Goal: Task Accomplishment & Management: Manage account settings

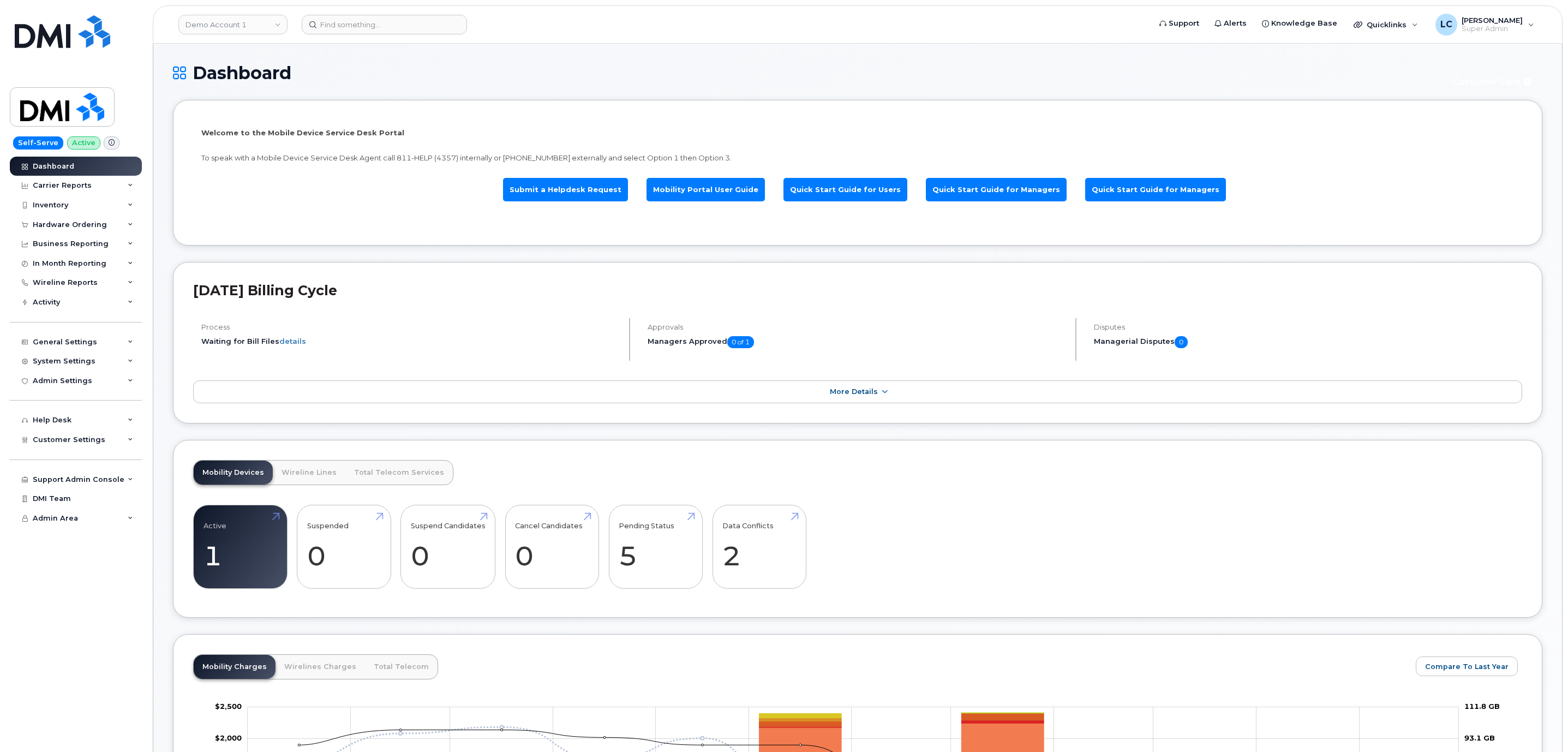
click at [241, 30] on link "Demo Account 1" at bounding box center [233, 25] width 109 height 20
click at [248, 51] on input at bounding box center [260, 52] width 143 height 20
type input "Hilton"
click at [285, 107] on span "Hilton Domestic Operating Company Inc" at bounding box center [251, 103] width 126 height 22
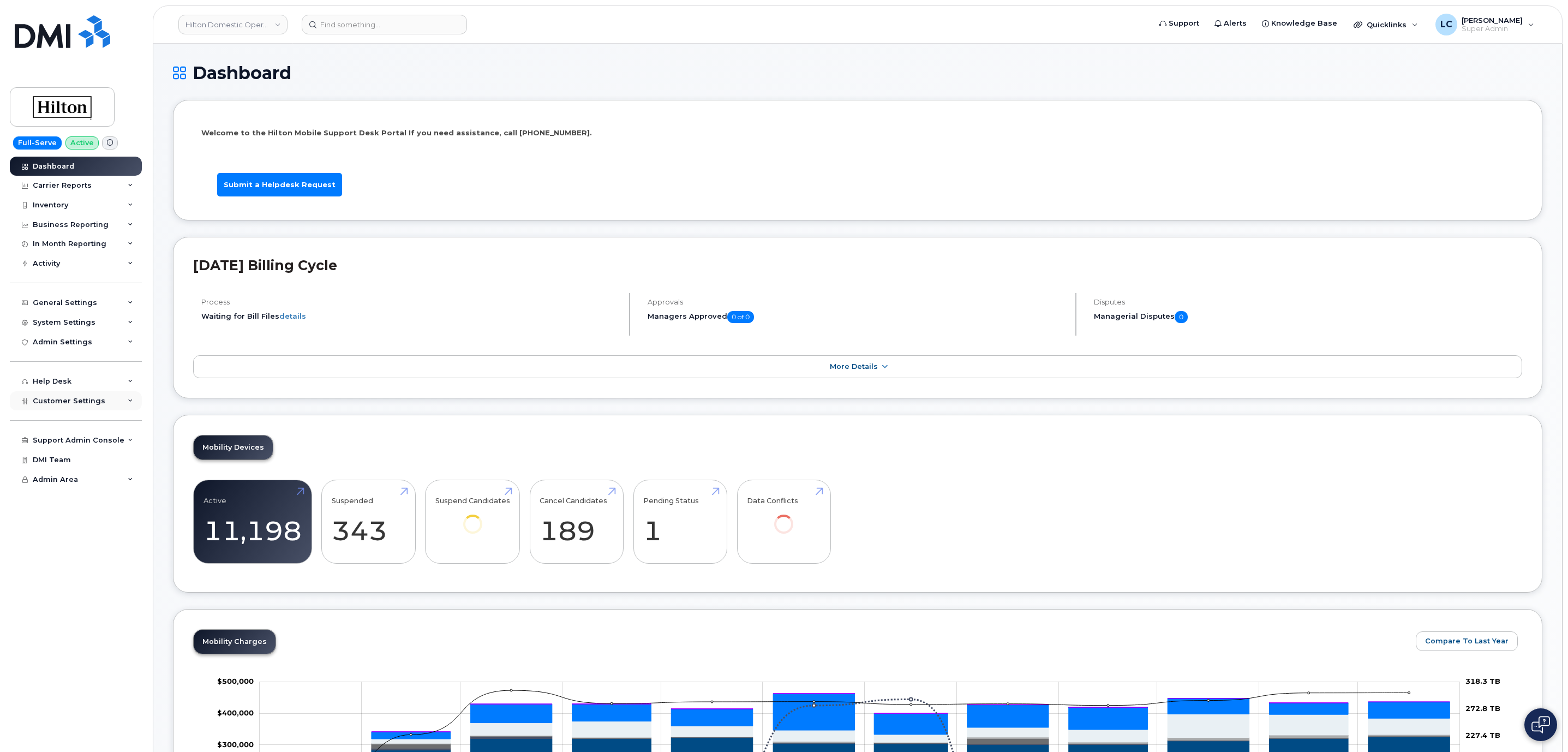
click at [98, 406] on div "Customer Settings" at bounding box center [76, 401] width 132 height 20
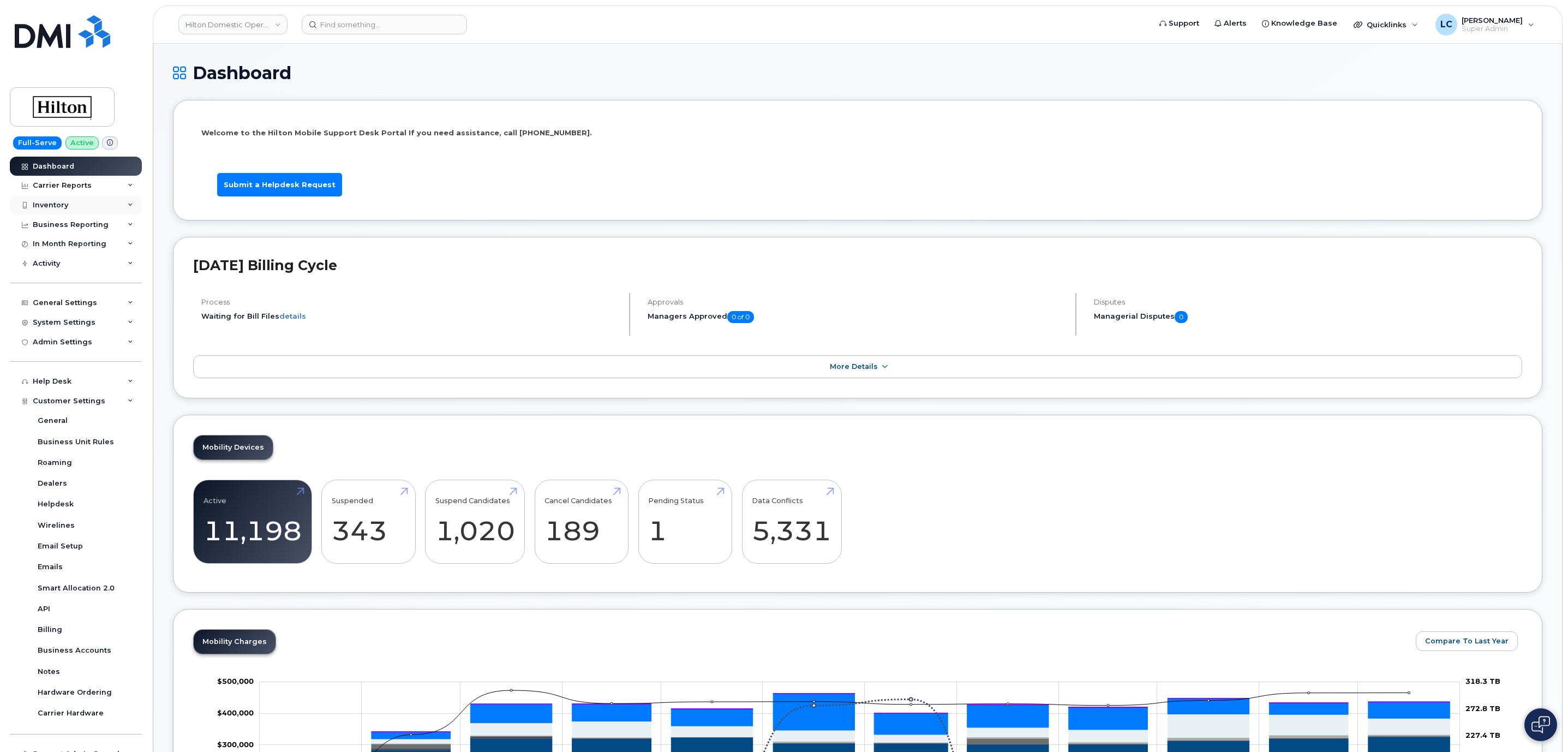
click at [102, 211] on div "Inventory" at bounding box center [76, 205] width 132 height 20
click at [87, 231] on link "Mobility Devices" at bounding box center [86, 225] width 113 height 21
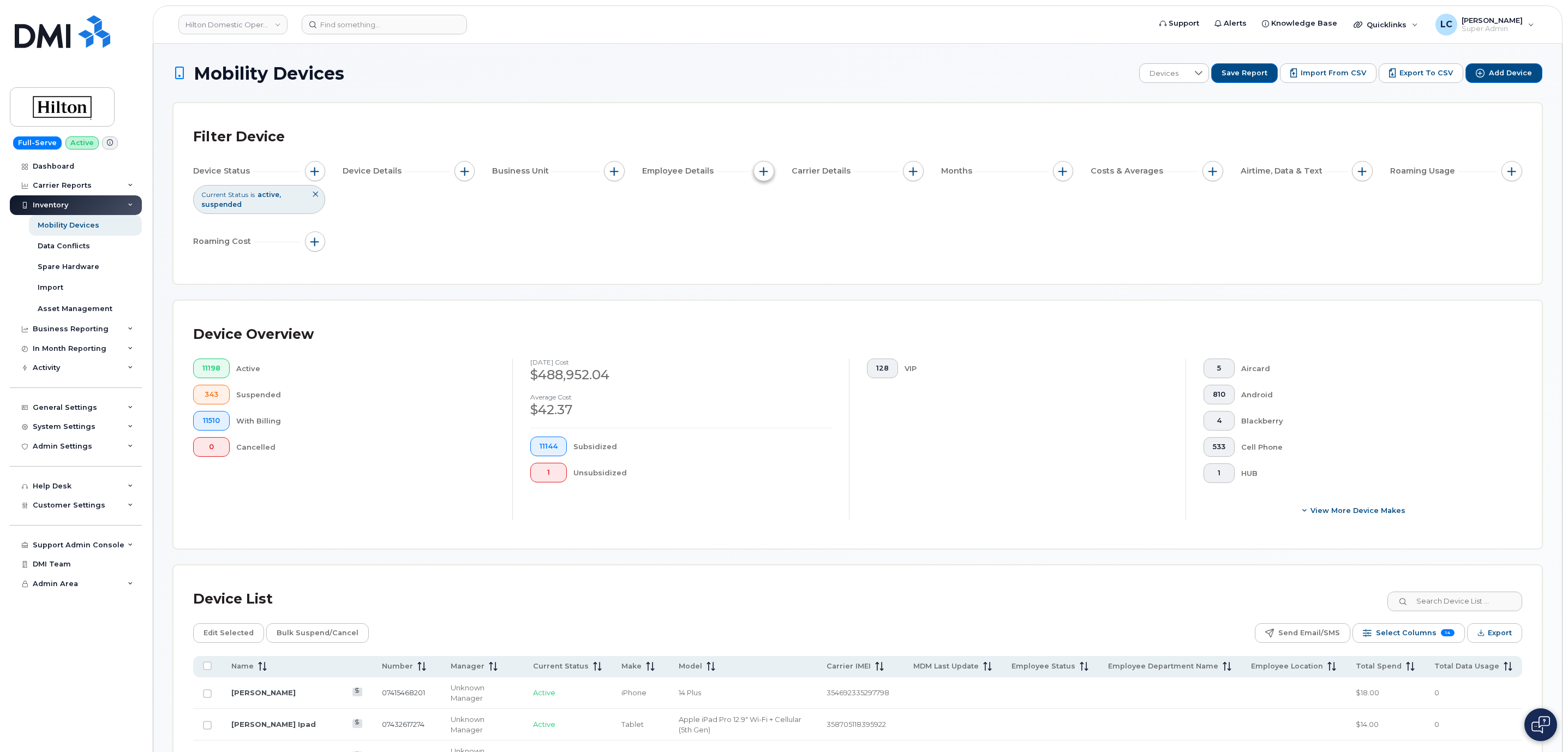
click at [759, 174] on button "button" at bounding box center [764, 171] width 21 height 21
click at [771, 291] on div "Employee Department Name" at bounding box center [826, 289] width 128 height 10
click at [767, 290] on input "Employee Department Name" at bounding box center [767, 290] width 9 height 9
checkbox input "true"
click at [802, 327] on input at bounding box center [836, 334] width 117 height 20
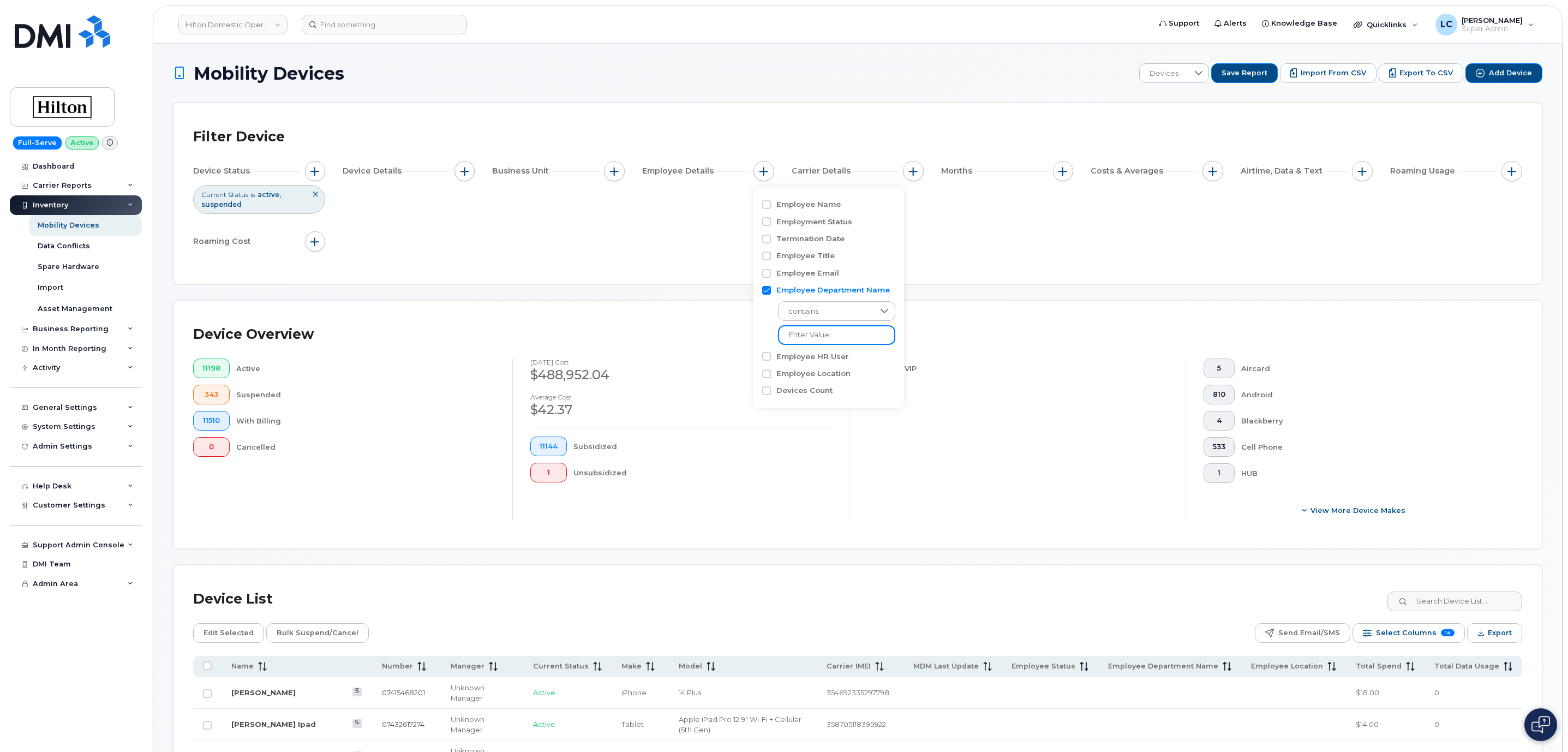
click at [802, 327] on input at bounding box center [836, 334] width 117 height 20
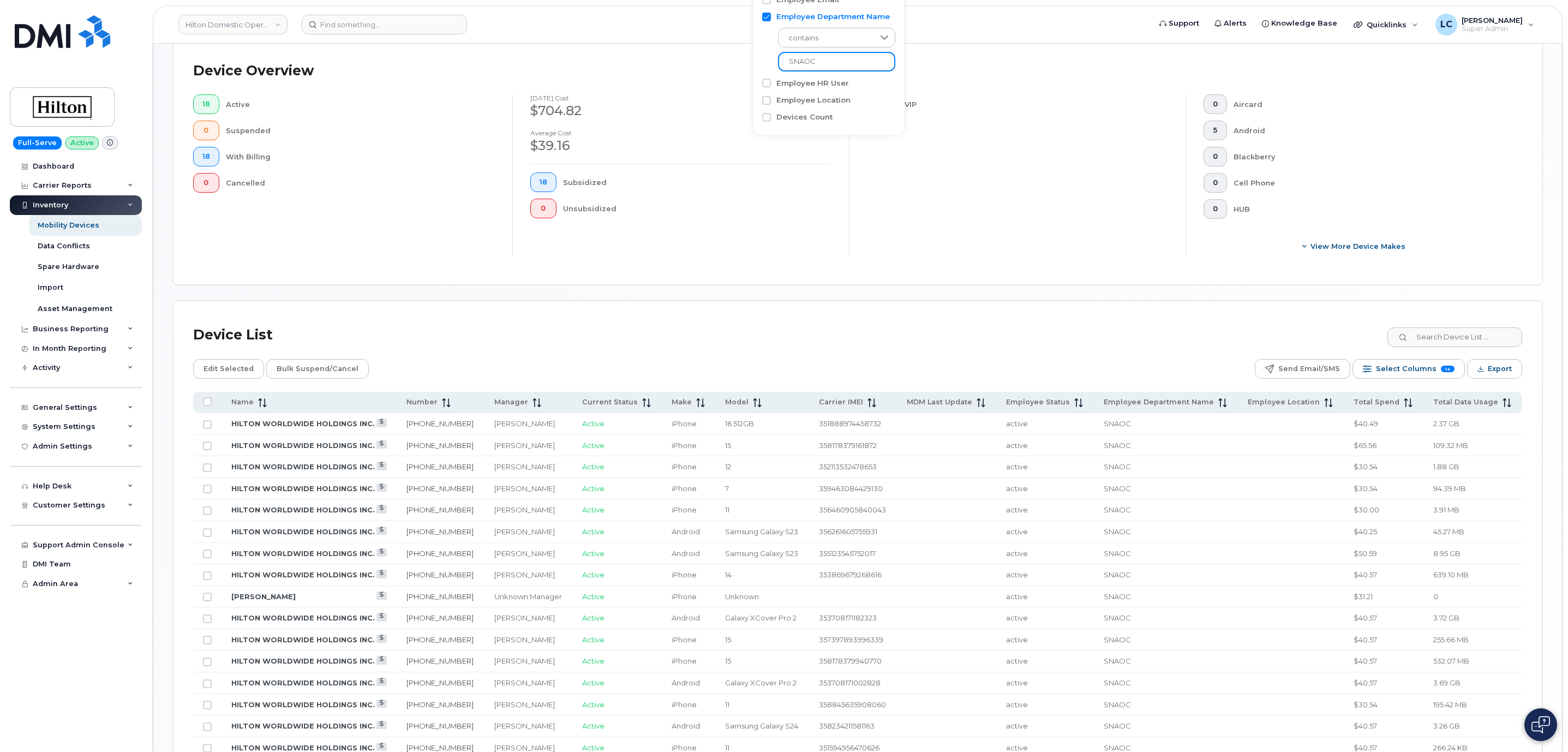
scroll to position [266, 0]
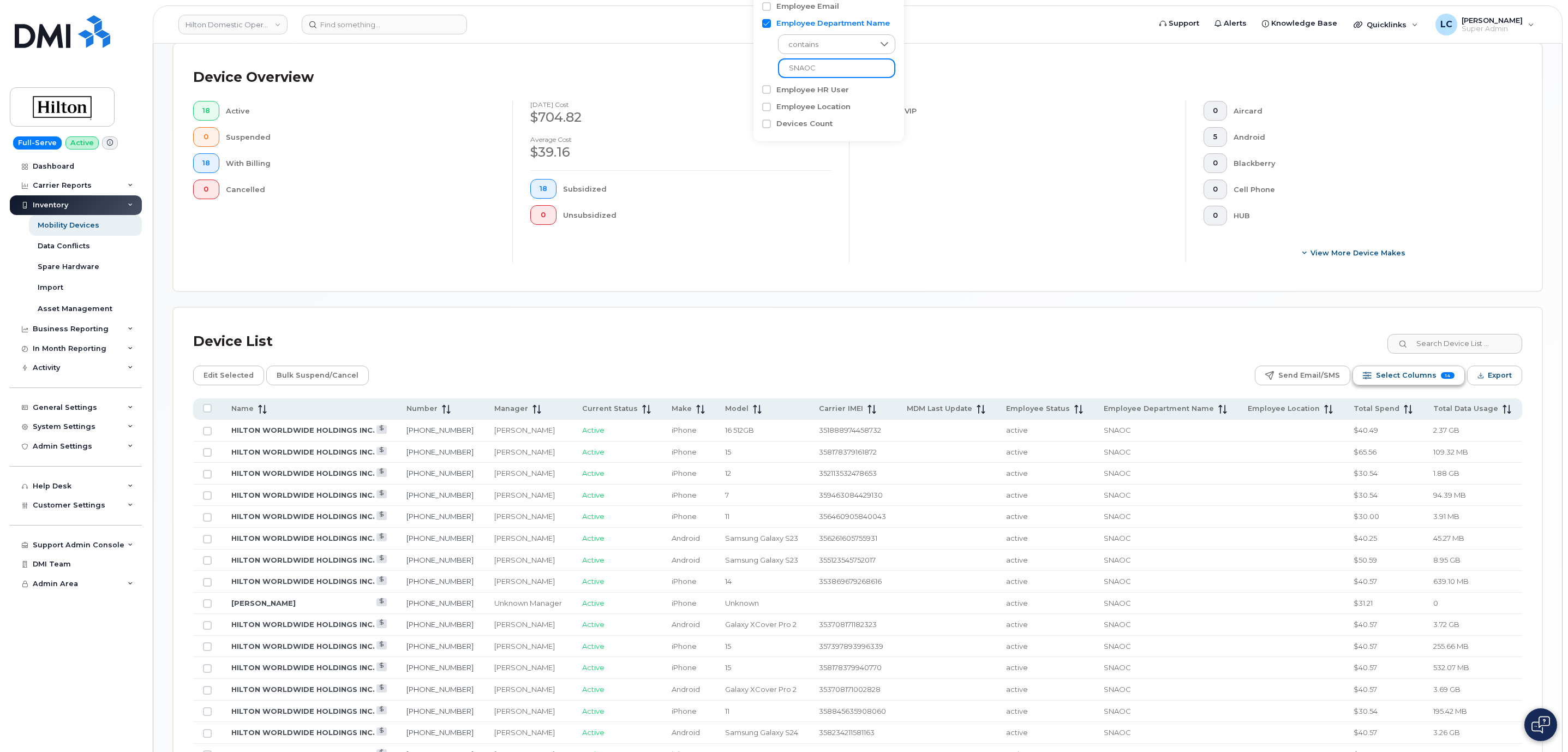
type input "SNAOC"
click at [1419, 383] on span "Select Columns" at bounding box center [1406, 375] width 60 height 16
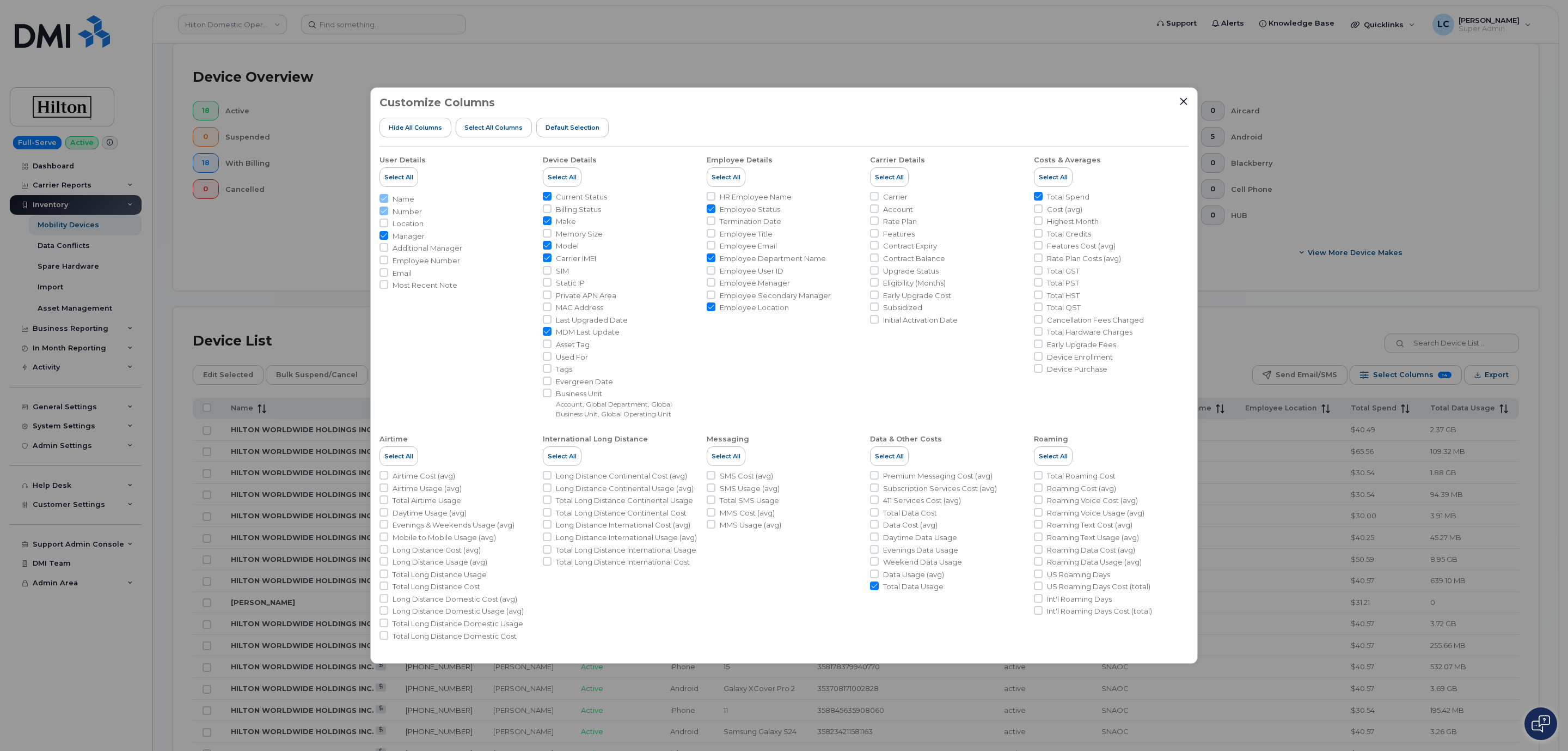
click at [713, 308] on input "Employee Location" at bounding box center [710, 306] width 8 height 8
checkbox input "false"
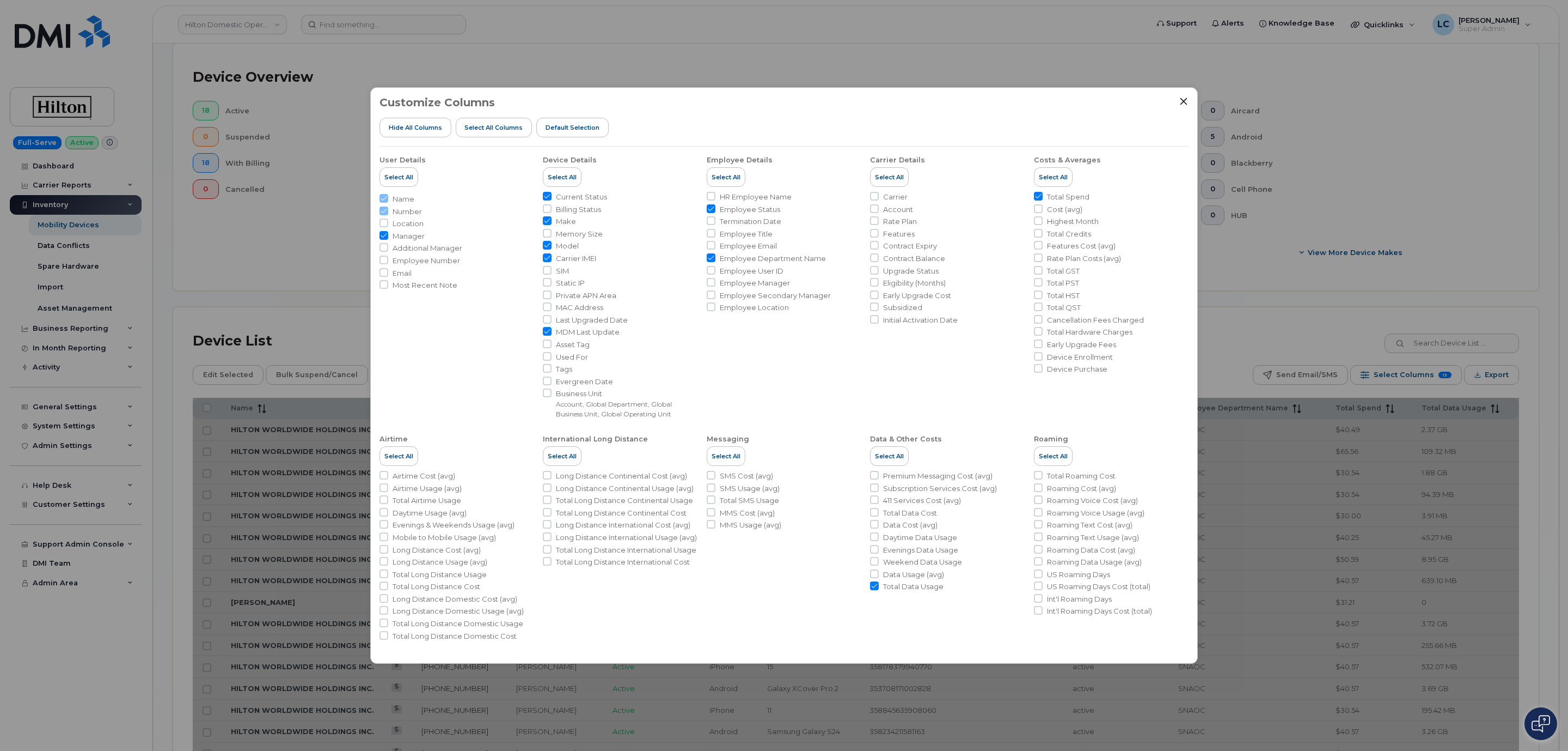
click at [710, 259] on input "Employee Department Name" at bounding box center [710, 257] width 8 height 8
checkbox input "false"
click at [714, 206] on input "Employee Status" at bounding box center [710, 209] width 8 height 8
checkbox input "false"
click at [1037, 198] on input "Total Spend" at bounding box center [1037, 195] width 8 height 8
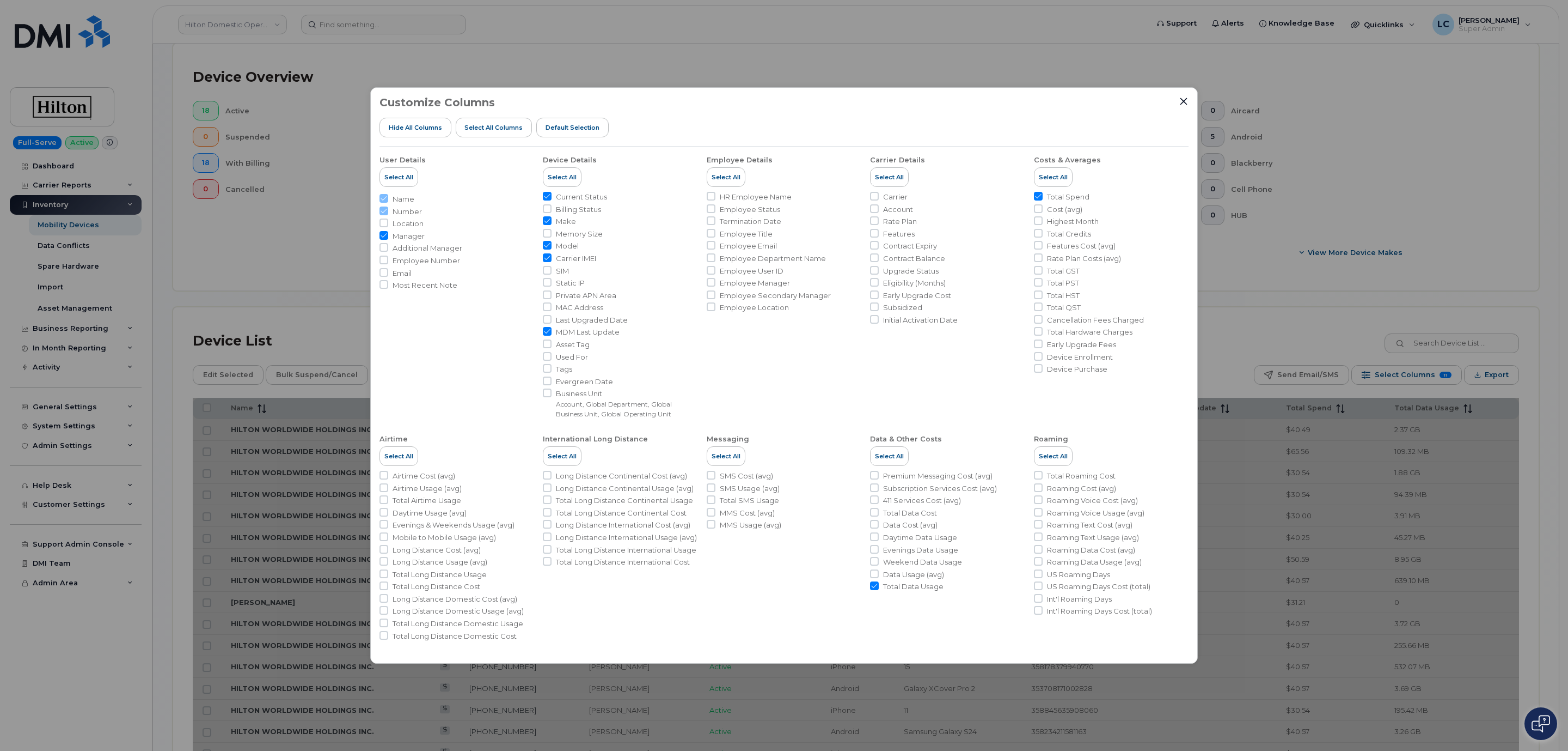
checkbox input "false"
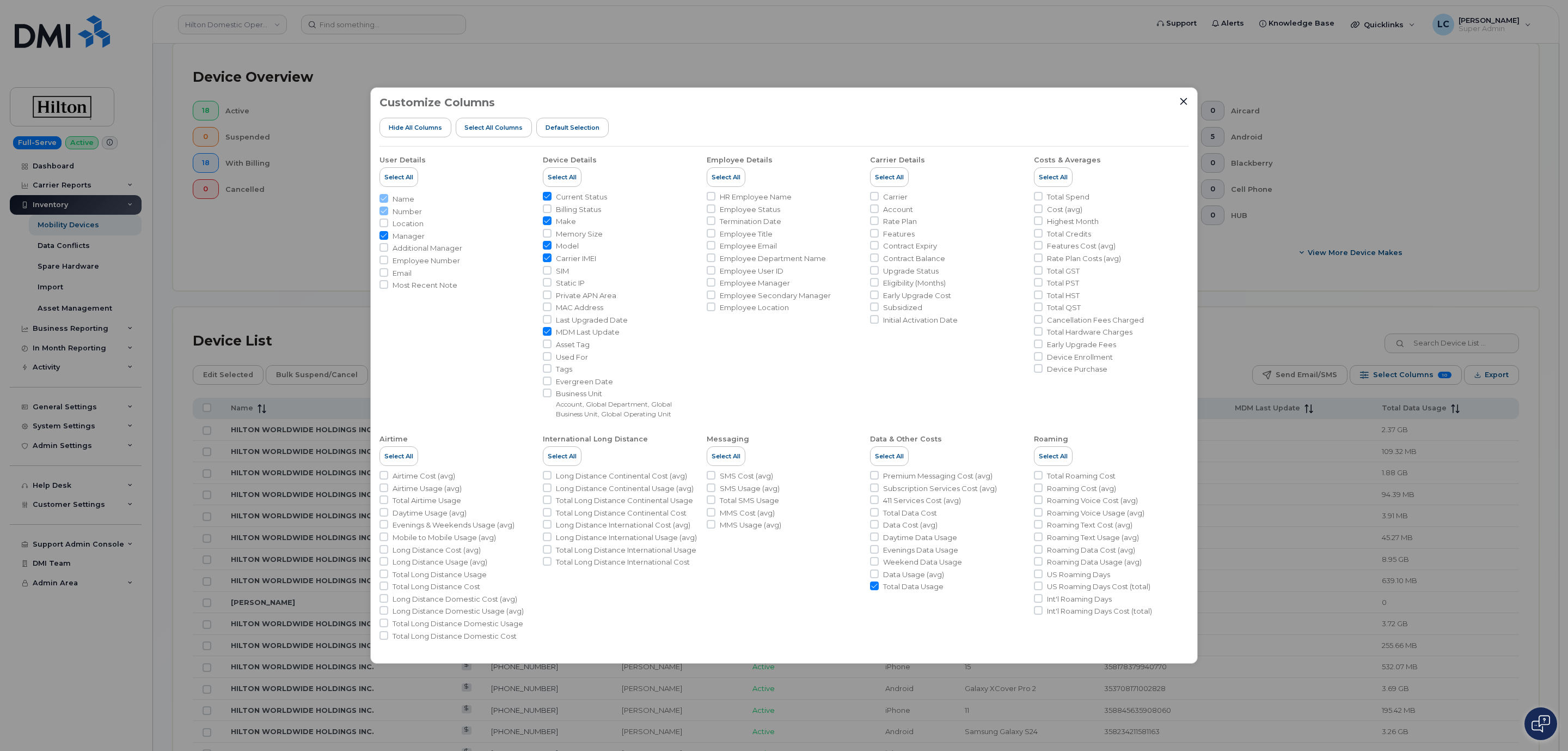
click at [548, 332] on input "MDM Last Update" at bounding box center [547, 330] width 8 height 8
checkbox input "false"
click at [546, 258] on input "Carrier IMEI" at bounding box center [547, 257] width 8 height 8
checkbox input "false"
click at [399, 234] on span "Manager" at bounding box center [408, 236] width 32 height 10
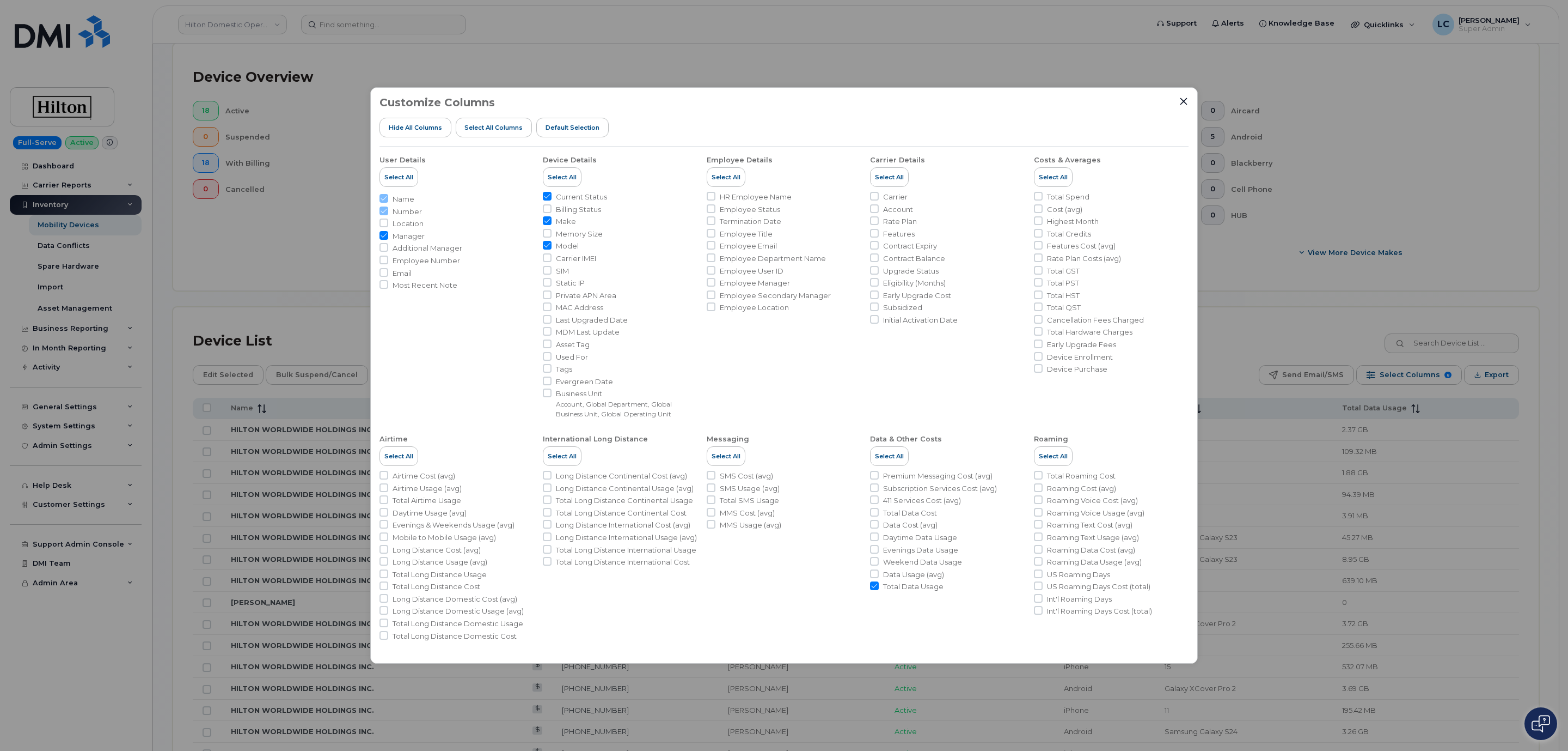
click at [388, 234] on input "Manager" at bounding box center [383, 235] width 8 height 8
checkbox input "false"
click at [564, 269] on span "SIM" at bounding box center [562, 271] width 13 height 10
click at [552, 269] on input "SIM" at bounding box center [547, 270] width 8 height 8
checkbox input "true"
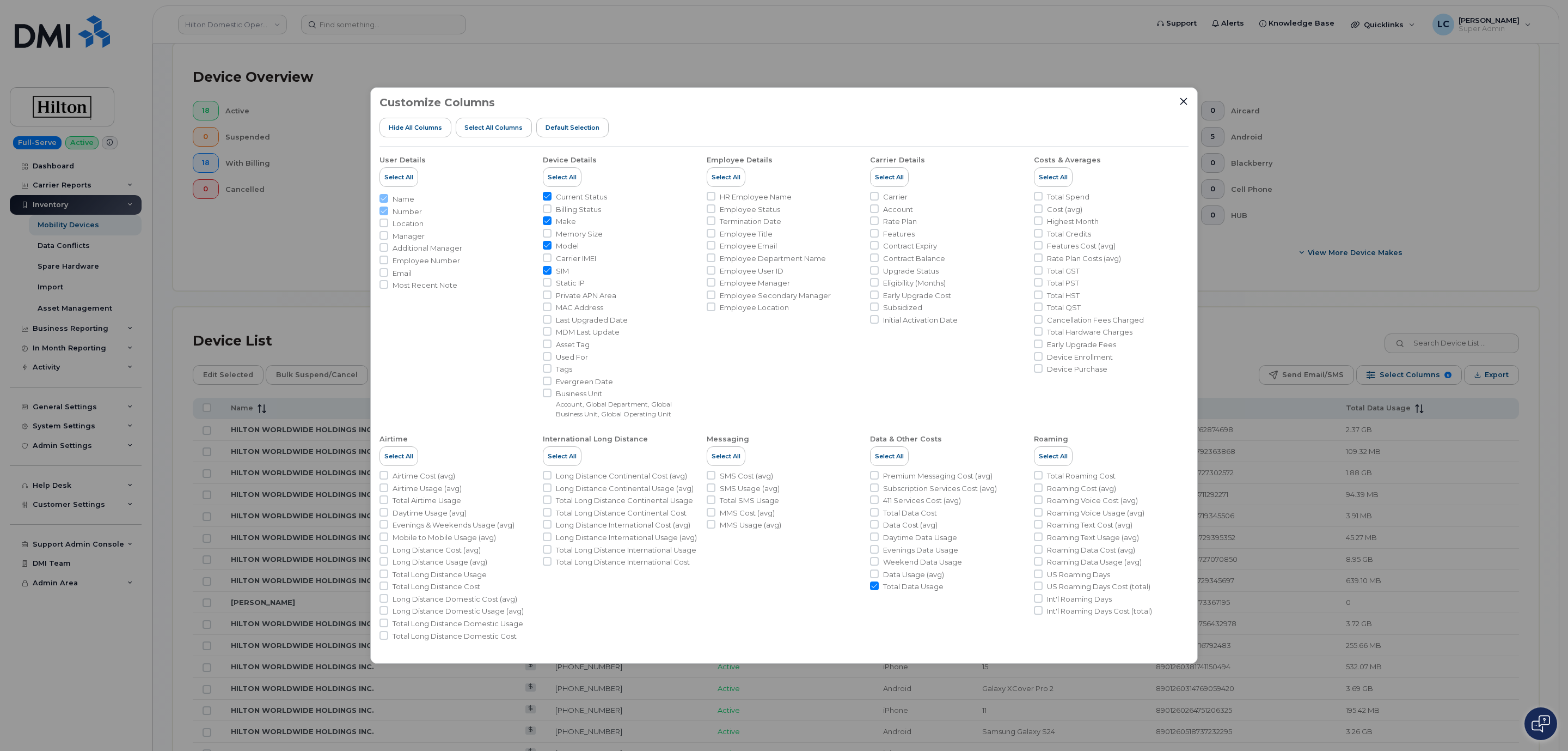
click at [572, 261] on span "Carrier IMEI" at bounding box center [575, 258] width 41 height 10
click at [552, 261] on input "Carrier IMEI" at bounding box center [547, 257] width 8 height 8
checkbox input "true"
click at [875, 195] on input "Carrier" at bounding box center [874, 195] width 8 height 8
checkbox input "true"
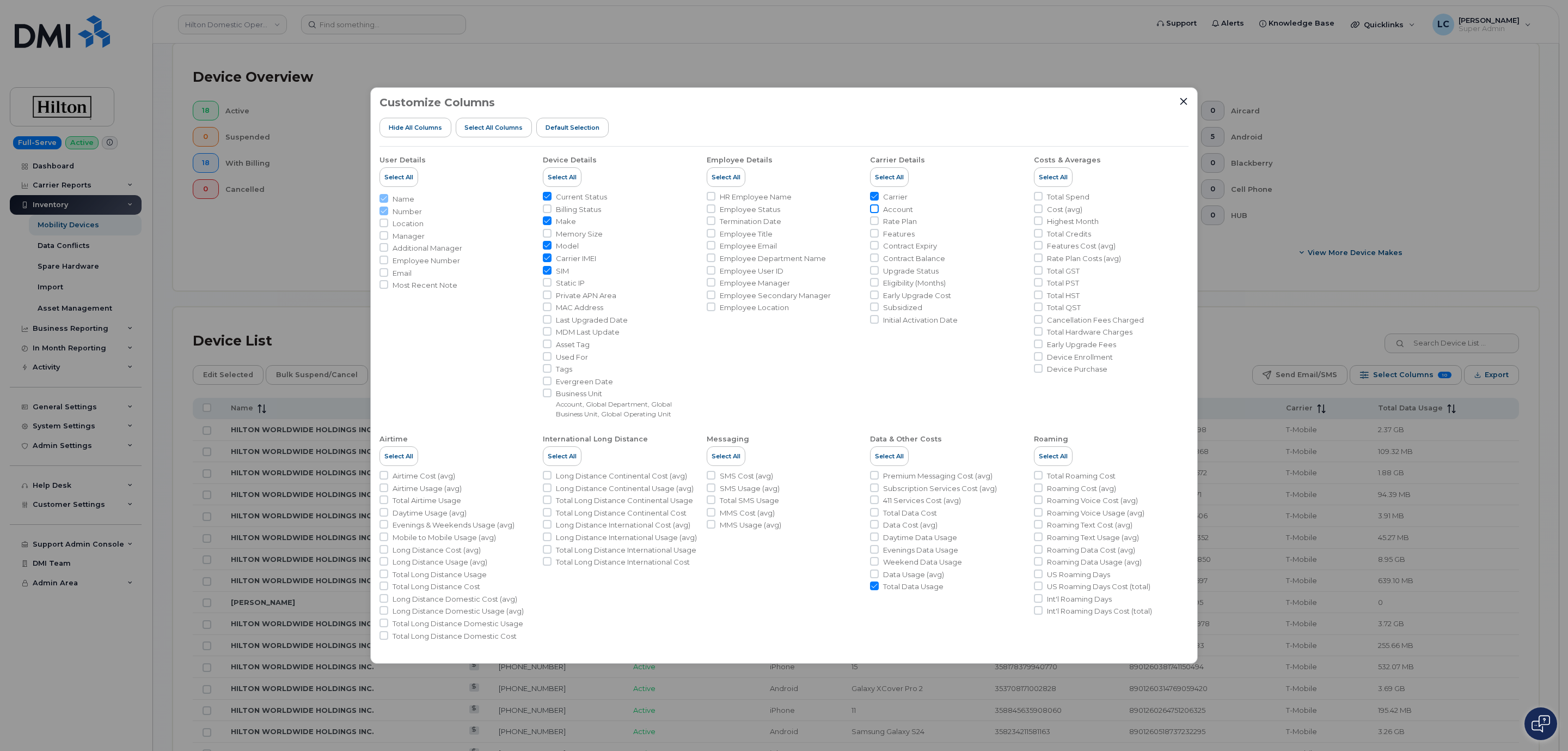
click at [875, 205] on input "Account" at bounding box center [874, 209] width 8 height 8
checkbox input "true"
click at [914, 247] on span "Contract Expiry" at bounding box center [909, 245] width 54 height 10
click at [879, 247] on input "Contract Expiry" at bounding box center [874, 244] width 8 height 8
checkbox input "true"
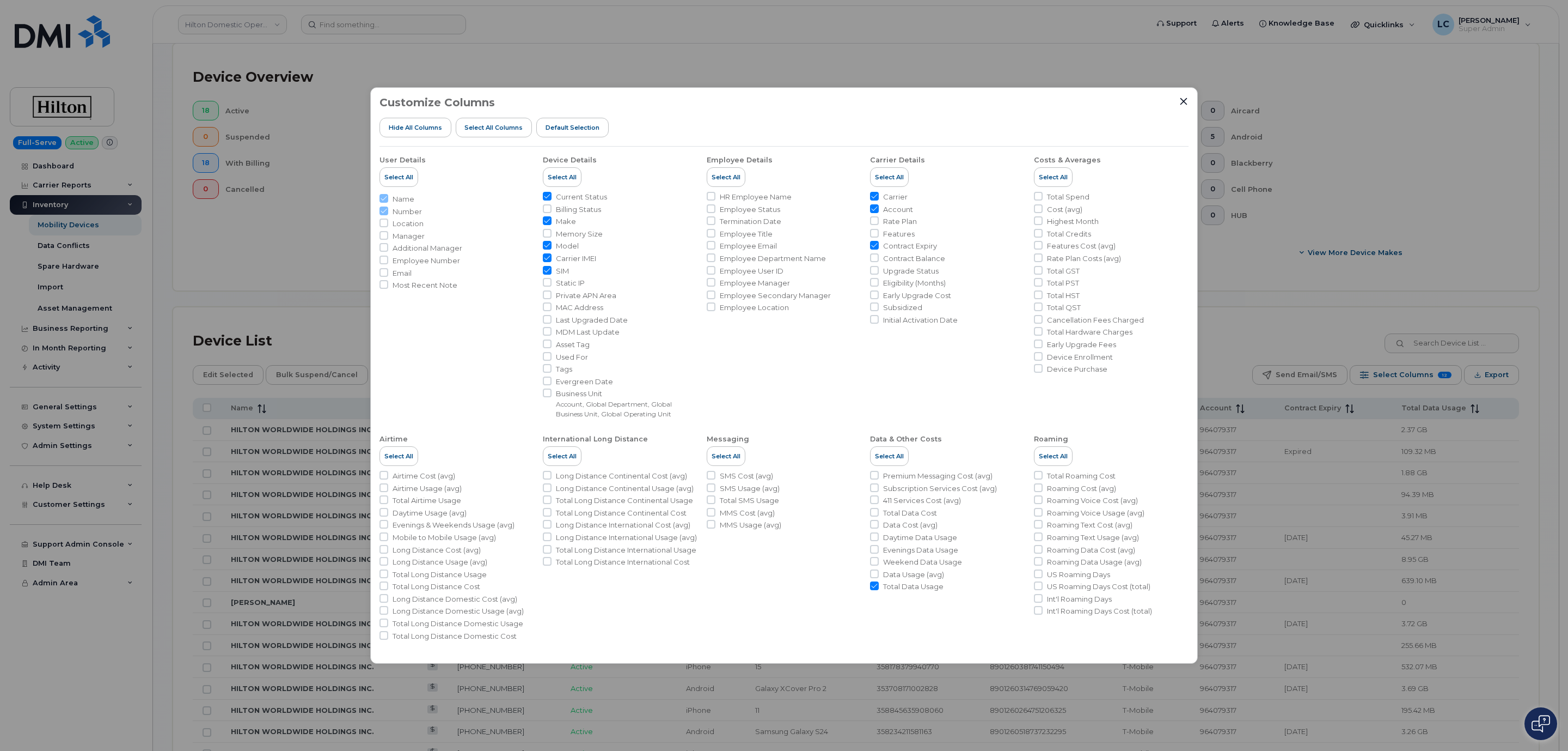
click at [903, 221] on span "Rate Plan" at bounding box center [900, 221] width 34 height 10
click at [879, 221] on input "Rate Plan" at bounding box center [874, 220] width 8 height 8
checkbox input "true"
click at [1184, 102] on icon "Close" at bounding box center [1184, 102] width 8 height 8
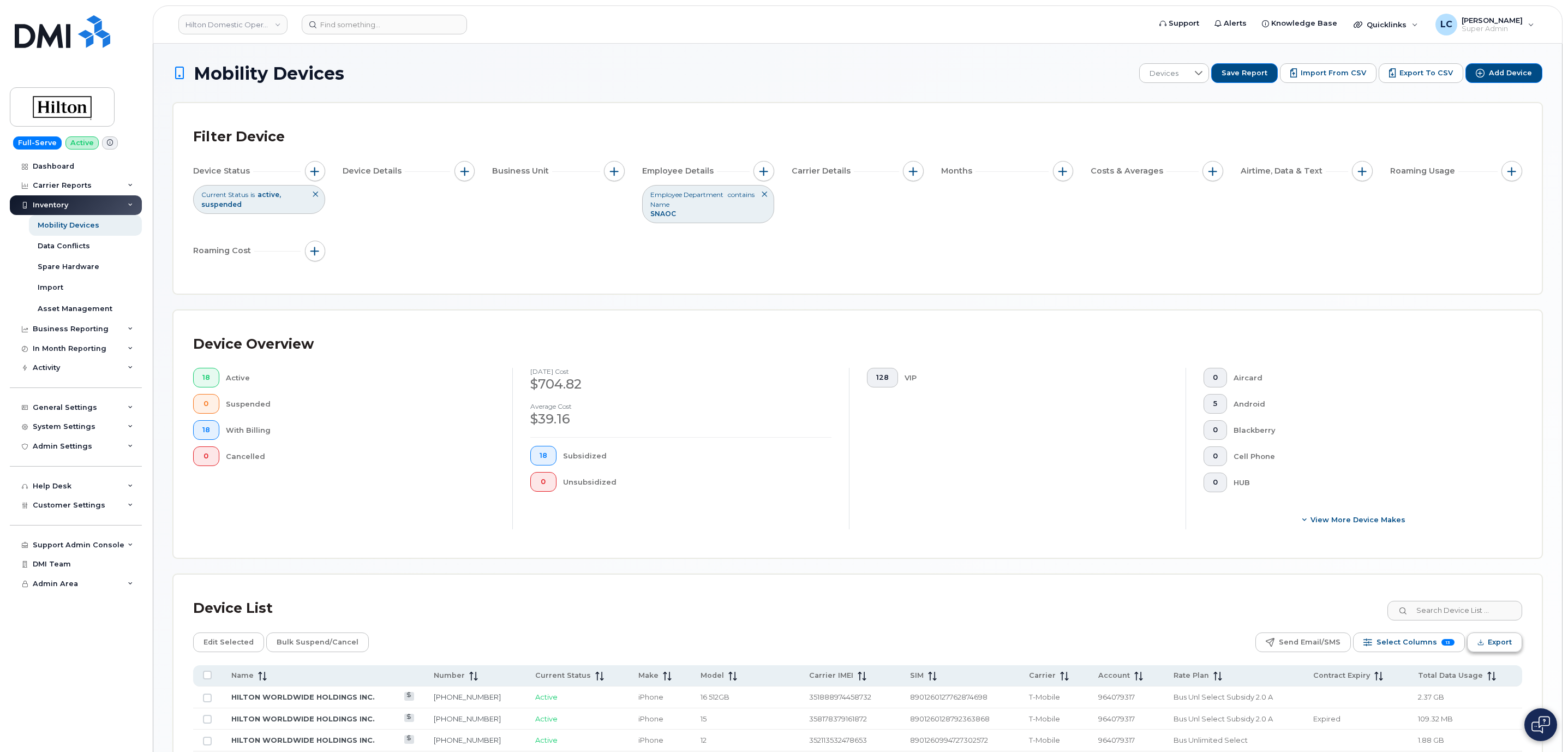
click at [1495, 641] on span "Export" at bounding box center [1499, 641] width 24 height 16
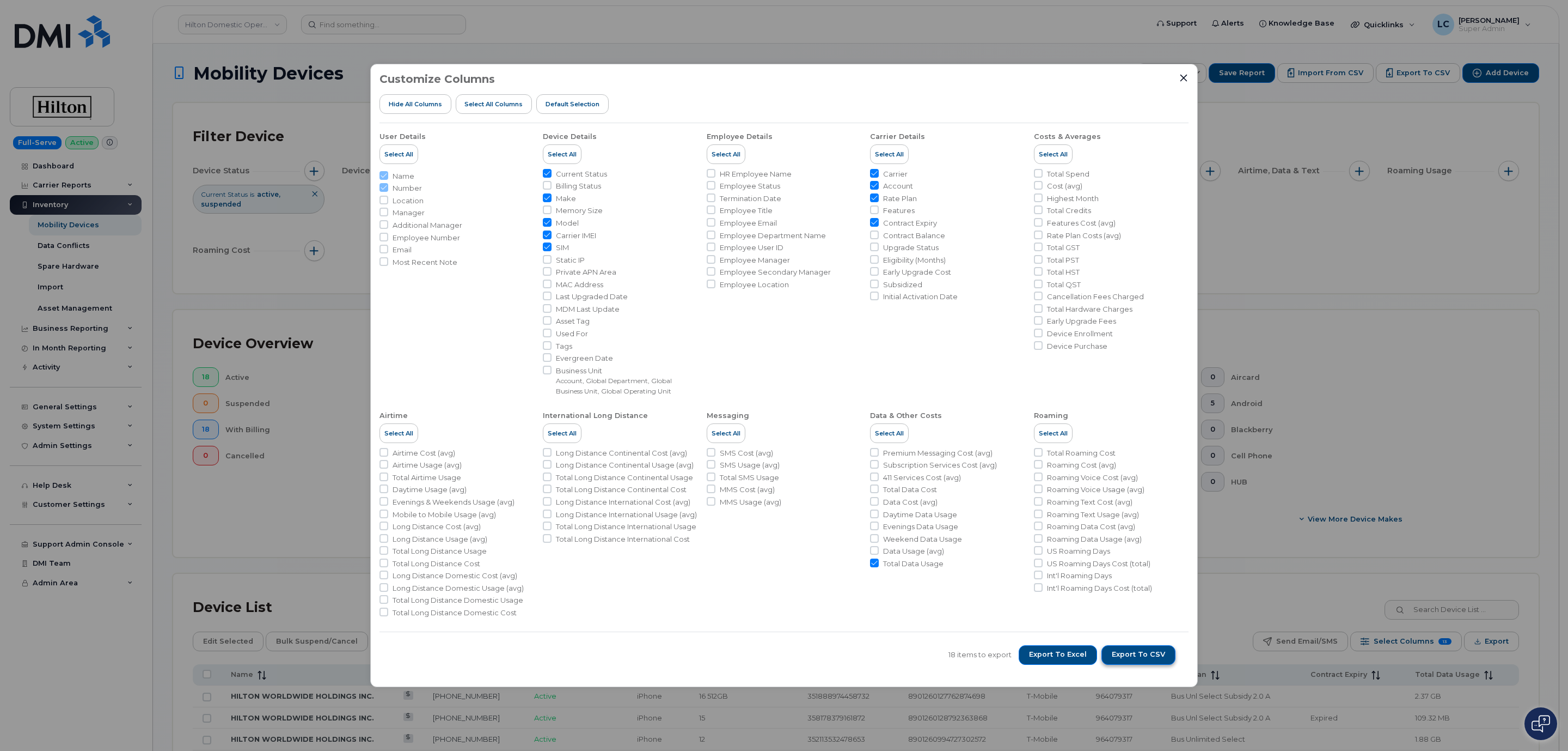
click at [1121, 661] on button "Export to CSV" at bounding box center [1138, 655] width 74 height 20
click at [1184, 76] on icon "Close" at bounding box center [1184, 78] width 8 height 8
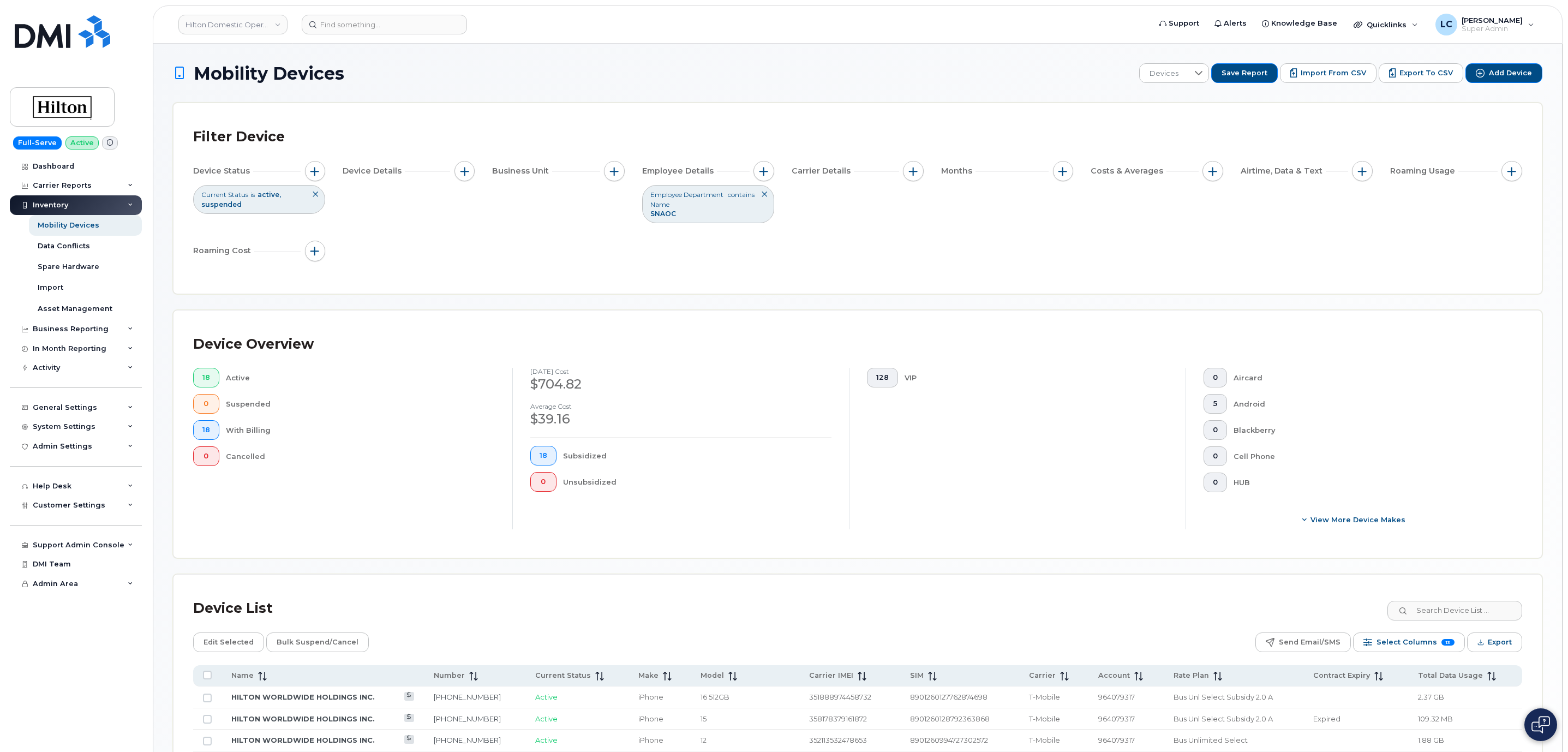
click at [675, 59] on div "Mobility Devices Devices Save Report Import from CSV Export to CSV Add Device F…" at bounding box center [857, 591] width 1409 height 1096
drag, startPoint x: 726, startPoint y: 0, endPoint x: 650, endPoint y: 40, distance: 85.9
click at [651, 40] on header "Hilton Domestic Operating Company Inc Support Alerts Knowledge Base Quicklinks …" at bounding box center [858, 25] width 1410 height 38
click at [245, 29] on link "Hilton Domestic Operating Company Inc" at bounding box center [233, 25] width 109 height 20
click at [255, 50] on input at bounding box center [260, 52] width 143 height 20
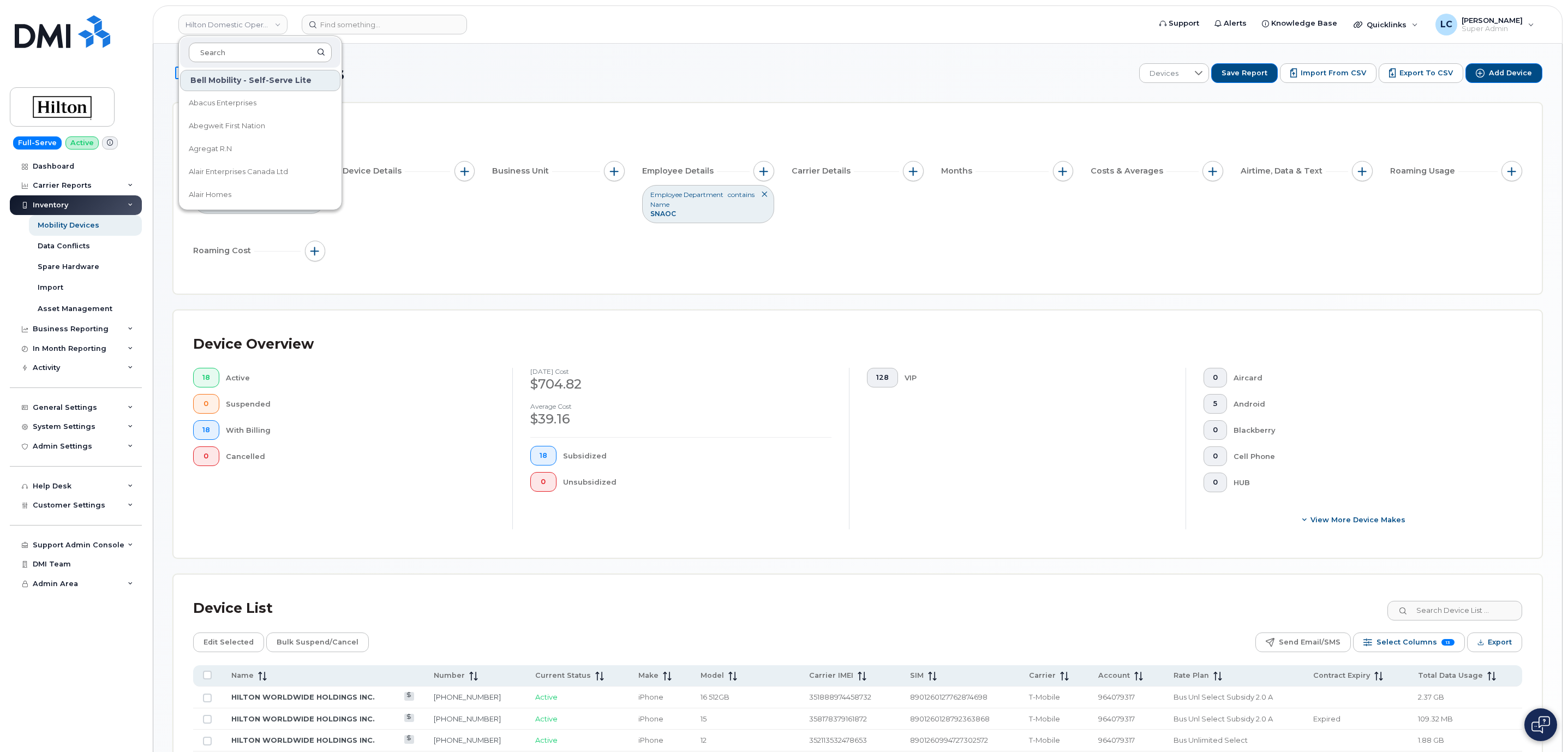
click at [255, 50] on input at bounding box center [260, 52] width 143 height 20
type input "A"
type input "First"
click at [257, 178] on link "FirstEnergy Corp" at bounding box center [261, 171] width 161 height 22
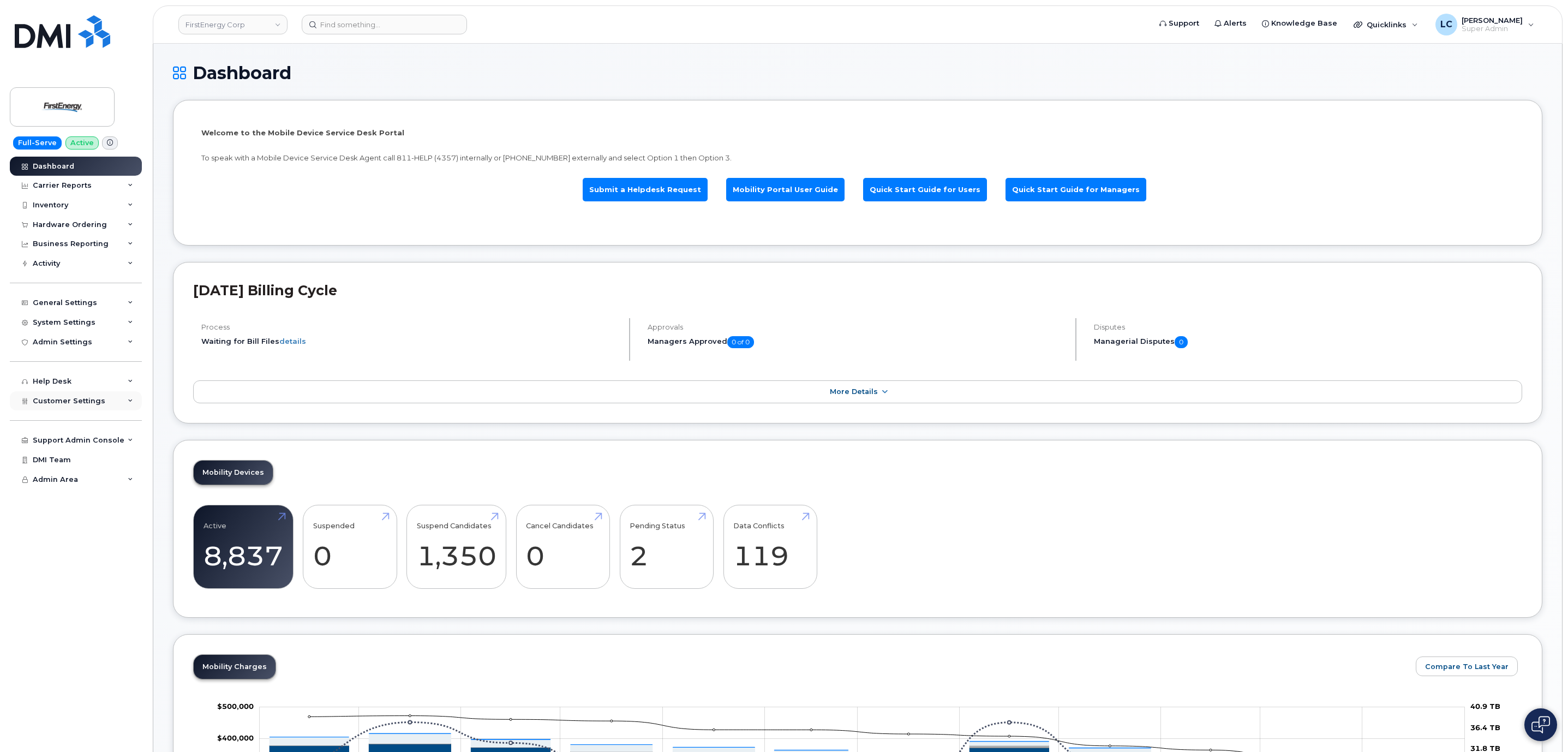
click at [60, 401] on span "Customer Settings" at bounding box center [69, 401] width 73 height 9
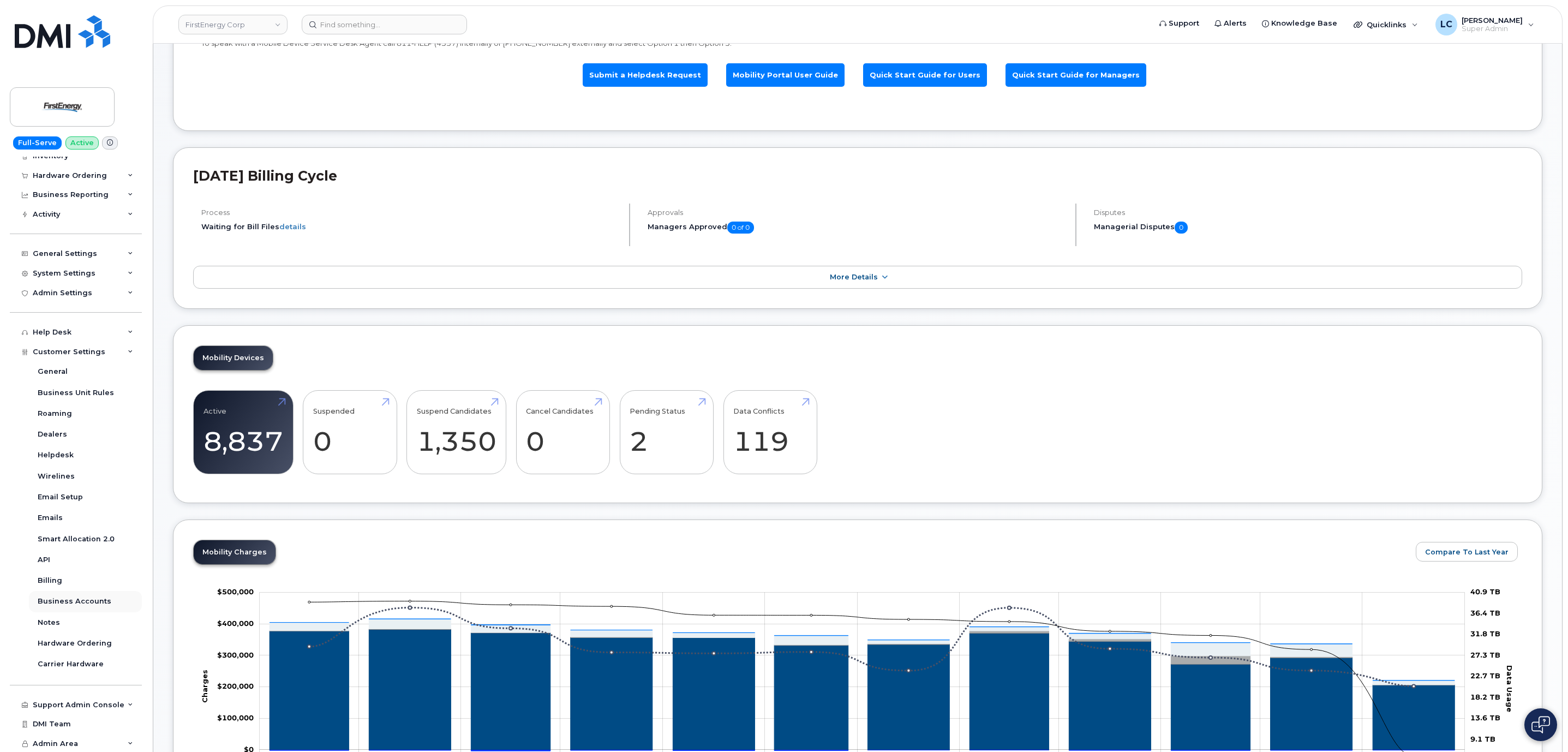
scroll to position [163, 0]
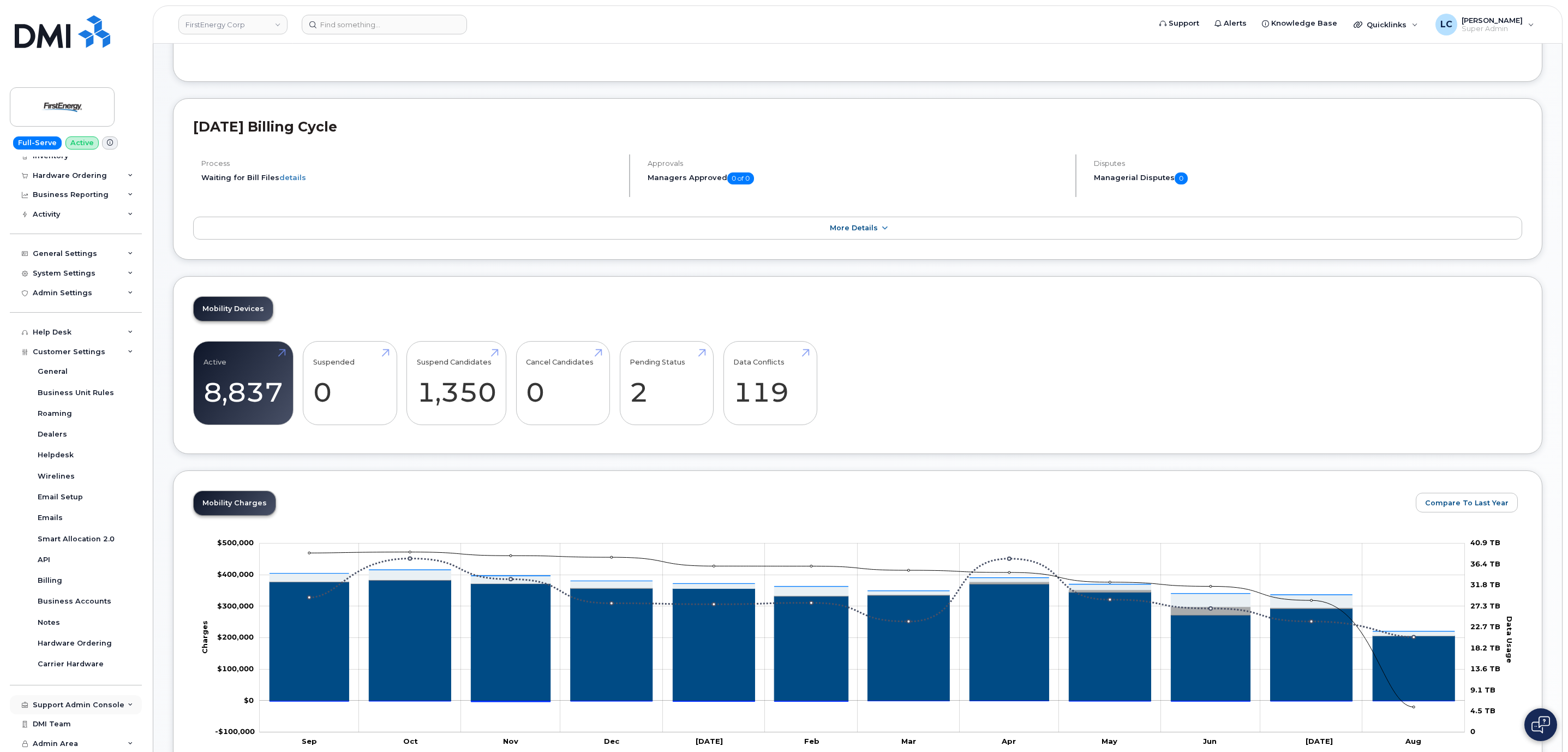
click at [94, 700] on div "Support Admin Console" at bounding box center [78, 704] width 92 height 9
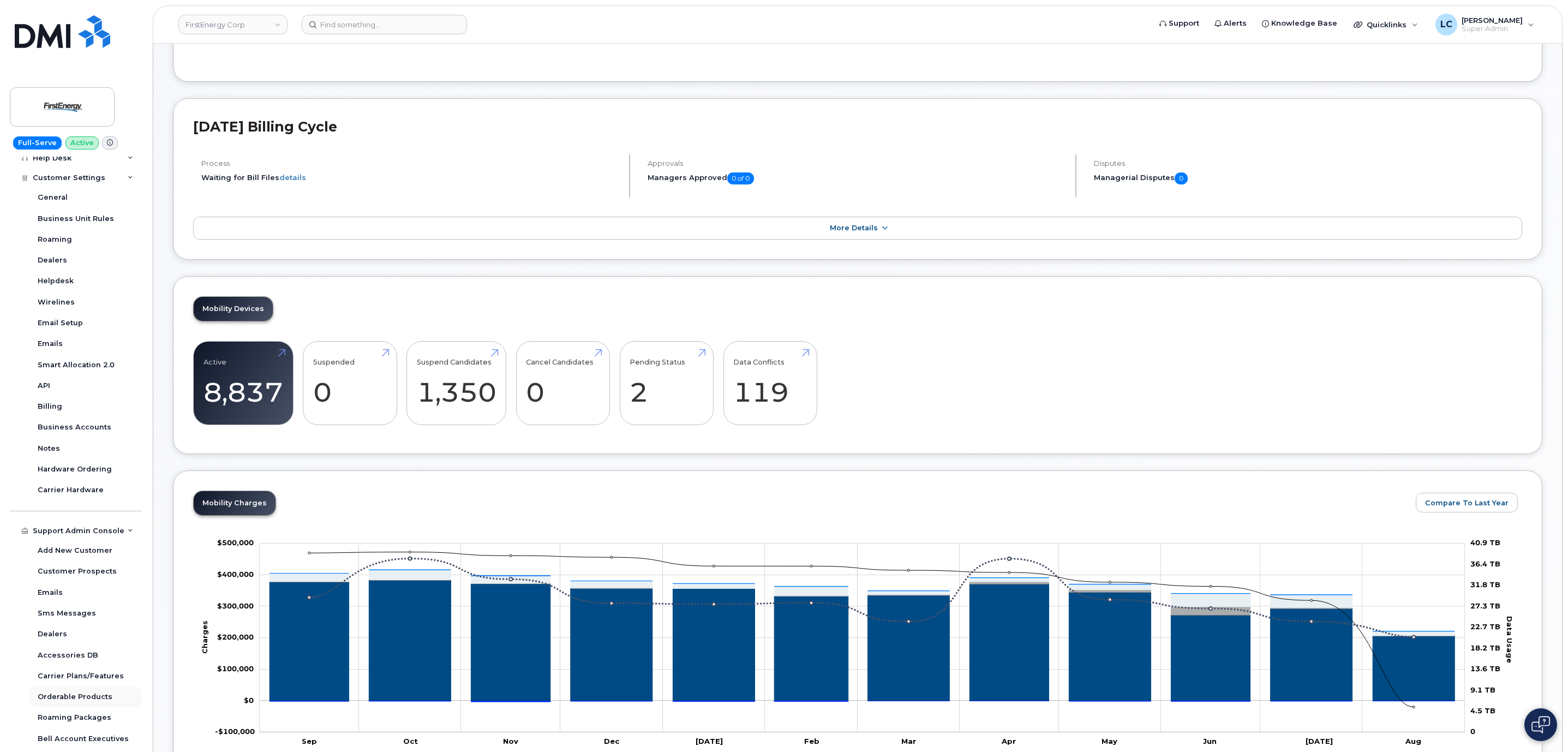
scroll to position [295, 0]
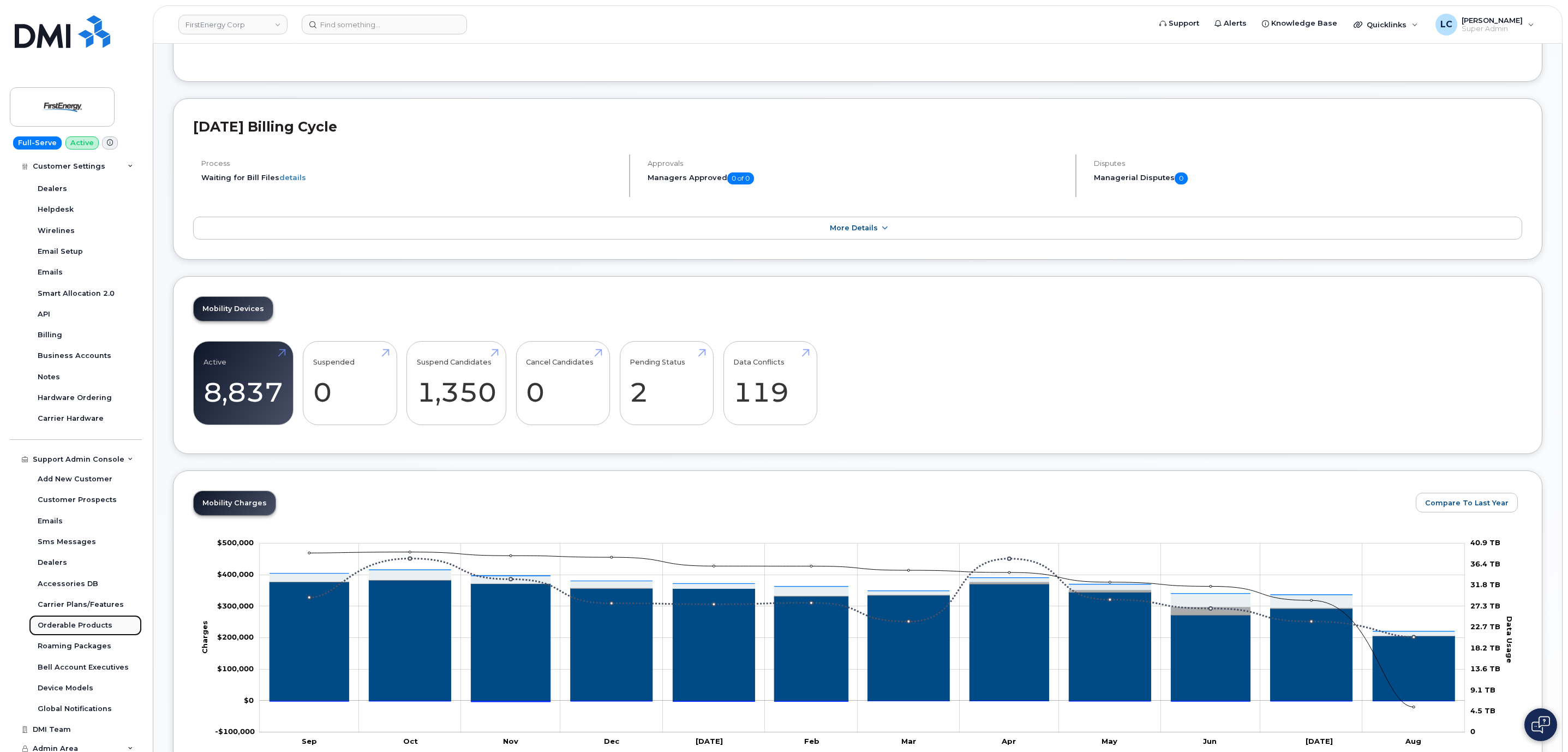
click at [87, 622] on div "Orderable Products" at bounding box center [75, 624] width 75 height 9
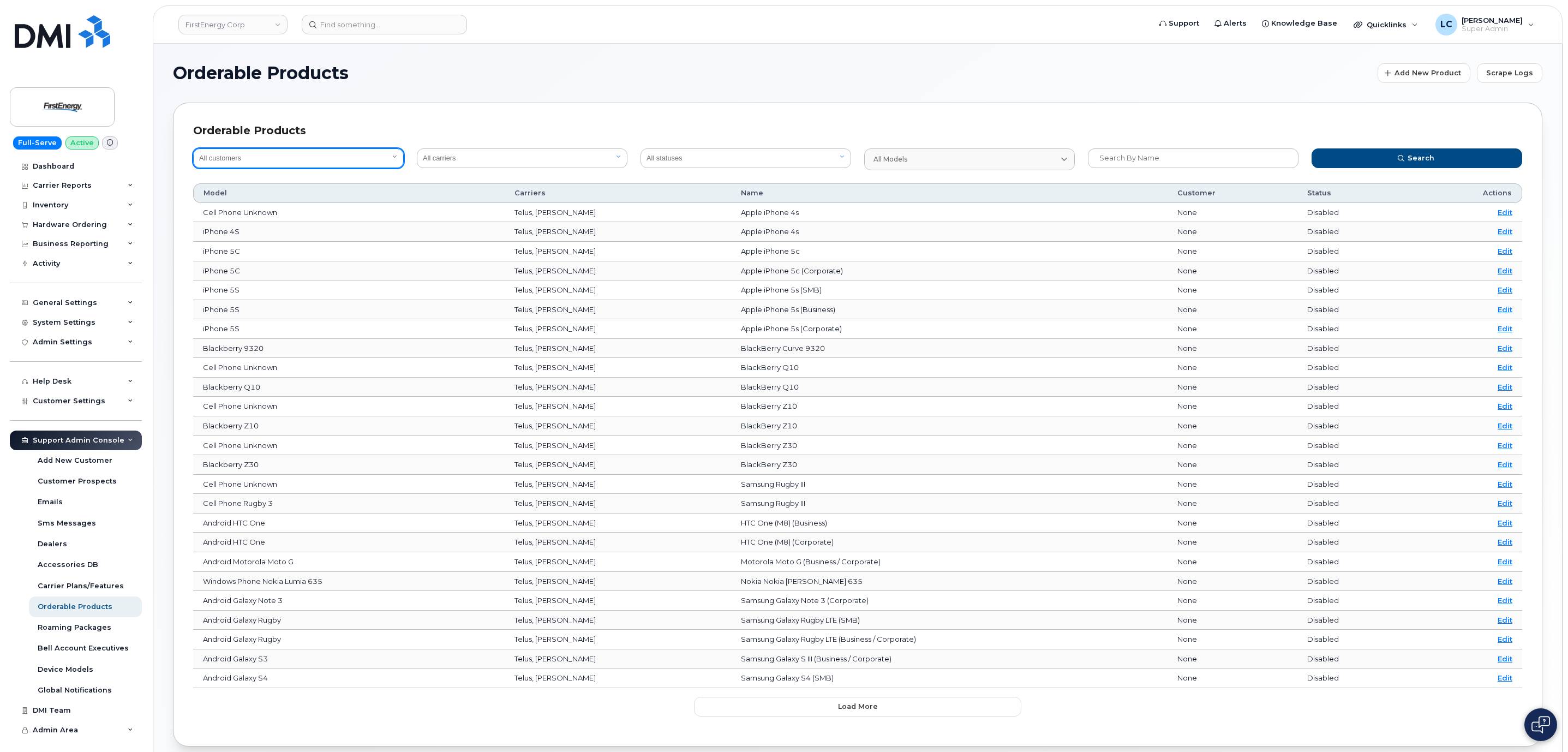
click at [373, 156] on select "All customers Acadia Broadcasting Ltd Aecon Construction Group Inc Alberta Heal…" at bounding box center [298, 158] width 211 height 20
select select "4da0f40c-4532-4935-8340-67bfc51fc352"
click at [193, 148] on select "All customers Acadia Broadcasting Ltd Aecon Construction Group Inc Alberta Heal…" at bounding box center [298, 158] width 211 height 20
click at [1380, 157] on button "Search" at bounding box center [1417, 158] width 211 height 20
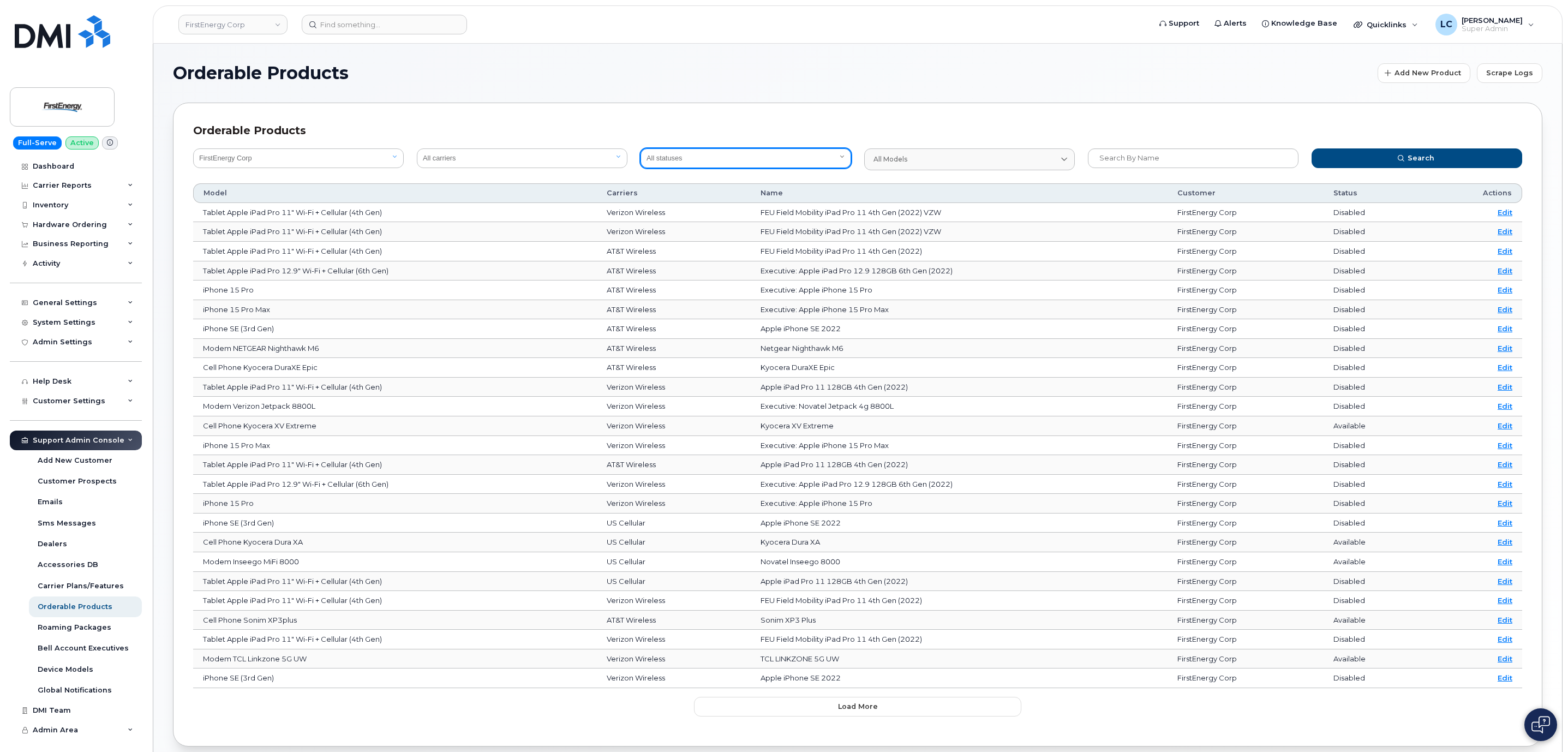
click at [796, 149] on select "All statuses Available Disabled" at bounding box center [746, 158] width 211 height 20
select select "true"
click at [641, 148] on select "All statuses Available Disabled" at bounding box center [746, 158] width 211 height 20
click at [1398, 159] on icon "submit" at bounding box center [1401, 158] width 7 height 7
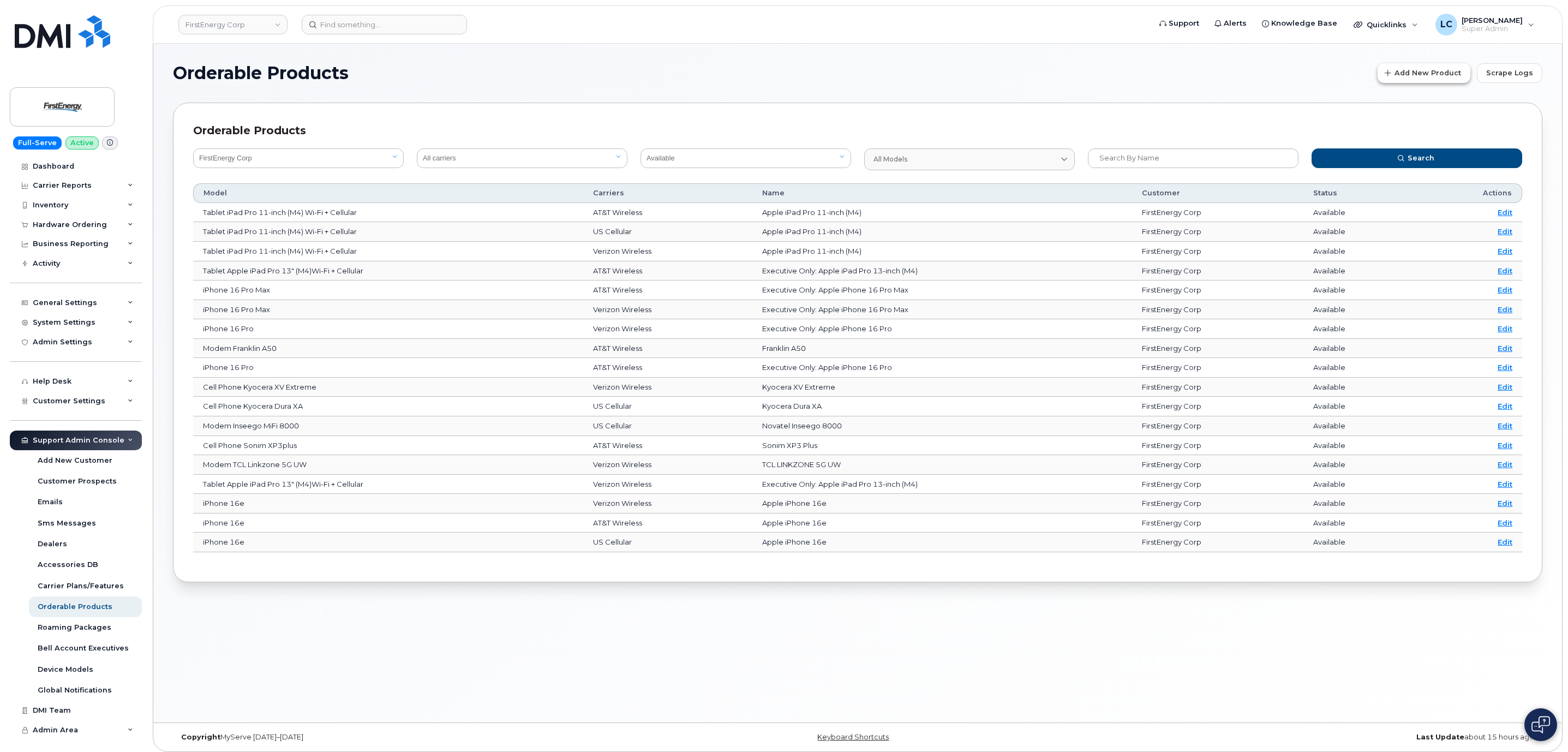
click at [1441, 75] on span "Add New Product" at bounding box center [1428, 73] width 66 height 10
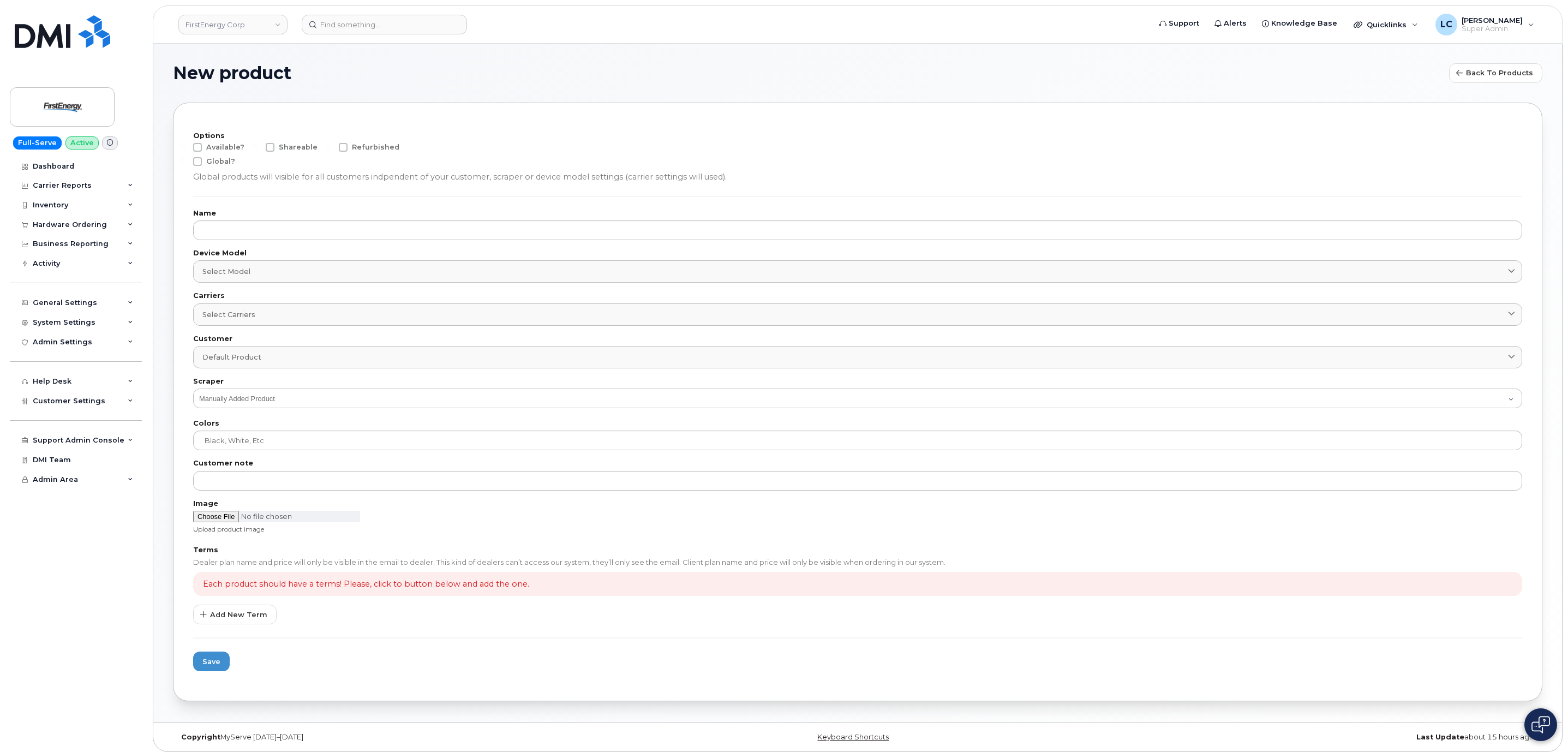
click at [217, 147] on span "Available?" at bounding box center [225, 146] width 38 height 9
click at [185, 147] on input "Available?" at bounding box center [183, 145] width 6 height 6
checkbox input "true"
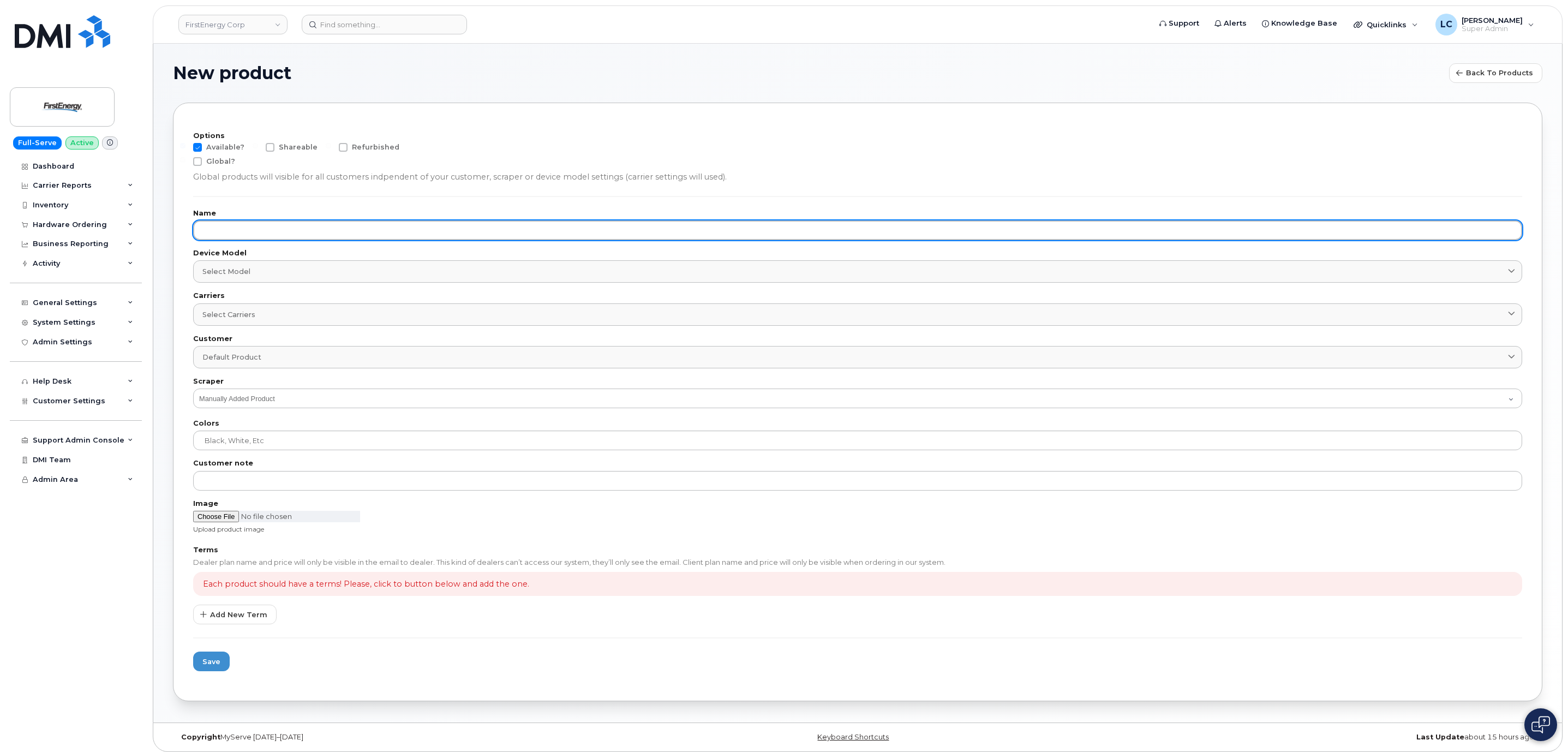
click at [273, 228] on input "text" at bounding box center [857, 230] width 1329 height 20
type input "N"
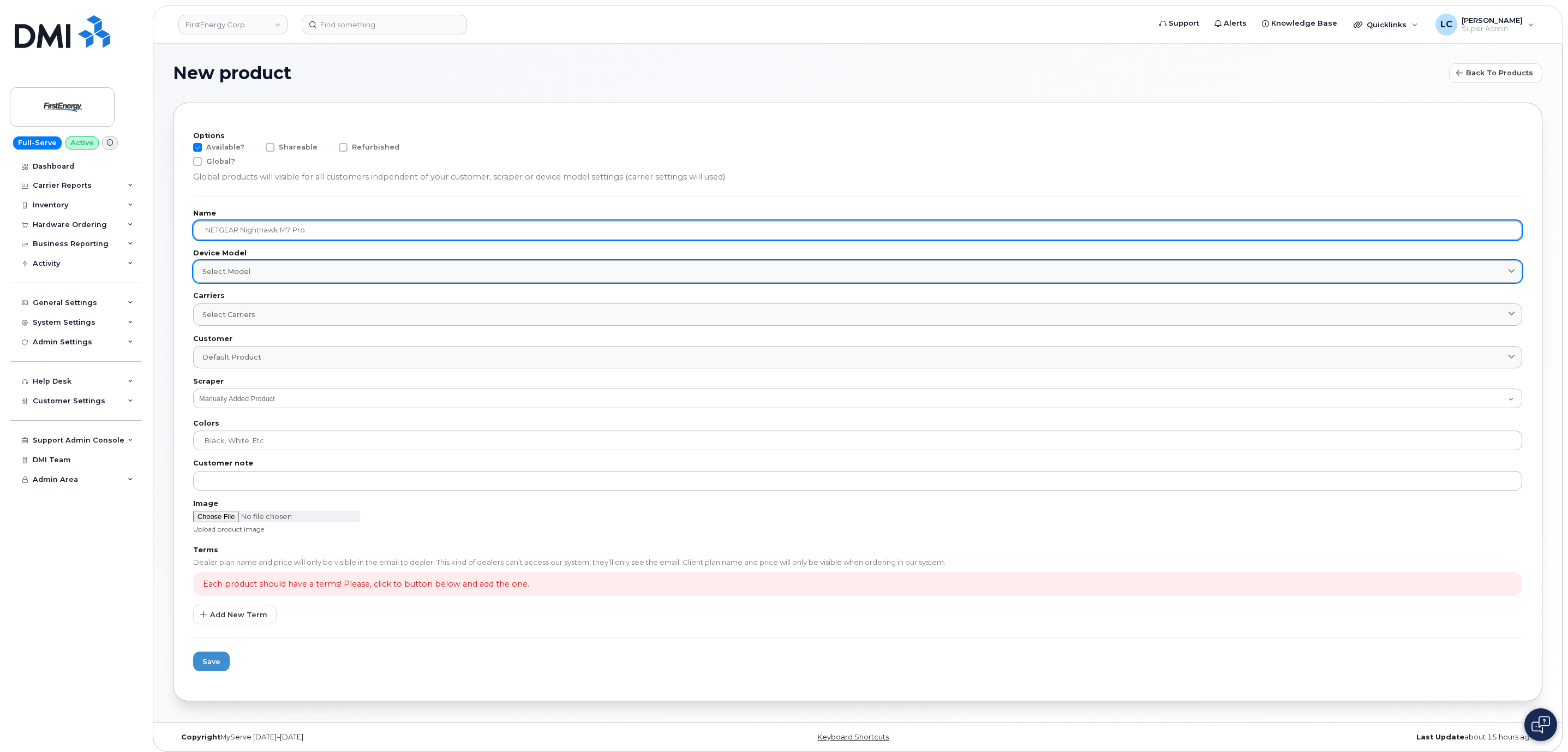
type input "NETGEAR Nighthawk M7 Pro"
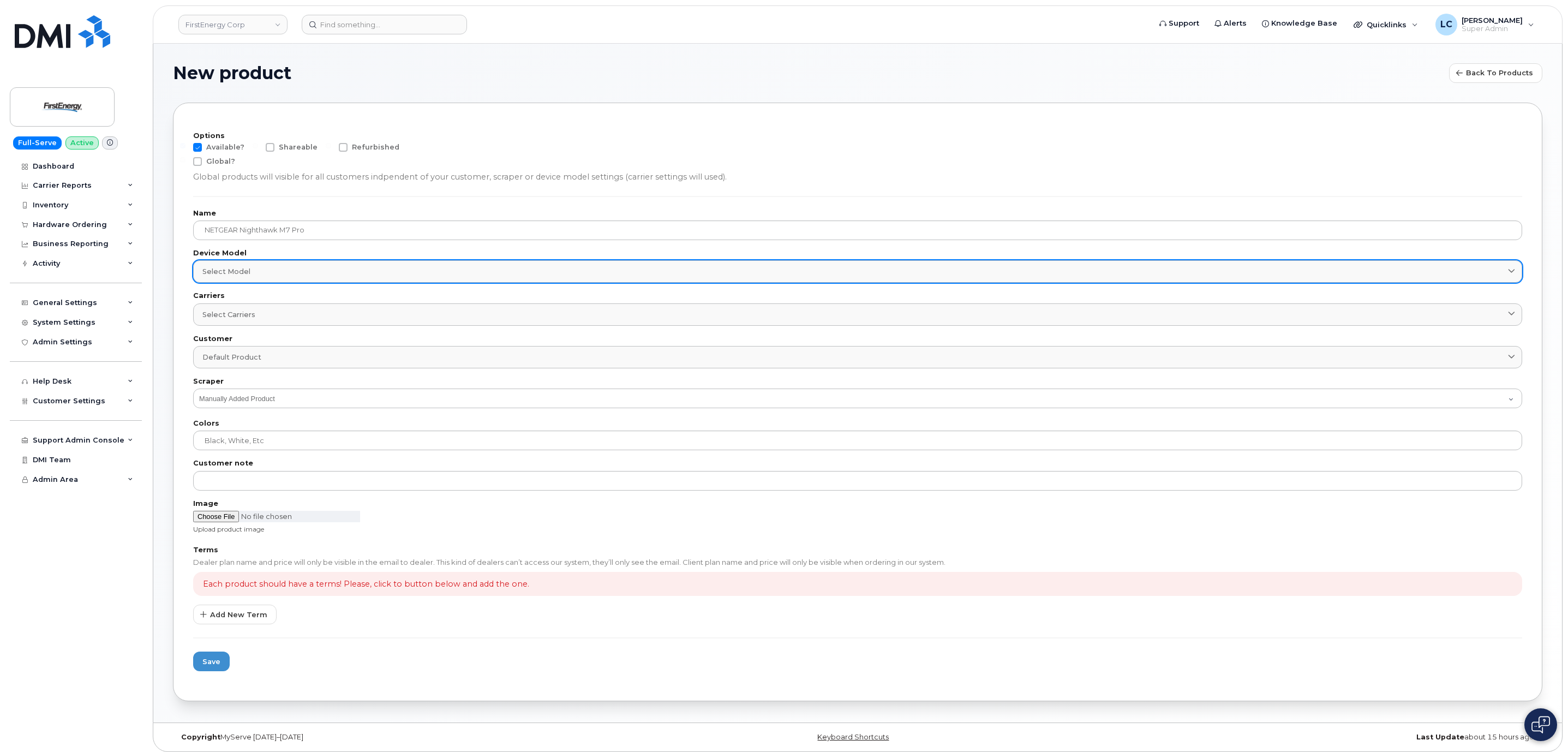
click at [277, 272] on div "Select model" at bounding box center [857, 271] width 1311 height 10
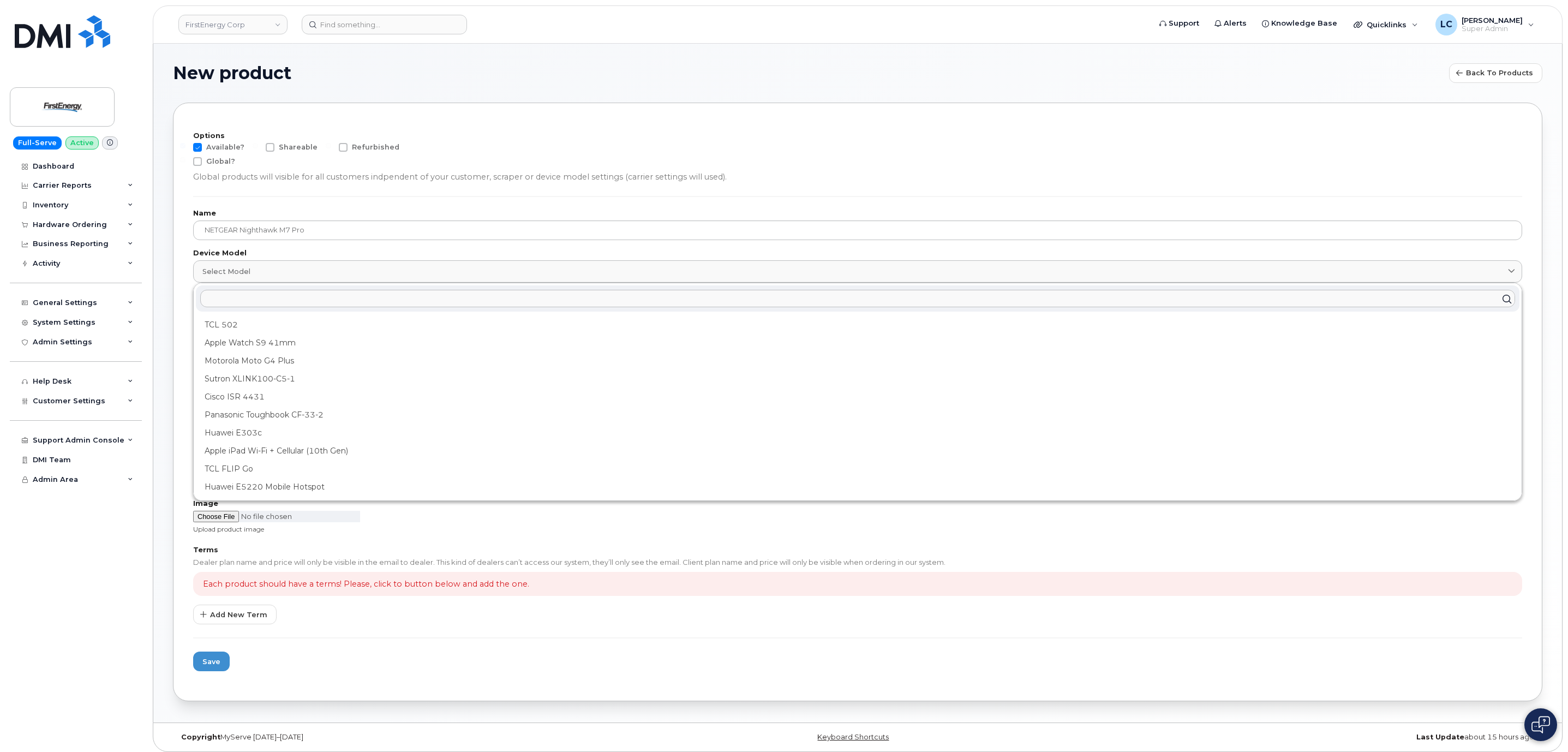
click at [267, 301] on input "text" at bounding box center [857, 299] width 1315 height 17
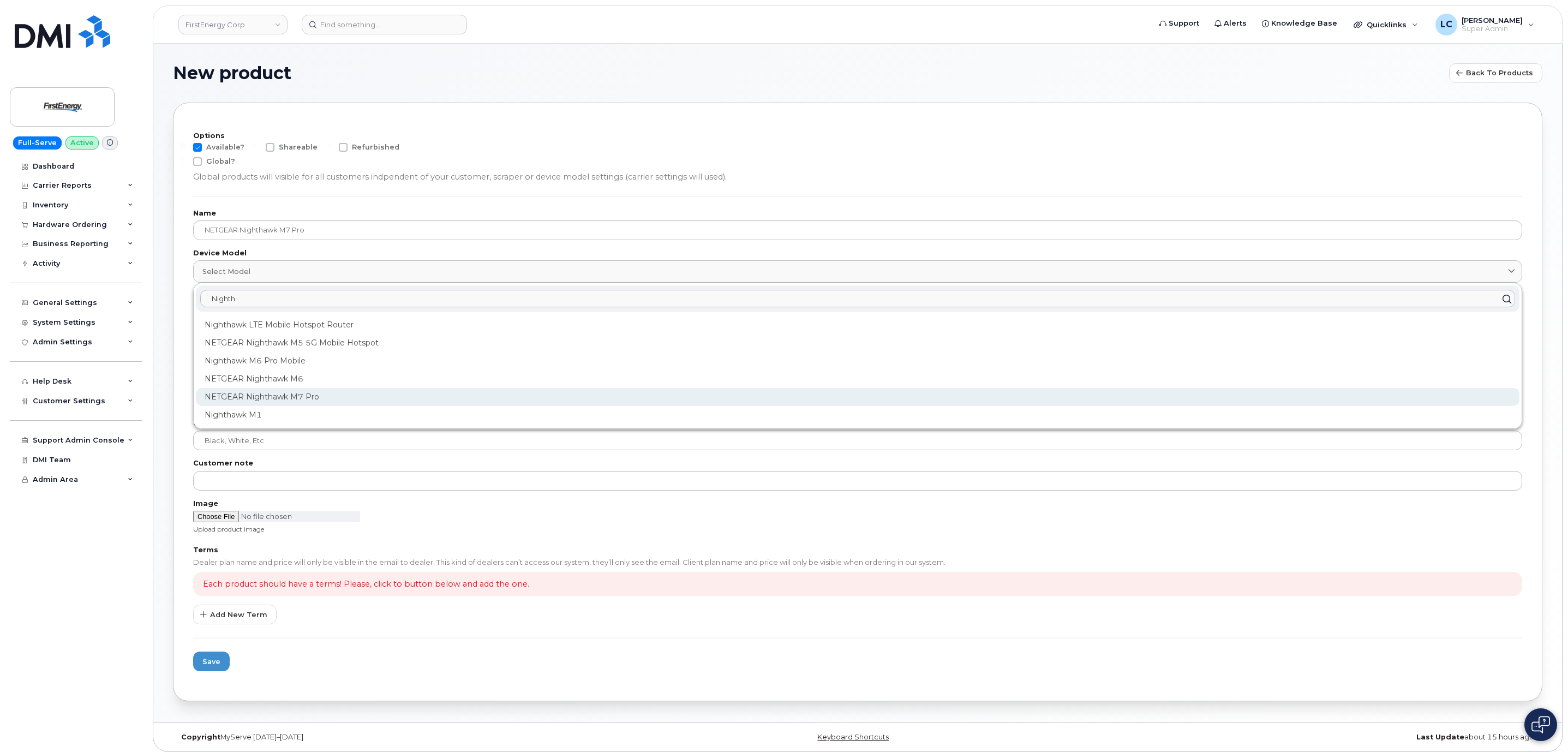
type input "Nighth"
click at [284, 398] on div "NETGEAR Nighthawk M7 Pro" at bounding box center [857, 396] width 1324 height 18
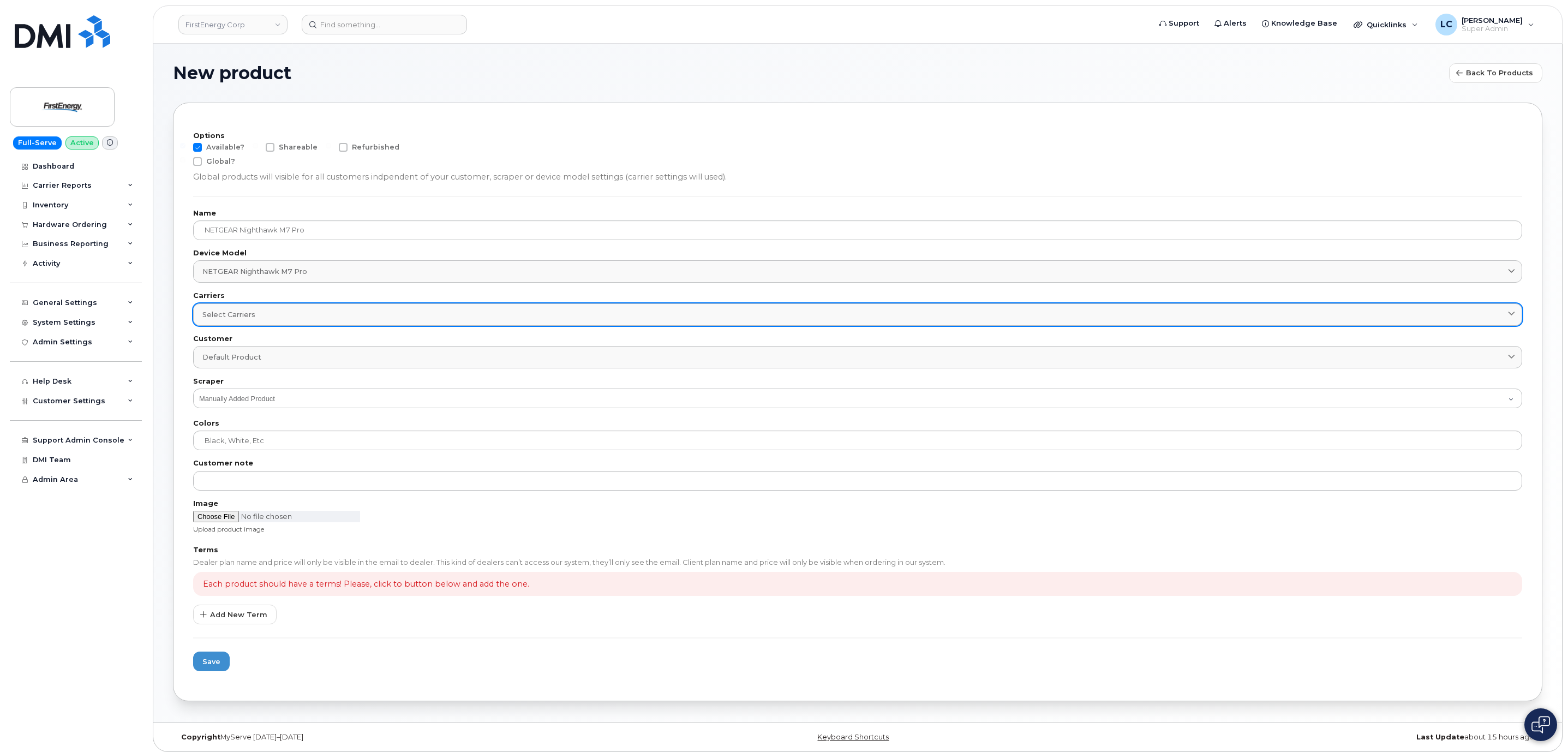
click at [337, 319] on div "Select carriers" at bounding box center [857, 314] width 1311 height 10
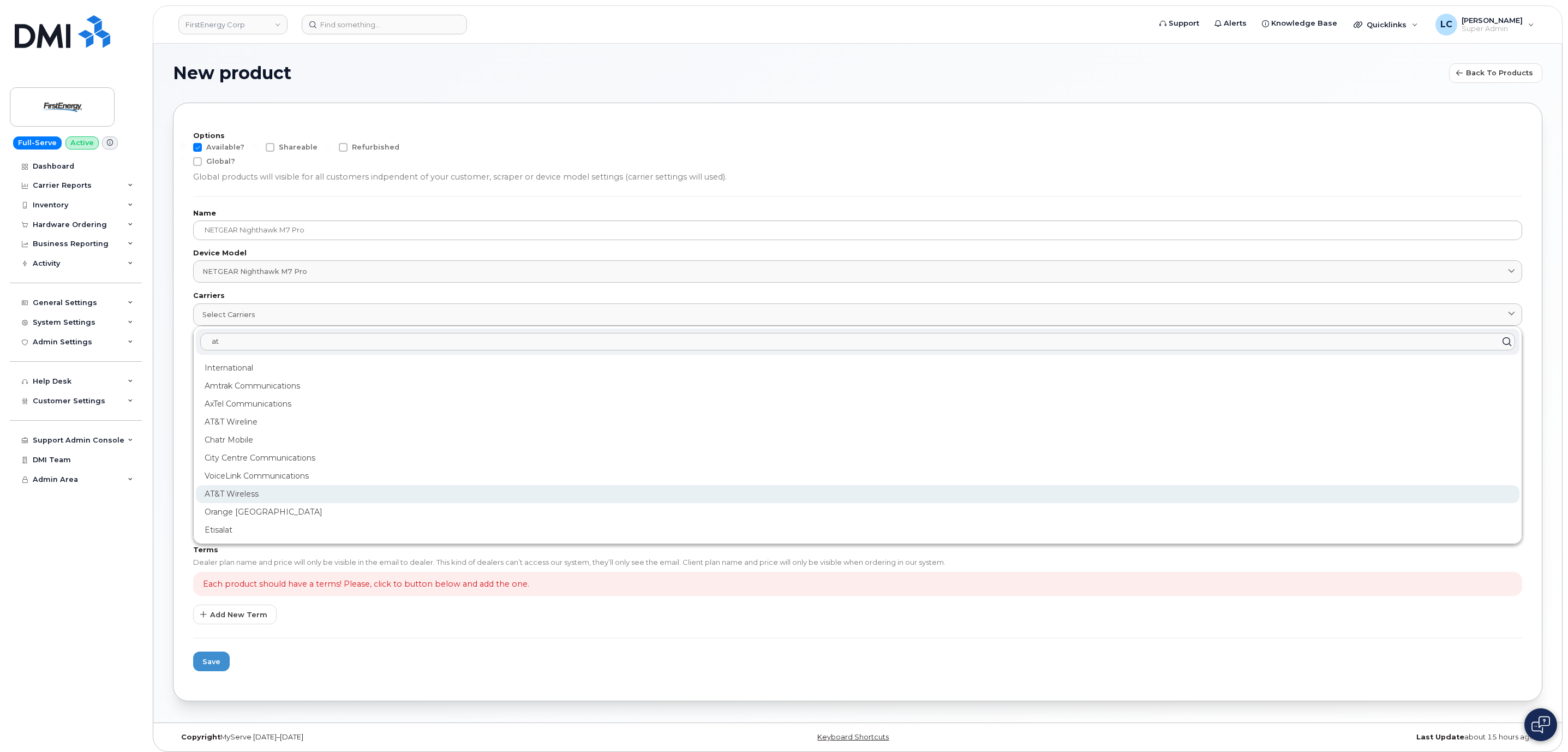
type input "at"
click at [241, 521] on div "AT&T Wireless" at bounding box center [857, 529] width 1324 height 18
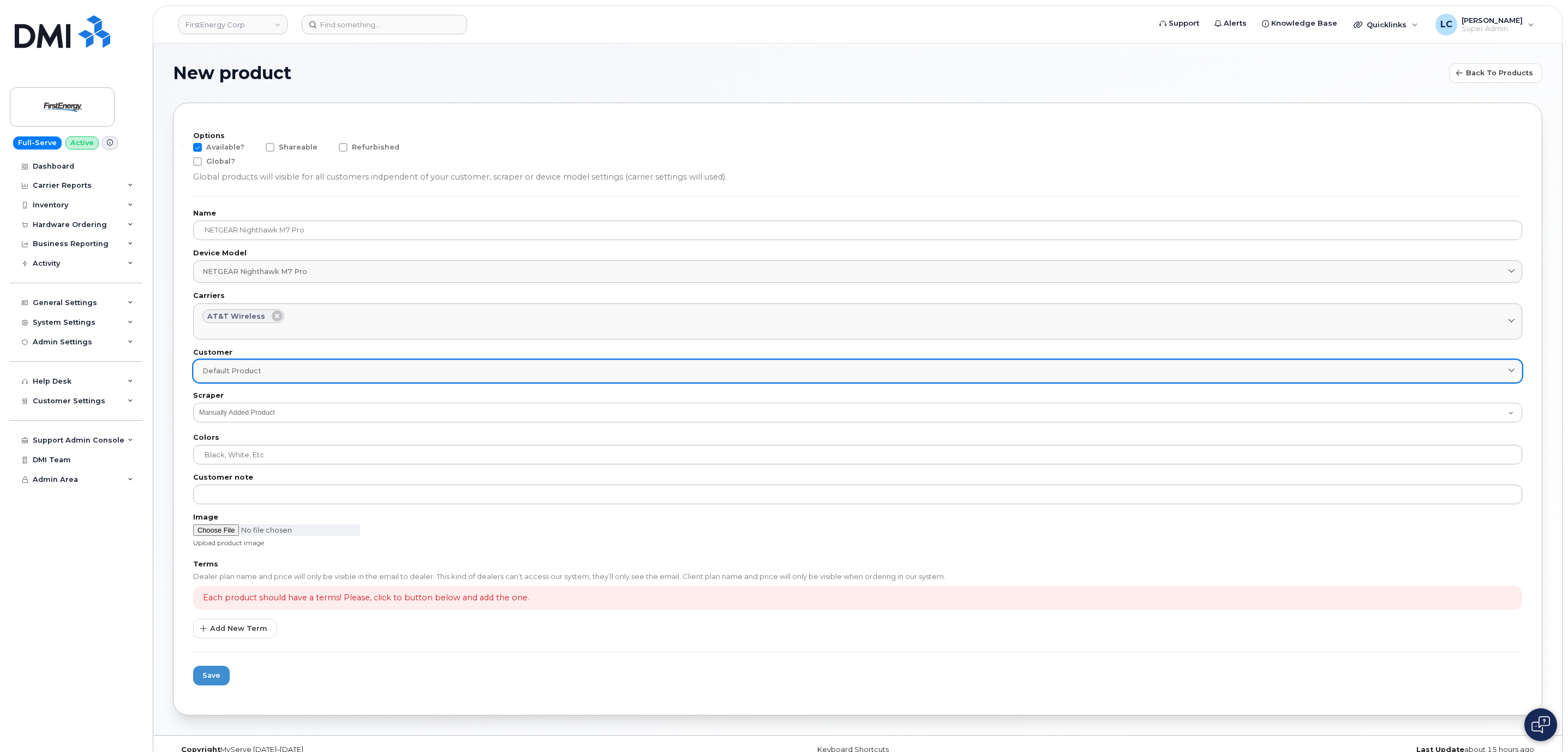
click at [291, 378] on link "Default product" at bounding box center [857, 370] width 1329 height 23
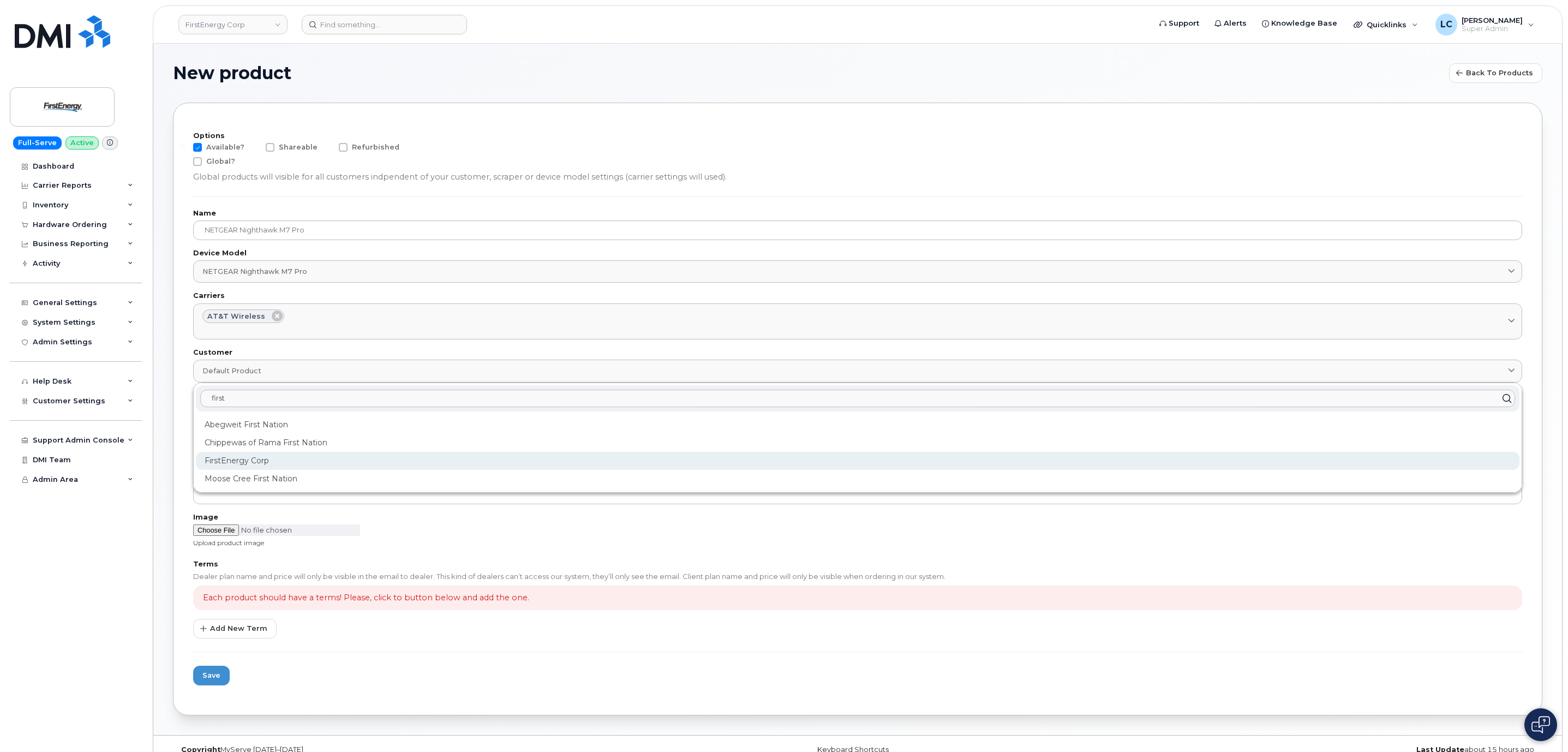
type input "first"
click at [297, 457] on div "FirstEnergy Corp" at bounding box center [857, 460] width 1324 height 18
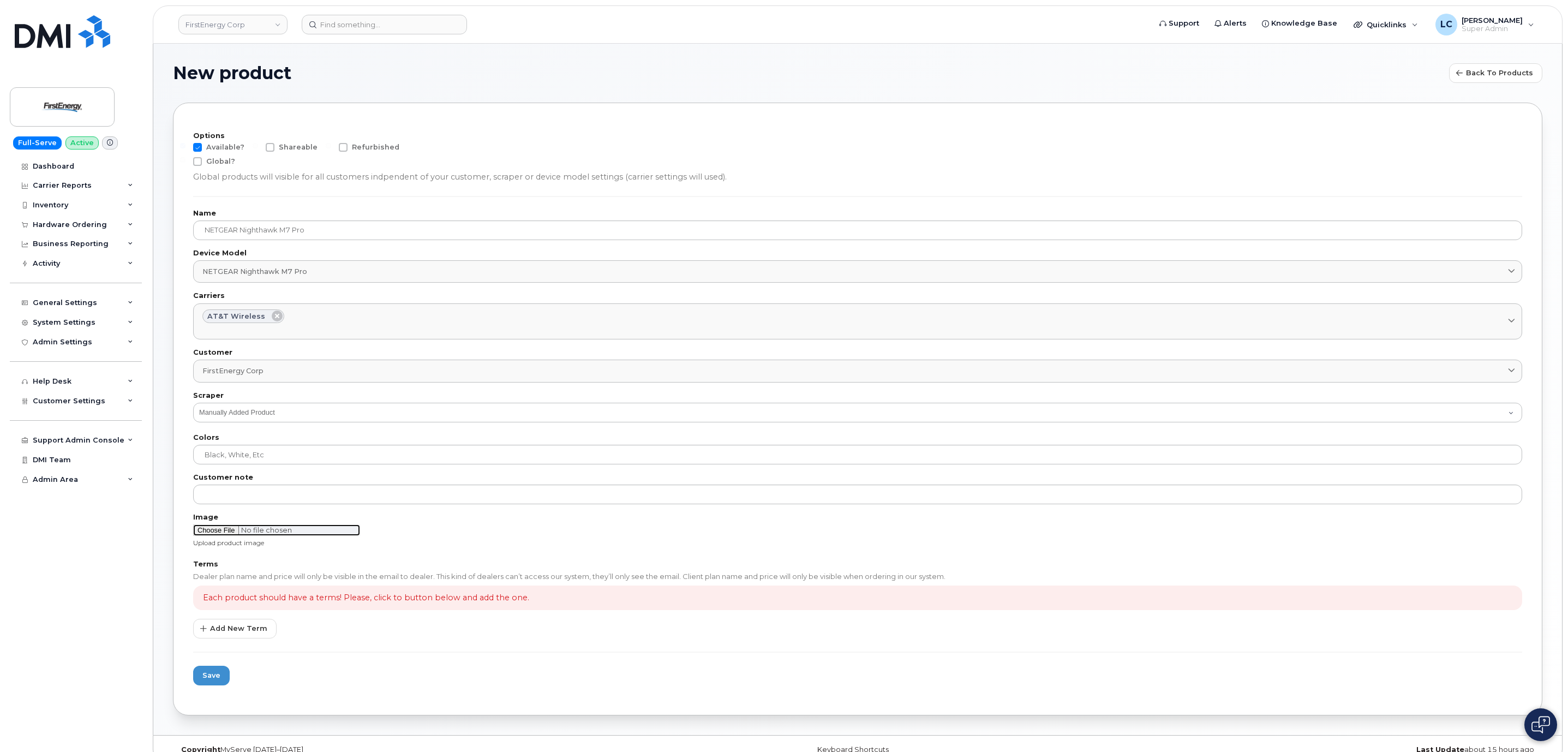
click at [221, 530] on input "file" at bounding box center [276, 530] width 167 height 11
type input "C:\fakepath\Nighthawk.png"
click at [252, 625] on span "Add New Term" at bounding box center [238, 627] width 58 height 10
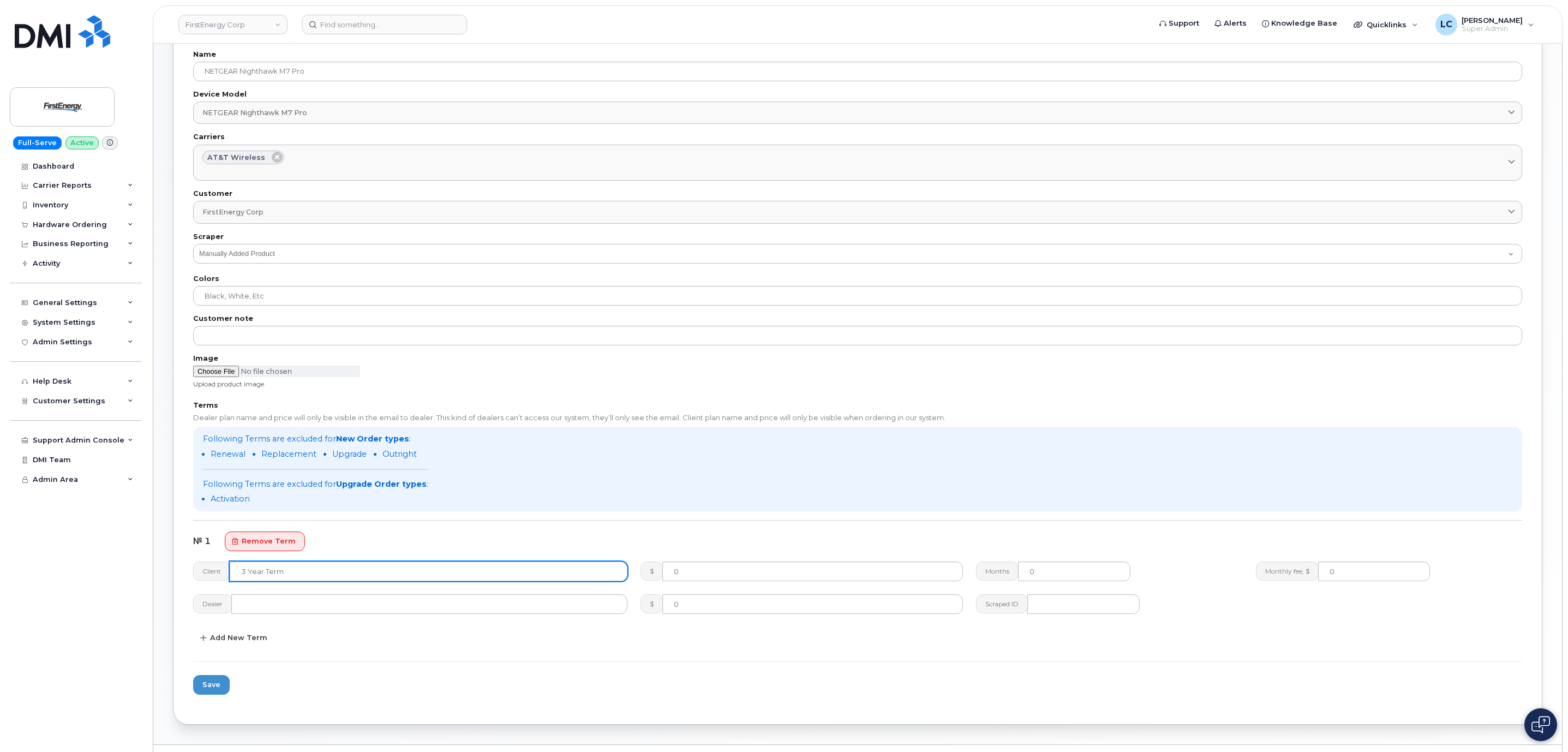
scroll to position [163, 0]
click at [302, 570] on input "text" at bounding box center [428, 566] width 398 height 20
type input "2 Year Activation"
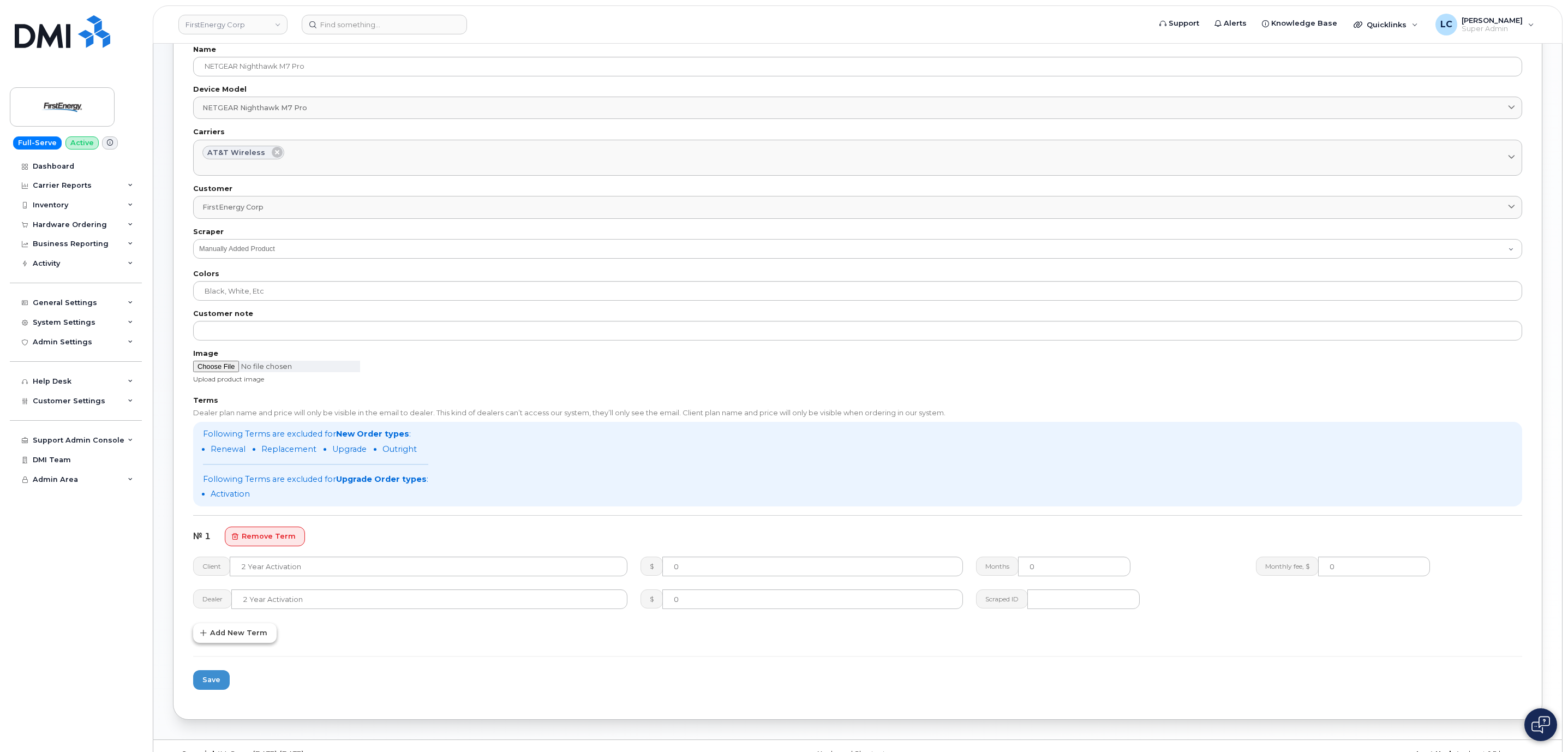
click at [266, 630] on button "Add New Term" at bounding box center [234, 632] width 83 height 20
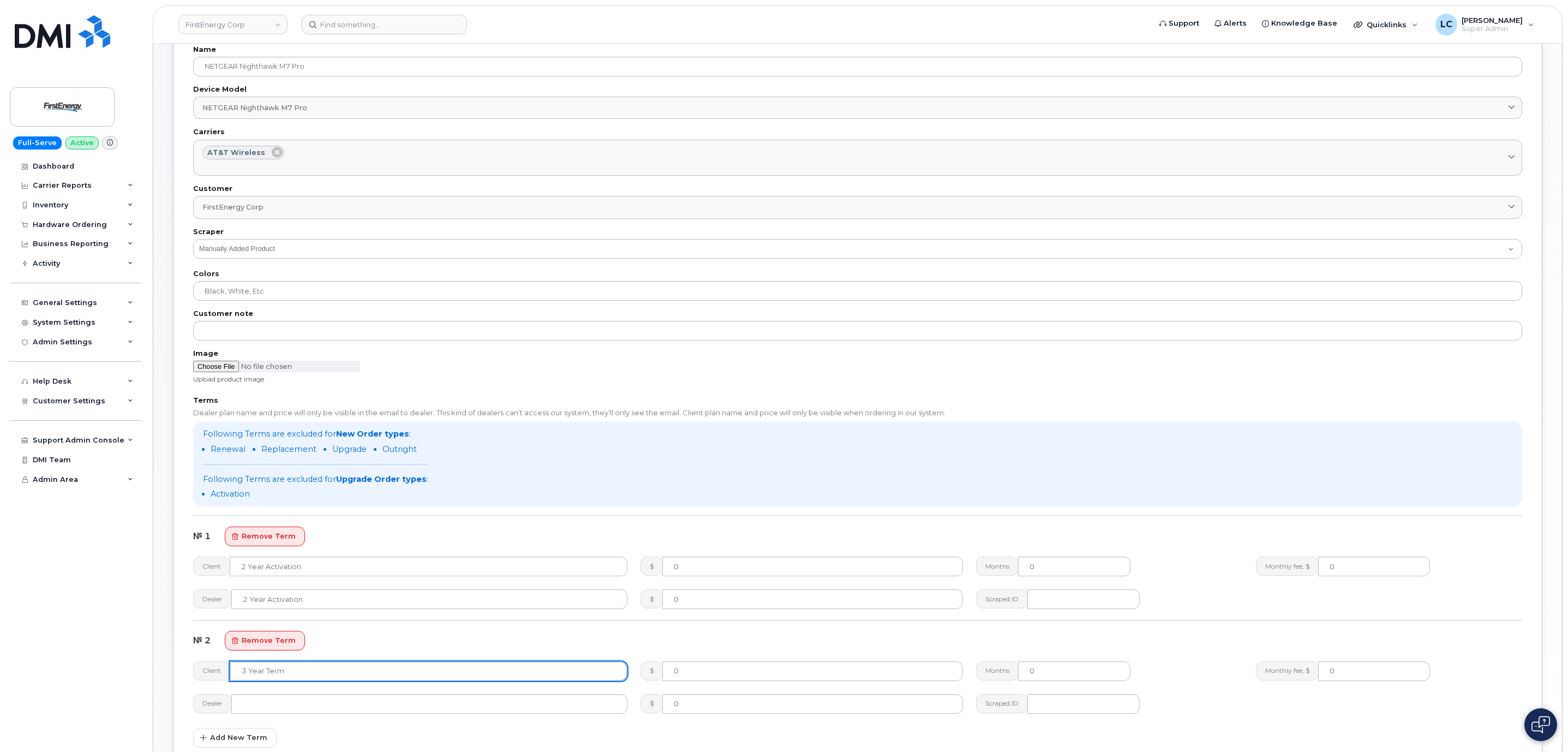
click at [310, 670] on input "text" at bounding box center [428, 671] width 398 height 20
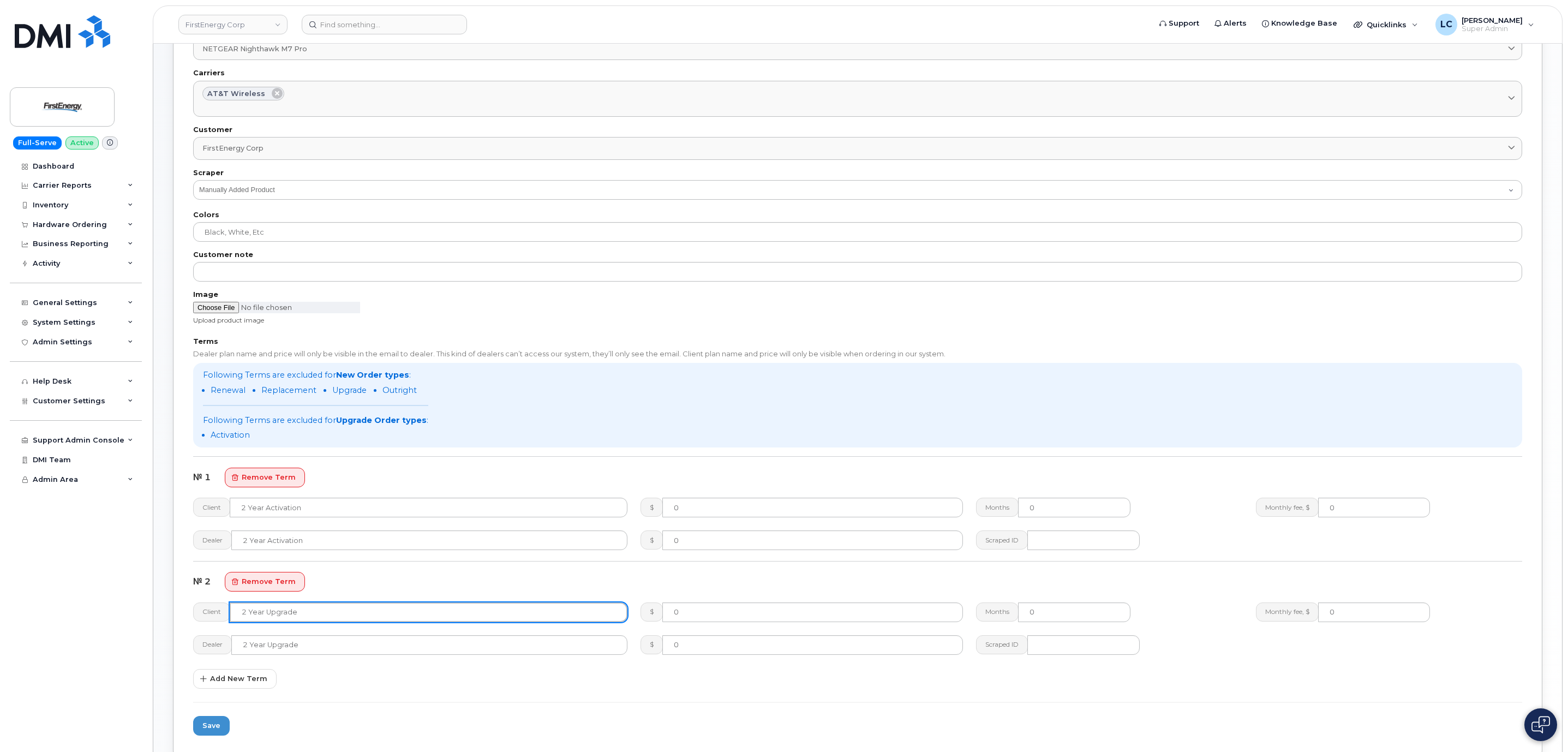
scroll to position [293, 0]
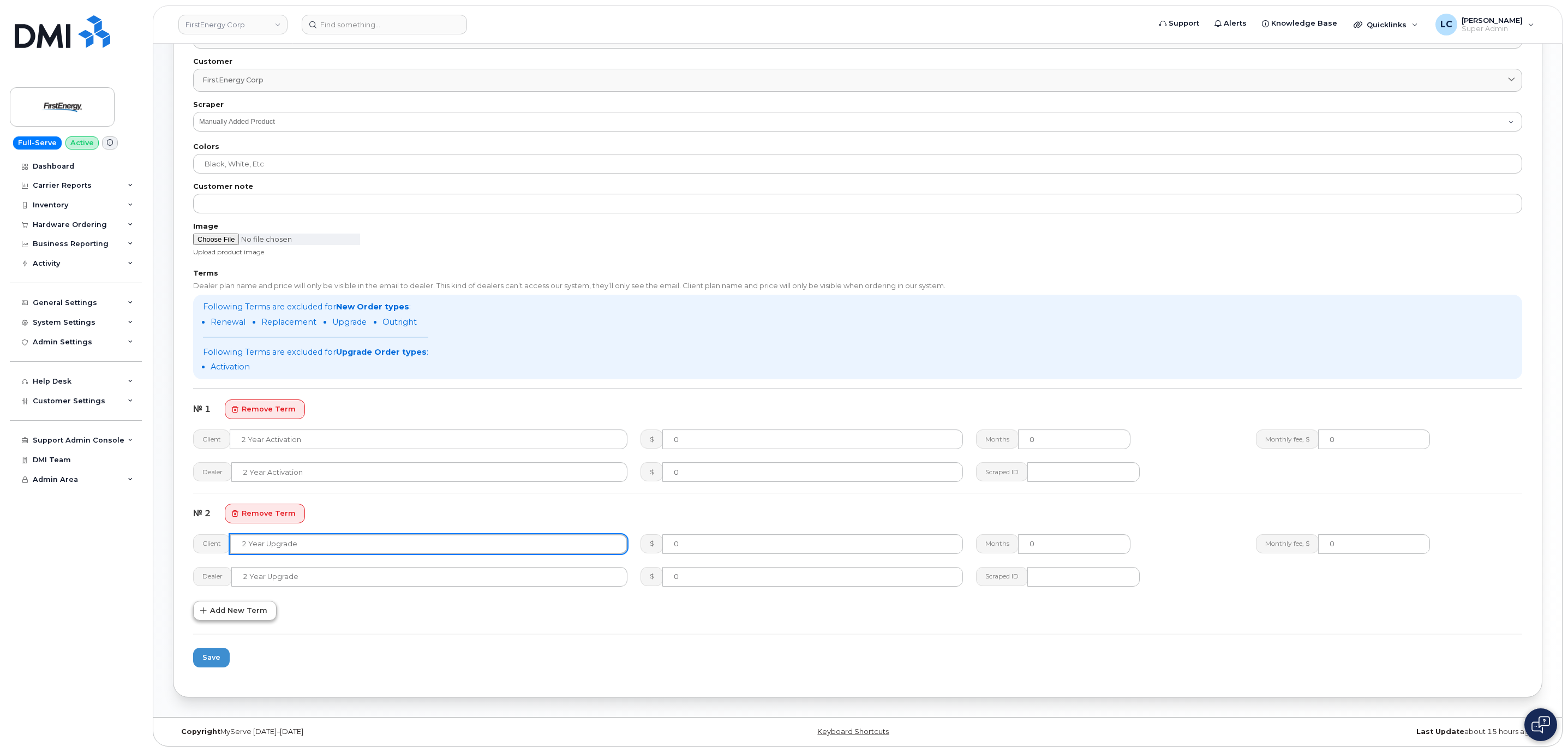
type input "2 Year Upgrade"
click at [251, 615] on span "Add New Term" at bounding box center [238, 609] width 58 height 10
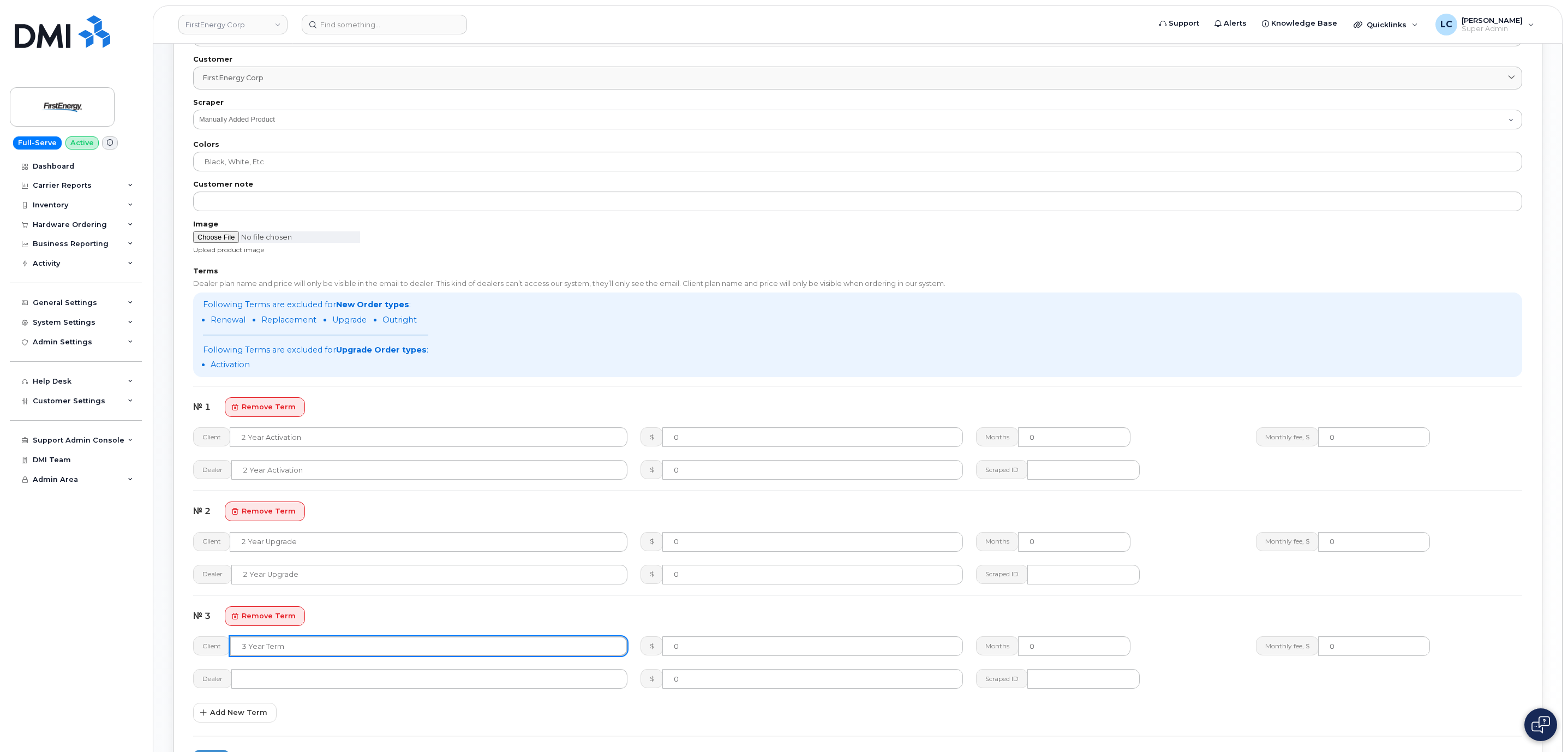
click at [312, 644] on input "text" at bounding box center [428, 645] width 398 height 20
type input "Full Retail"
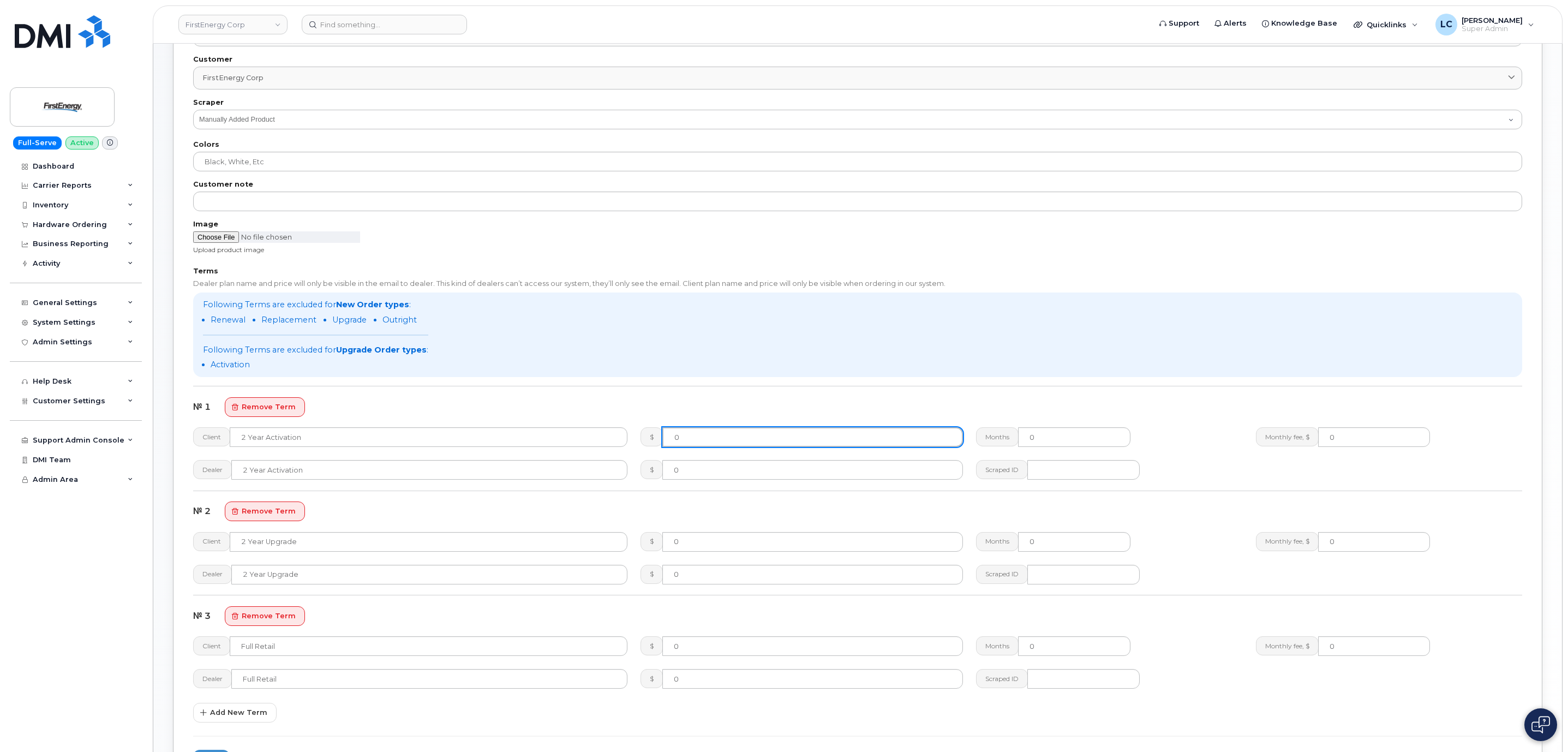
click at [778, 437] on input "0" at bounding box center [813, 436] width 301 height 20
type input "0.99"
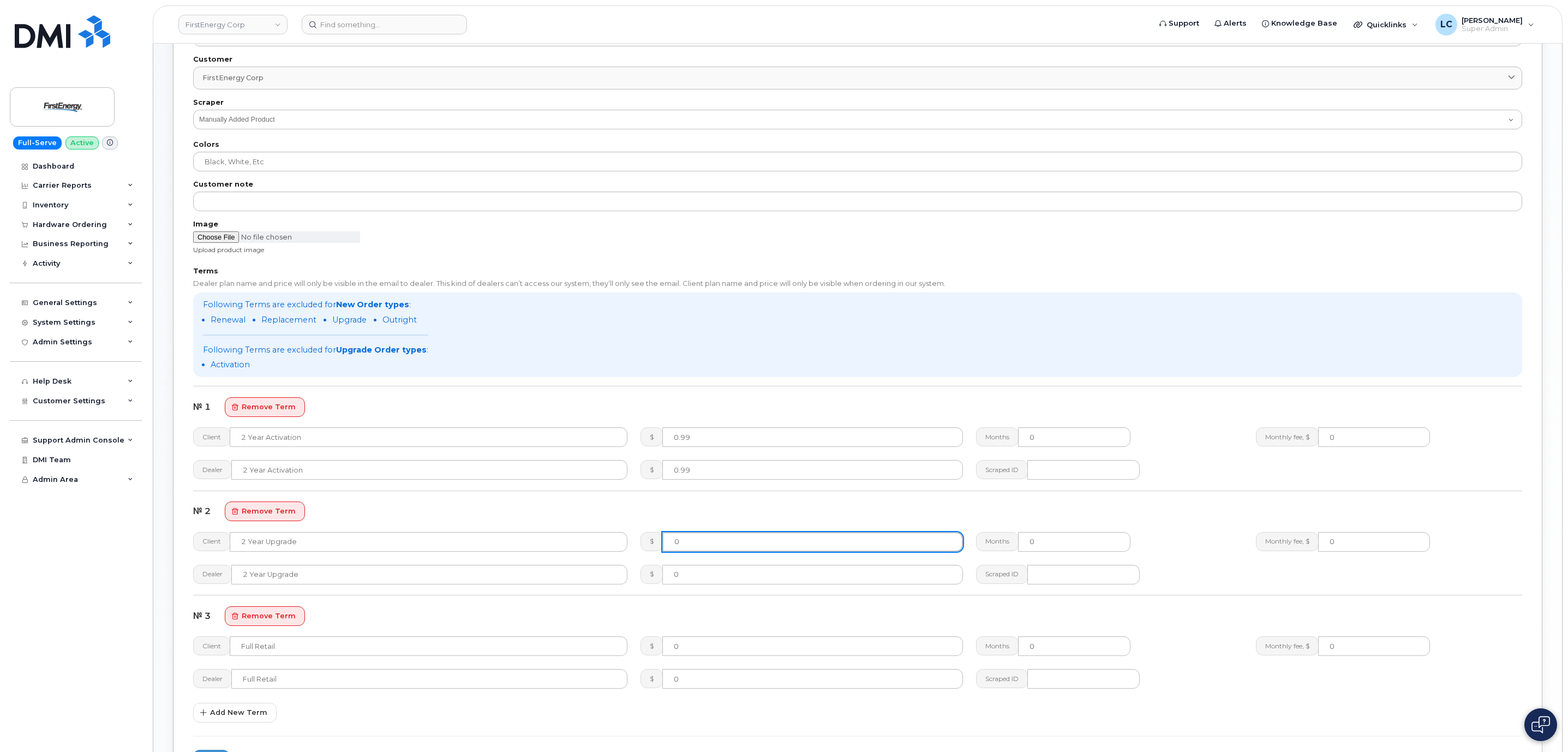
click at [706, 551] on input "0" at bounding box center [813, 541] width 301 height 20
type input "0.99"
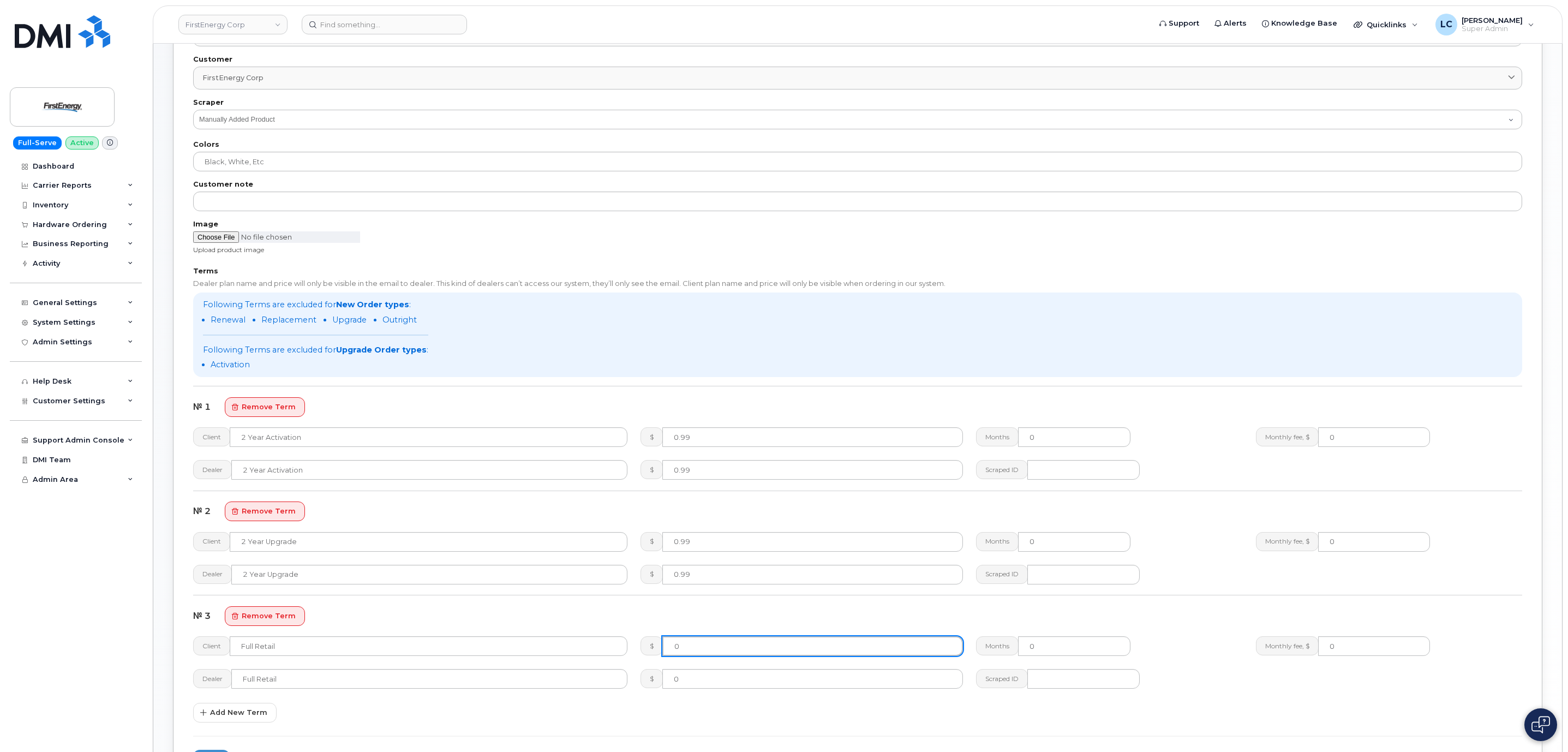
click at [726, 645] on input "0" at bounding box center [813, 645] width 301 height 20
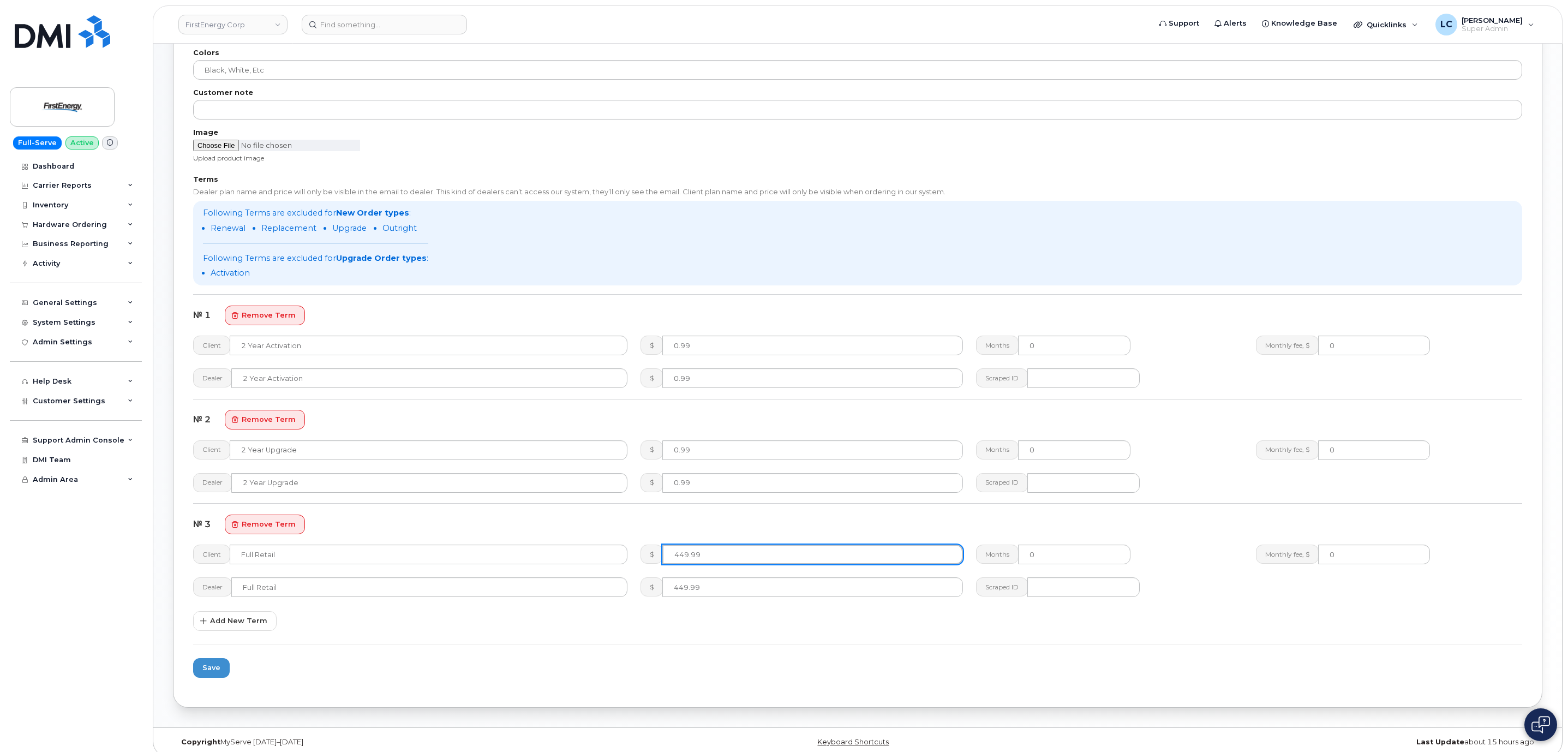
scroll to position [398, 0]
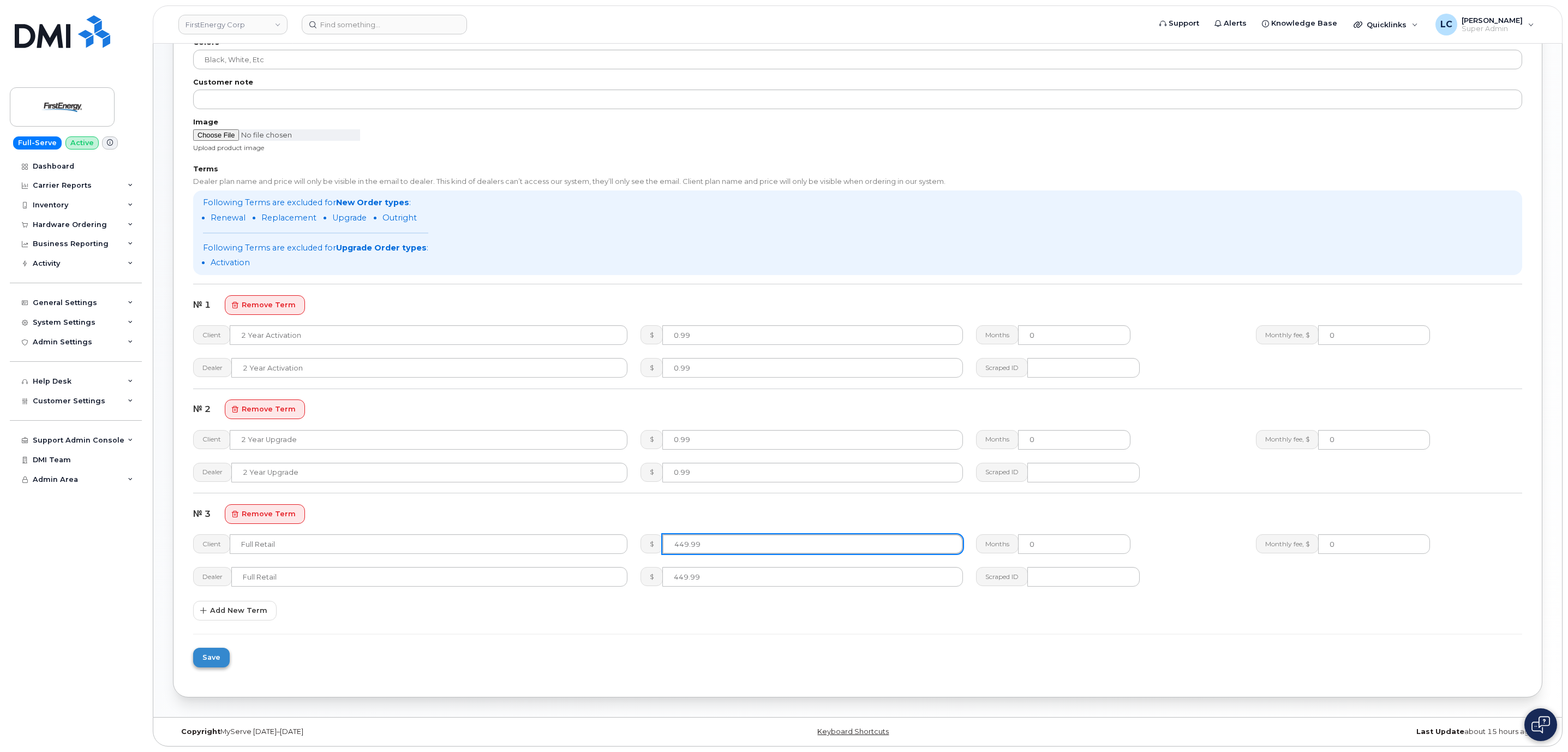
type input "449.99"
click at [217, 654] on span "Save" at bounding box center [211, 657] width 18 height 10
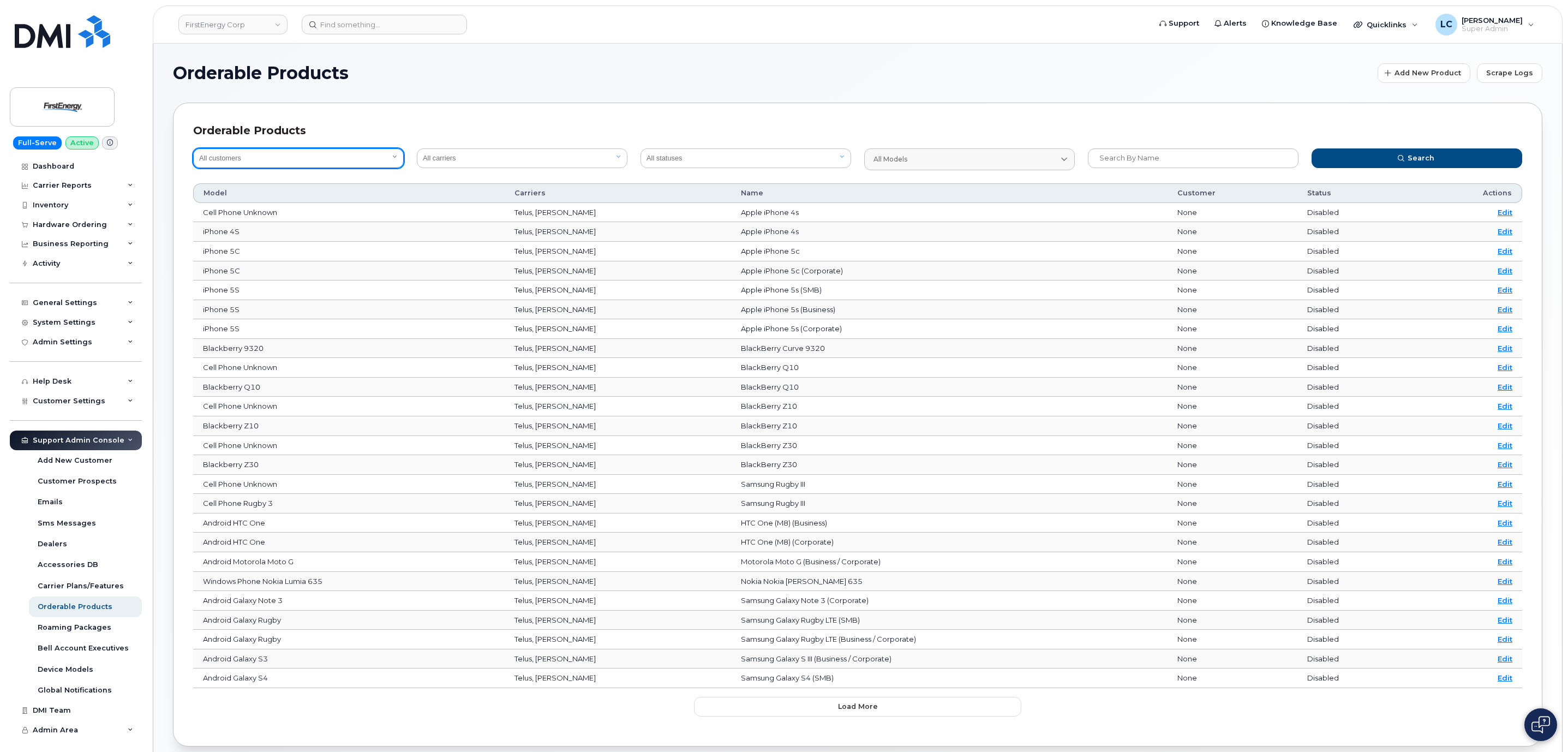
click at [270, 157] on select "All customers Acadia Broadcasting Ltd Aecon Construction Group Inc Alberta Heal…" at bounding box center [298, 158] width 211 height 20
select select "4da0f40c-4532-4935-8340-67bfc51fc352"
click at [193, 148] on select "All customers Acadia Broadcasting Ltd Aecon Construction Group Inc Alberta Heal…" at bounding box center [298, 158] width 211 height 20
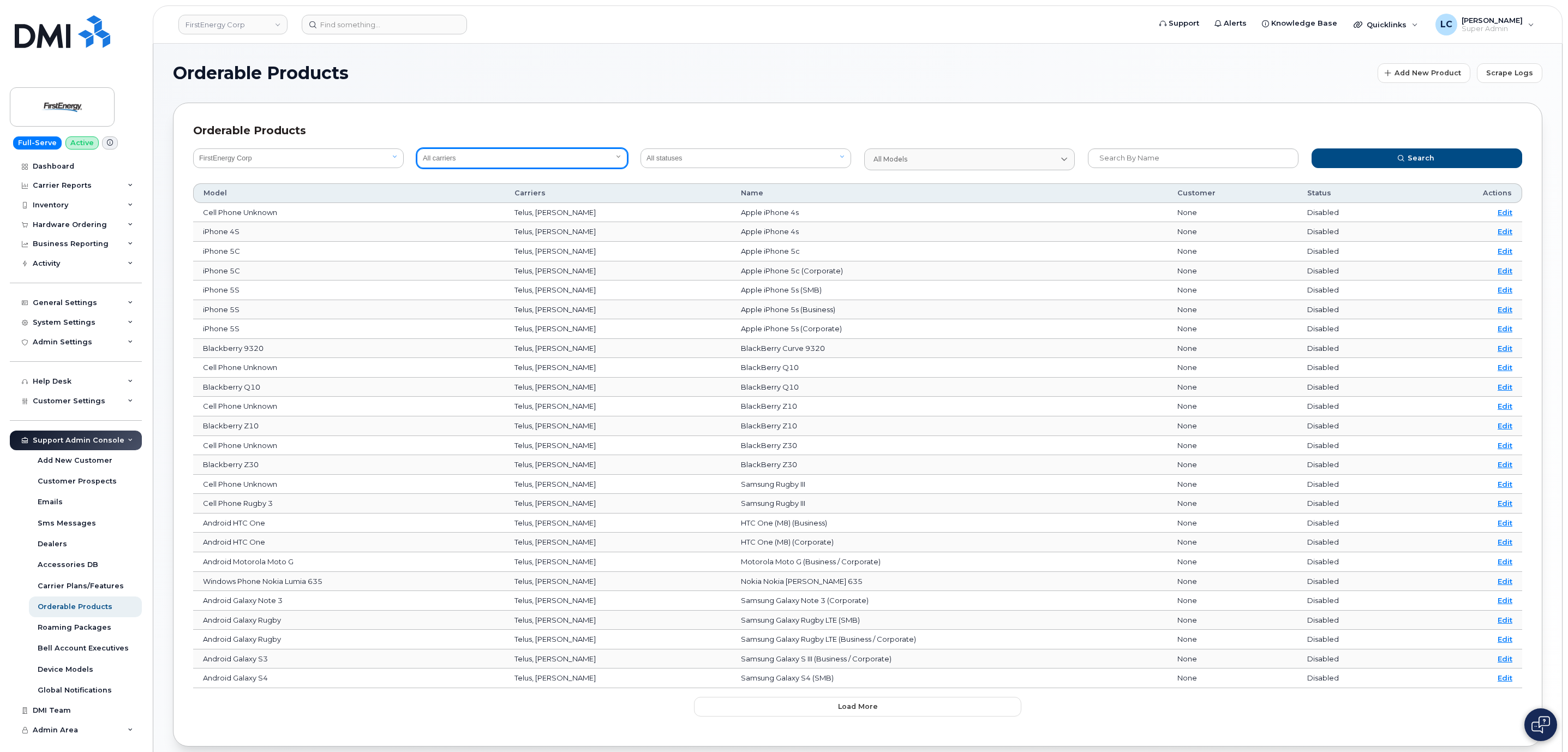
click at [610, 160] on select "All carriers Orange France Telia Verizon Wireless SaskTel Vodafone Italy Rogers…" at bounding box center [522, 158] width 211 height 20
select select "7"
click at [417, 148] on select "All carriers Orange France Telia Verizon Wireless SaskTel Vodafone Italy Rogers…" at bounding box center [522, 158] width 211 height 20
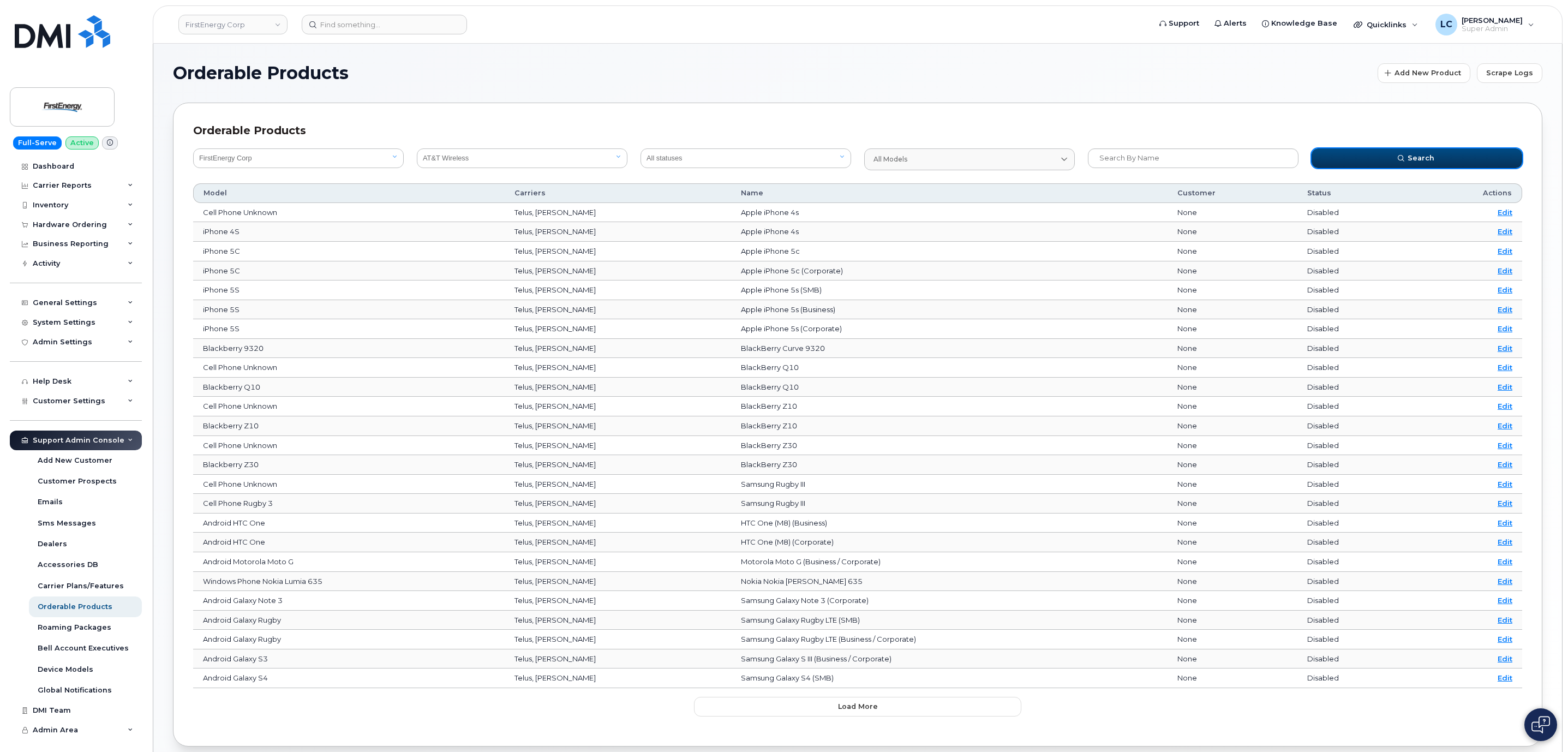
click at [1455, 157] on button "Search" at bounding box center [1417, 158] width 211 height 20
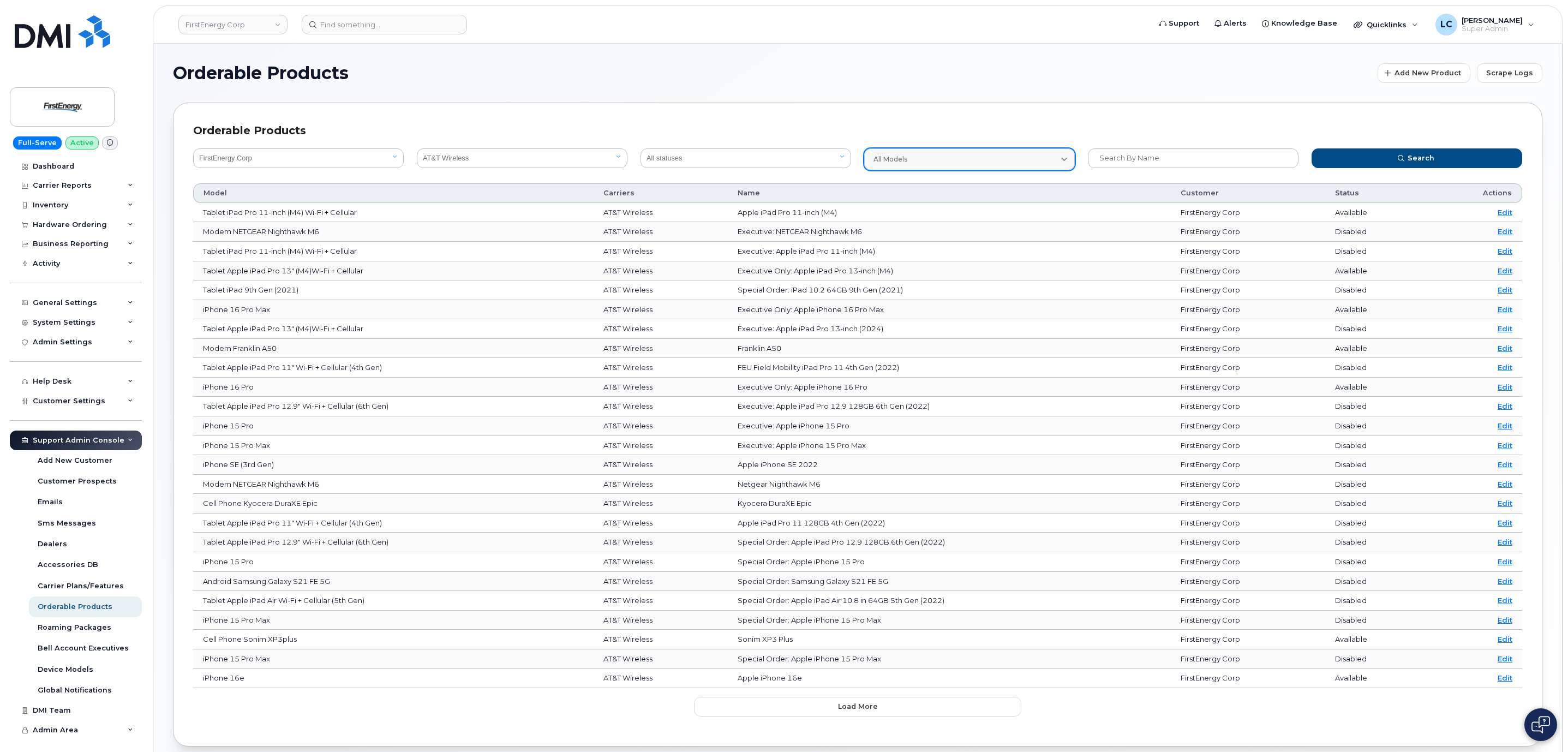
click at [1046, 158] on div "All models" at bounding box center [969, 159] width 192 height 9
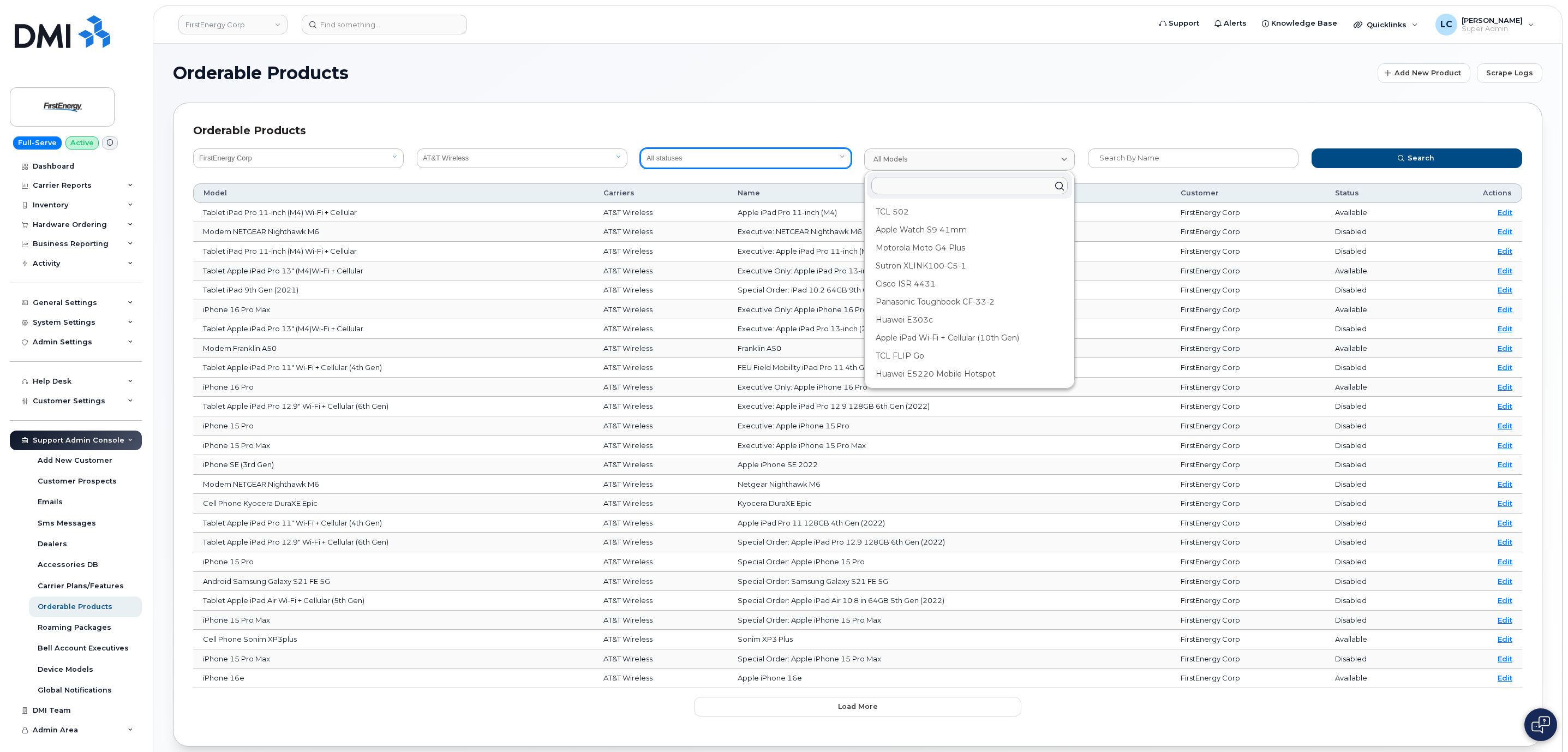
click at [793, 152] on select "All statuses Available Disabled" at bounding box center [746, 158] width 211 height 20
select select "true"
click at [641, 148] on select "All statuses Available Disabled" at bounding box center [746, 158] width 211 height 20
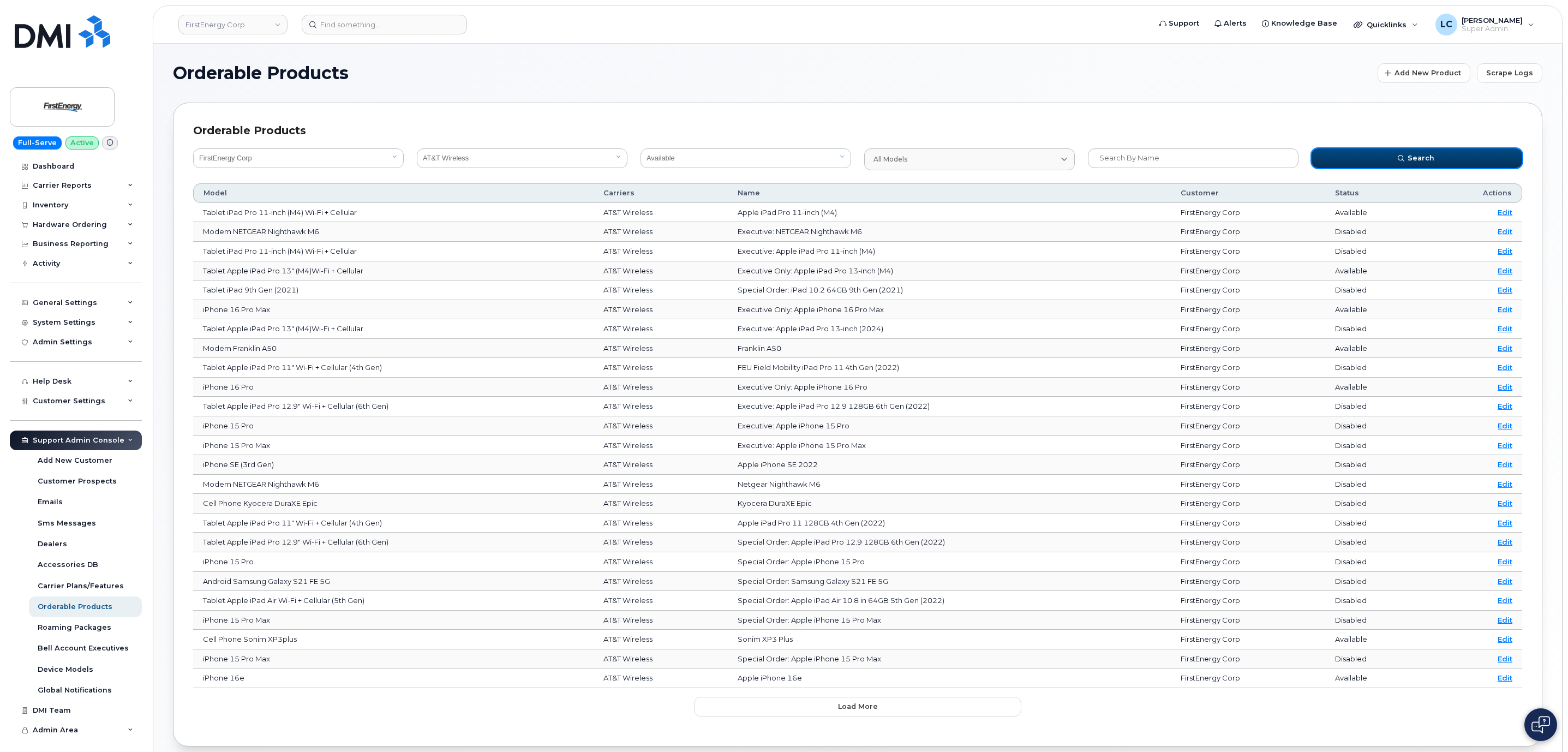
click at [1422, 161] on span "Search" at bounding box center [1422, 158] width 26 height 10
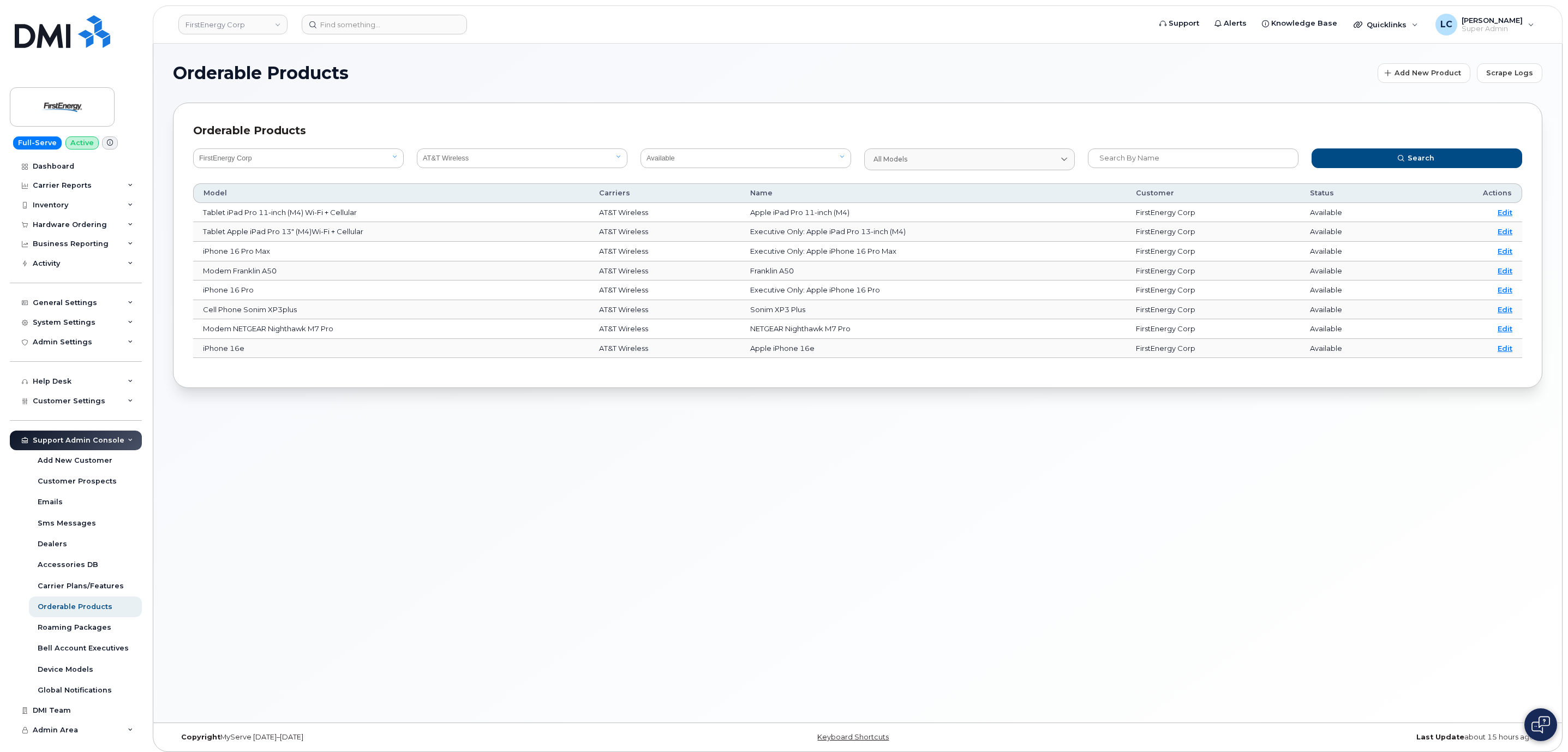
click at [270, 270] on span "Modem Franklin A50" at bounding box center [240, 270] width 74 height 9
click at [1510, 274] on link "Edit" at bounding box center [1506, 270] width 15 height 9
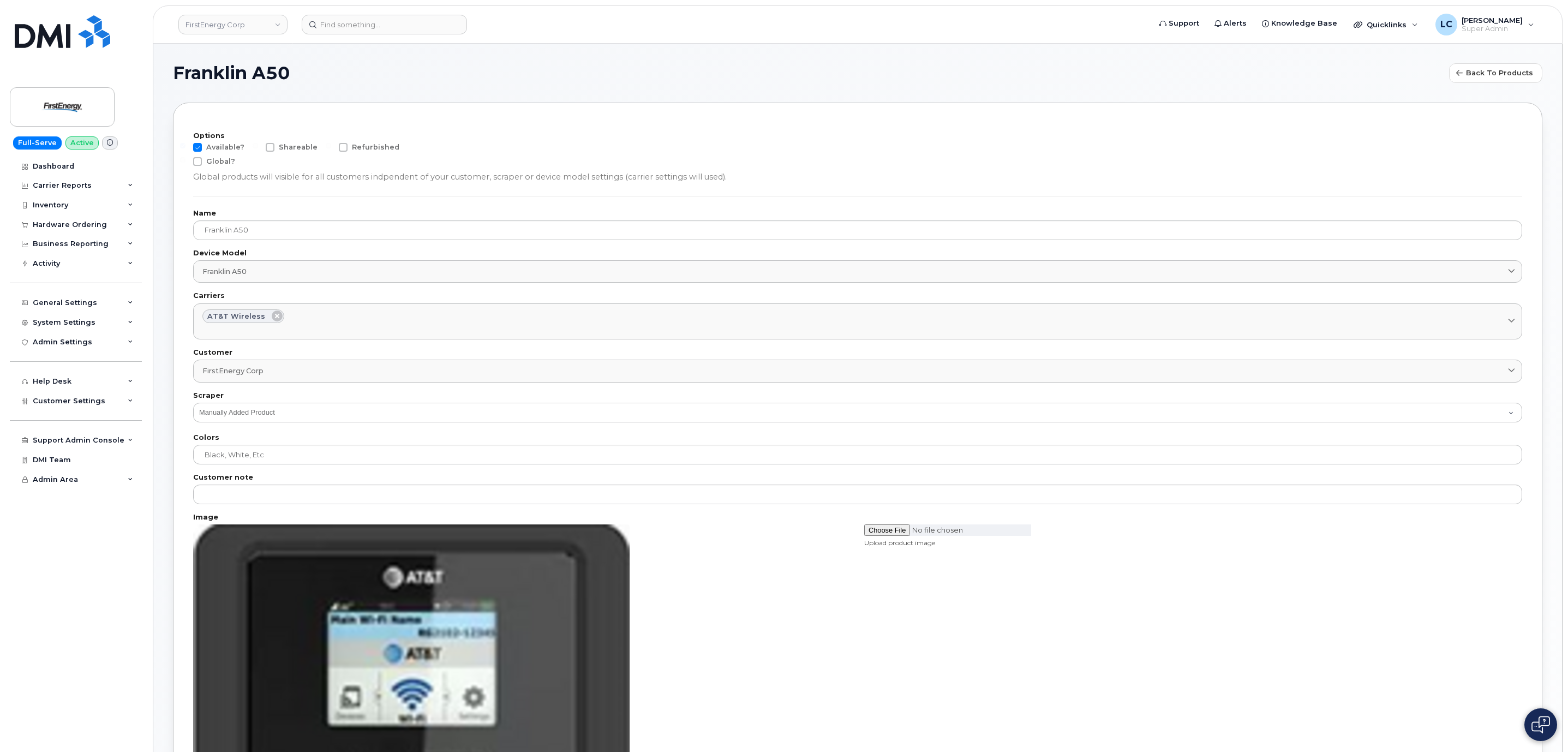
click at [198, 145] on span at bounding box center [197, 146] width 9 height 9
click at [185, 145] on input "Available?" at bounding box center [183, 145] width 6 height 6
checkbox input "false"
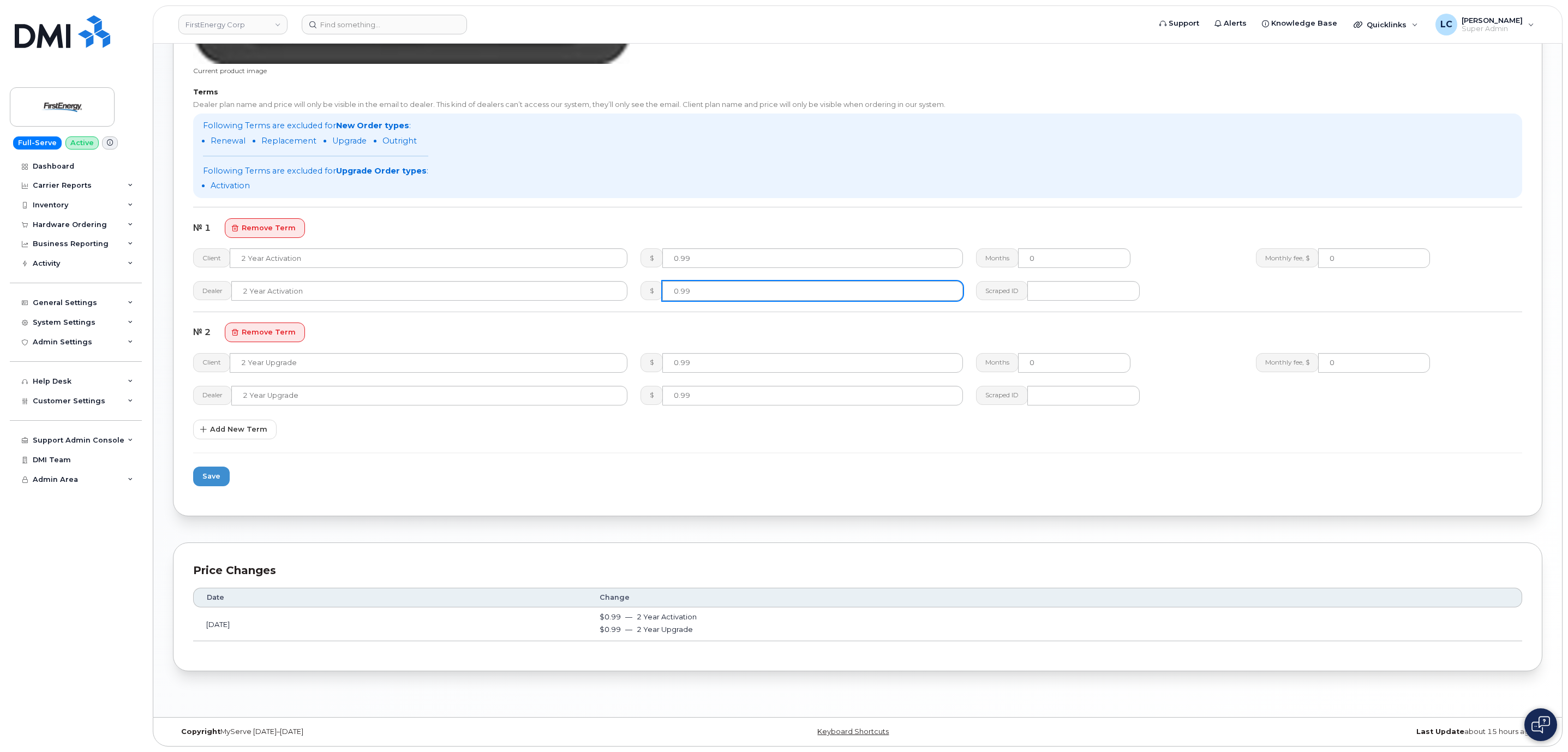
scroll to position [743, 0]
click at [218, 475] on span "Save" at bounding box center [211, 475] width 18 height 10
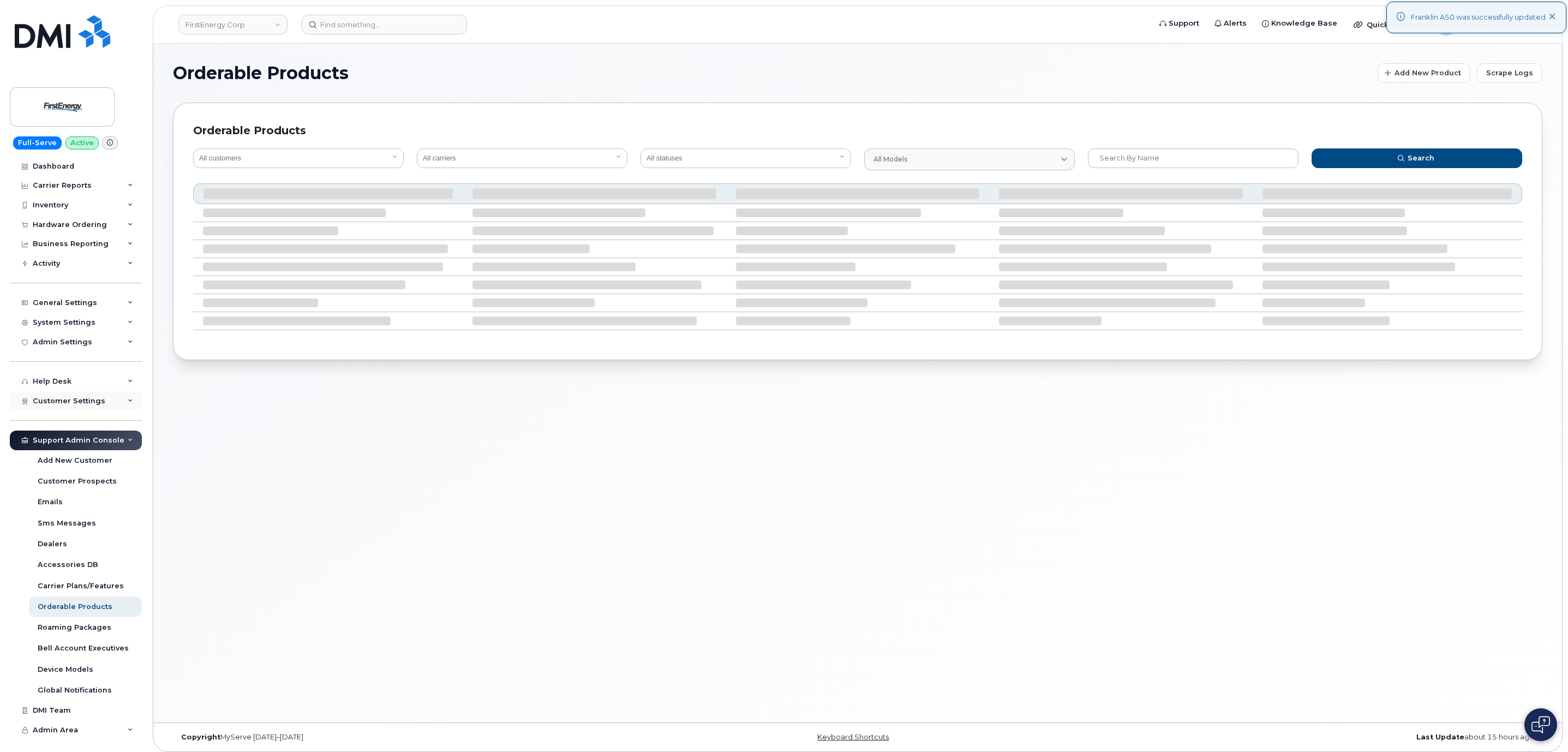
click at [100, 395] on div "Customer Settings" at bounding box center [76, 401] width 132 height 20
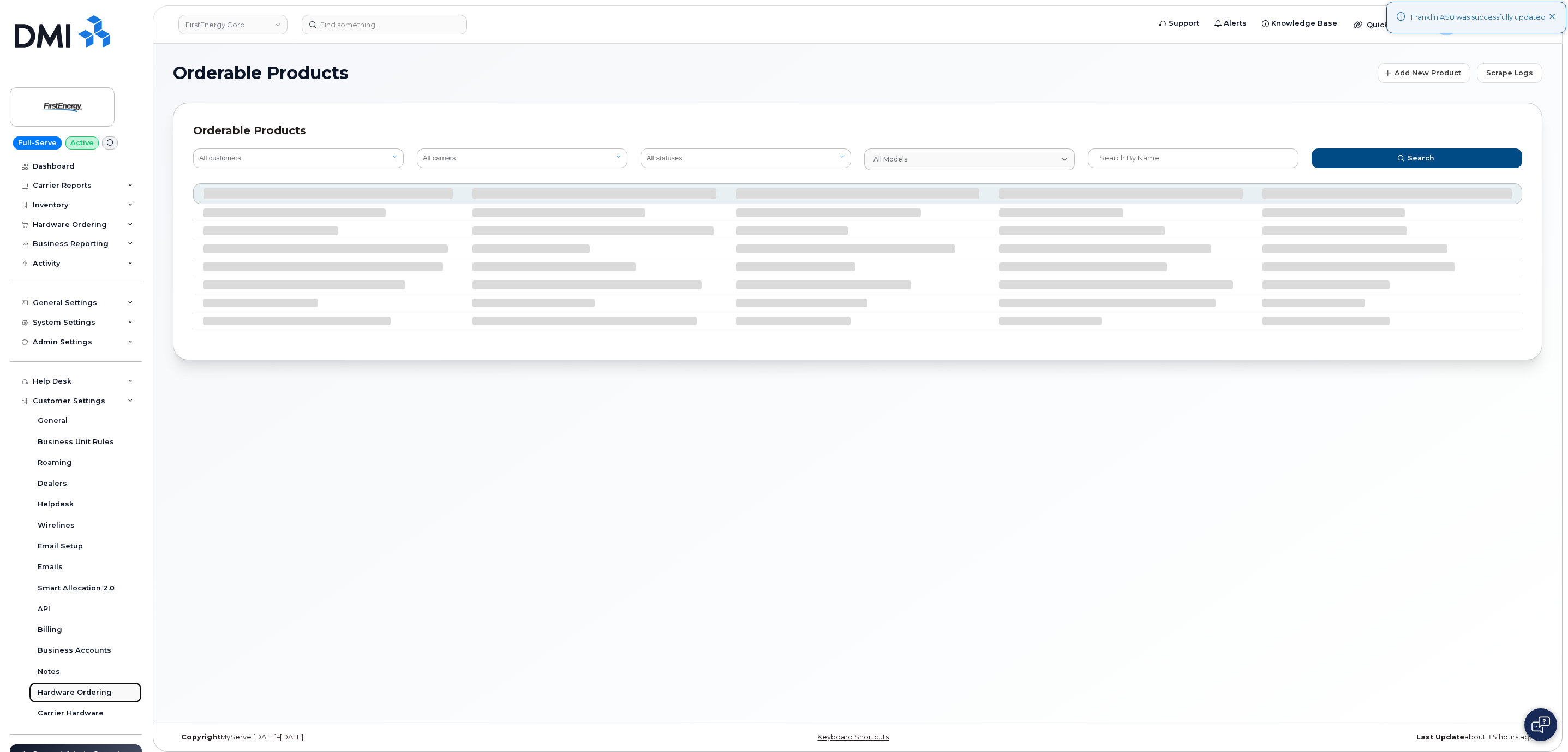
click at [95, 694] on div "Hardware Ordering" at bounding box center [75, 692] width 75 height 9
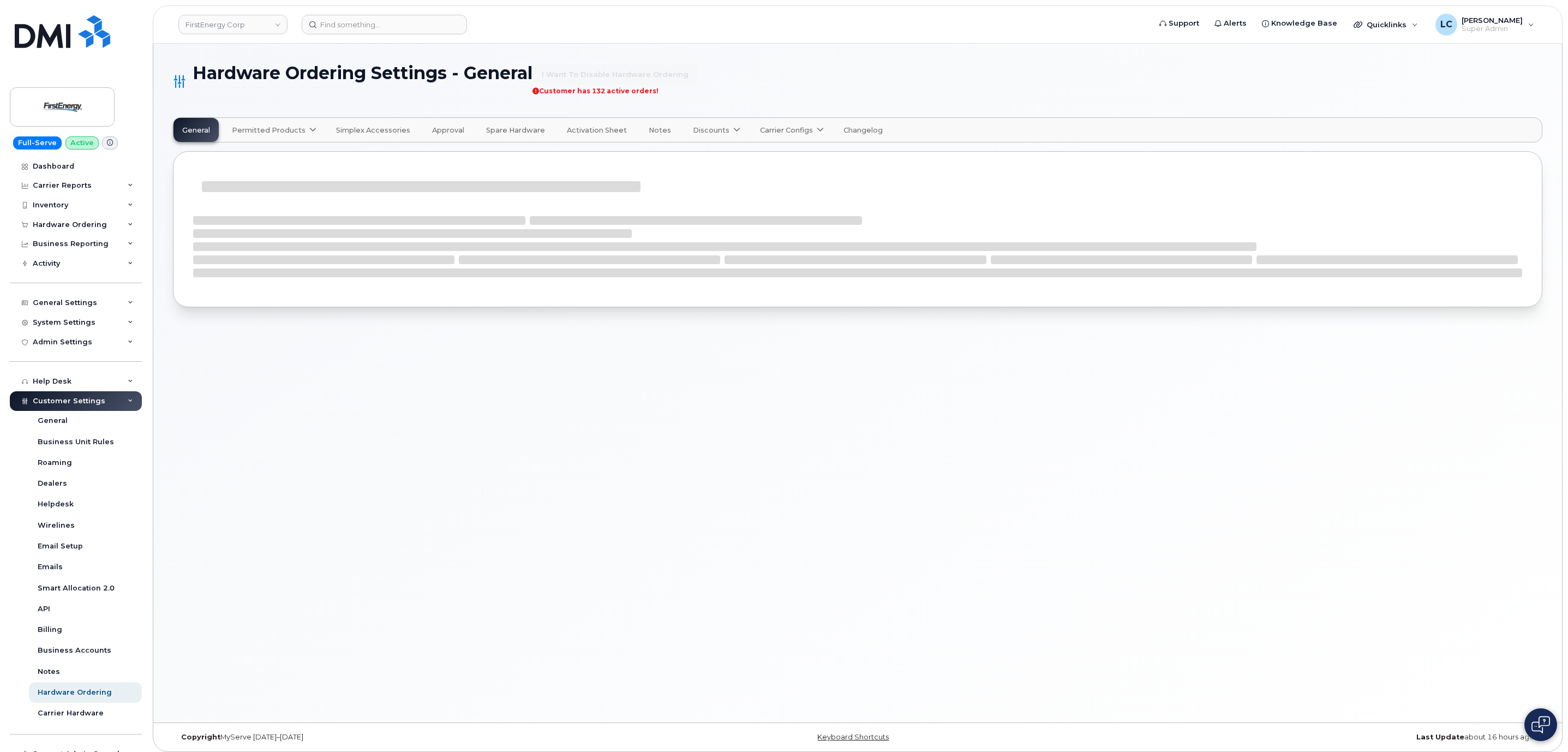
select select "admins"
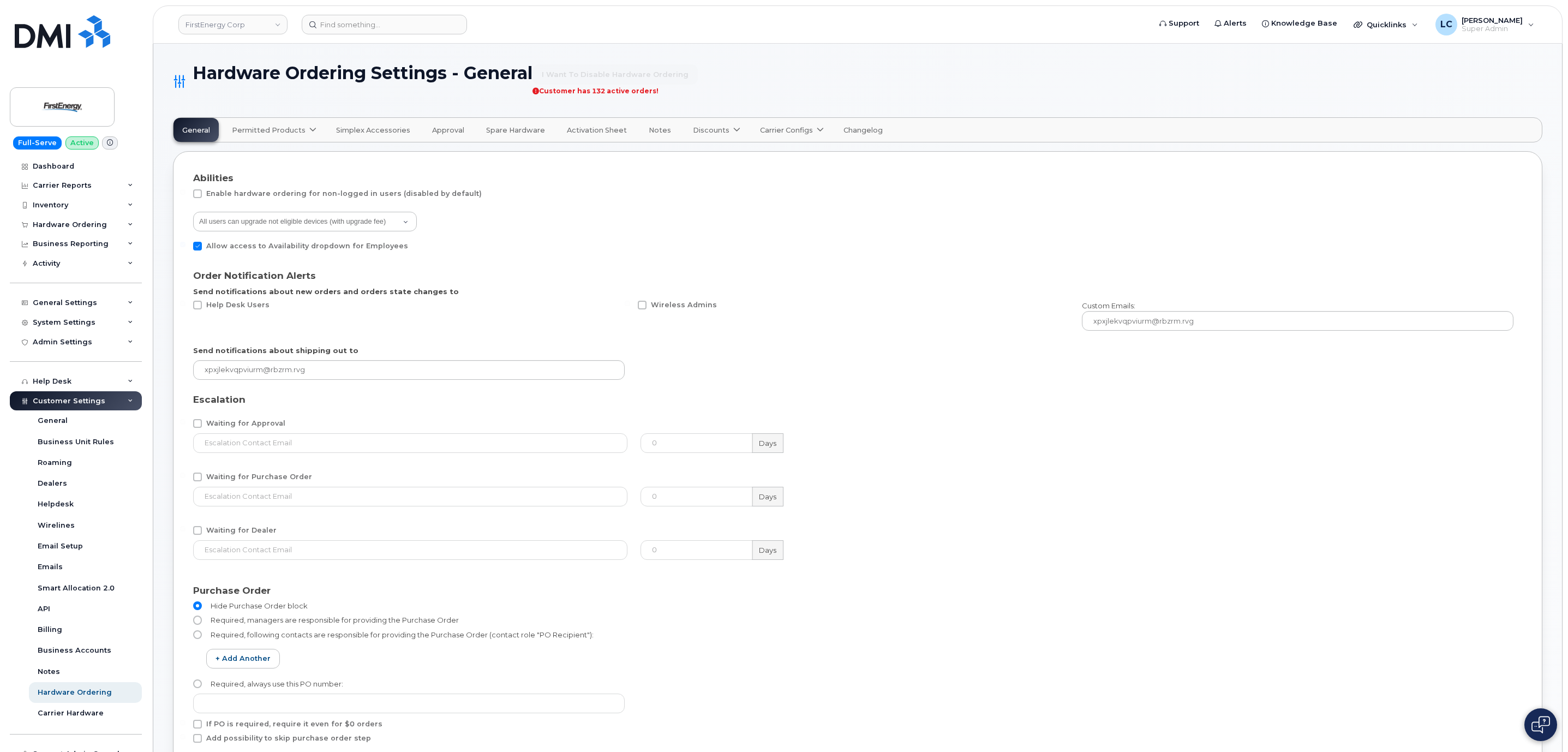
click at [300, 129] on span "Permitted Products" at bounding box center [268, 129] width 74 height 10
click at [280, 159] on span "AT&T Wireless" at bounding box center [261, 157] width 54 height 11
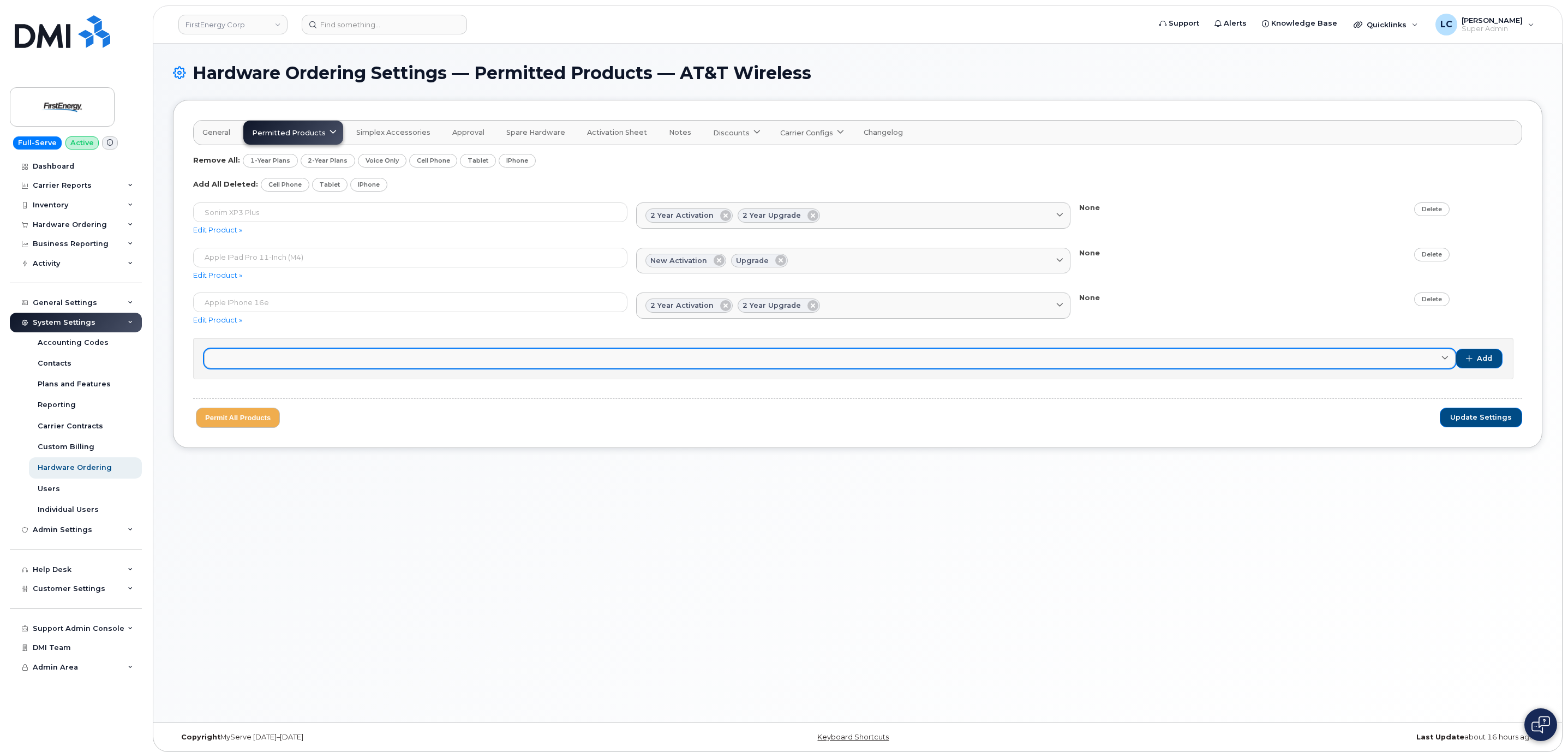
click at [477, 359] on link at bounding box center [830, 358] width 1251 height 20
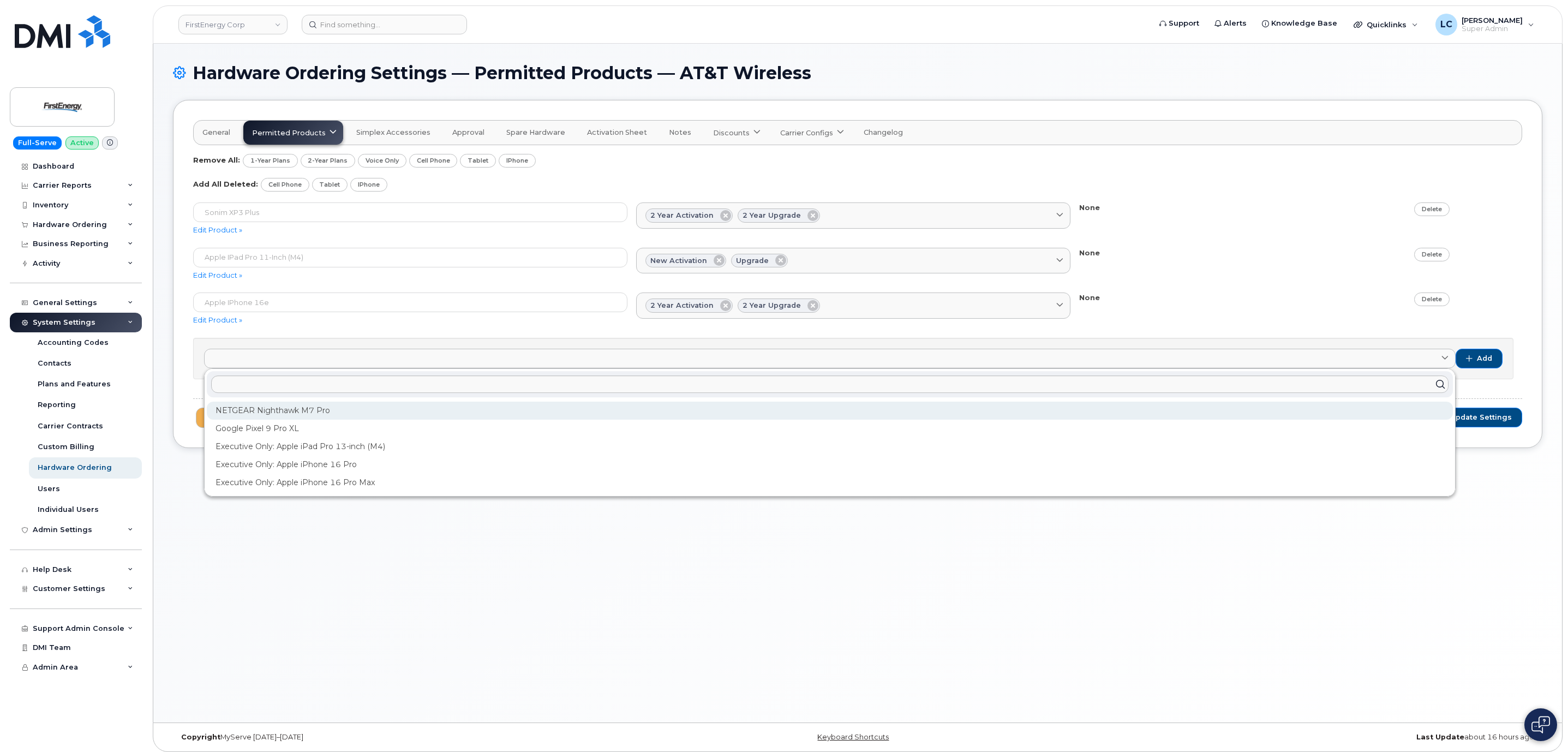
click at [343, 437] on div "NETGEAR Nighthawk M7 Pro" at bounding box center [830, 446] width 1247 height 18
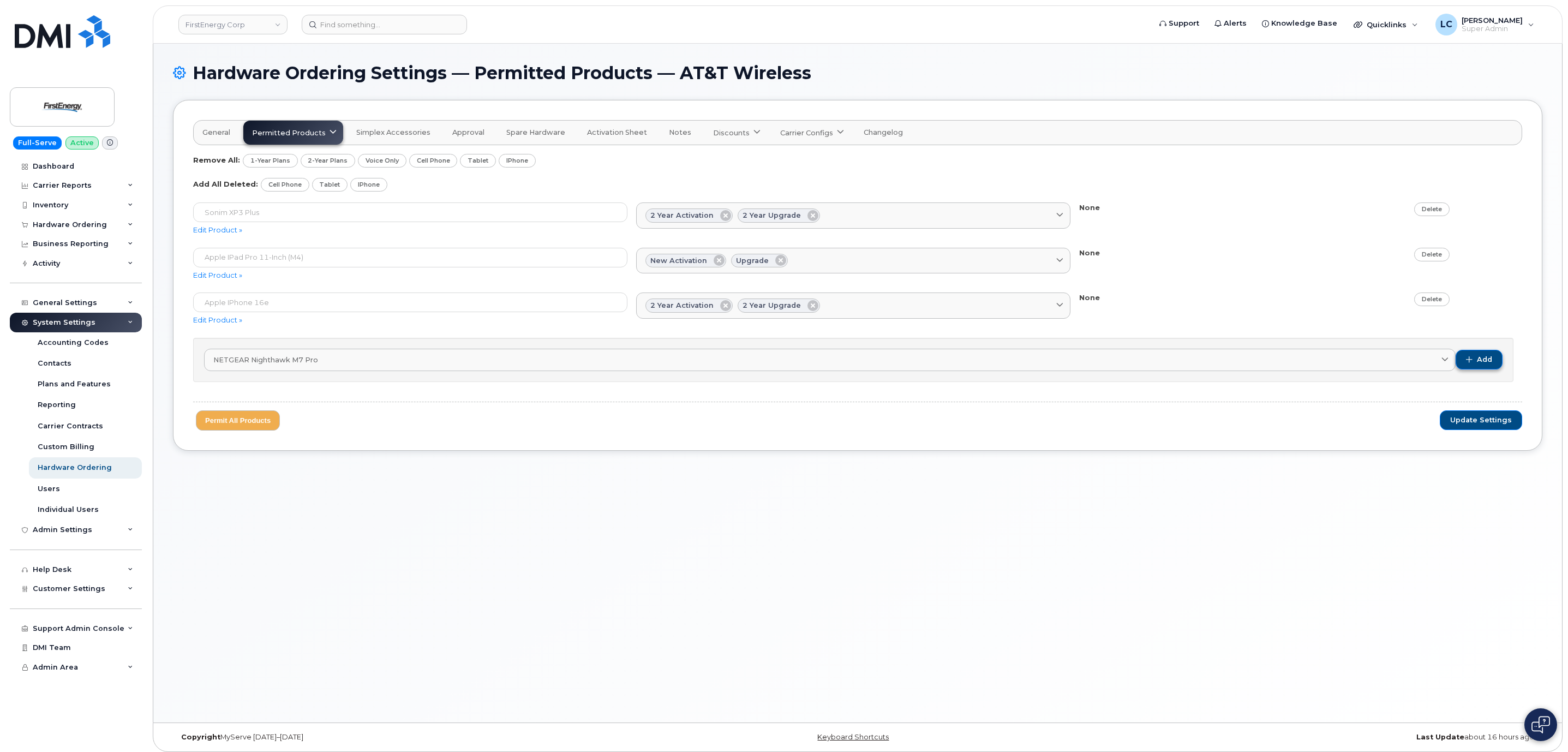
click at [1488, 359] on span "Add" at bounding box center [1485, 359] width 15 height 9
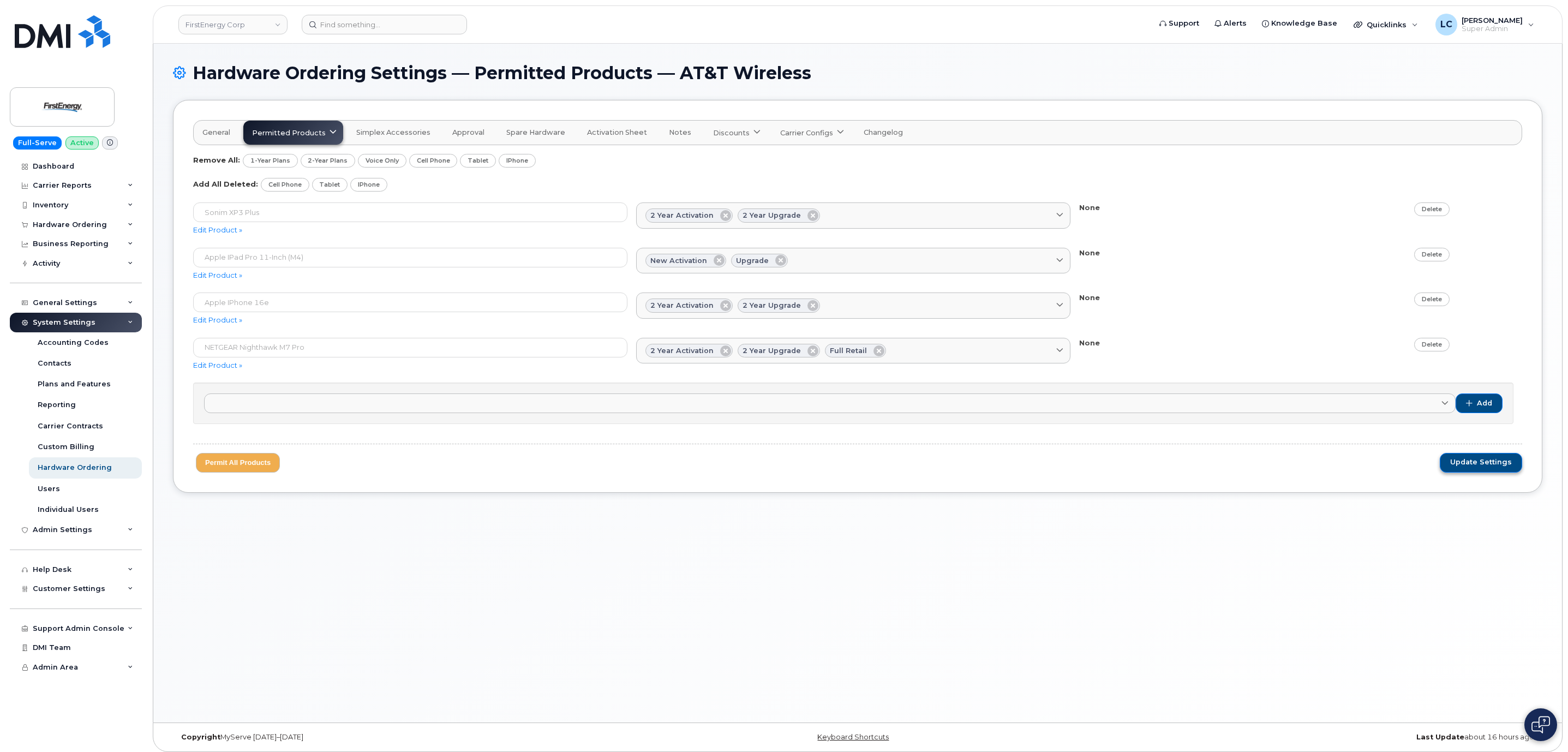
click at [1469, 467] on span "Update Settings" at bounding box center [1481, 462] width 61 height 9
click at [51, 165] on div "Dashboard" at bounding box center [54, 165] width 42 height 9
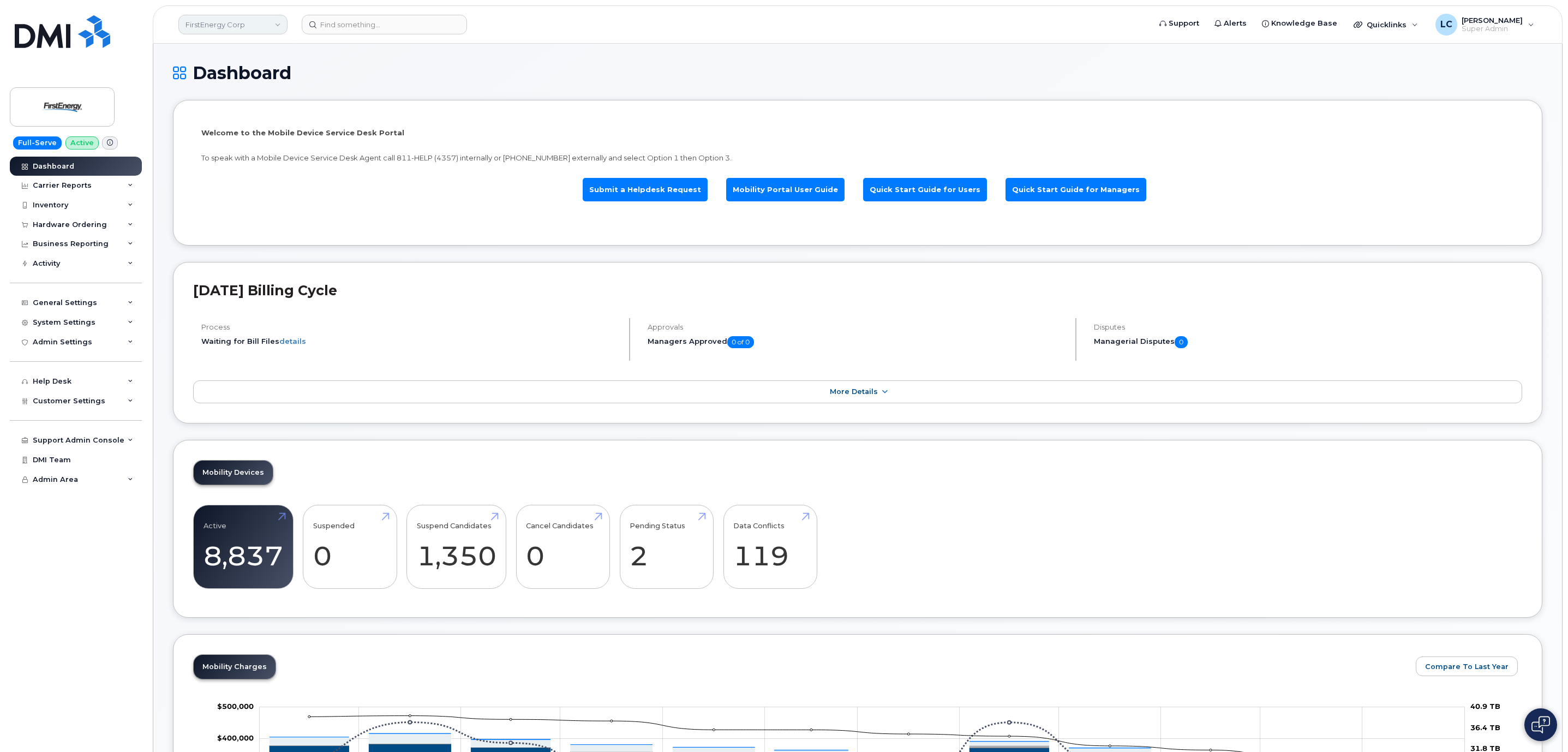
click at [237, 19] on link "FirstEnergy Corp" at bounding box center [233, 25] width 109 height 20
click at [250, 55] on input at bounding box center [260, 52] width 143 height 20
click at [251, 52] on input at bounding box center [260, 52] width 143 height 20
type input "G"
click at [278, 54] on input at bounding box center [260, 52] width 143 height 20
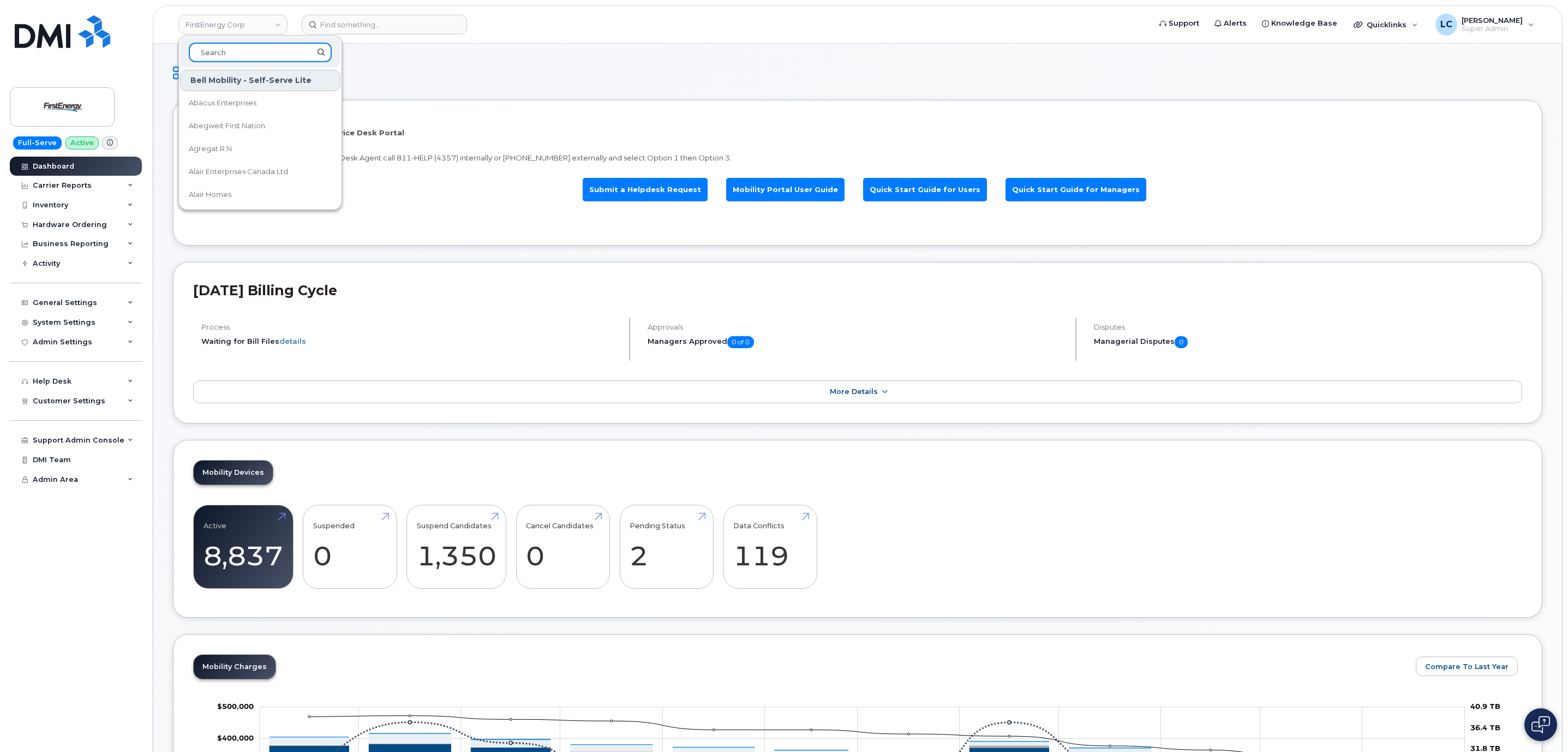
click at [280, 54] on input at bounding box center [260, 52] width 143 height 20
type input "SNB"
click at [251, 150] on link "HHN (SNB)" at bounding box center [261, 155] width 161 height 22
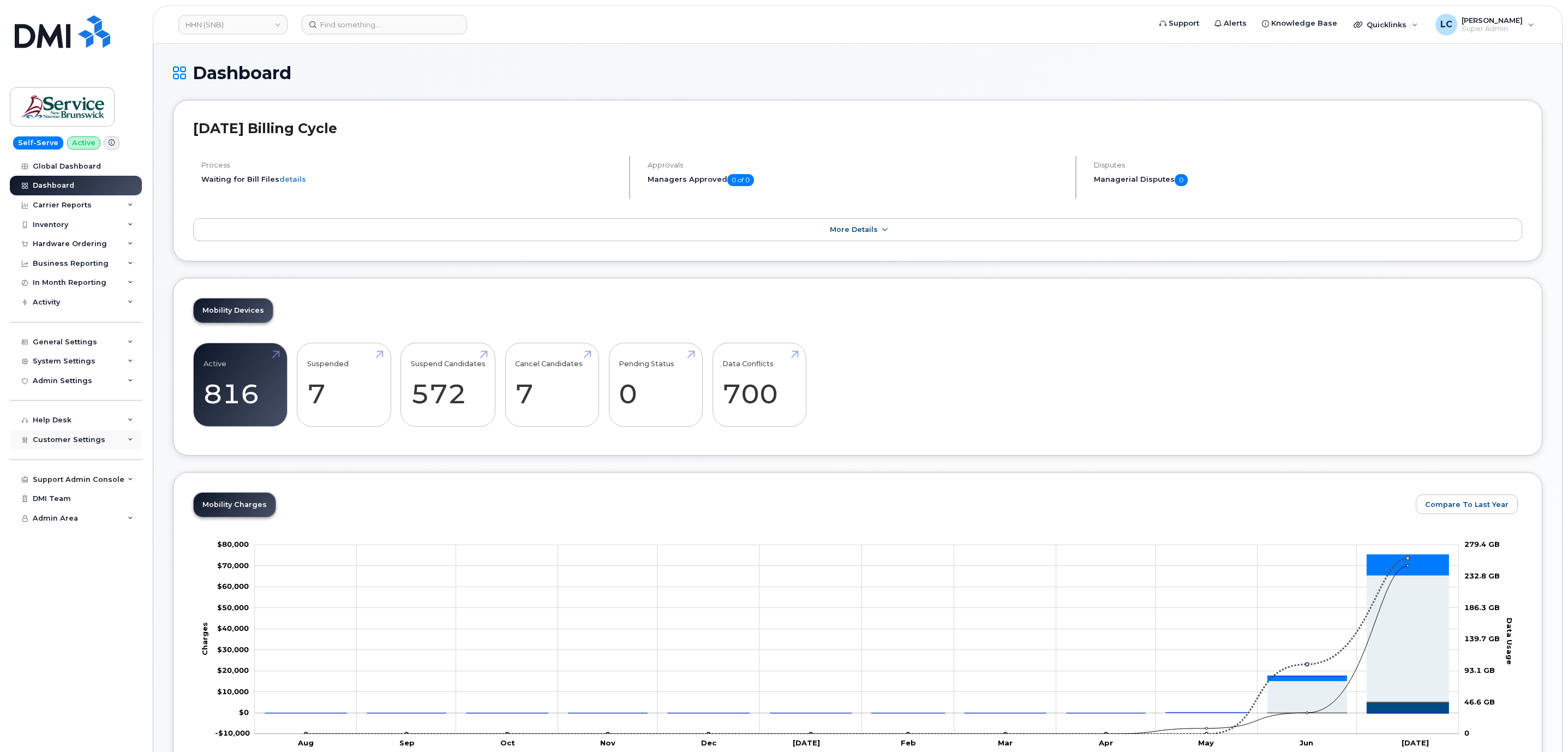
click at [95, 434] on div "Customer Settings" at bounding box center [76, 439] width 132 height 20
click at [72, 226] on div "Inventory" at bounding box center [76, 224] width 132 height 20
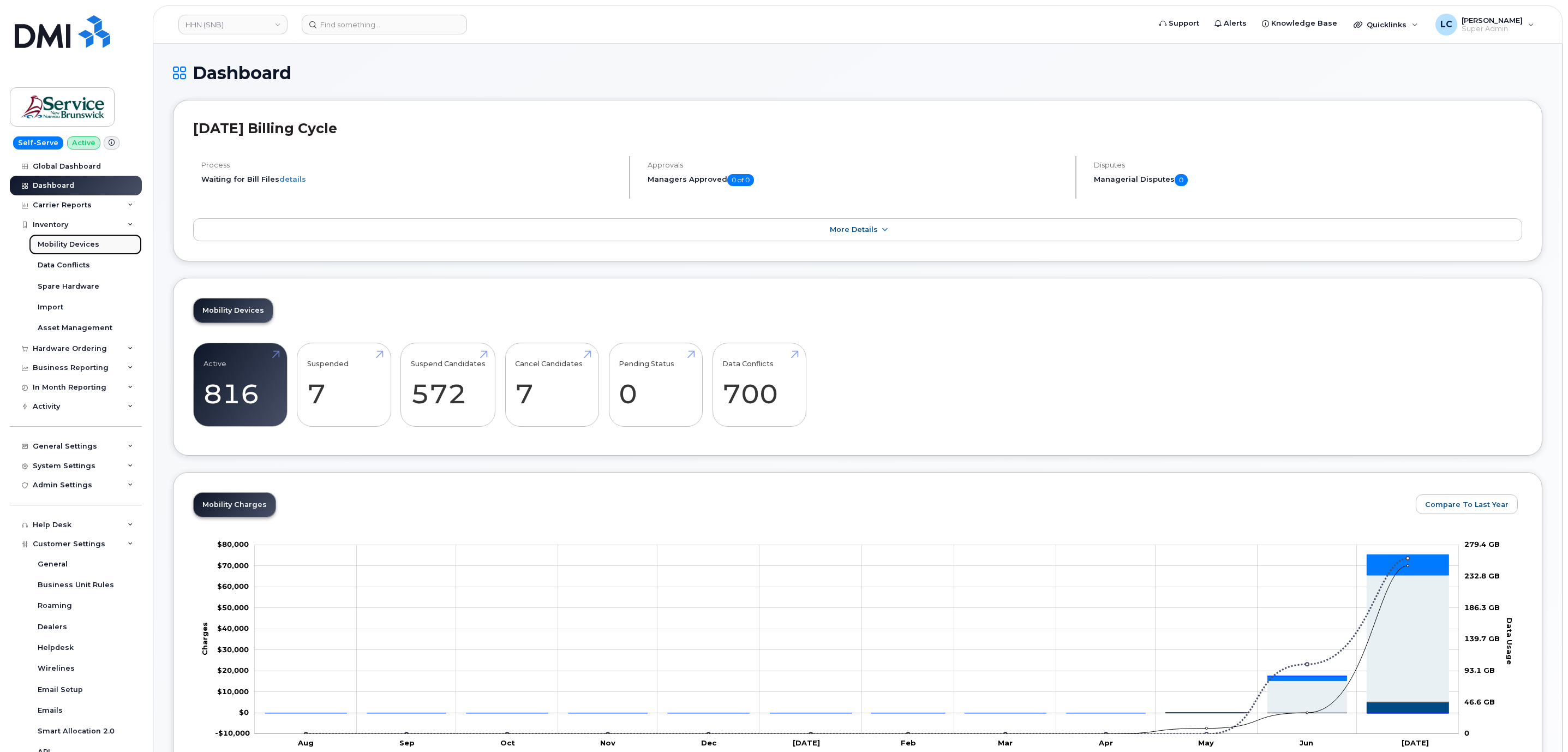
click at [89, 248] on div "Mobility Devices" at bounding box center [68, 244] width 61 height 9
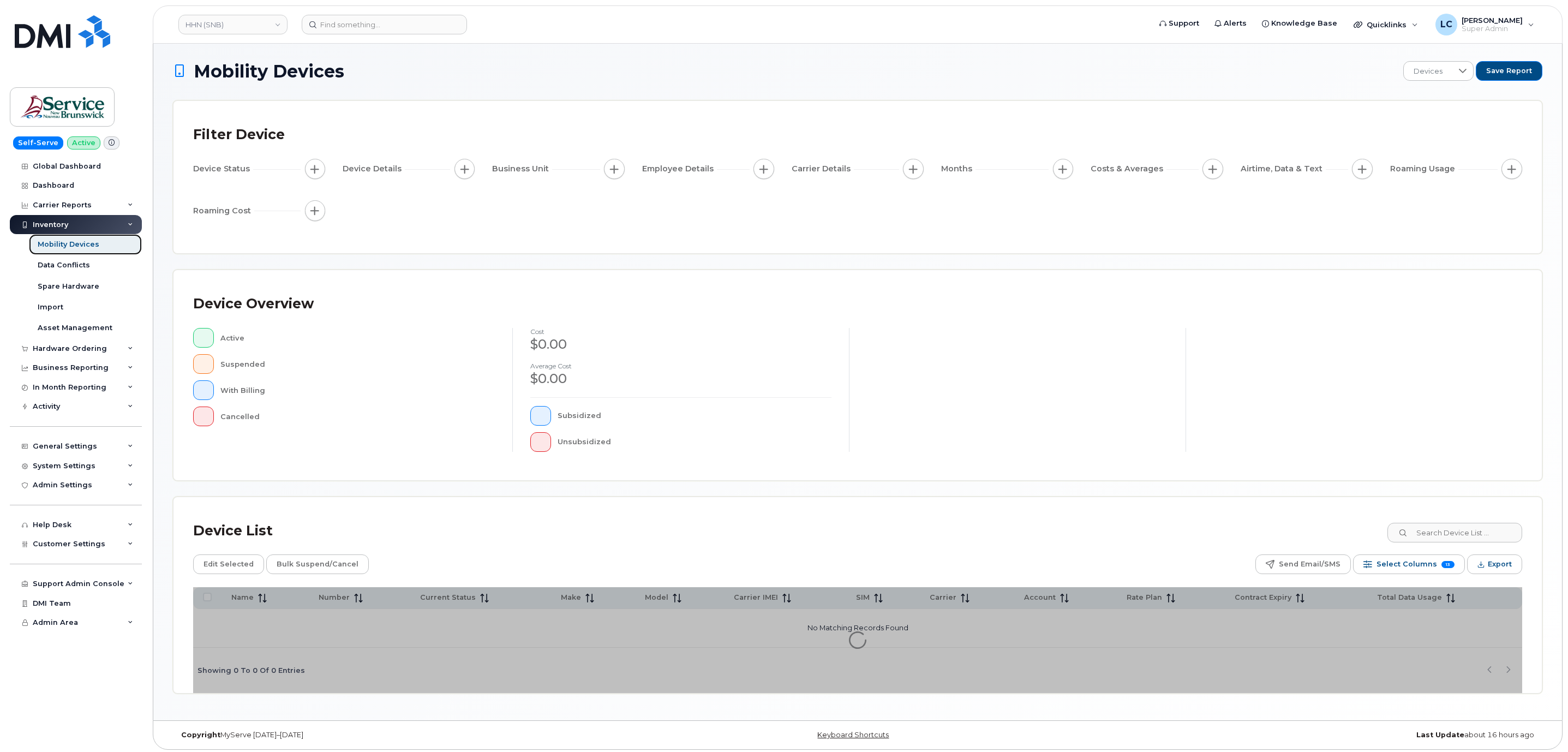
scroll to position [6, 0]
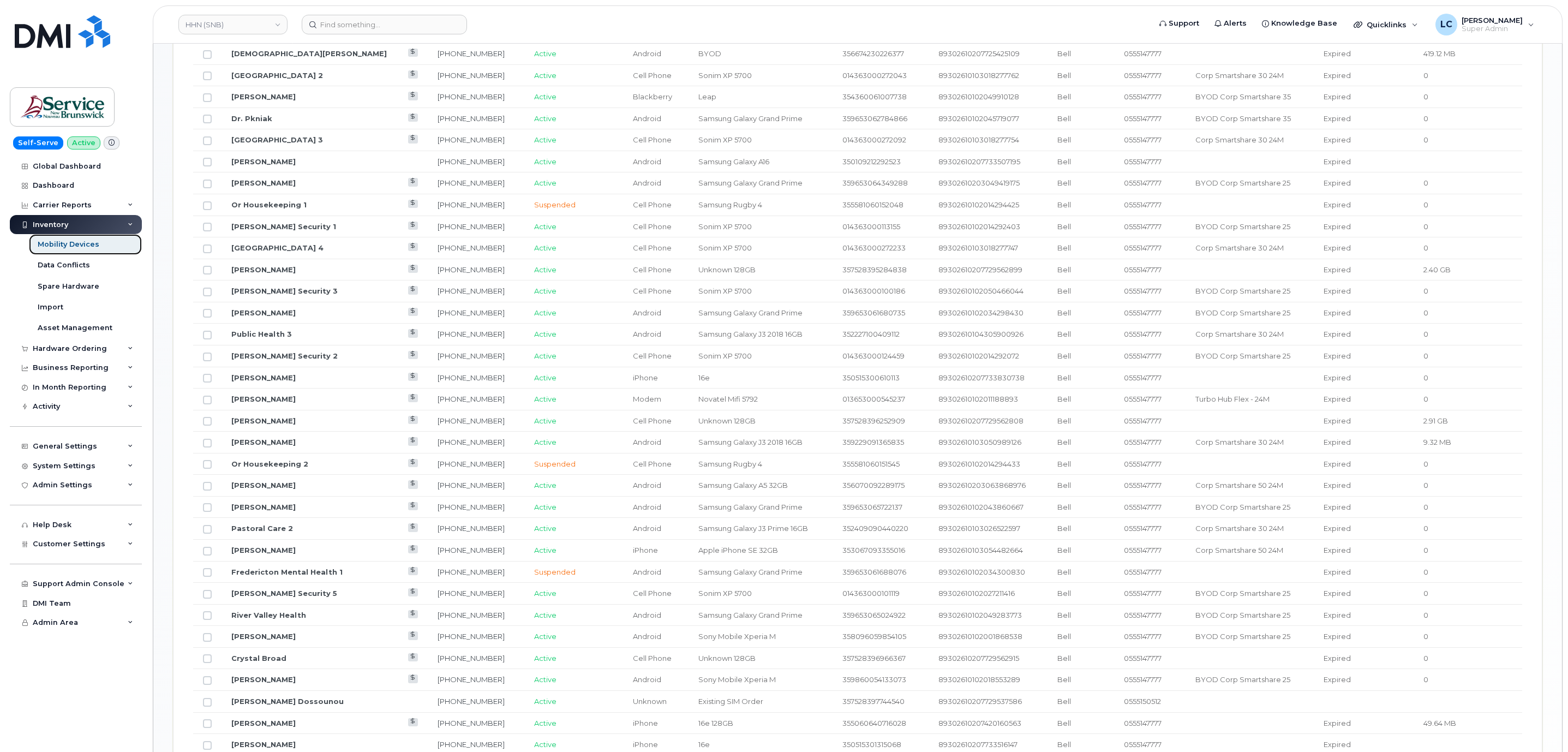
scroll to position [660, 0]
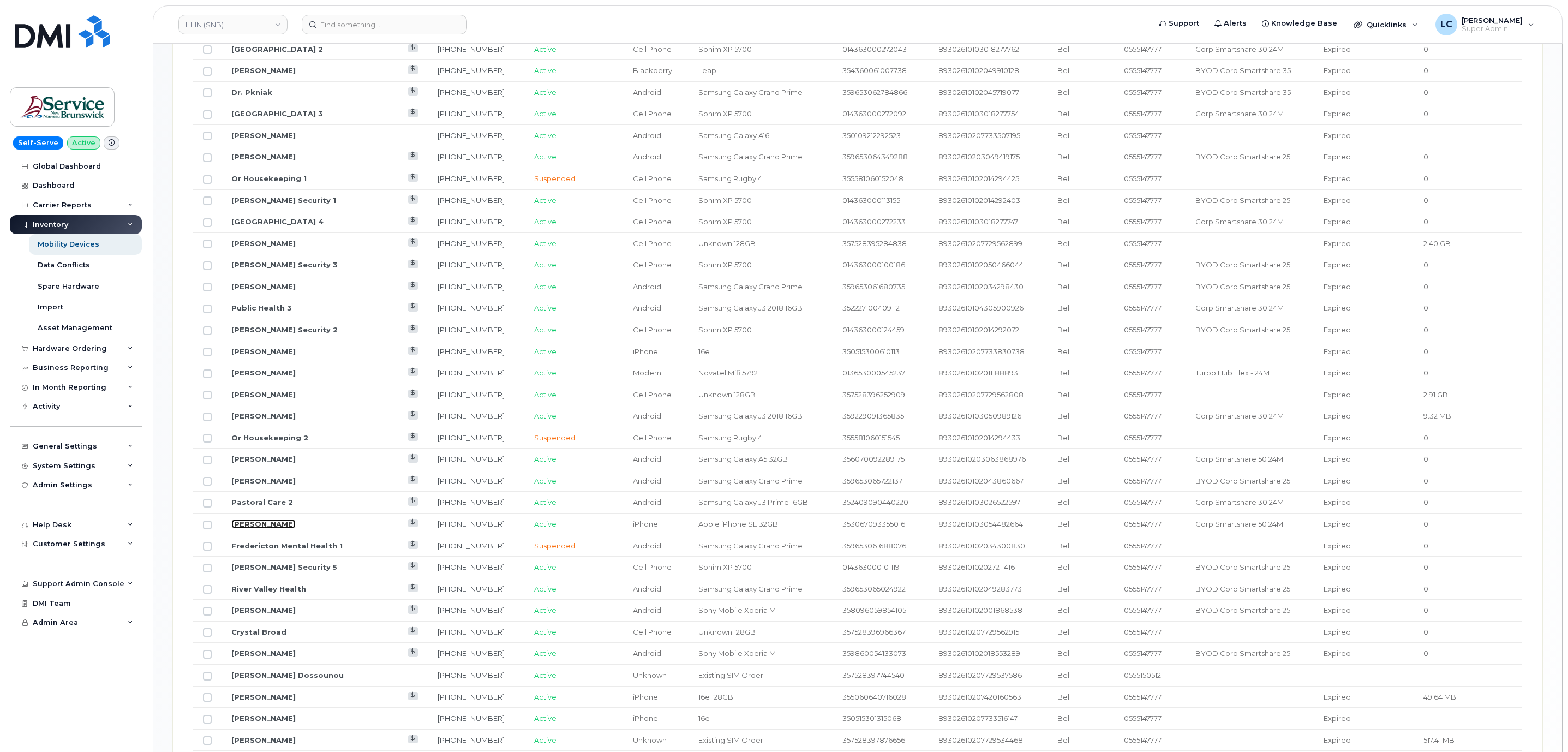
click at [281, 528] on link "[PERSON_NAME]" at bounding box center [264, 523] width 64 height 9
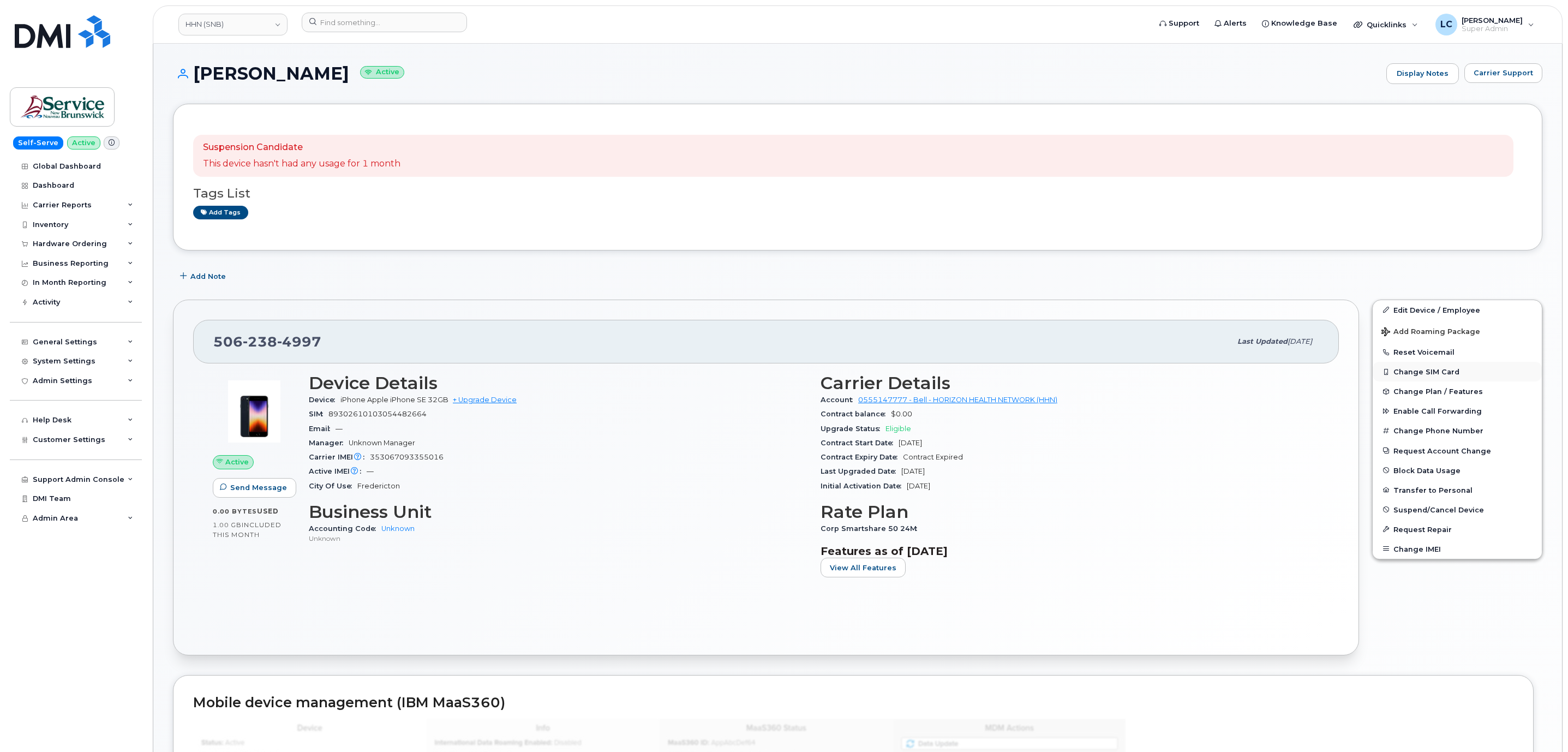
click at [1397, 373] on button "Change SIM Card" at bounding box center [1457, 371] width 169 height 20
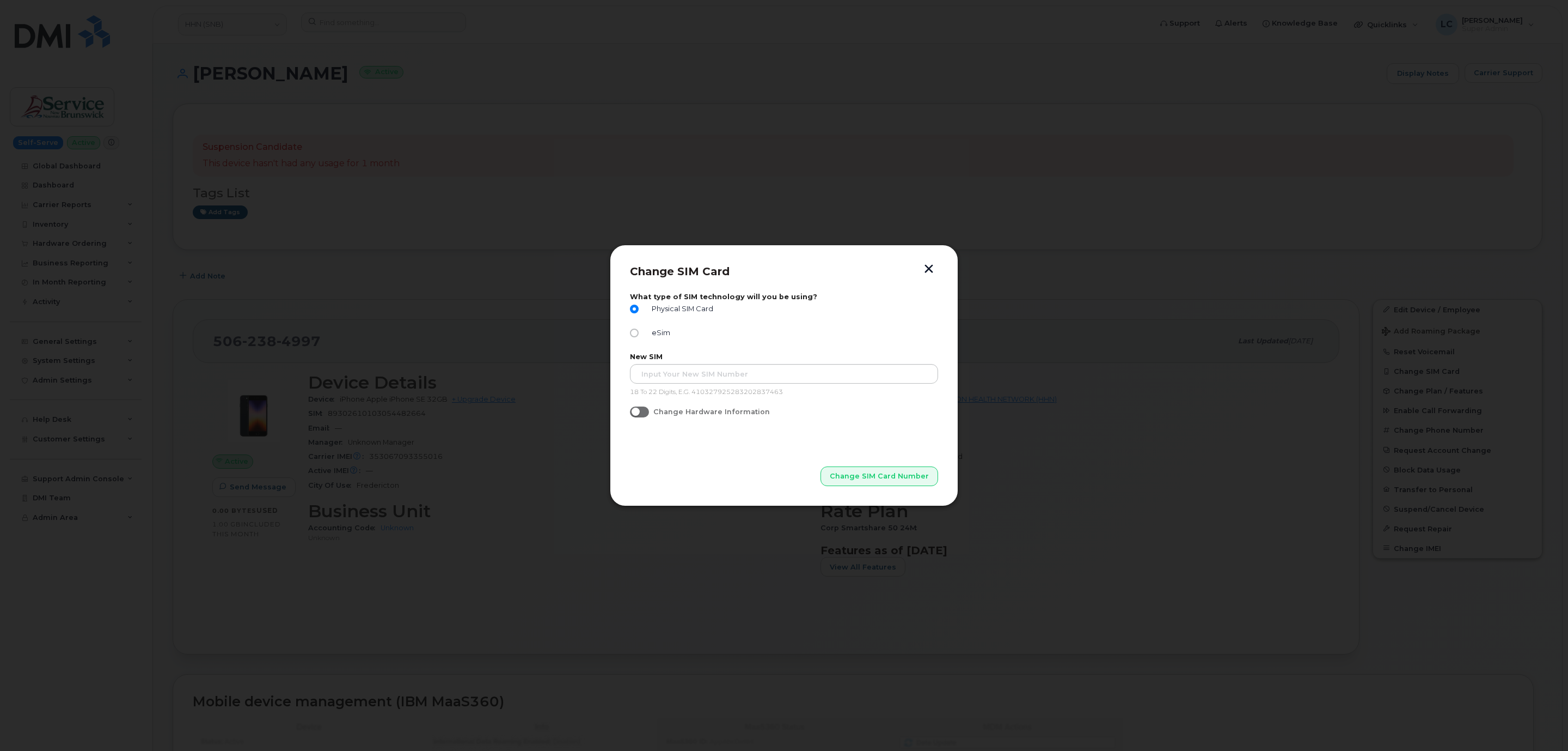
click at [932, 267] on button "button" at bounding box center [928, 270] width 16 height 11
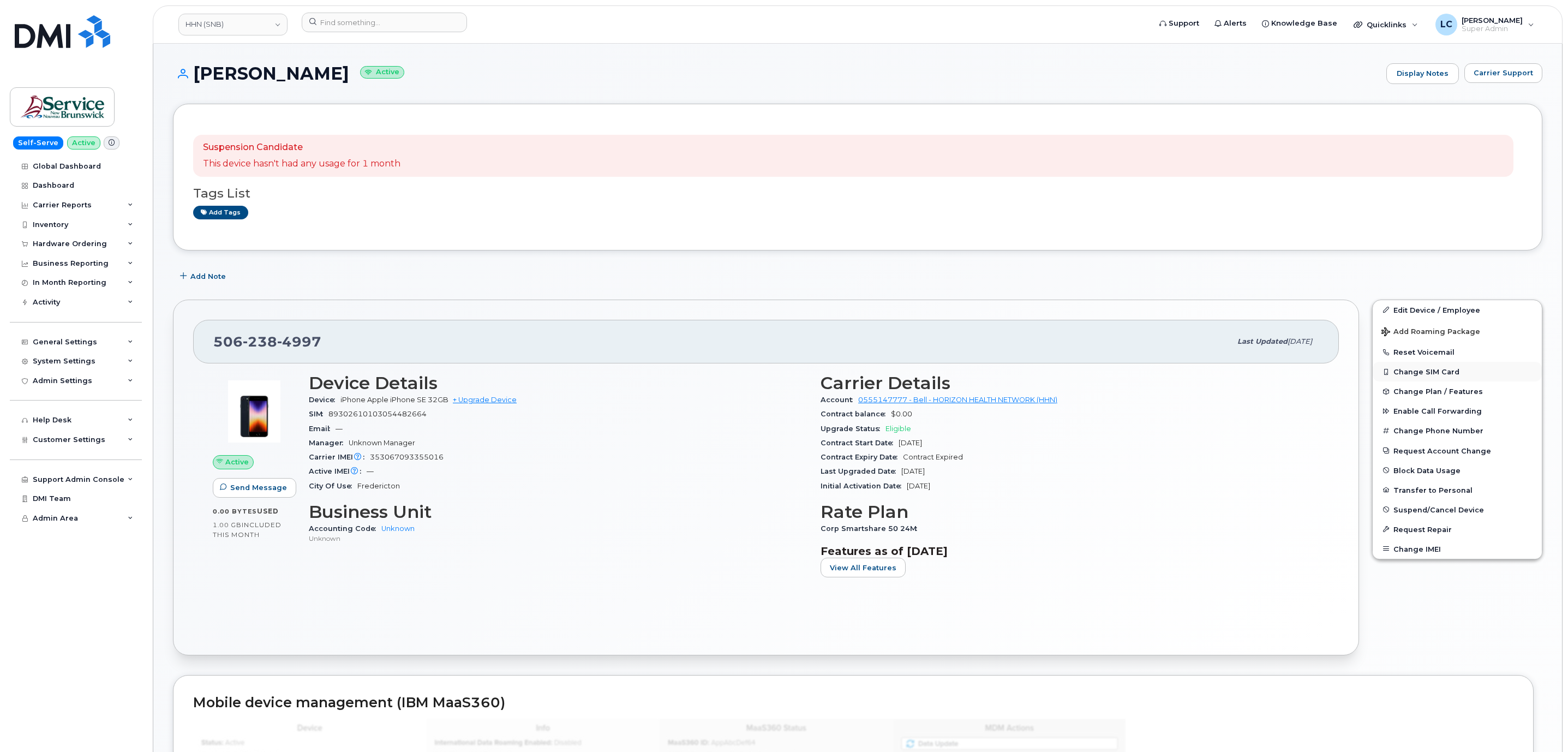
click at [1413, 379] on button "Change SIM Card" at bounding box center [1457, 371] width 169 height 20
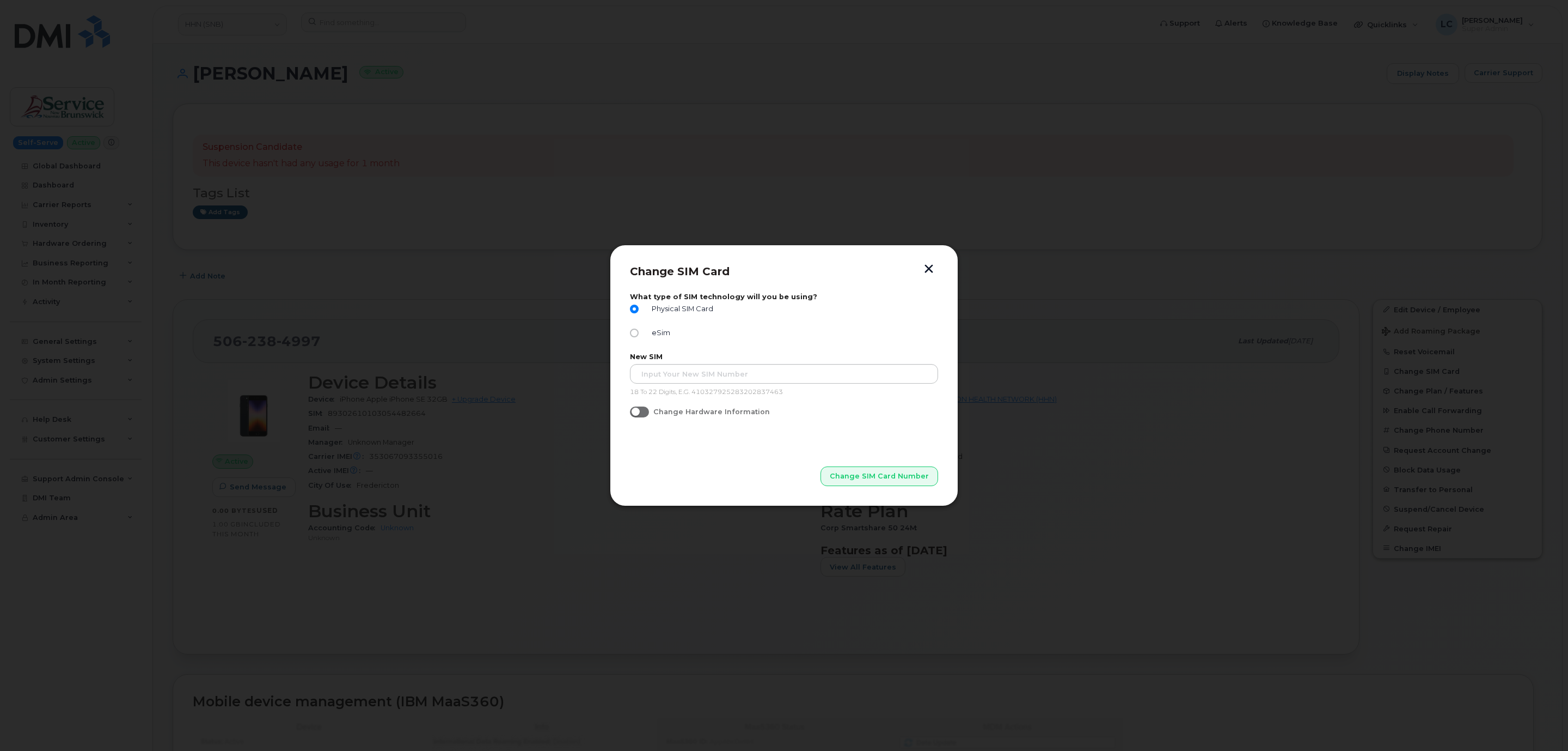
click at [1193, 376] on div at bounding box center [784, 376] width 1568 height 751
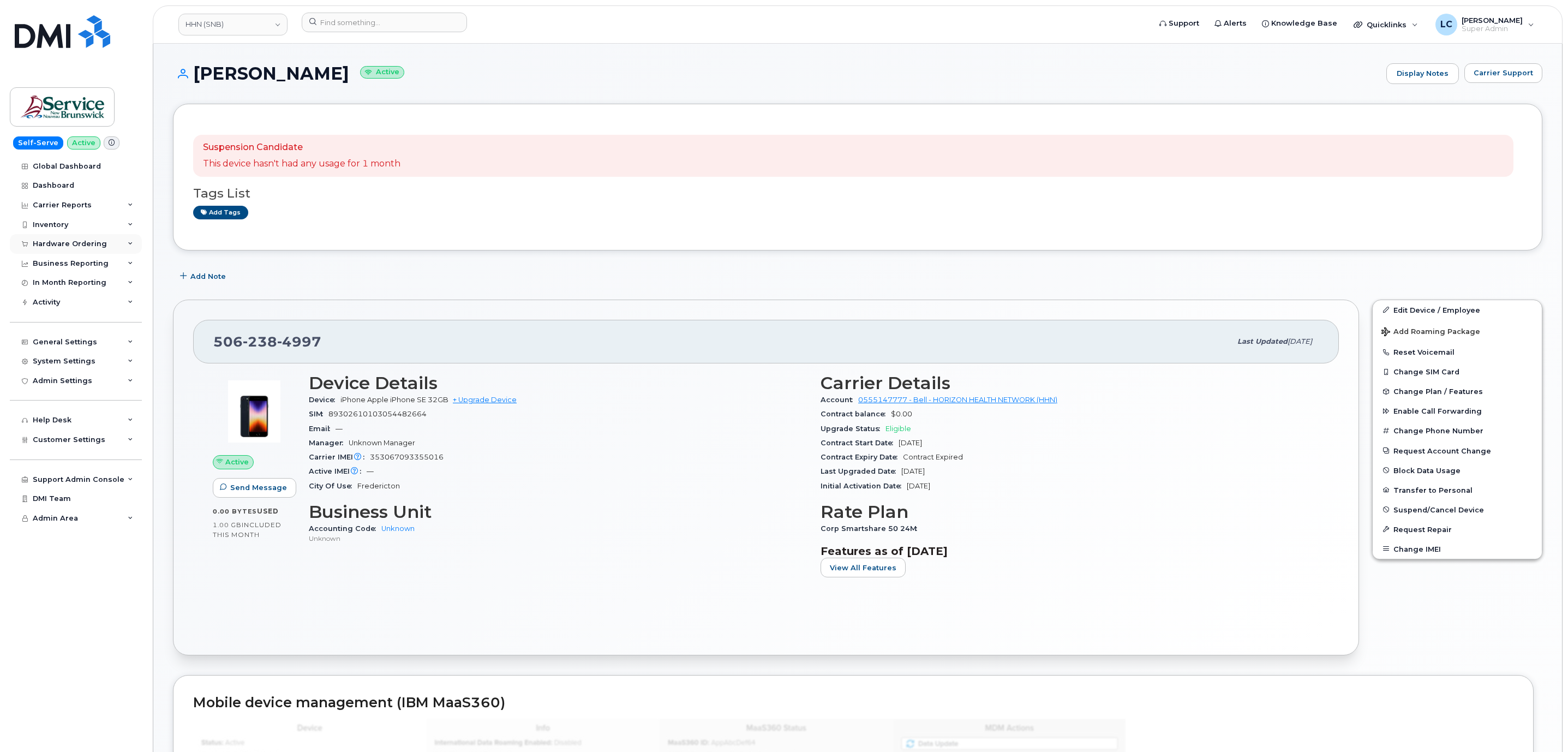
click at [90, 246] on div "Hardware Ordering" at bounding box center [70, 243] width 75 height 9
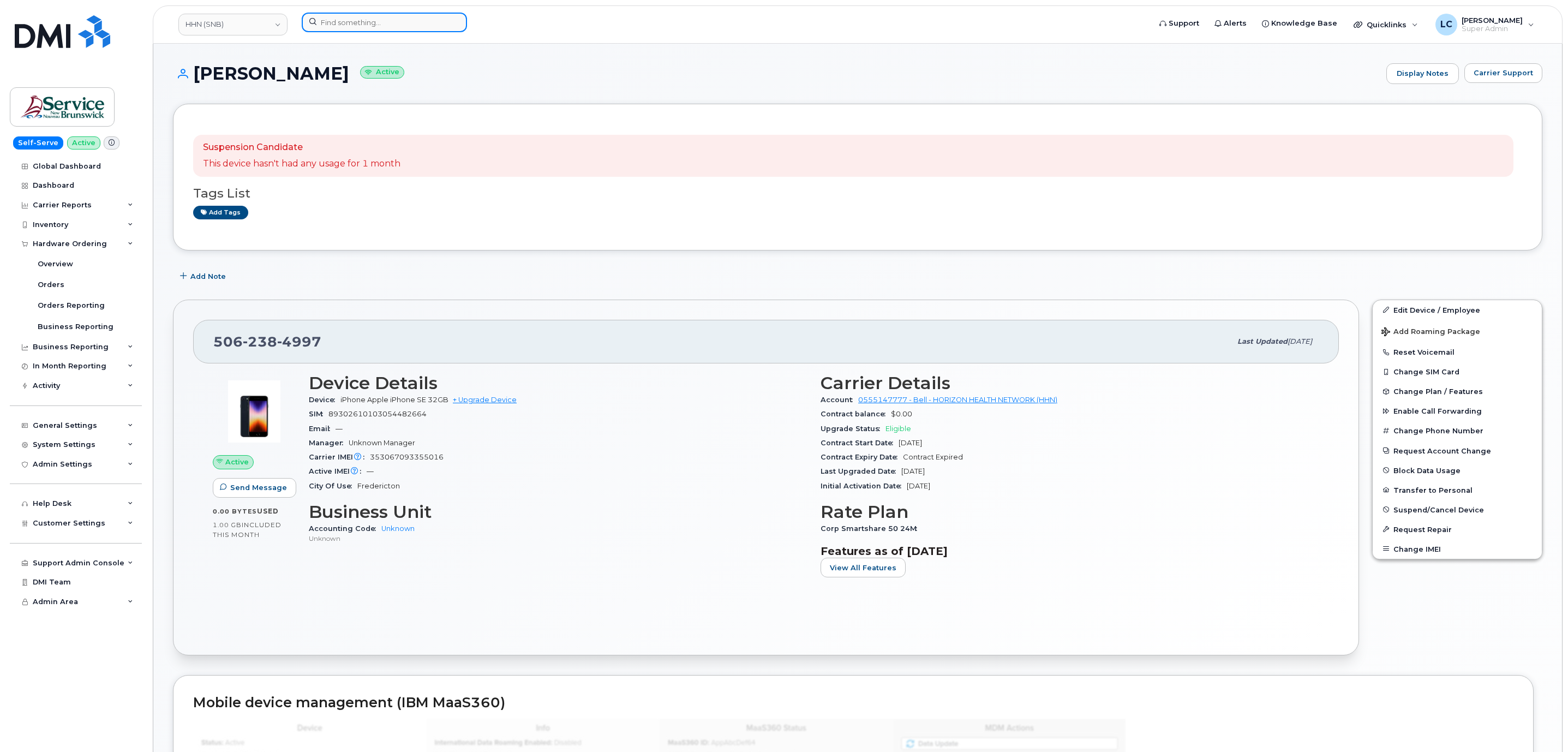
click at [397, 26] on input at bounding box center [384, 22] width 165 height 20
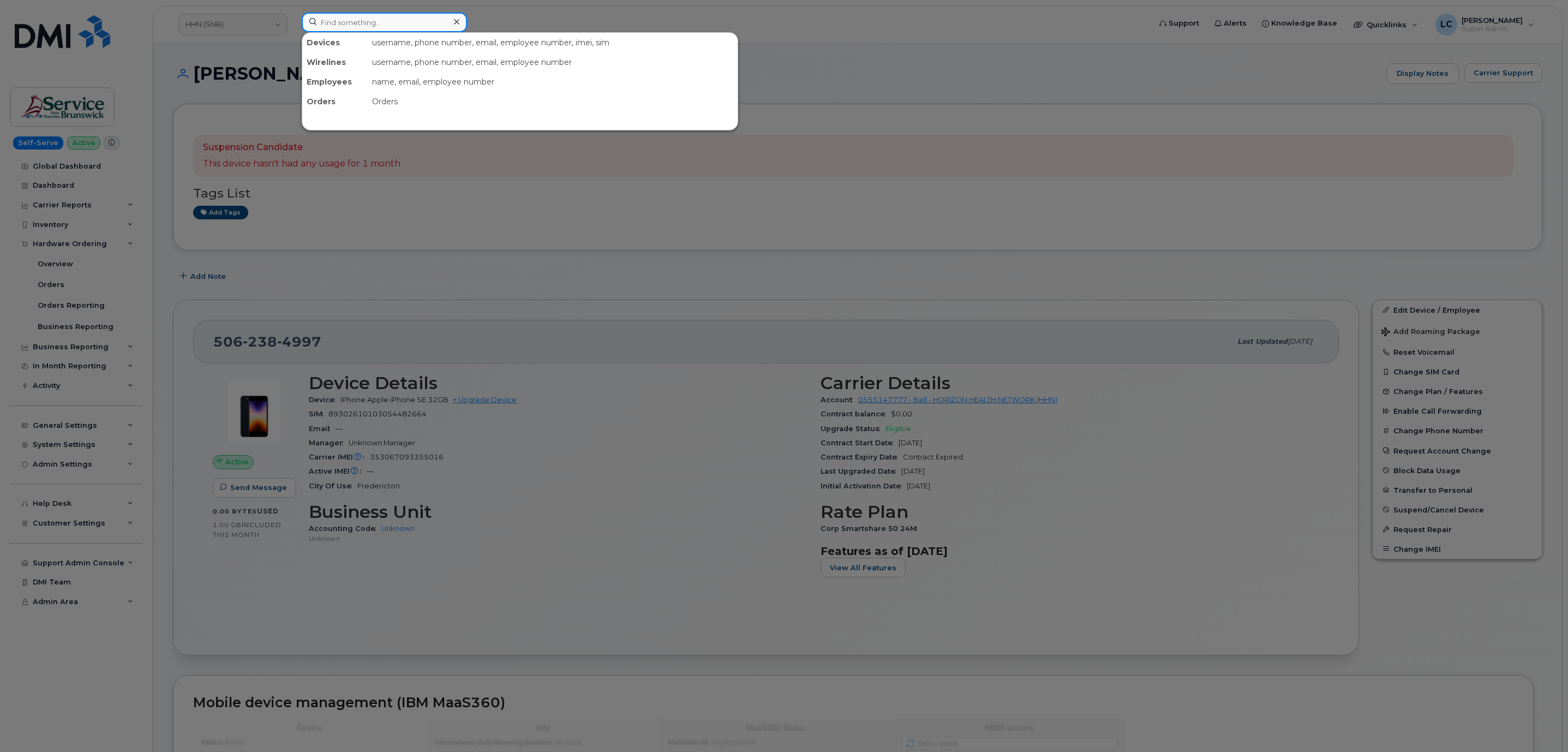
paste input "297279"
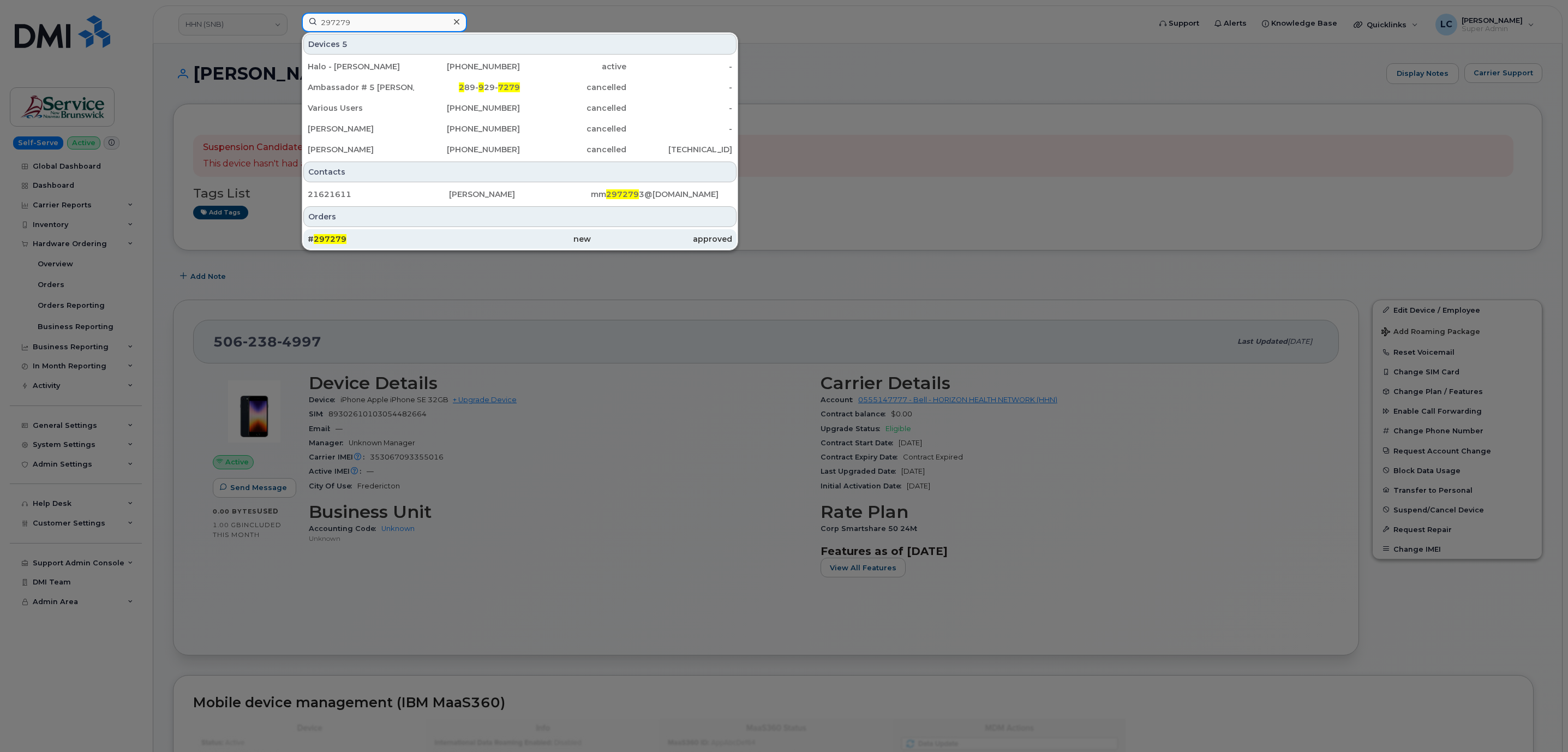
type input "297279"
click at [390, 237] on div "# 297279" at bounding box center [379, 239] width 142 height 11
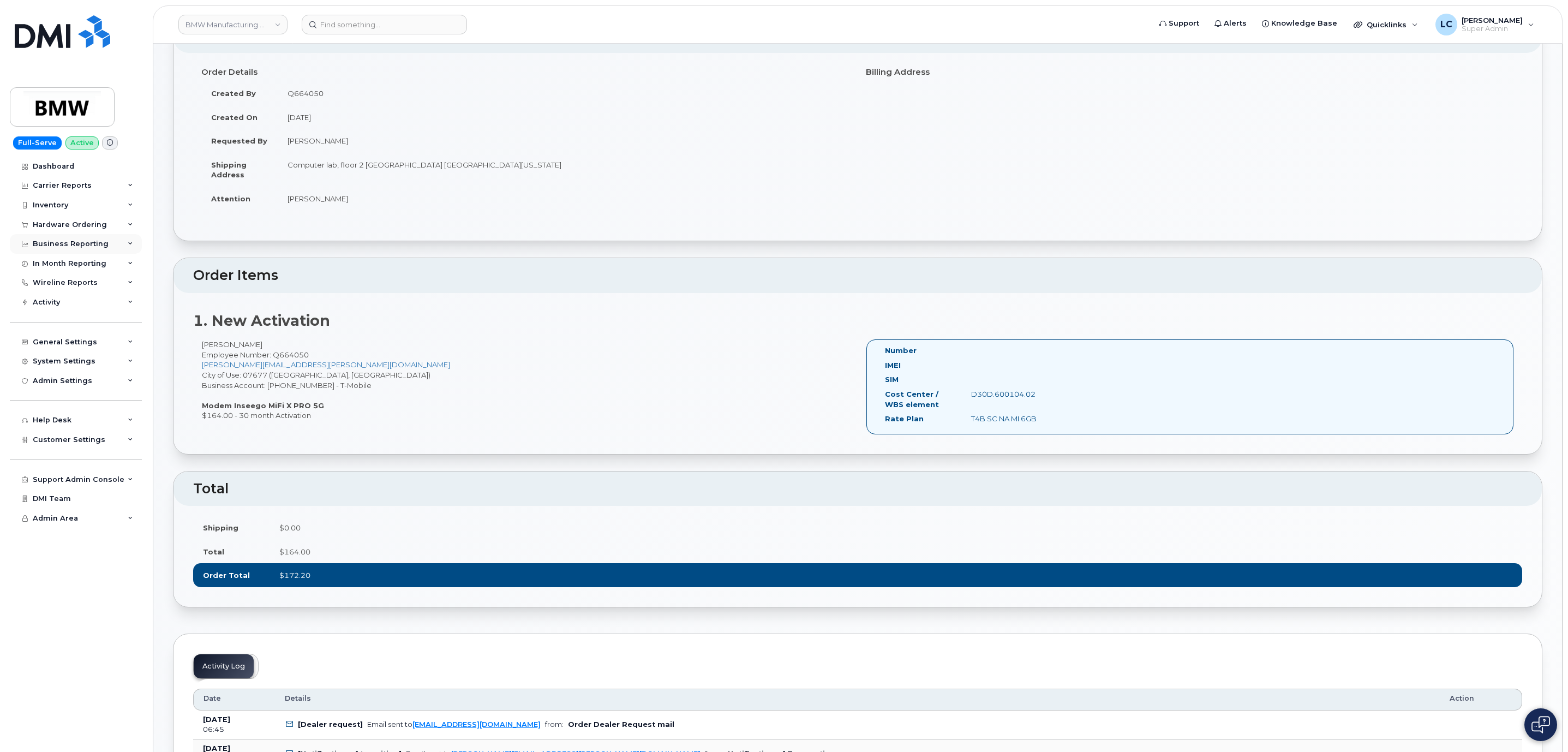
scroll to position [82, 0]
click at [103, 221] on div "Hardware Ordering" at bounding box center [76, 224] width 132 height 20
click at [80, 266] on link "Orders" at bounding box center [86, 265] width 113 height 21
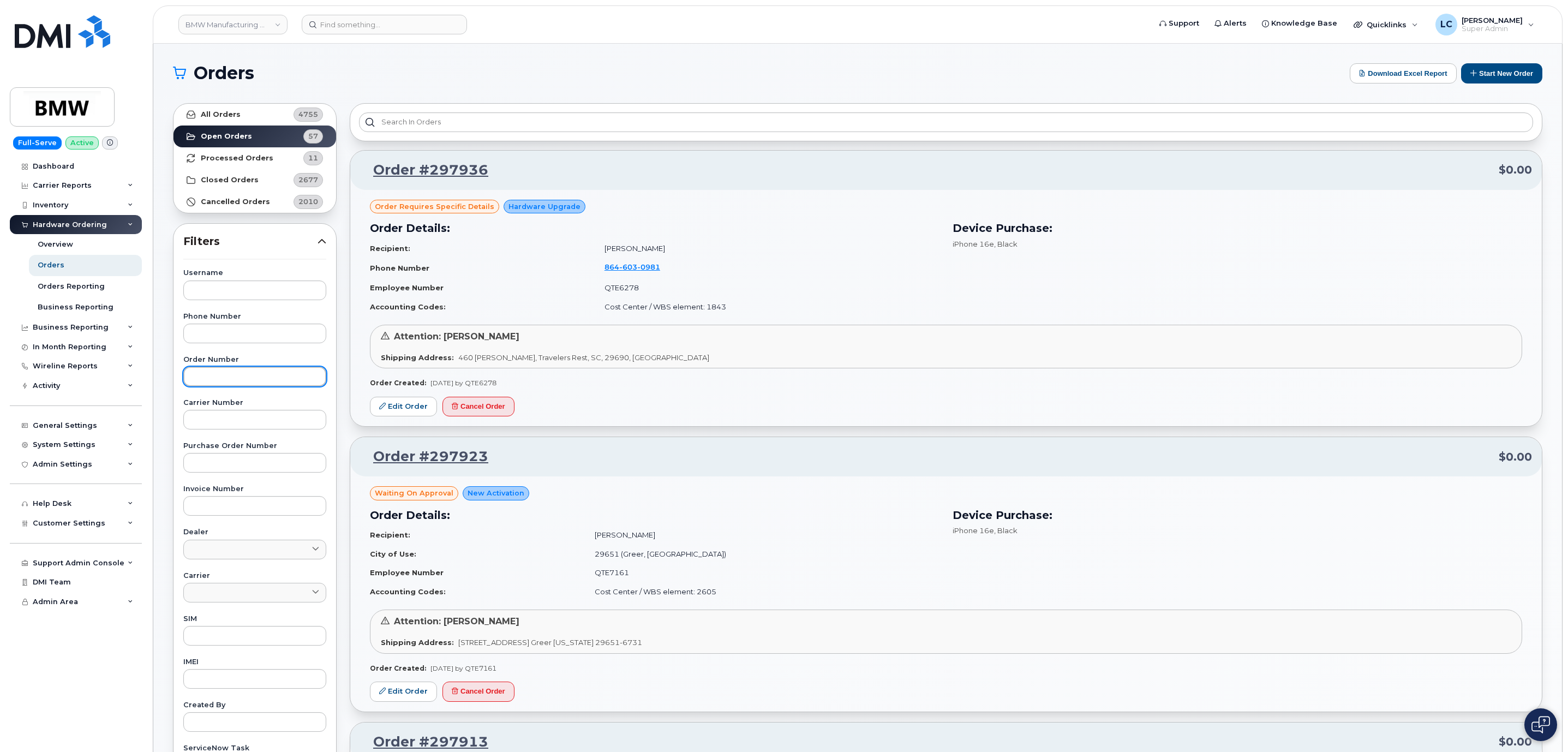
click at [246, 385] on input "text" at bounding box center [254, 376] width 143 height 20
paste input "297279"
type input "297279"
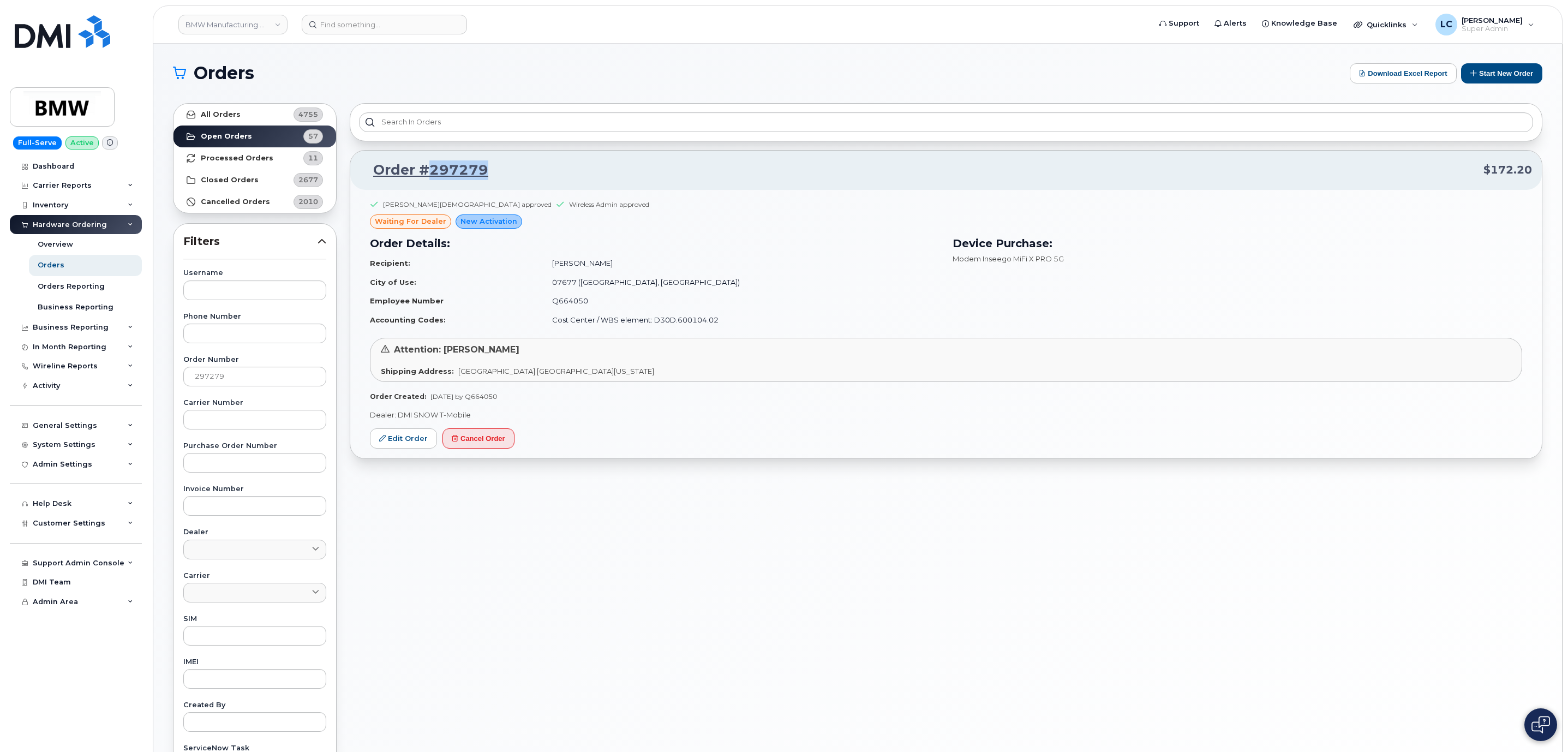
drag, startPoint x: 498, startPoint y: 171, endPoint x: 429, endPoint y: 174, distance: 69.1
click at [429, 174] on p "Order #297279 $172.20" at bounding box center [946, 170] width 1172 height 20
copy link "297279"
click at [281, 23] on link "BMW Manufacturing Co LLC" at bounding box center [233, 25] width 109 height 20
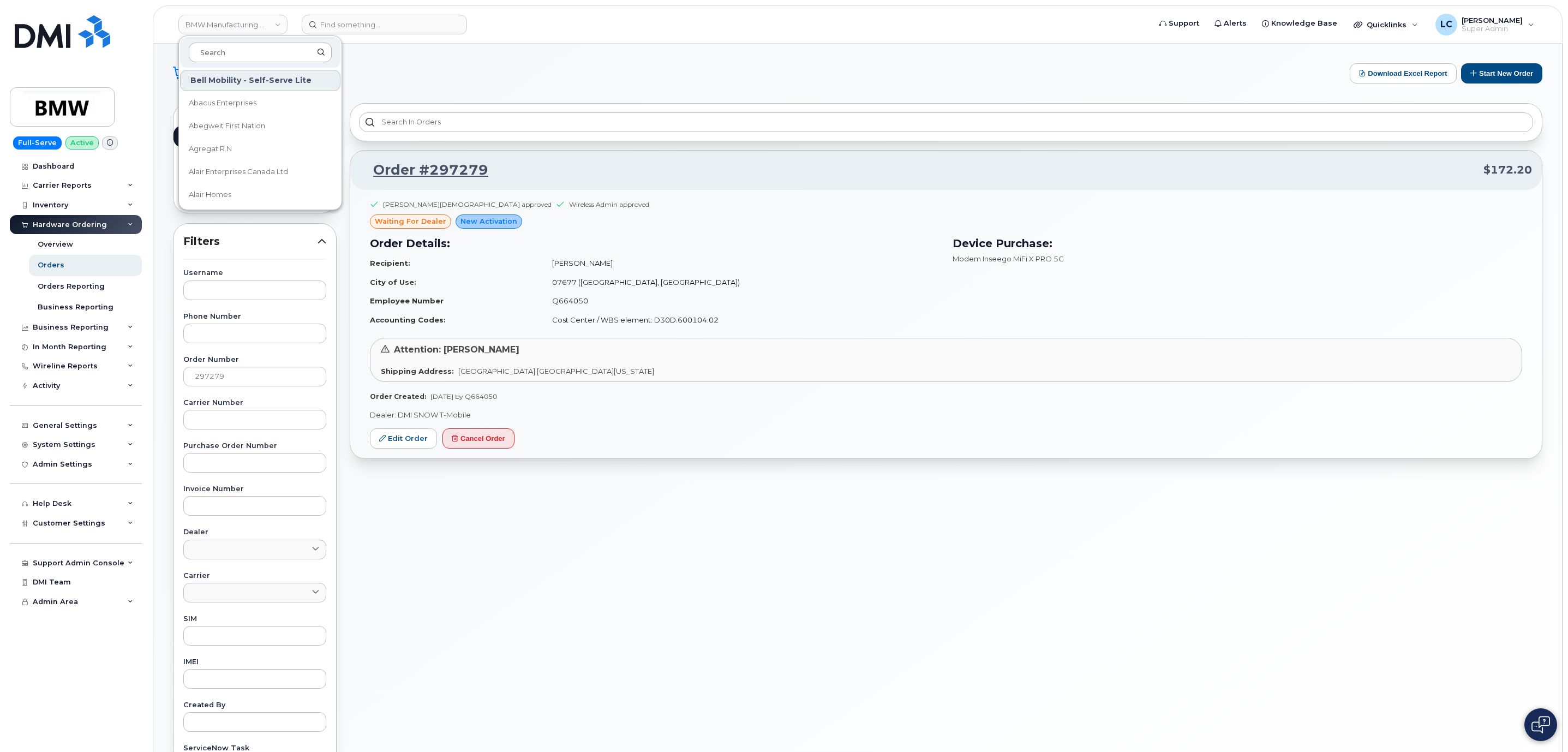
click at [269, 49] on input at bounding box center [260, 52] width 143 height 20
type input "TIM-"
click at [268, 98] on link "TIM-BR Marts Ltd" at bounding box center [261, 103] width 161 height 22
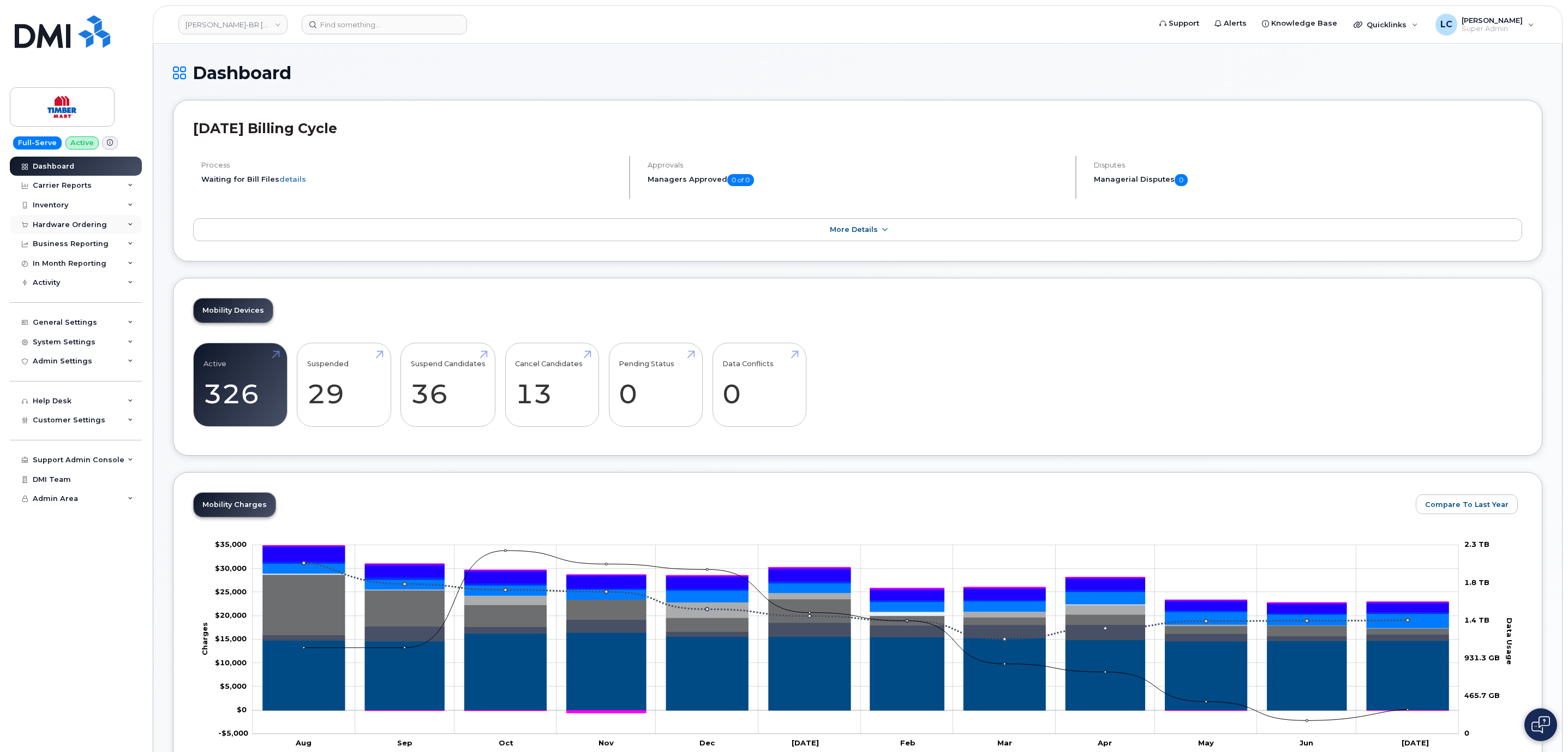
click at [94, 227] on div "Hardware Ordering" at bounding box center [70, 224] width 75 height 9
click at [60, 261] on div "Orders" at bounding box center [51, 265] width 26 height 9
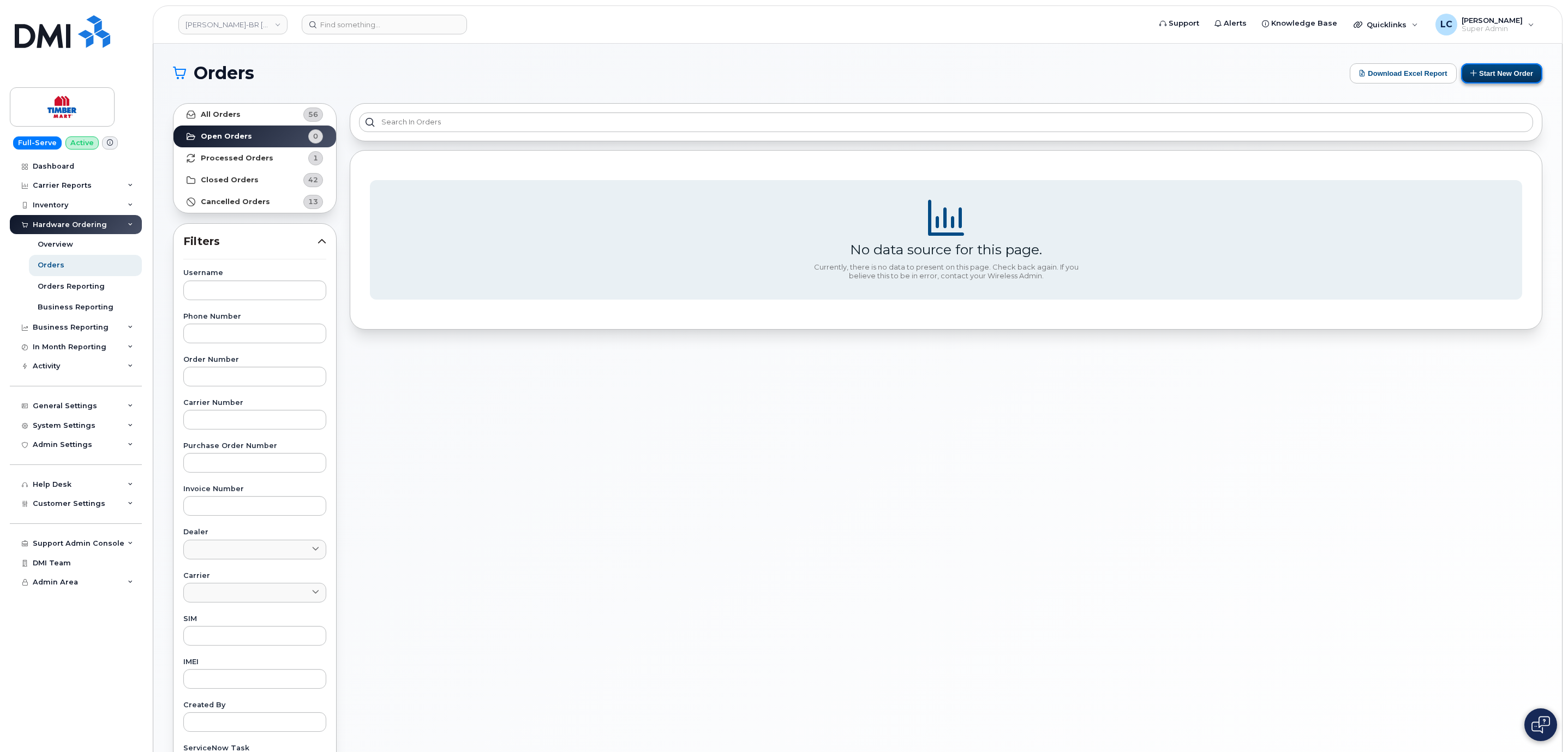
click at [1523, 73] on button "Start New Order" at bounding box center [1502, 73] width 81 height 20
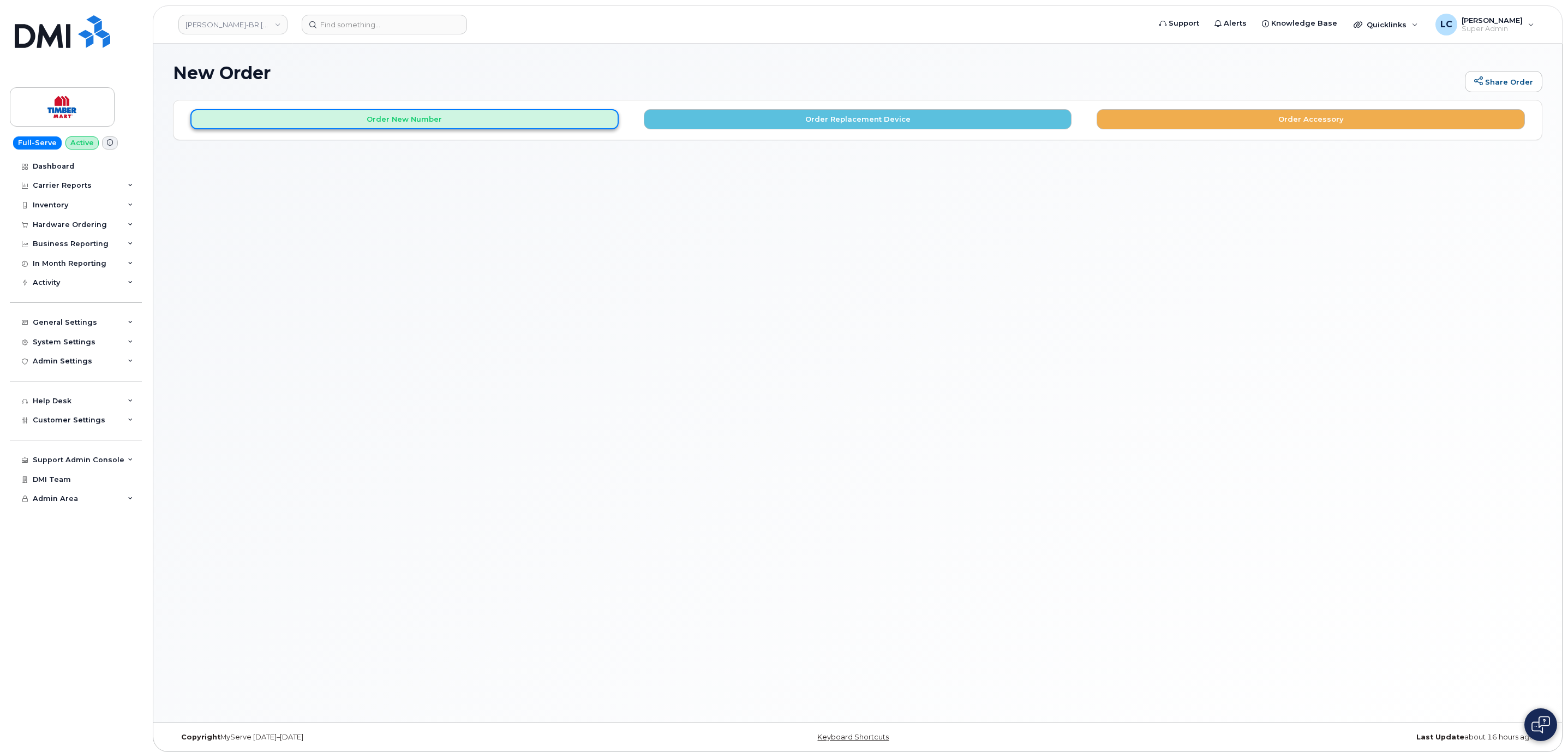
click at [559, 118] on button "Order New Number" at bounding box center [404, 118] width 428 height 20
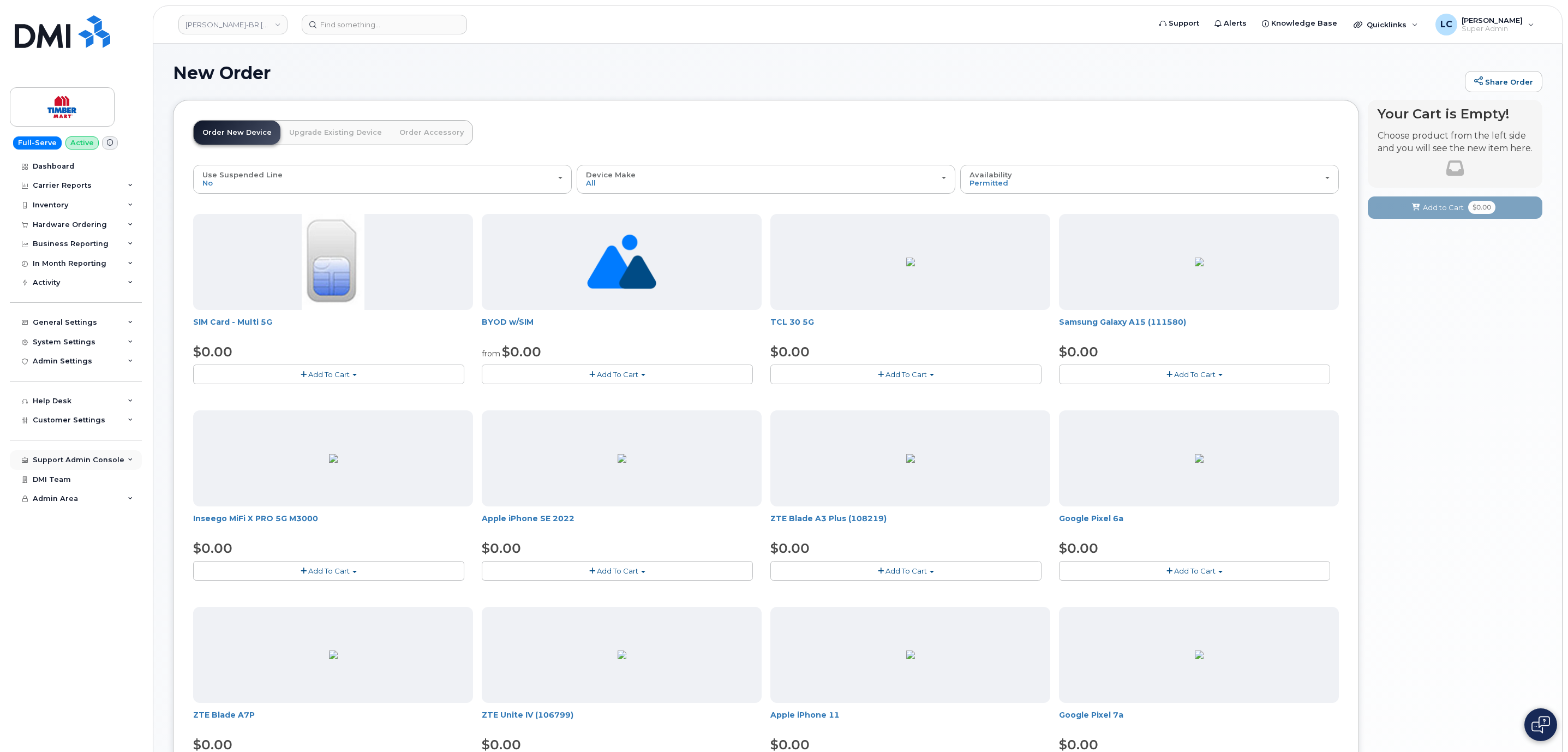
click at [100, 460] on div "Support Admin Console" at bounding box center [78, 459] width 92 height 9
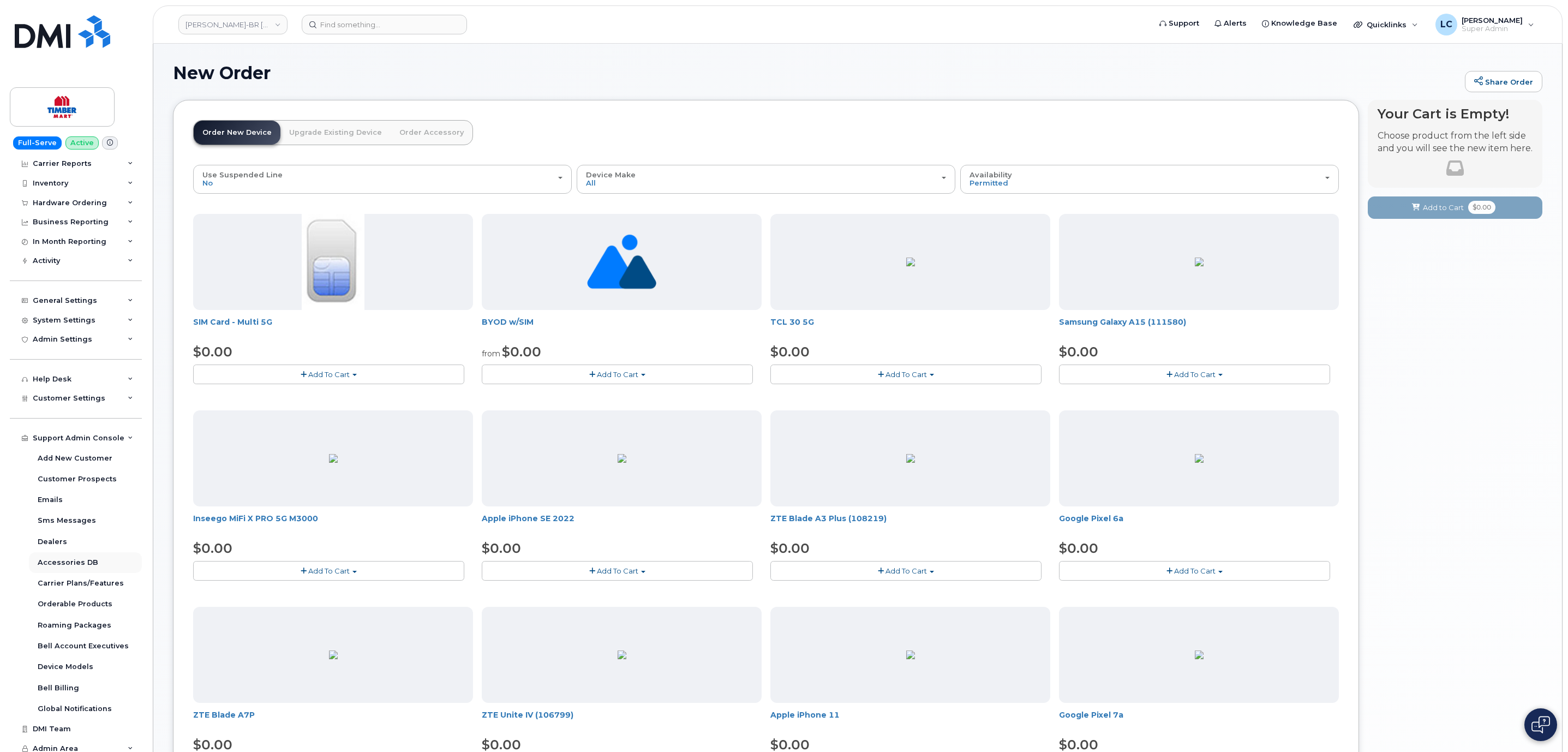
scroll to position [26, 0]
click at [94, 602] on div "Orderable Products" at bounding box center [75, 599] width 75 height 9
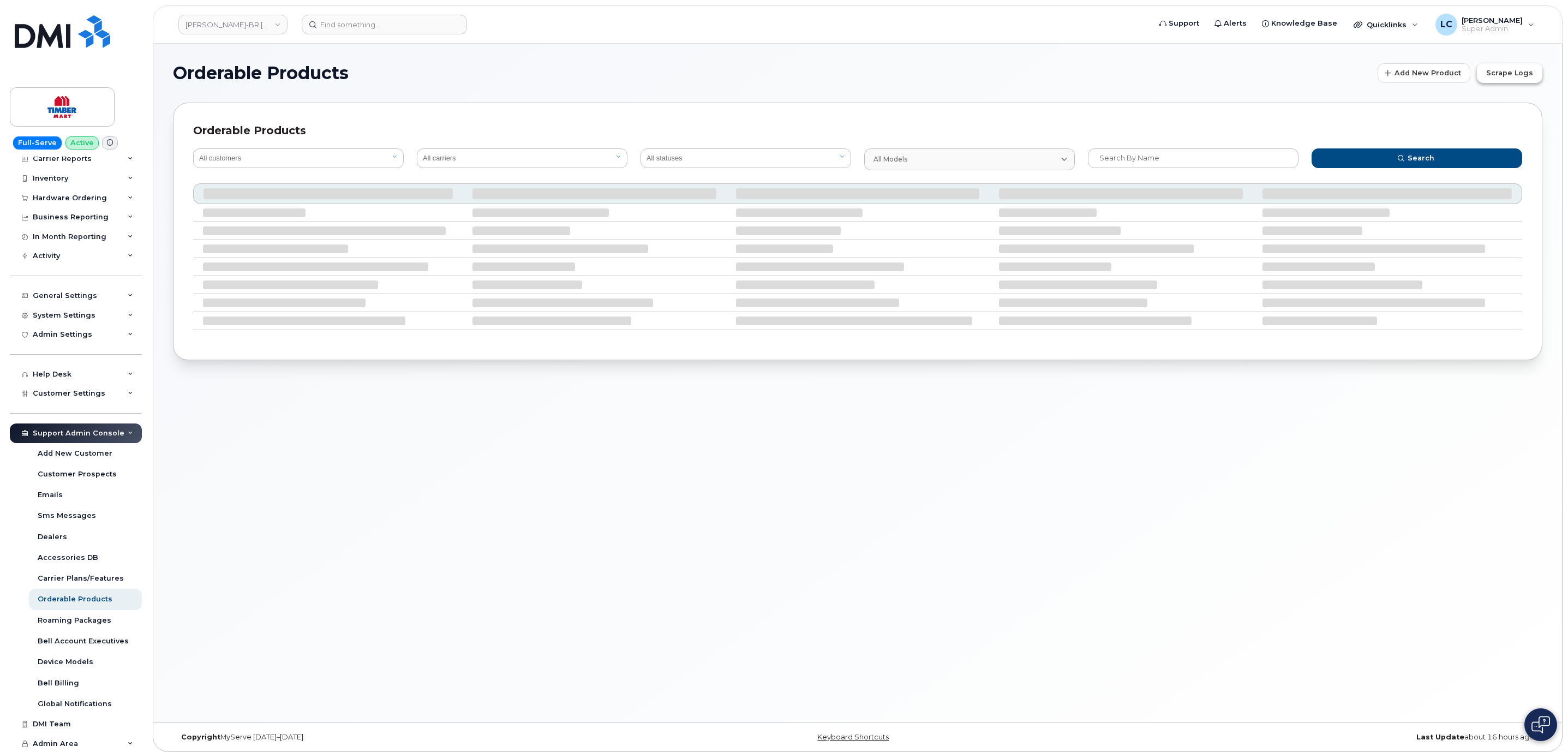
click at [1511, 65] on button "Scrape Logs" at bounding box center [1509, 73] width 65 height 20
click at [1510, 70] on span "Scrape Logs" at bounding box center [1510, 73] width 47 height 10
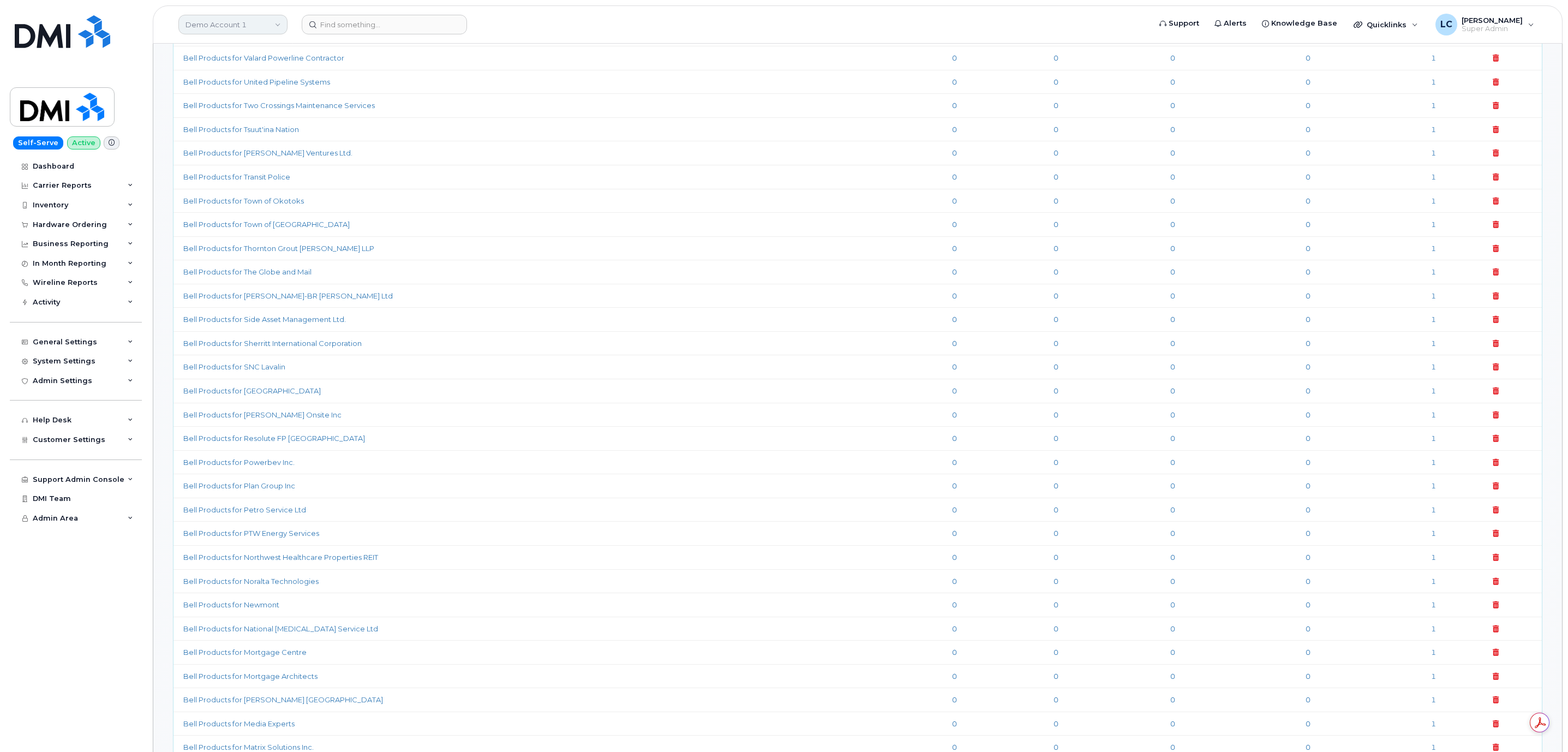
click at [268, 29] on link "Demo Account 1" at bounding box center [233, 25] width 109 height 20
click at [264, 45] on input at bounding box center [260, 52] width 143 height 20
drag, startPoint x: 264, startPoint y: 45, endPoint x: 282, endPoint y: 59, distance: 22.8
click at [264, 47] on input at bounding box center [260, 52] width 143 height 20
type input "[PERSON_NAME]-"
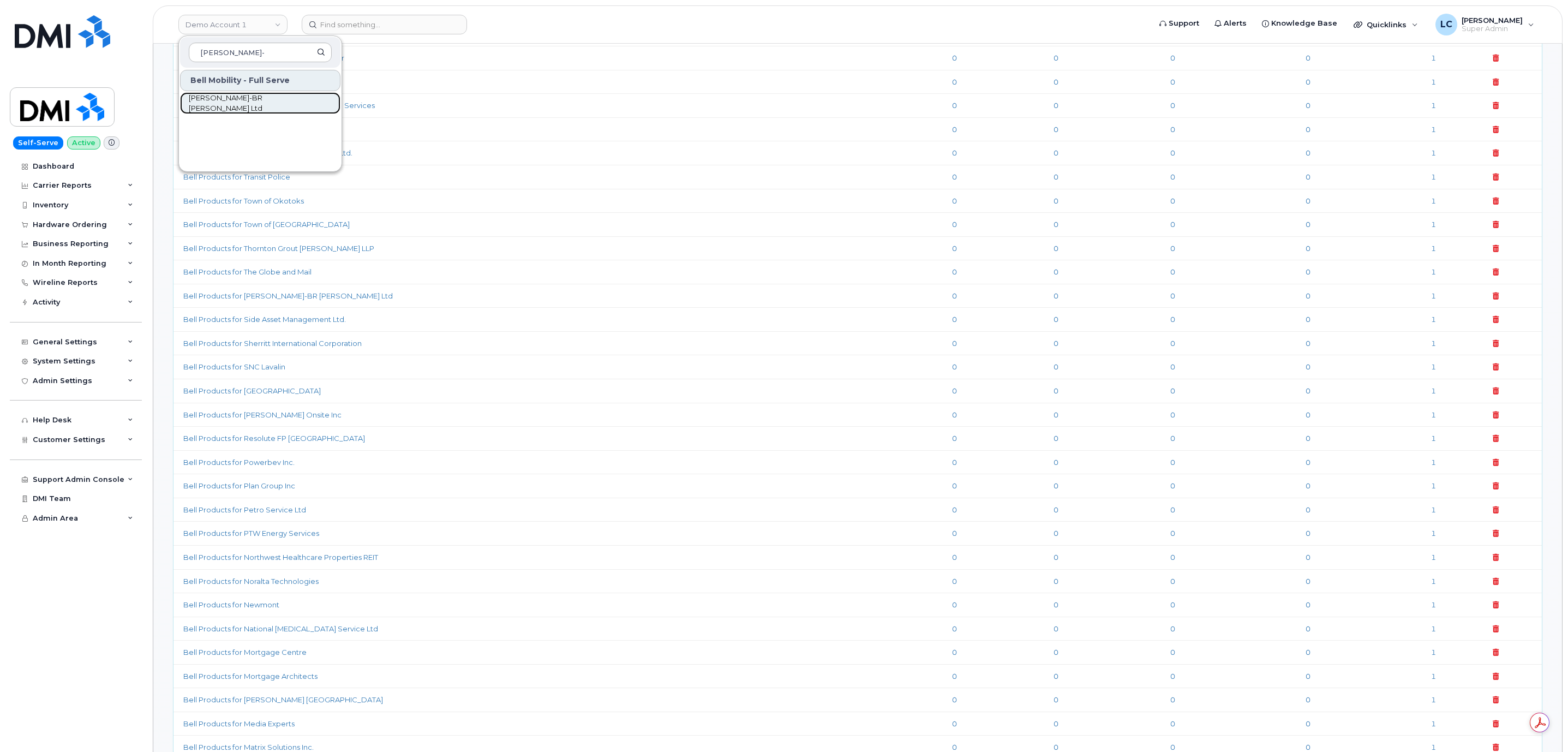
click at [257, 95] on link "[PERSON_NAME]-BR [PERSON_NAME] Ltd" at bounding box center [261, 103] width 161 height 22
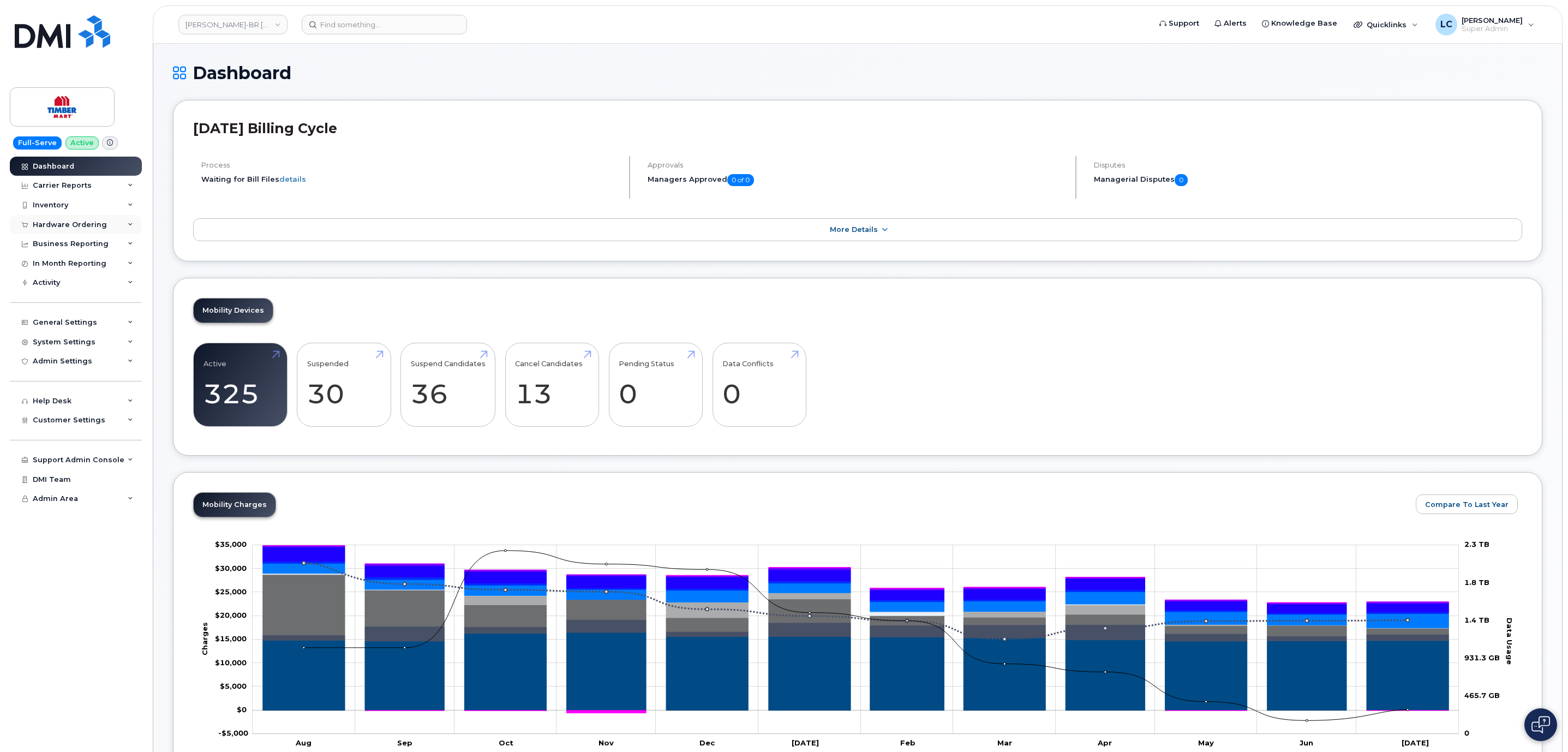
click at [89, 228] on div "Hardware Ordering" at bounding box center [70, 224] width 75 height 9
click at [77, 265] on link "Orders" at bounding box center [86, 265] width 113 height 21
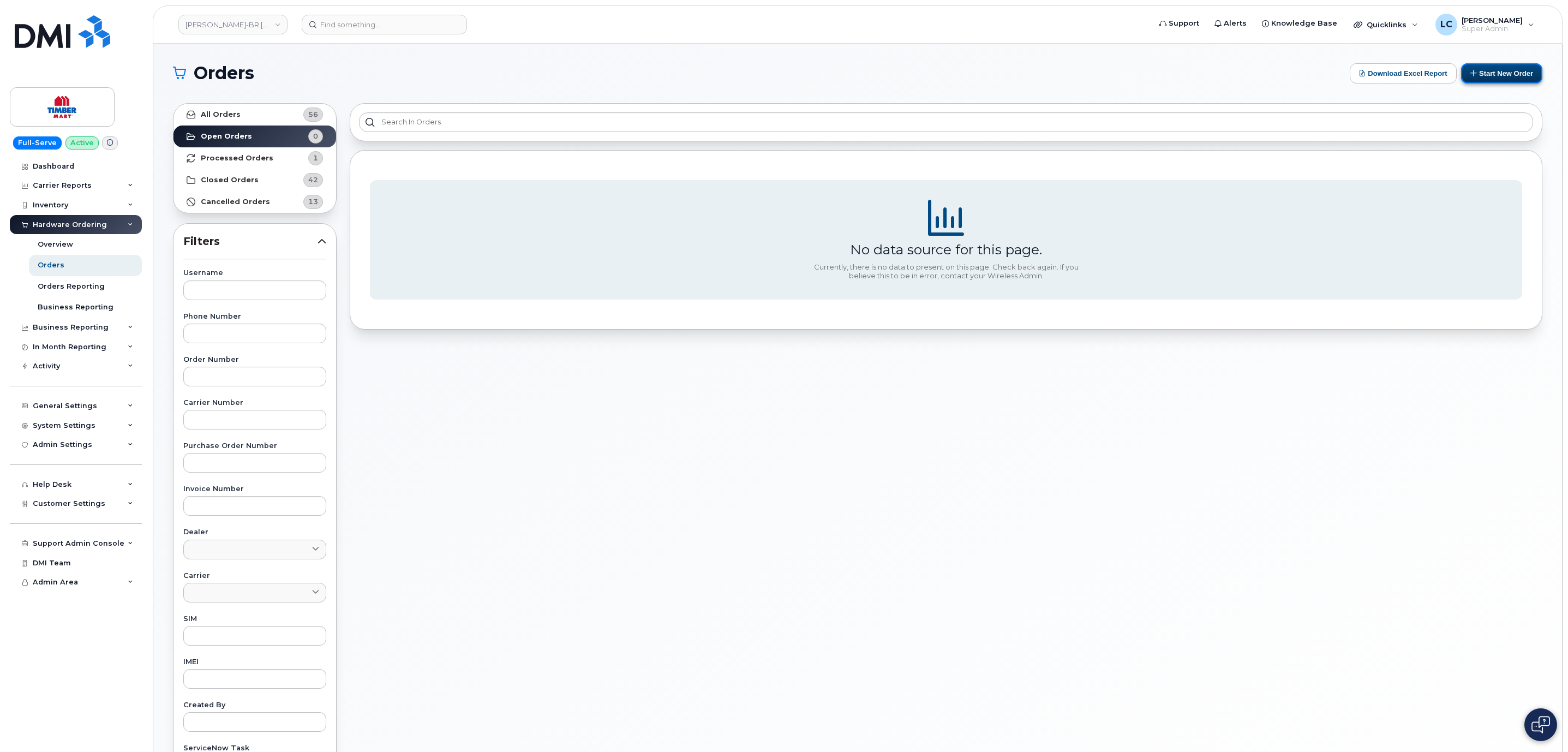
click at [1508, 79] on button "Start New Order" at bounding box center [1502, 73] width 81 height 20
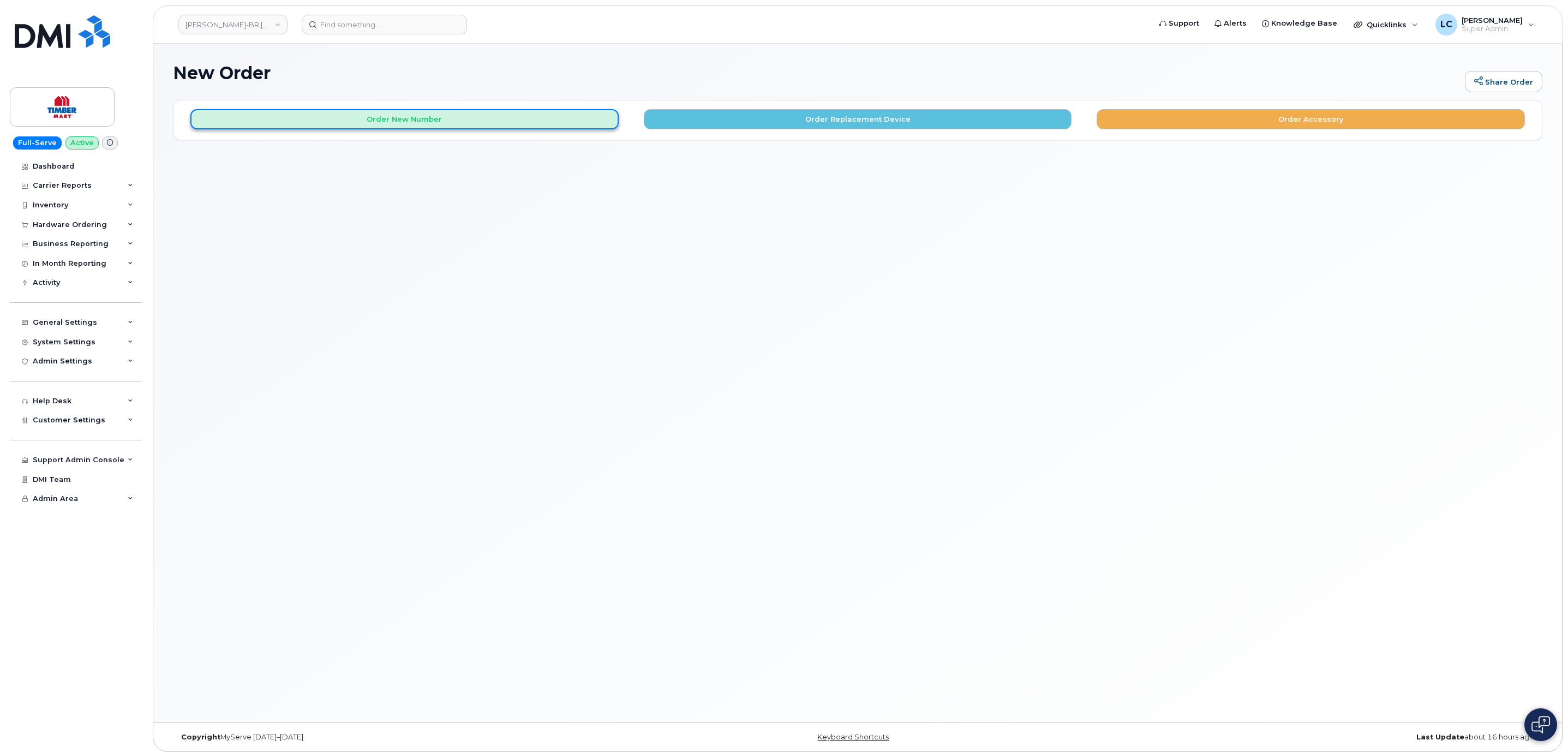
click at [554, 114] on button "Order New Number" at bounding box center [404, 118] width 428 height 20
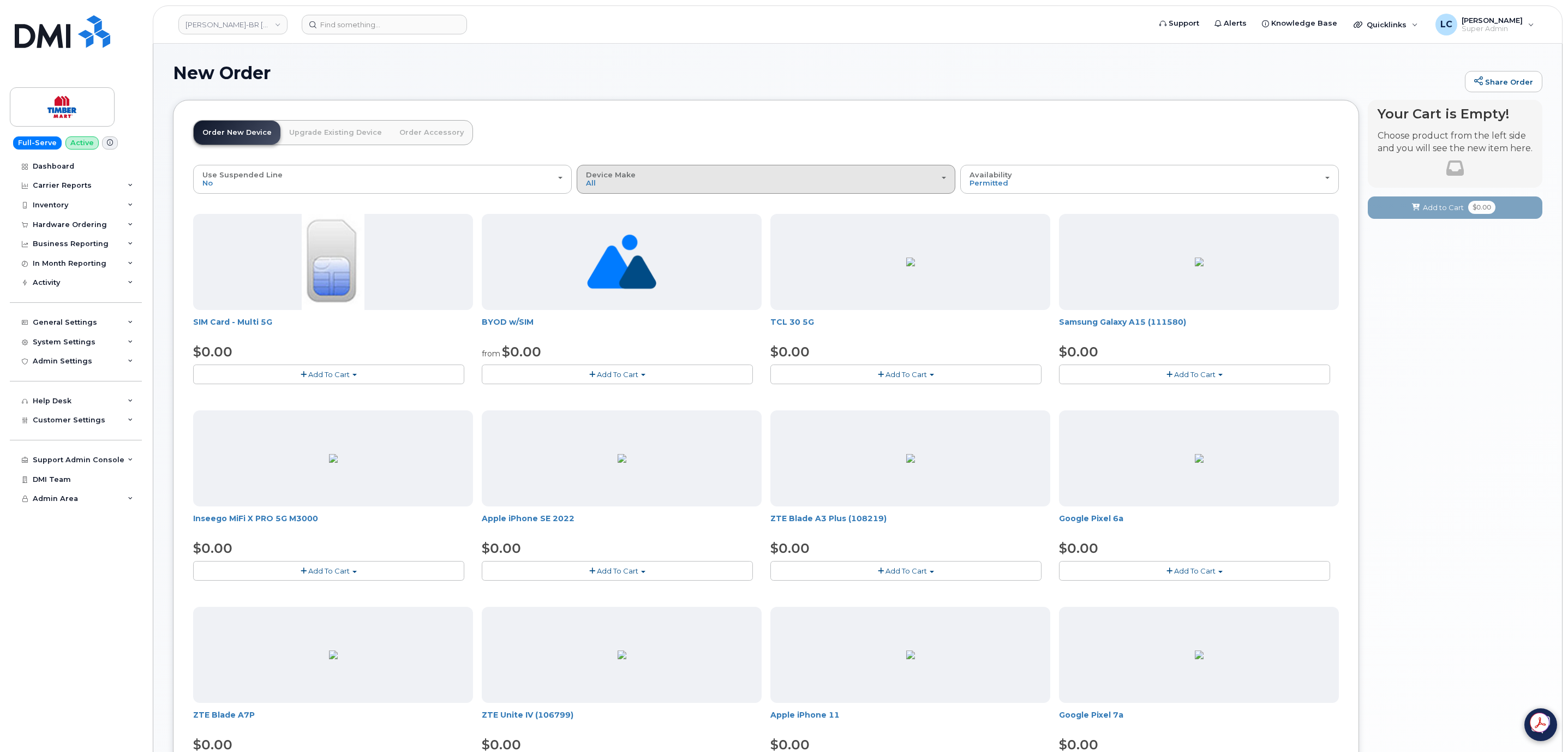
click at [724, 187] on div "Device Make All Aircard Android Cell Phone HUB iPhone Modem Tablet Unknown" at bounding box center [766, 179] width 360 height 17
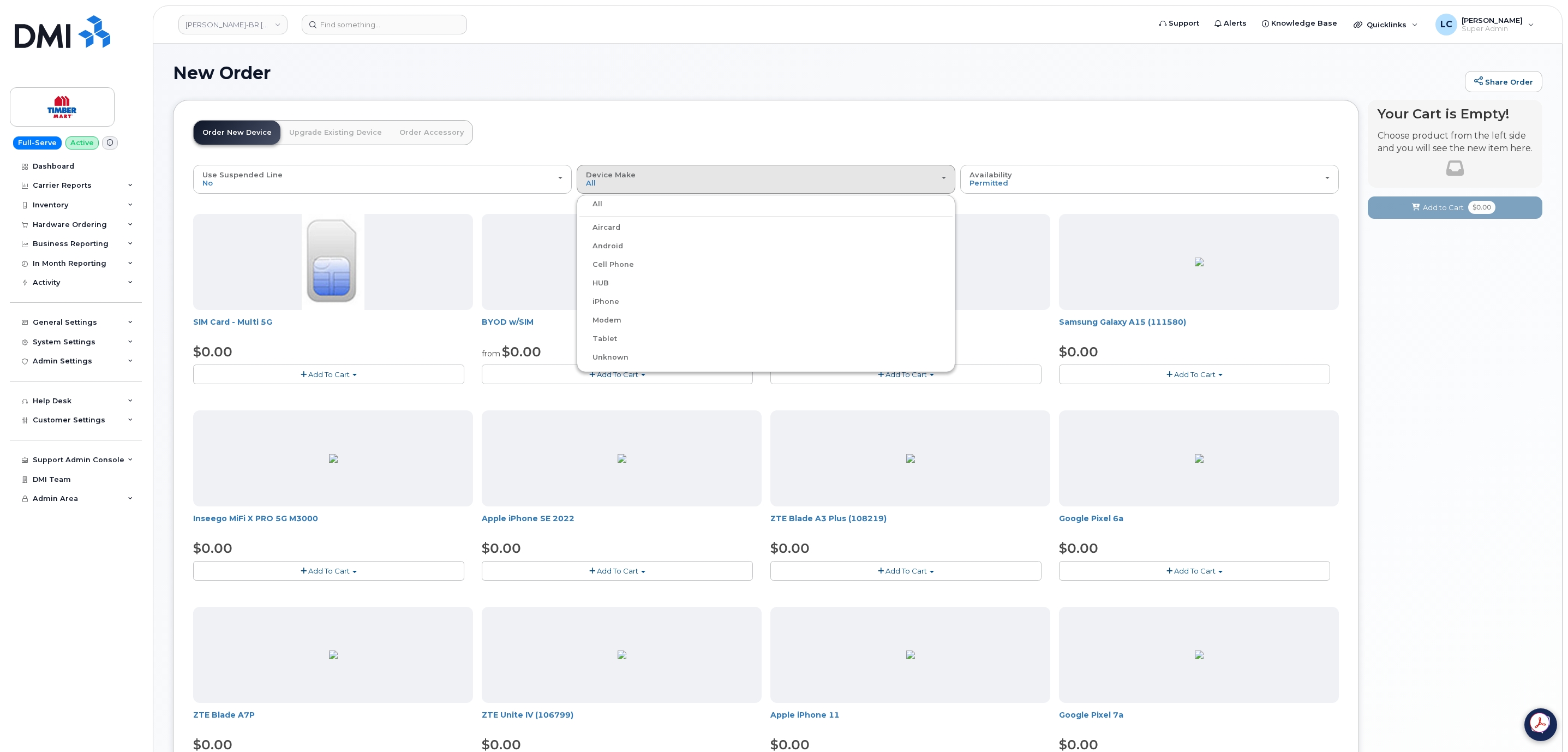
click at [611, 302] on label "iPhone" at bounding box center [599, 301] width 40 height 13
click at [0, 0] on input "iPhone" at bounding box center [0, 0] width 0 height 0
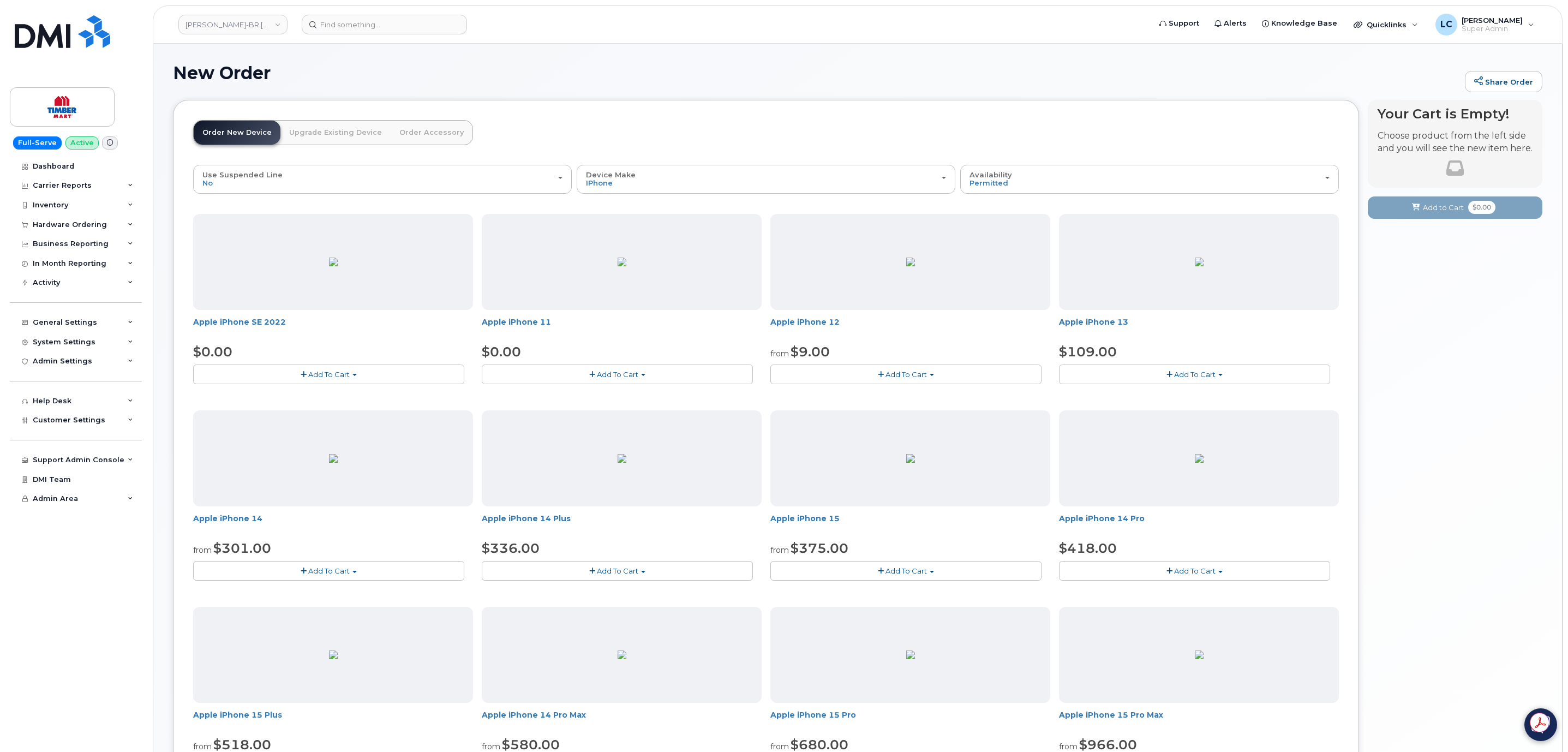
click at [1200, 376] on span "Add To Cart" at bounding box center [1195, 373] width 42 height 9
click at [1204, 376] on span "Add To Cart" at bounding box center [1195, 373] width 42 height 9
click at [231, 27] on link "TIM-BR Marts Ltd" at bounding box center [233, 25] width 109 height 20
click at [233, 53] on input at bounding box center [260, 52] width 143 height 20
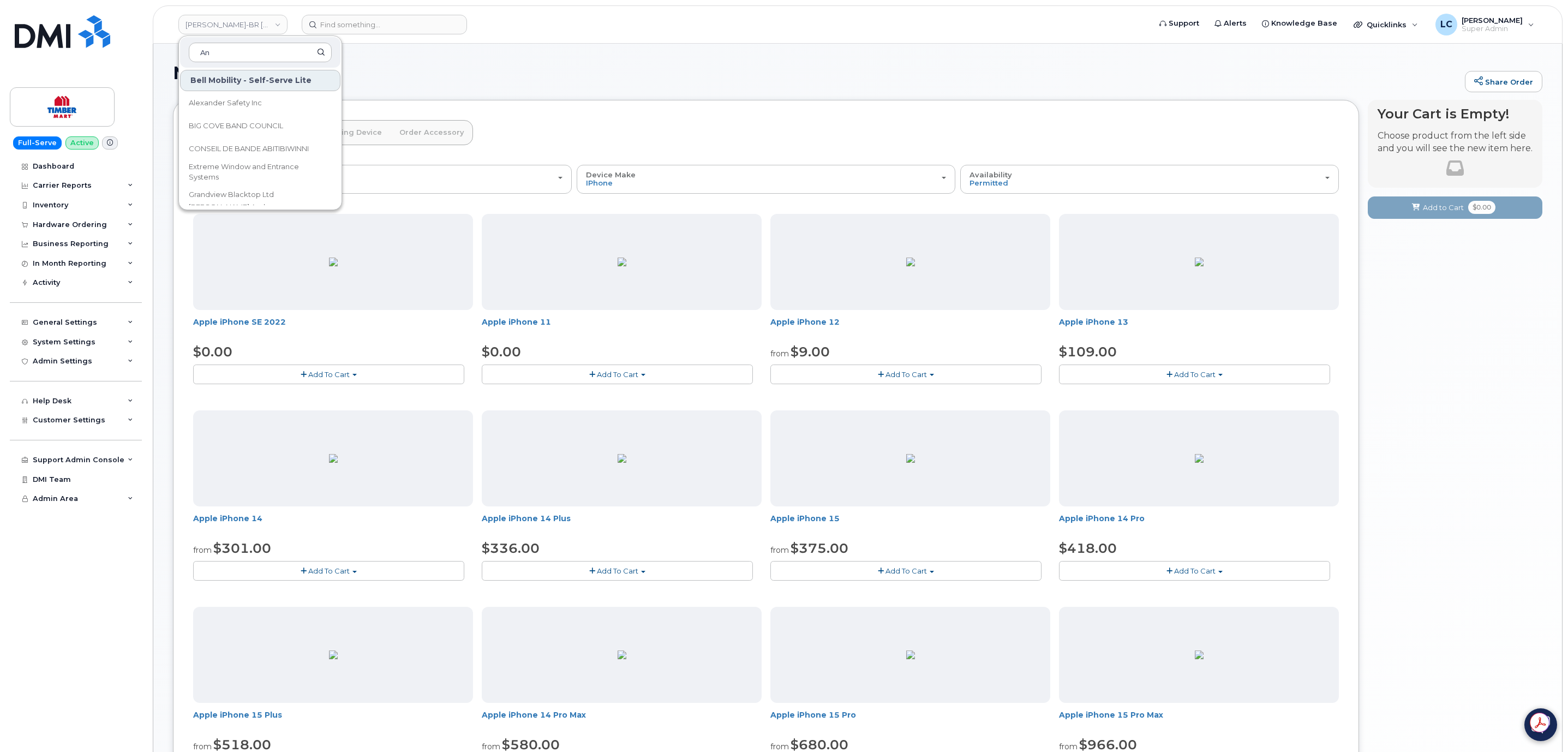
type input "A"
click at [523, 87] on div "New Order Share Order" at bounding box center [857, 81] width 1370 height 37
click at [225, 26] on link "TIM-BR Marts Ltd" at bounding box center [233, 25] width 109 height 20
click at [256, 52] on input at bounding box center [260, 52] width 143 height 20
drag, startPoint x: 256, startPoint y: 52, endPoint x: 256, endPoint y: 24, distance: 28.0
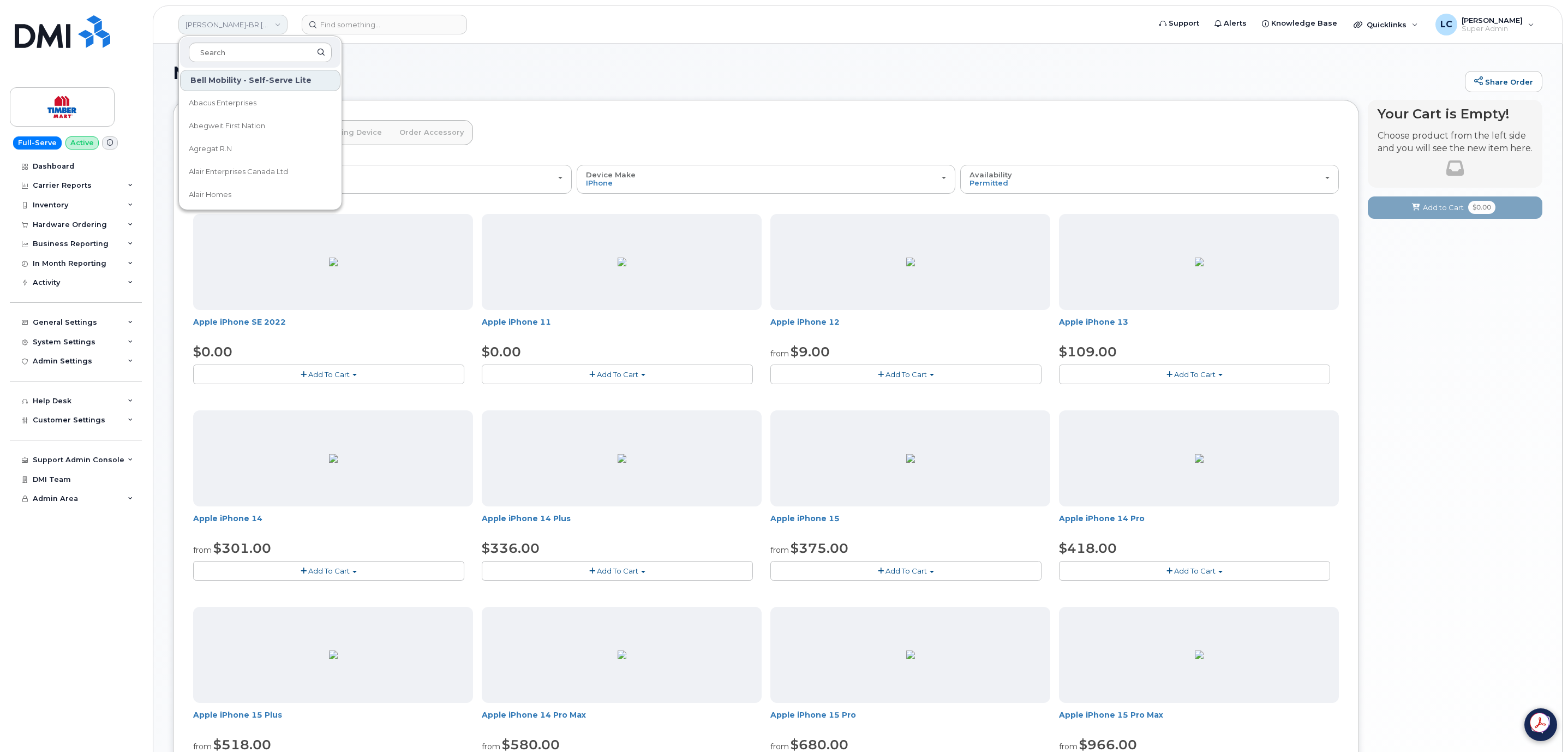
click at [256, 54] on input at bounding box center [260, 52] width 143 height 20
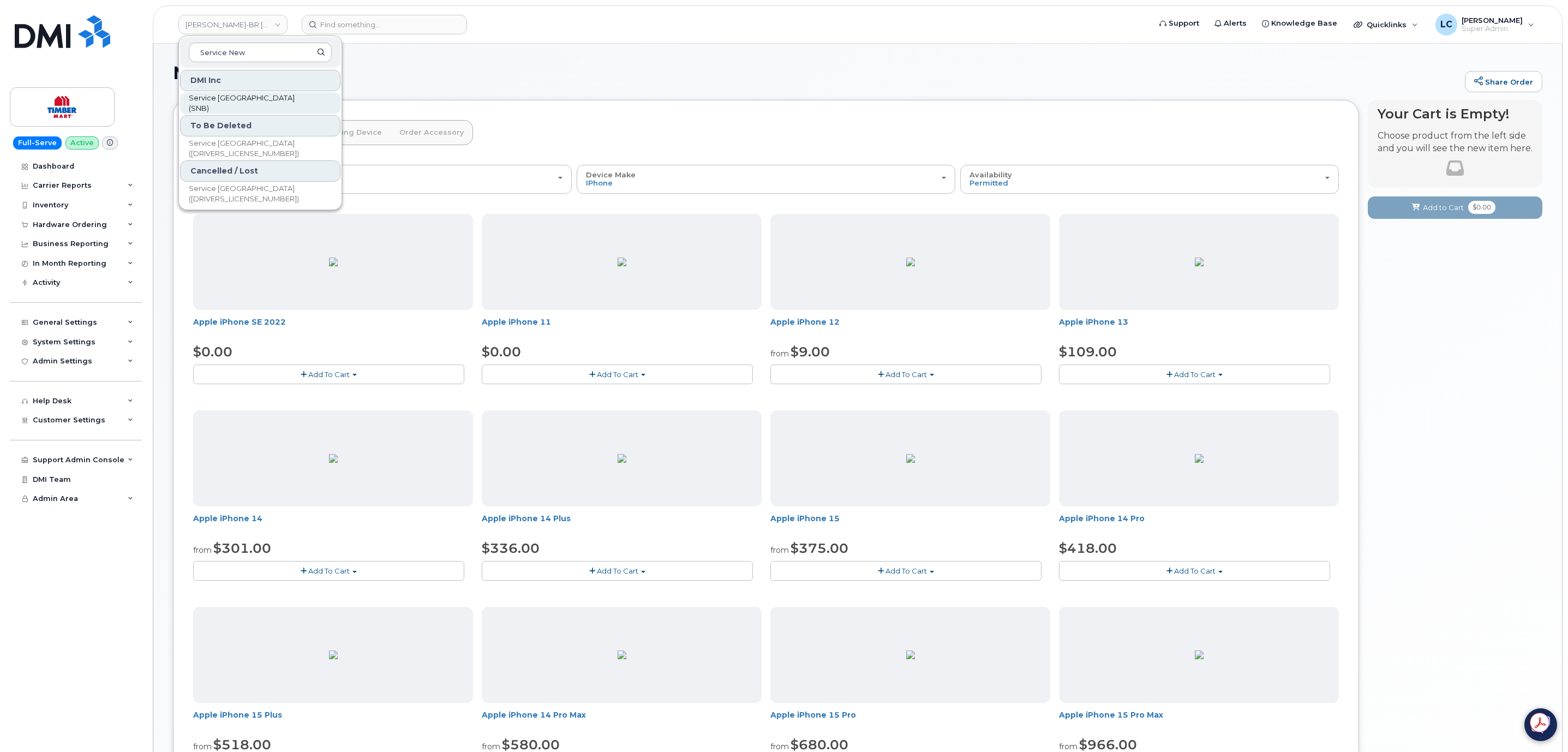
type input "Service New"
click at [281, 98] on span "Service New Brunswick (SNB)" at bounding box center [251, 103] width 126 height 22
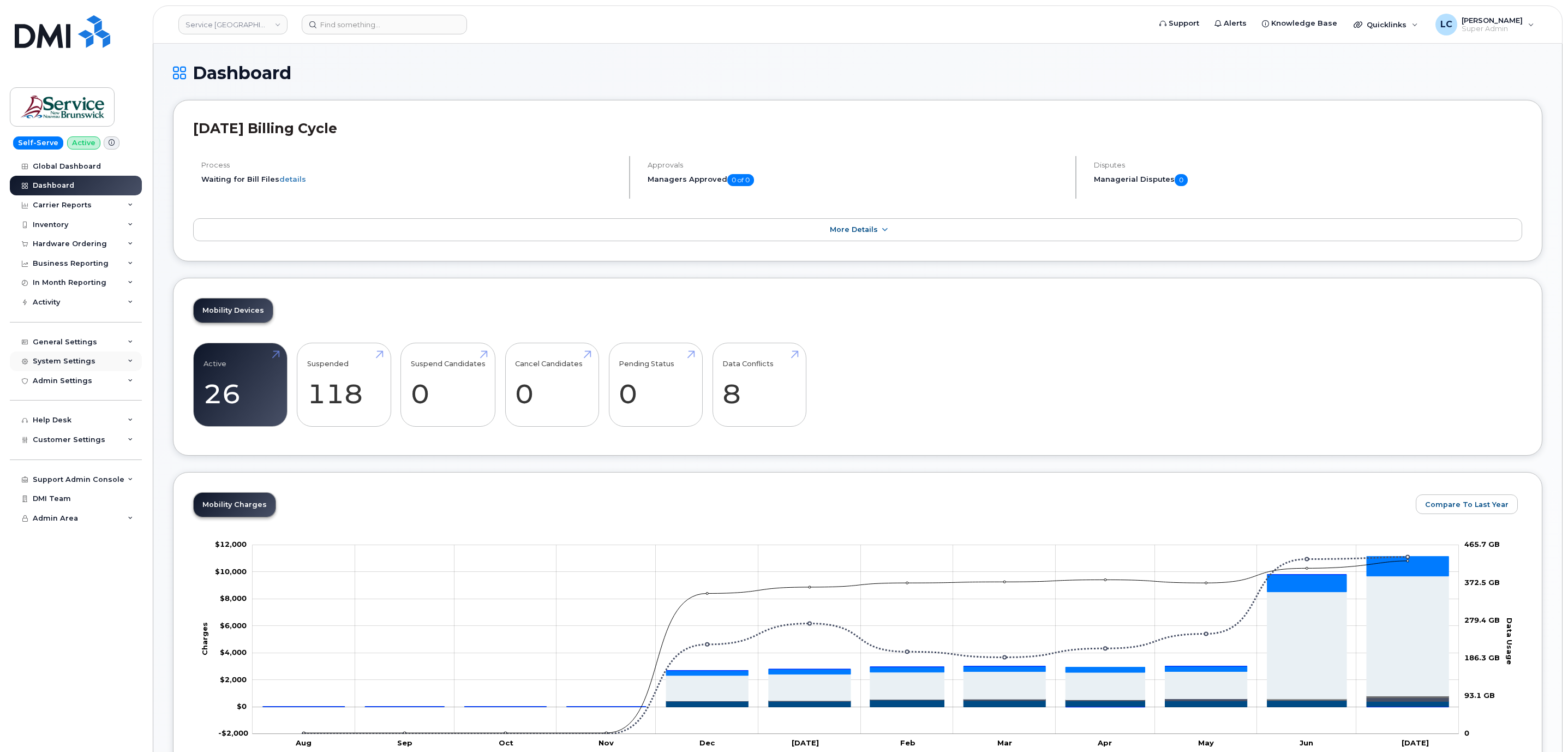
click at [90, 357] on div "System Settings" at bounding box center [64, 361] width 62 height 9
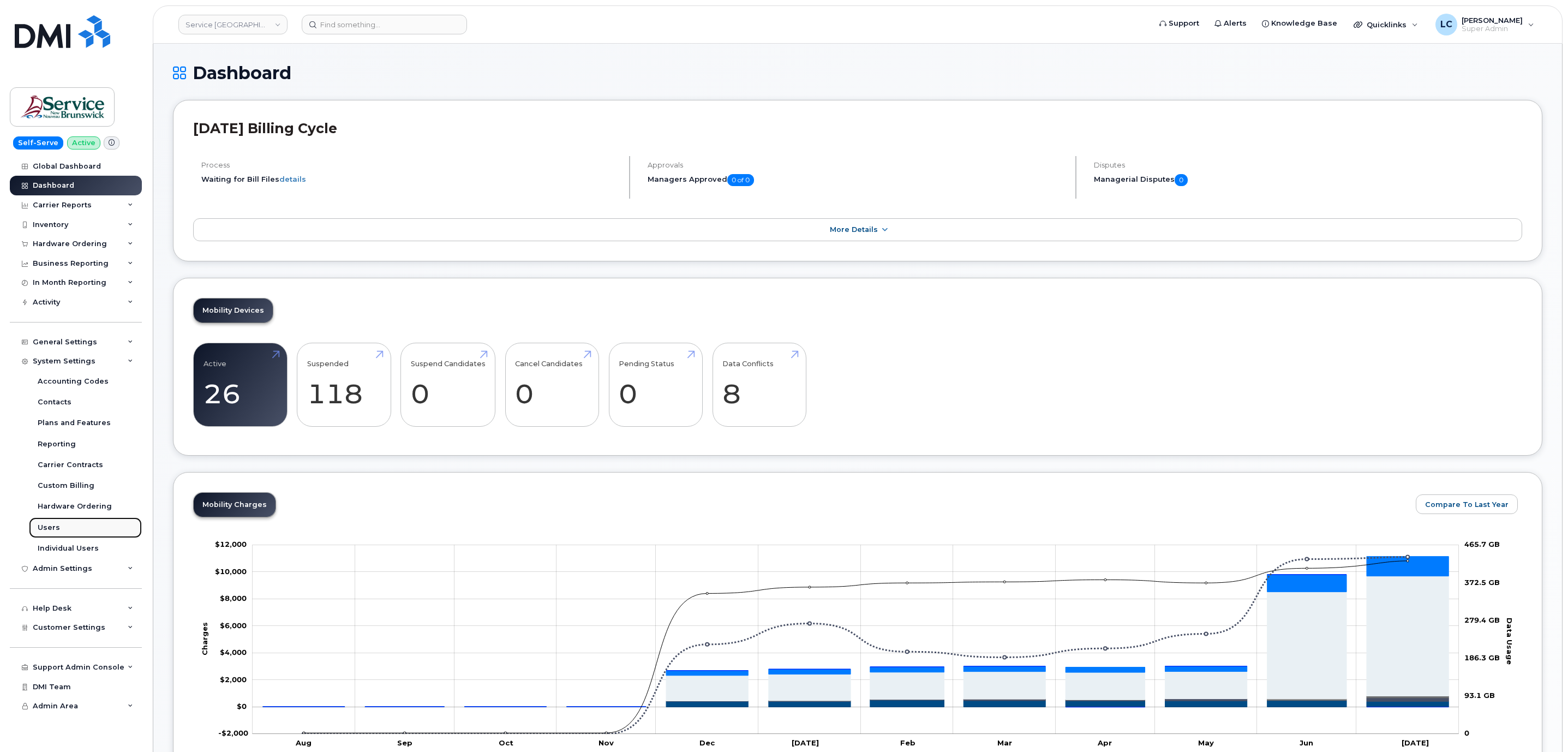
click at [48, 526] on div "Users" at bounding box center [49, 527] width 23 height 9
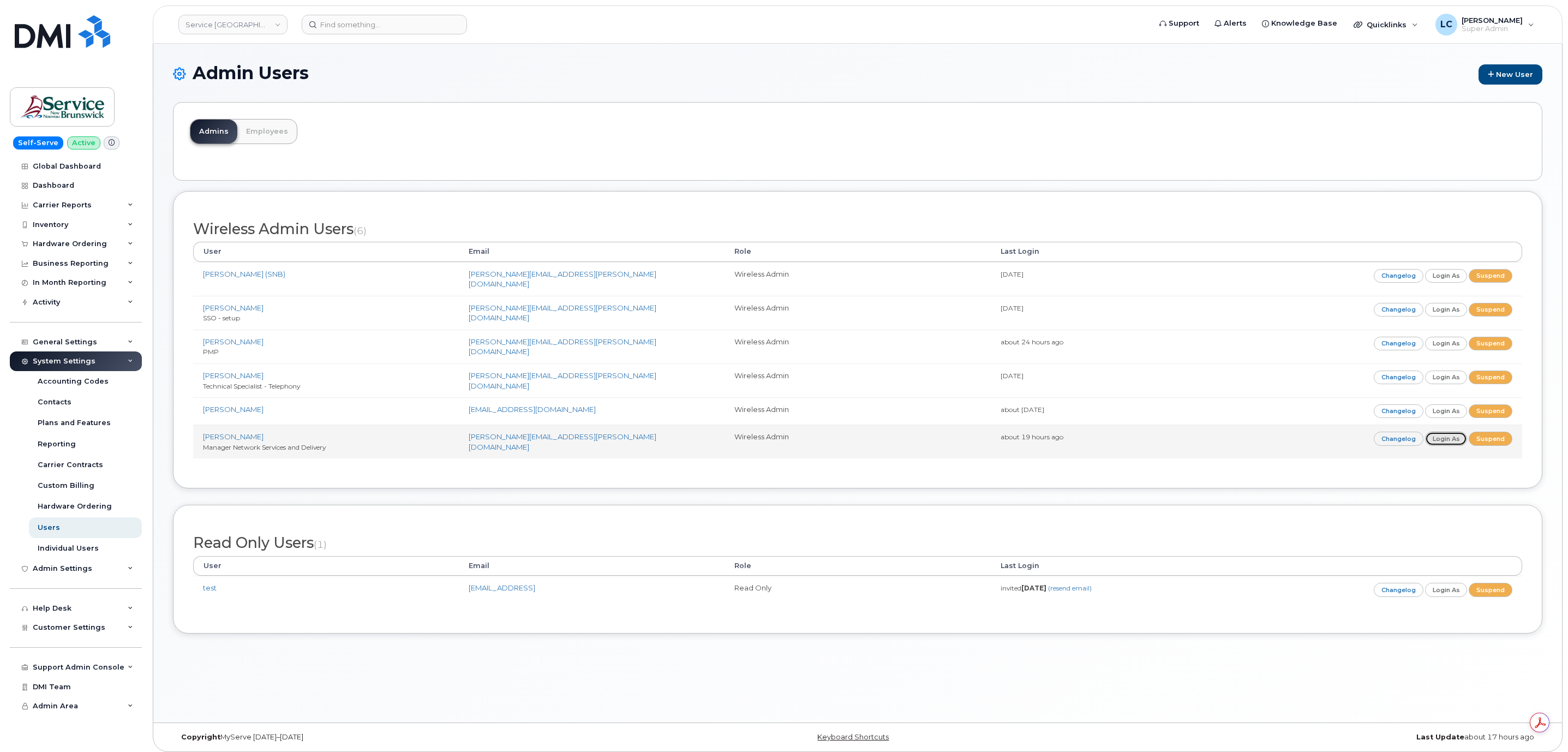
click at [1444, 436] on link "Login as" at bounding box center [1446, 438] width 43 height 13
click at [1444, 434] on link "Login as" at bounding box center [1446, 438] width 43 height 13
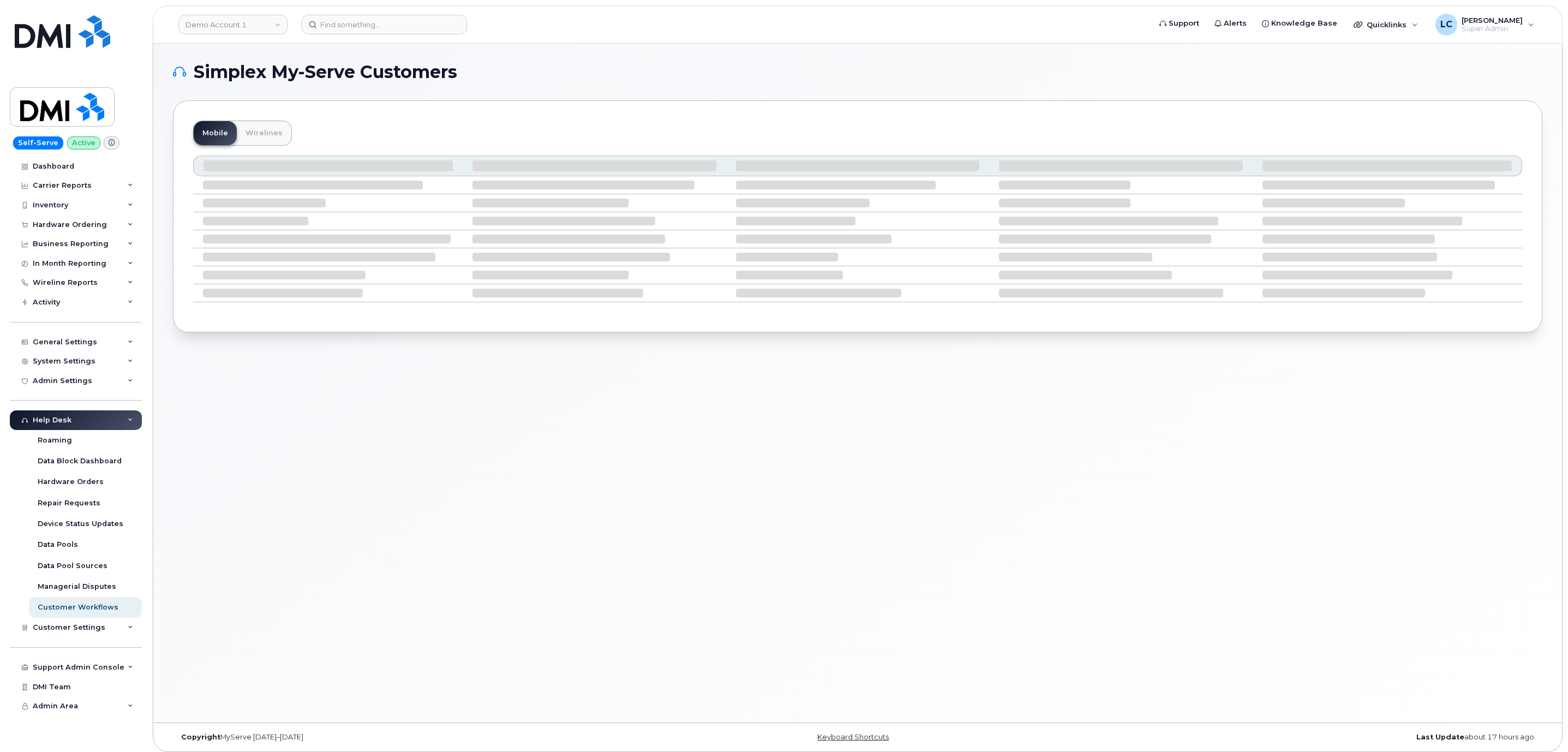
click at [254, 35] on header "Demo Account 1 Support Alerts Knowledge Base Quicklinks Suspend / Cancel Device…" at bounding box center [858, 25] width 1410 height 38
click at [257, 33] on link "Demo Account 1" at bounding box center [233, 25] width 109 height 20
click at [244, 50] on input at bounding box center [260, 52] width 143 height 20
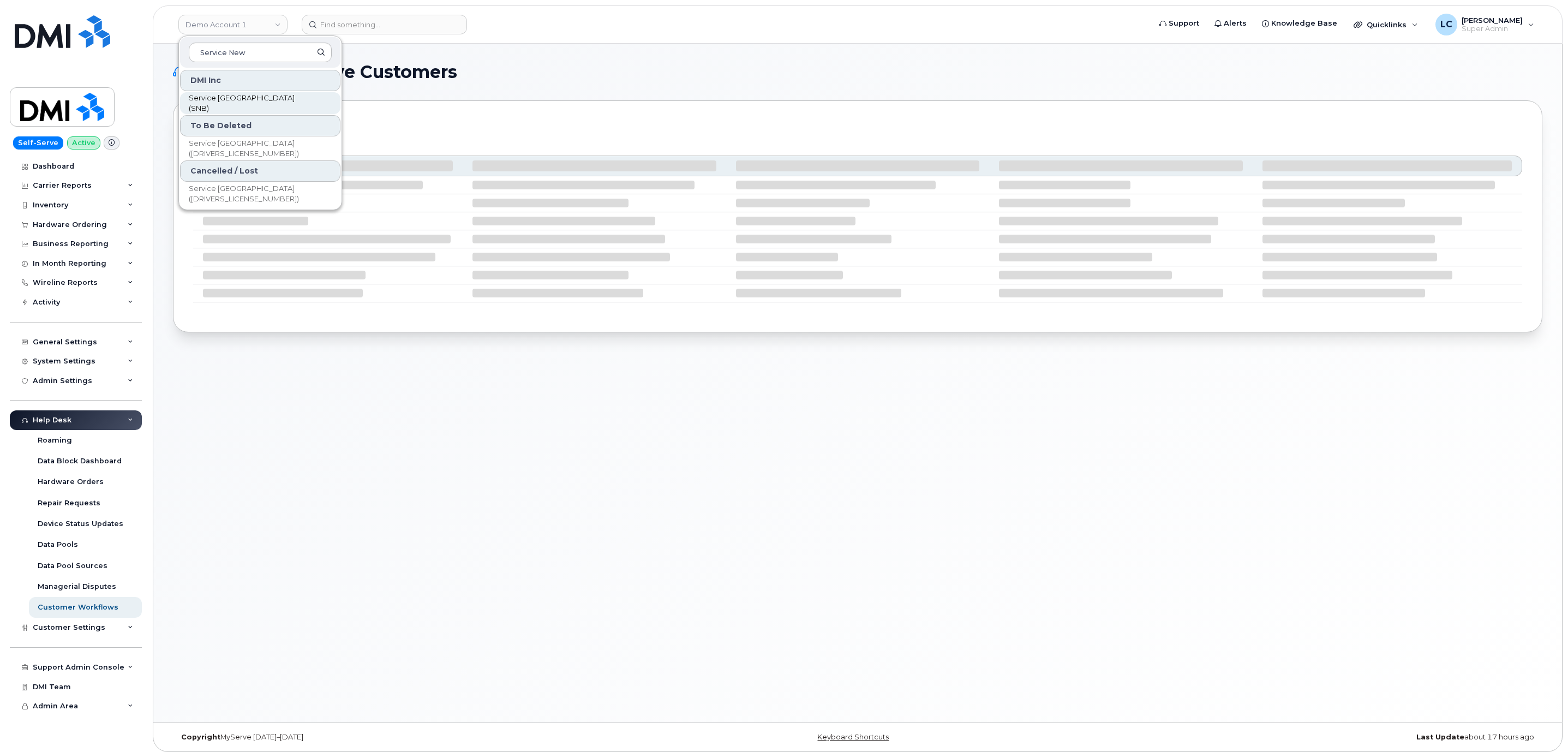
type input "Service New"
click at [279, 100] on span "Service [GEOGRAPHIC_DATA] (SNB)" at bounding box center [251, 103] width 126 height 22
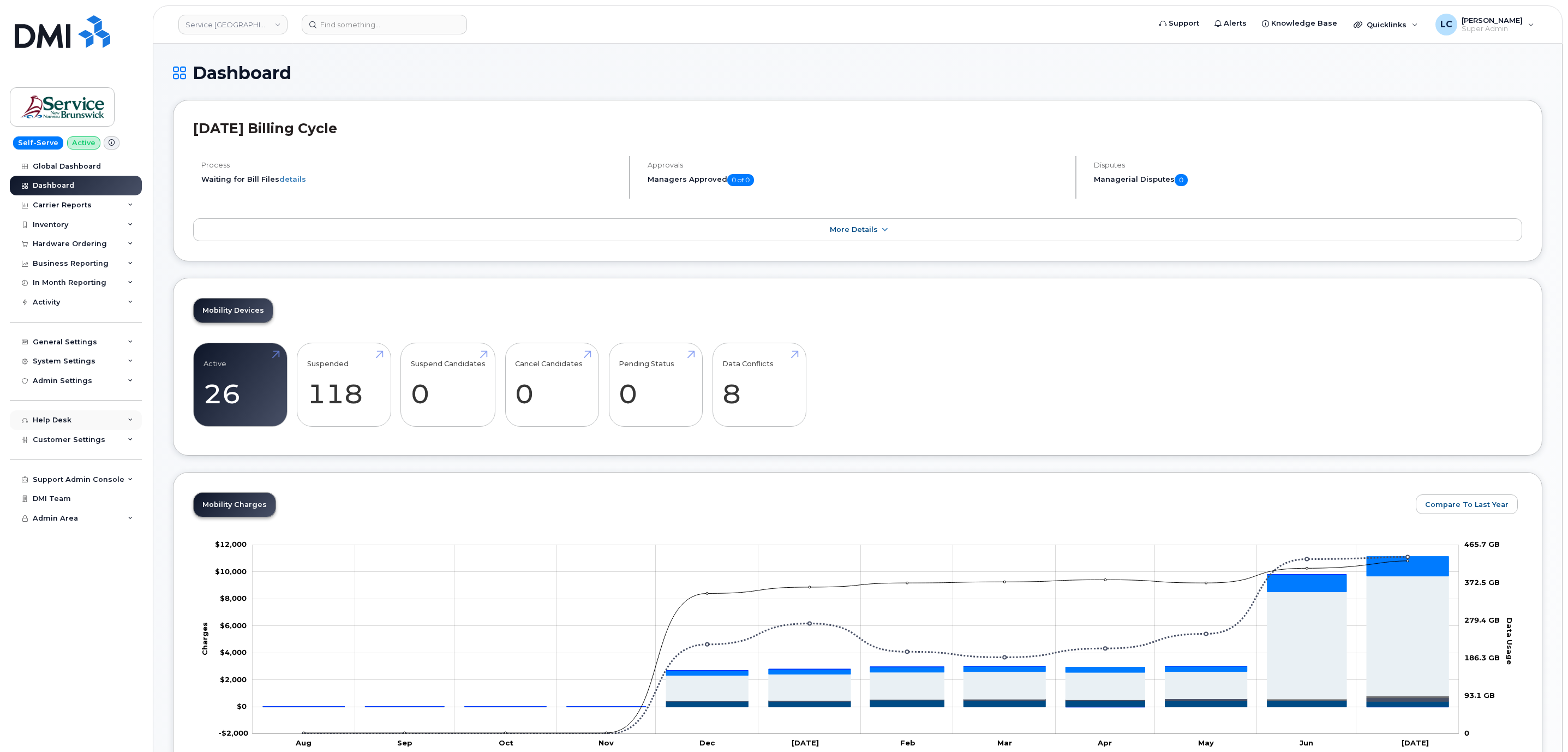
click at [102, 428] on div "Help Desk" at bounding box center [76, 419] width 132 height 20
click at [100, 357] on div "System Settings" at bounding box center [76, 361] width 132 height 20
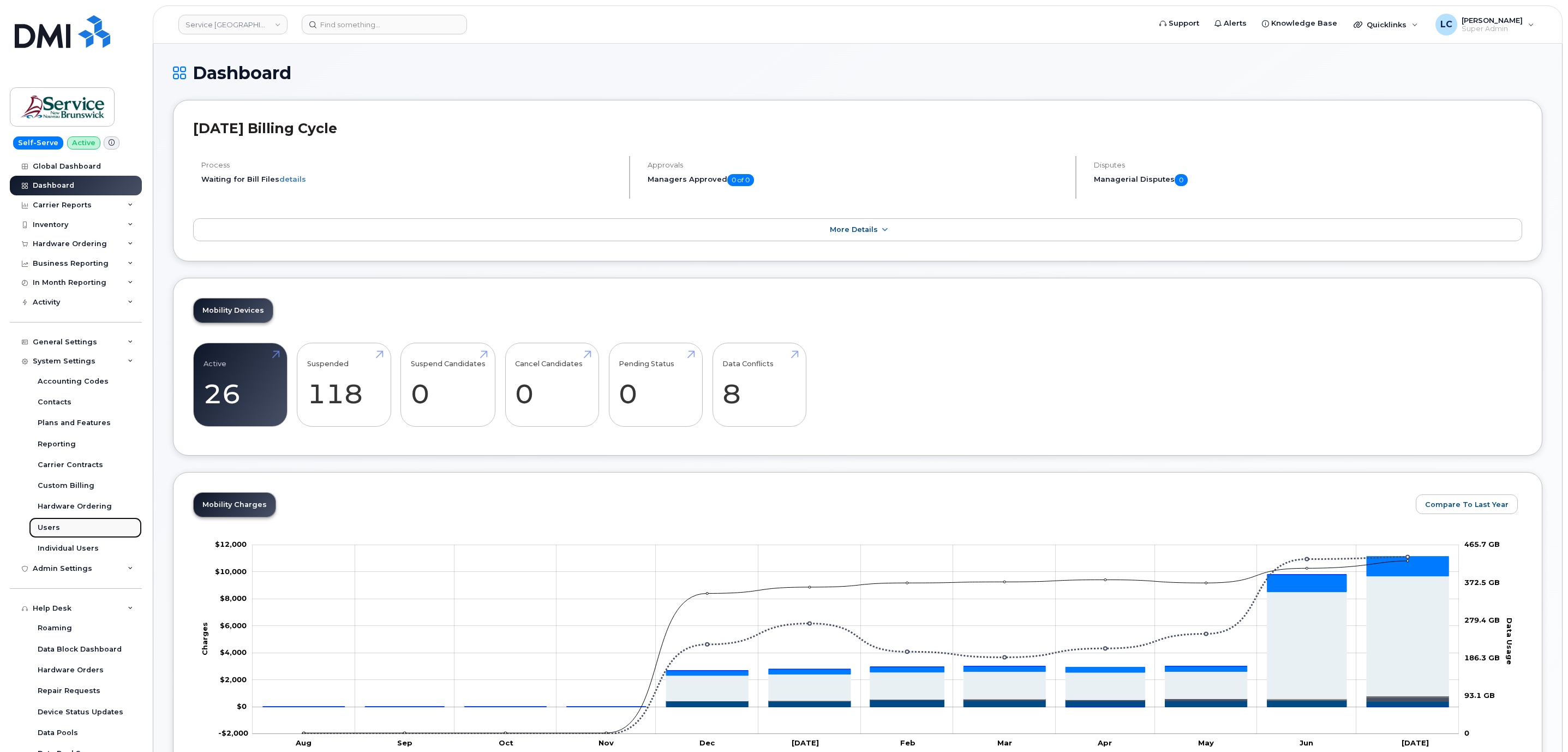
click at [64, 526] on link "Users" at bounding box center [86, 527] width 113 height 21
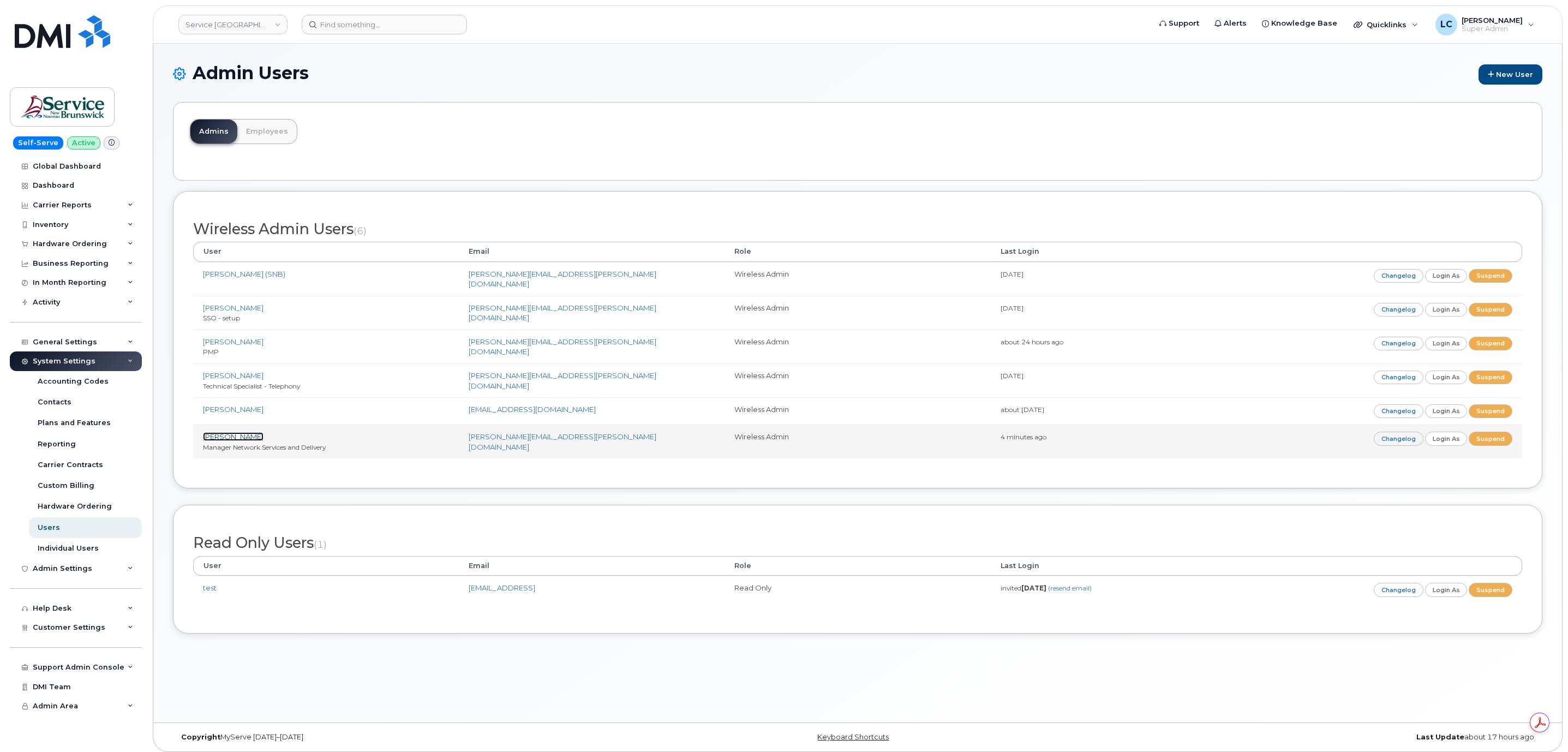
click at [234, 433] on link "[PERSON_NAME]" at bounding box center [233, 436] width 60 height 9
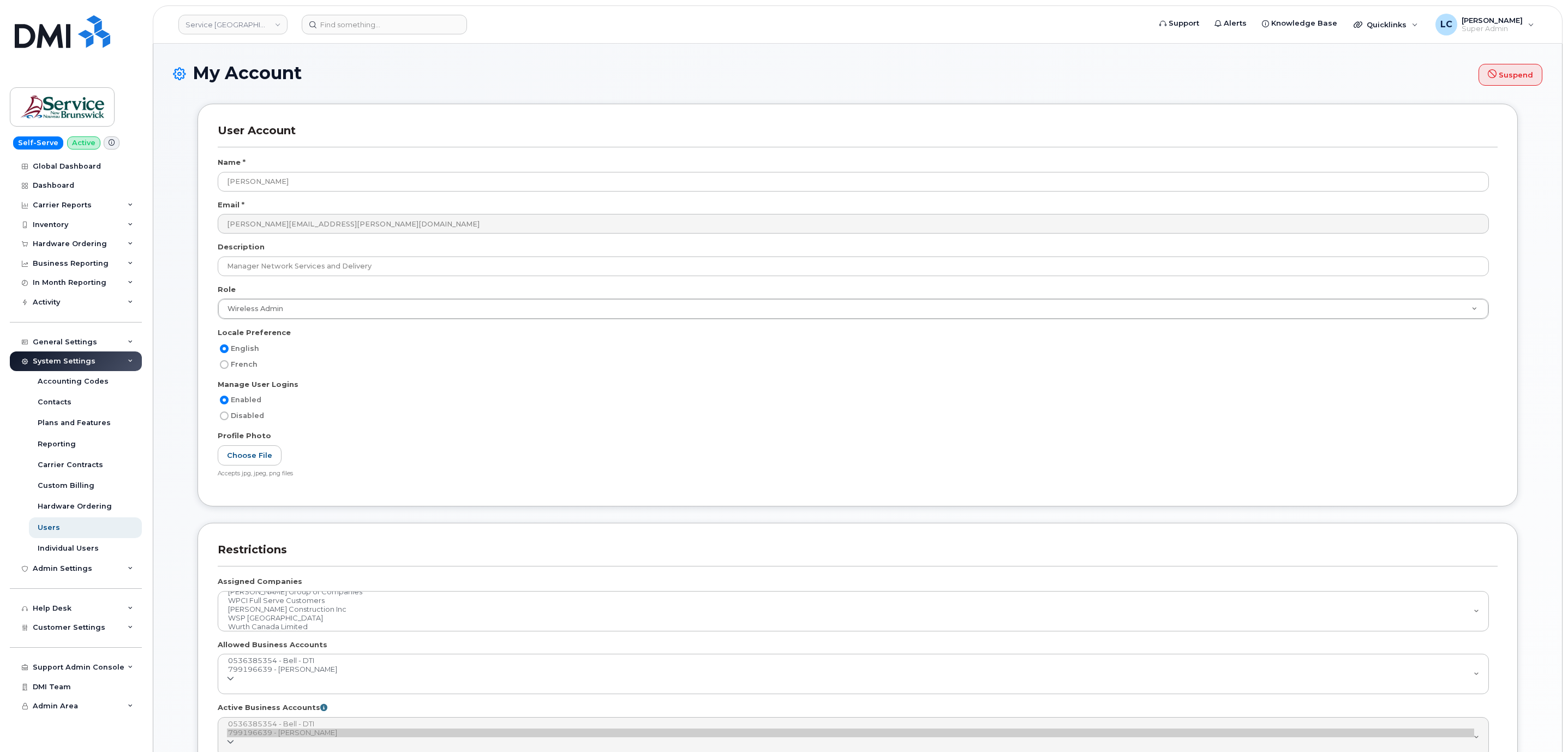
select select
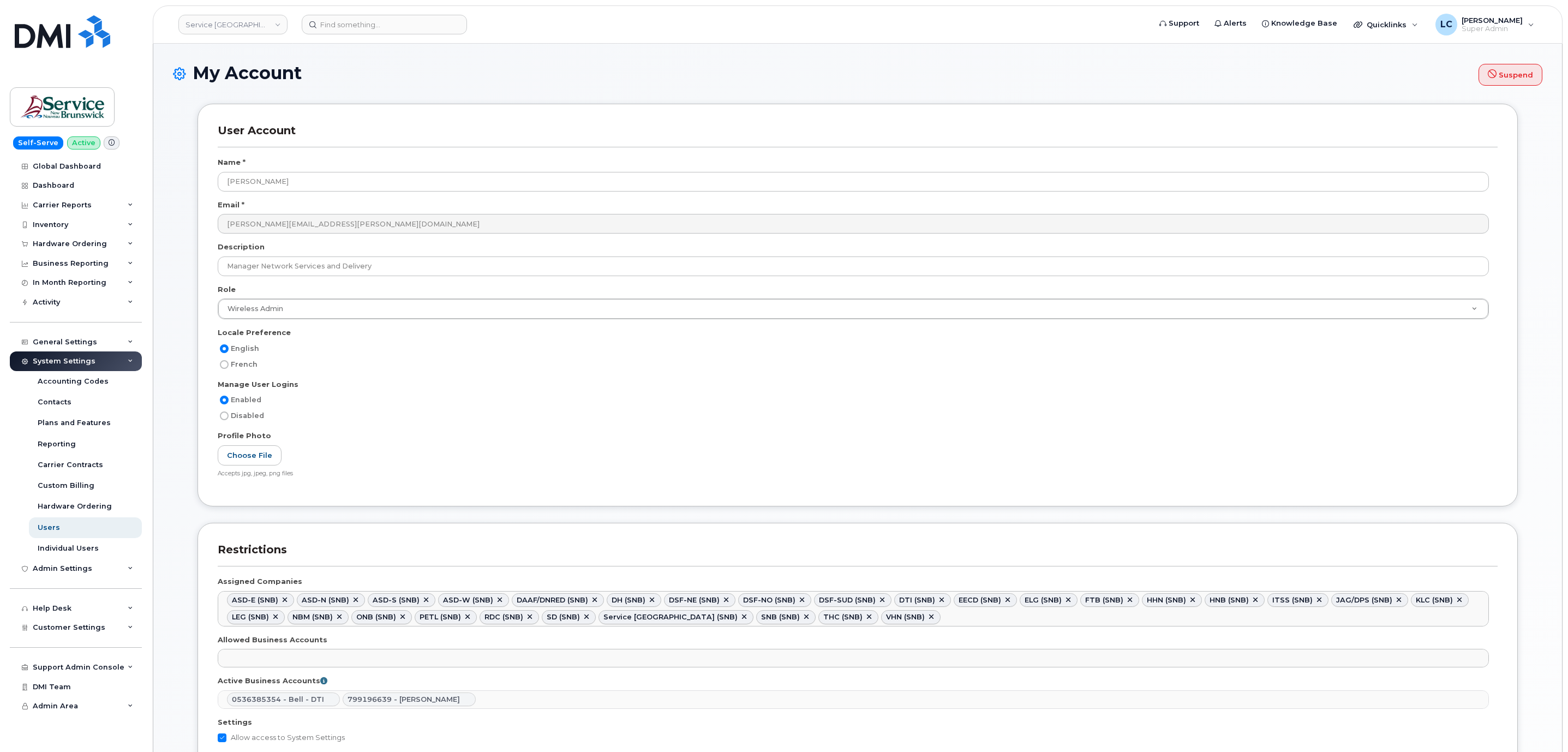
scroll to position [82, 0]
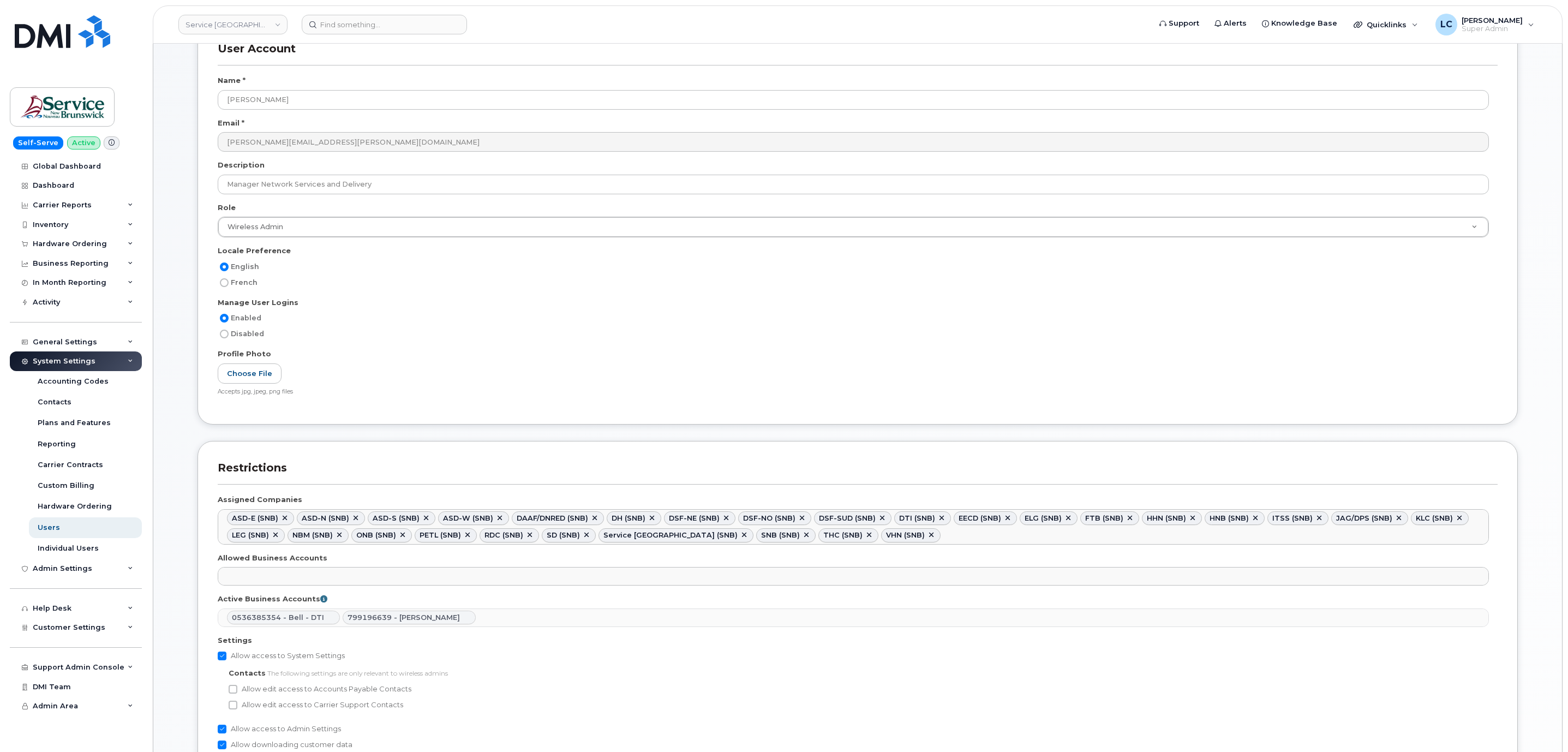
click at [1457, 309] on div "Manage User Logins" at bounding box center [857, 305] width 1280 height 15
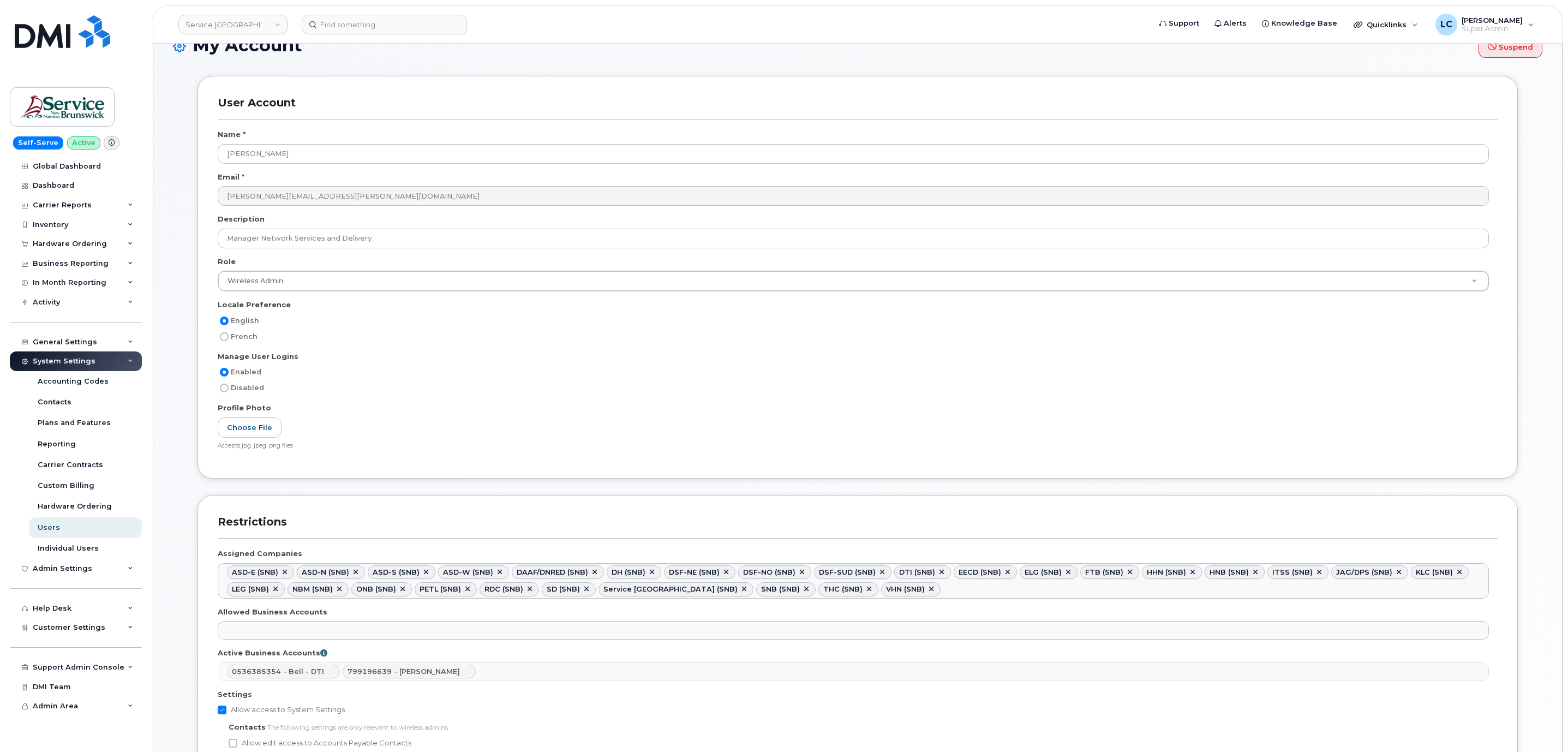
scroll to position [0, 0]
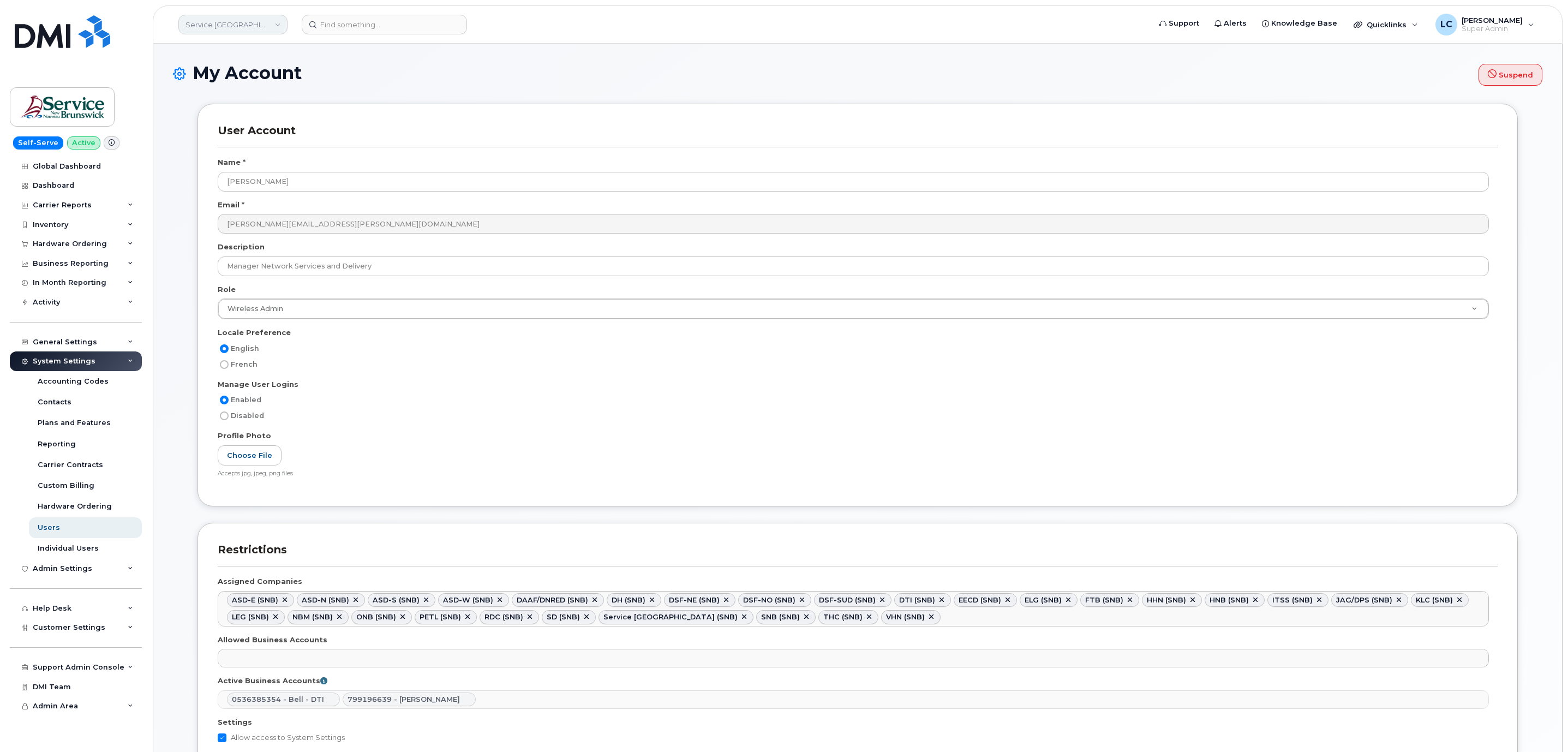
click at [237, 26] on link "Service New Brunswick (SNB)" at bounding box center [233, 25] width 109 height 20
click at [244, 47] on input at bounding box center [260, 52] width 143 height 20
type input "f"
type input "F"
click at [256, 50] on input at bounding box center [260, 52] width 143 height 20
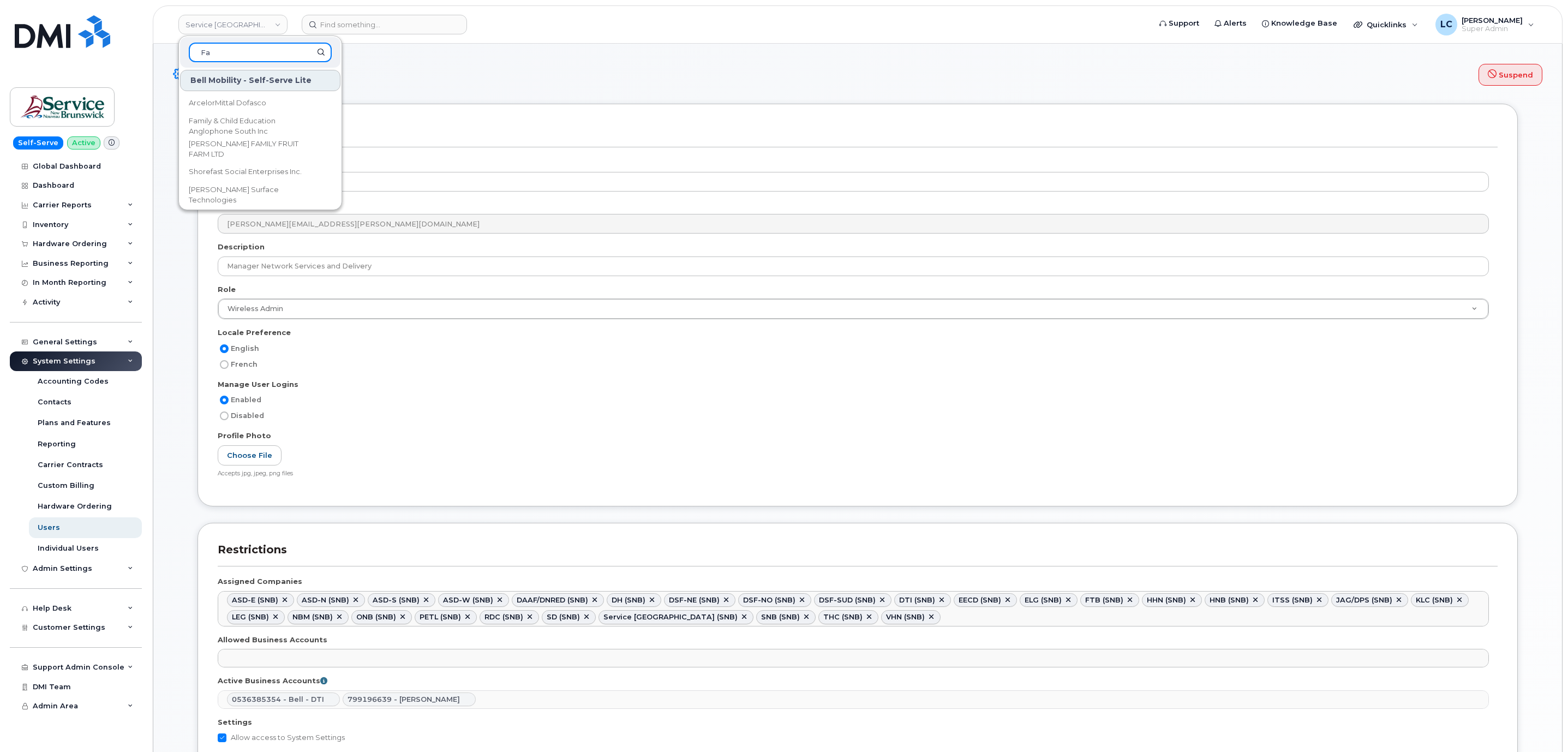
type input "F"
type input "Macewan"
click at [290, 105] on link "[PERSON_NAME][GEOGRAPHIC_DATA]" at bounding box center [261, 103] width 161 height 22
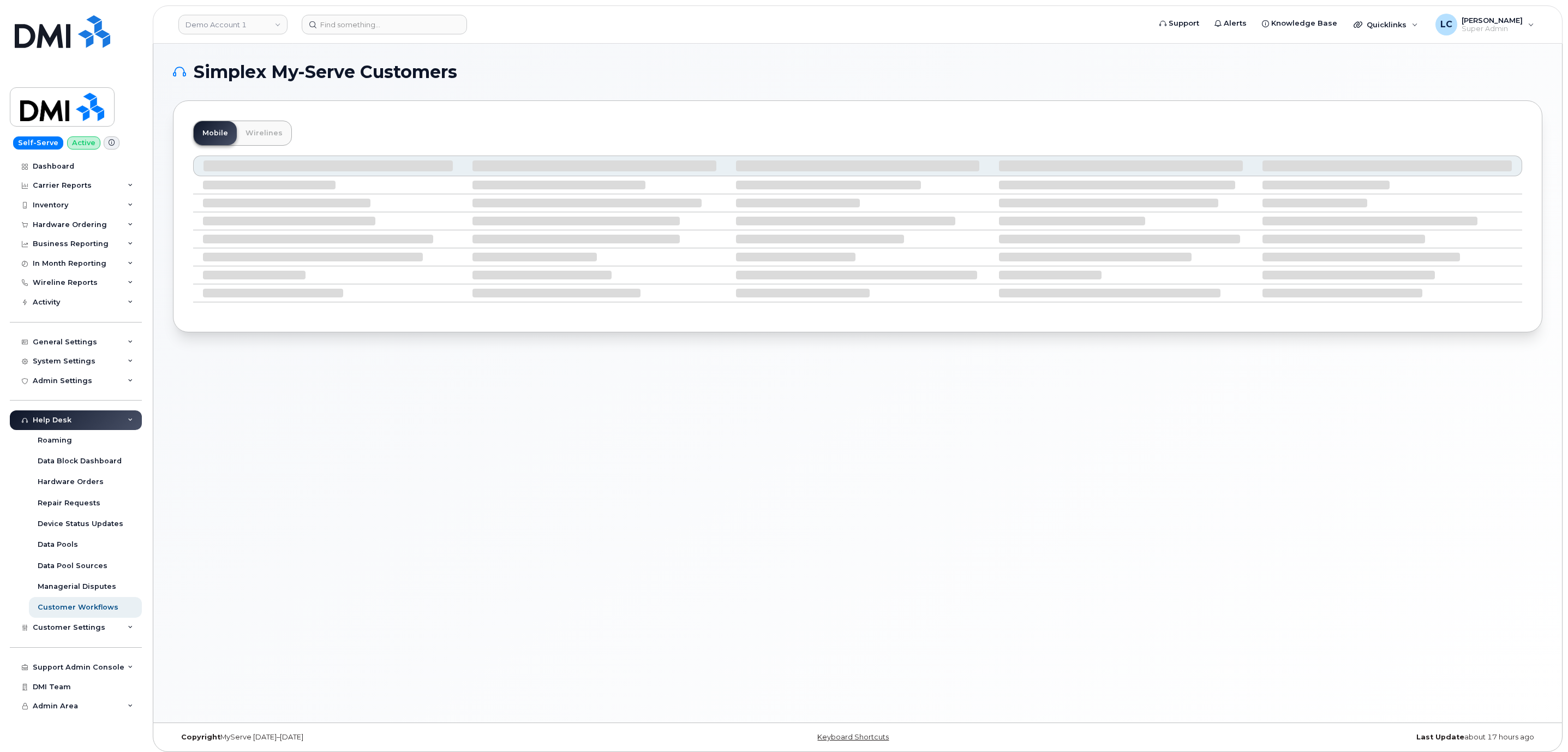
click at [1070, 64] on h1 "Simplex My-Serve Customers" at bounding box center [854, 72] width 1364 height 17
click at [249, 26] on link "Demo Account 1" at bounding box center [233, 25] width 109 height 20
click at [252, 49] on input at bounding box center [260, 52] width 143 height 20
type input "Camrose"
click at [266, 123] on link "City of [GEOGRAPHIC_DATA]" at bounding box center [261, 126] width 161 height 22
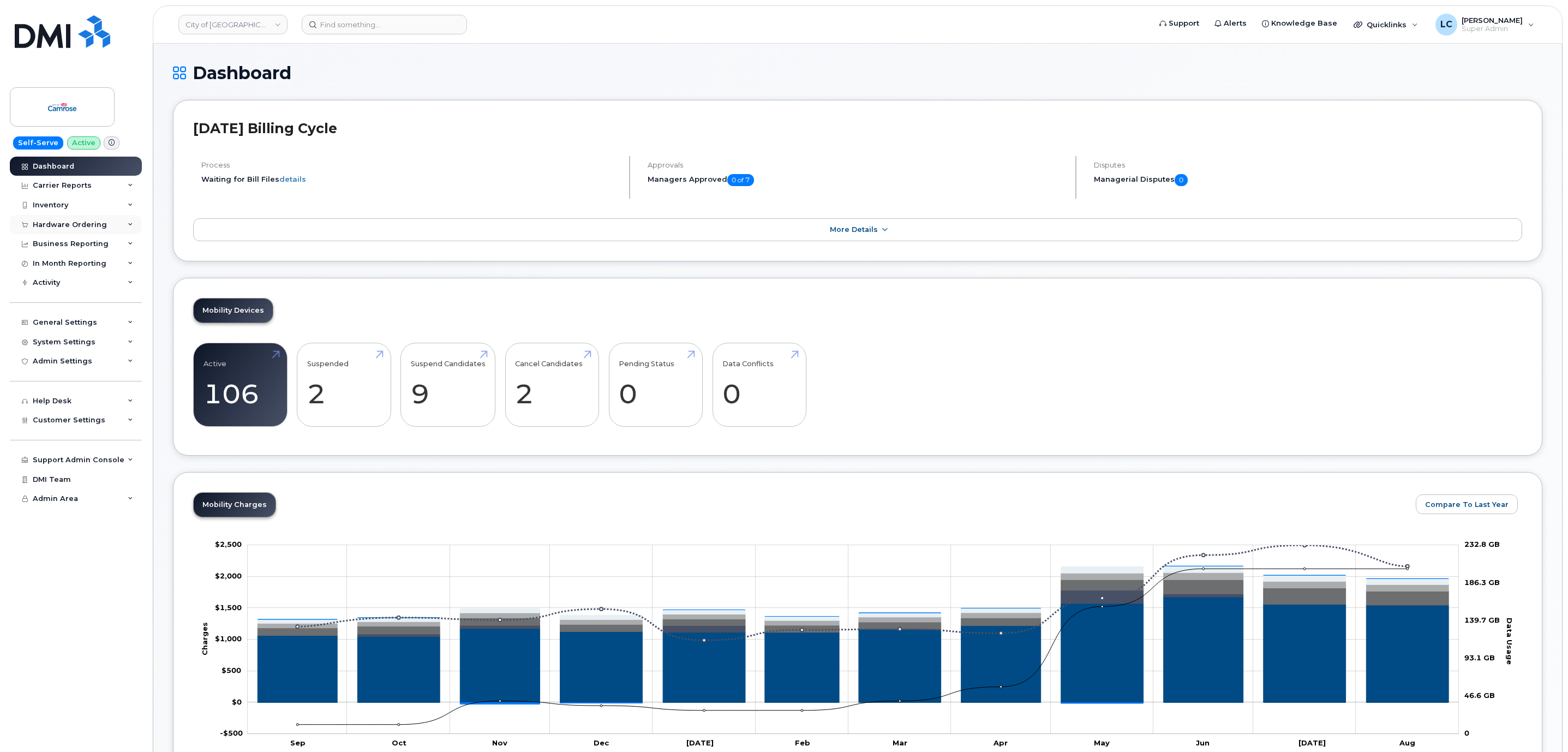
click at [127, 223] on div "Hardware Ordering" at bounding box center [76, 224] width 132 height 20
click at [83, 345] on div "System Settings" at bounding box center [64, 341] width 62 height 9
click at [67, 503] on link "Users" at bounding box center [86, 508] width 113 height 21
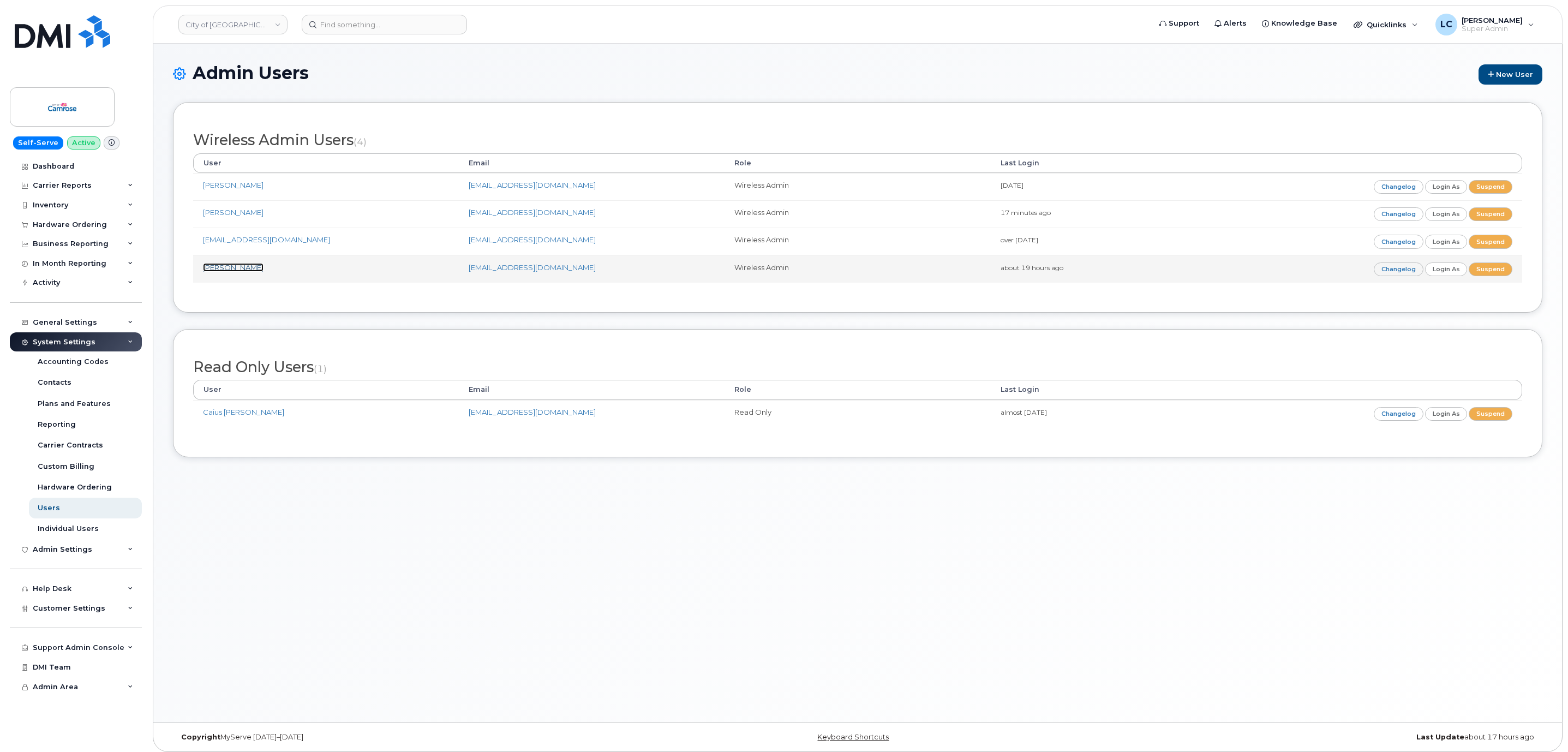
click at [224, 268] on link "[PERSON_NAME]" at bounding box center [233, 266] width 60 height 9
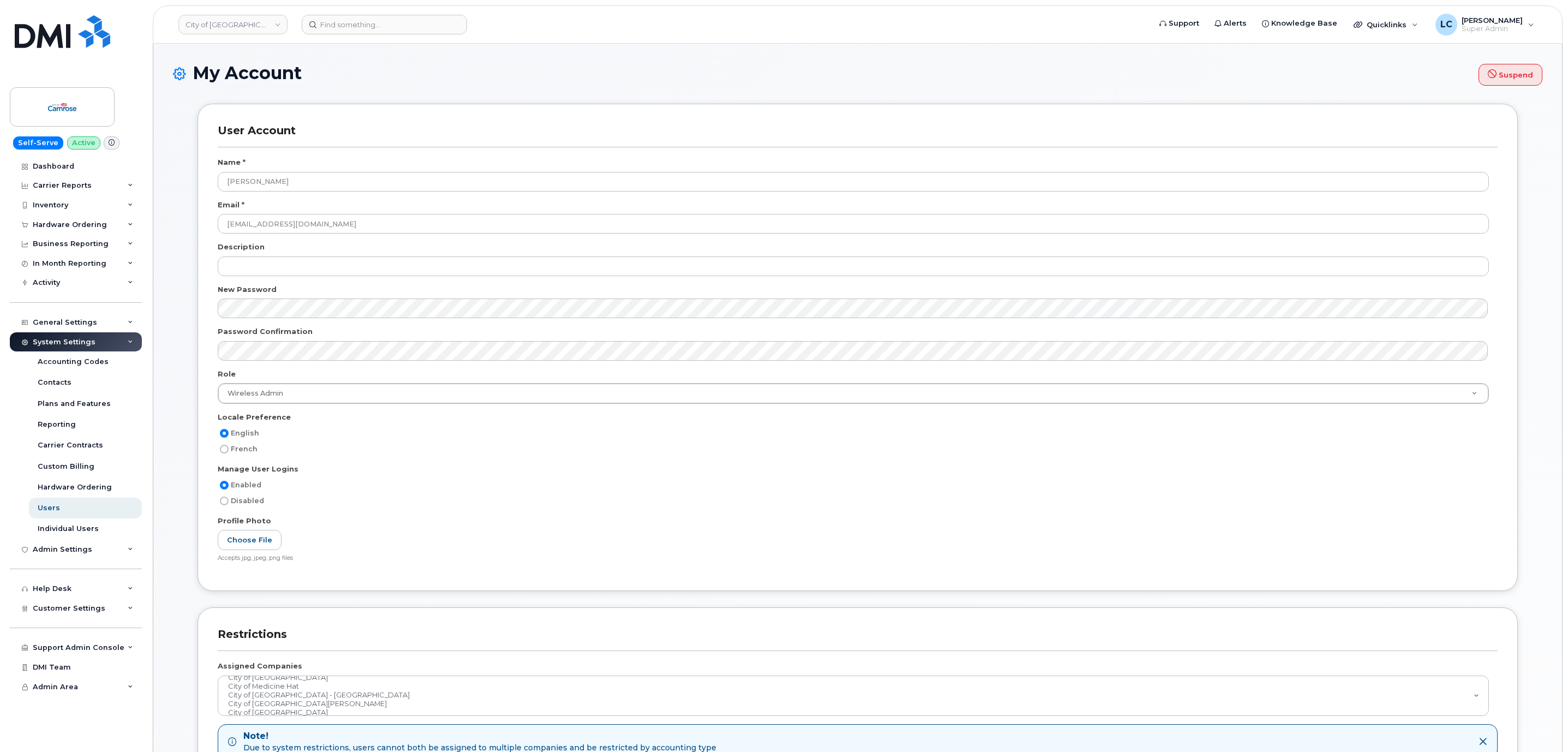
scroll to position [1191, 0]
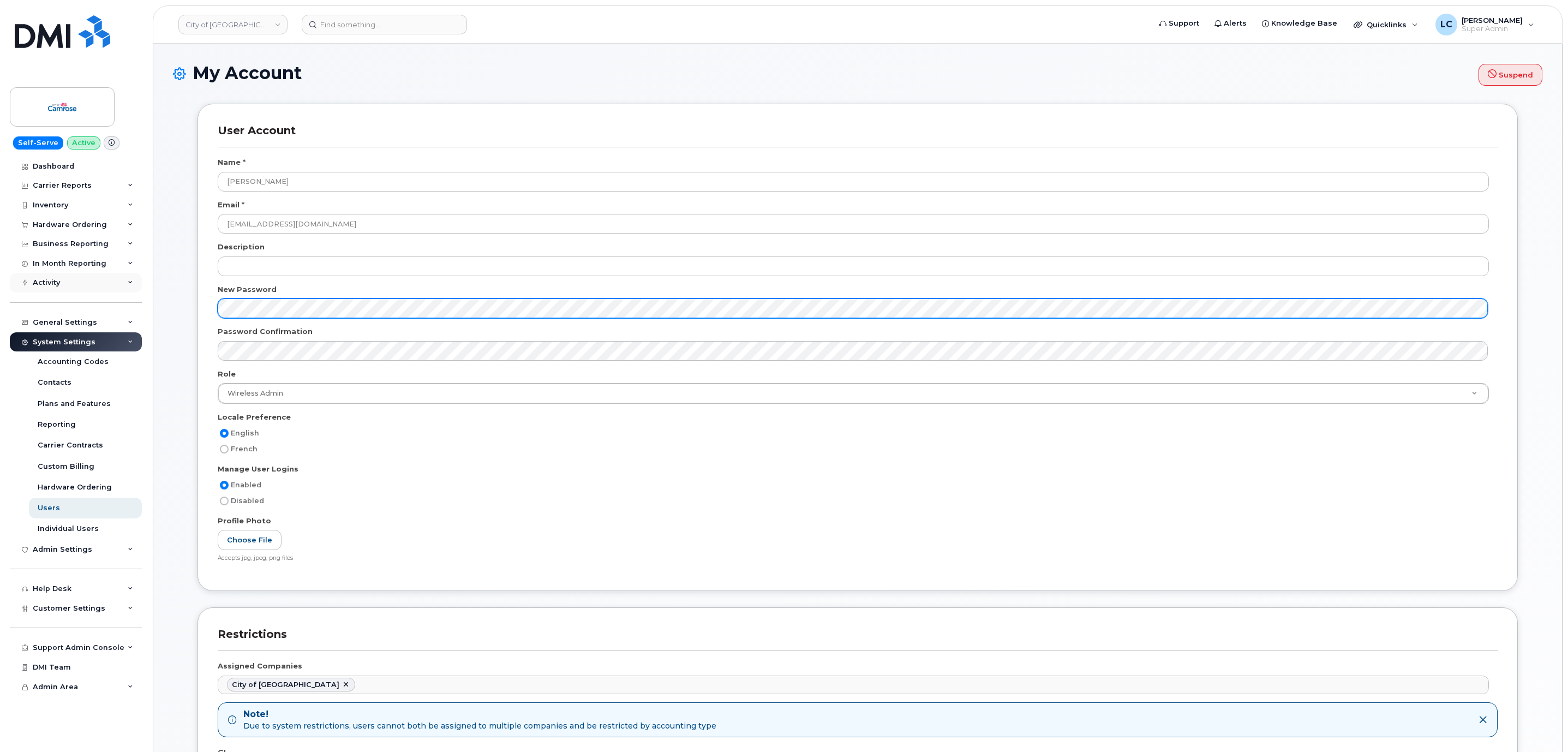
click div "City of Camrose Support Alerts Knowledge Base Quicklinks Suspend / Cancel Devic…"
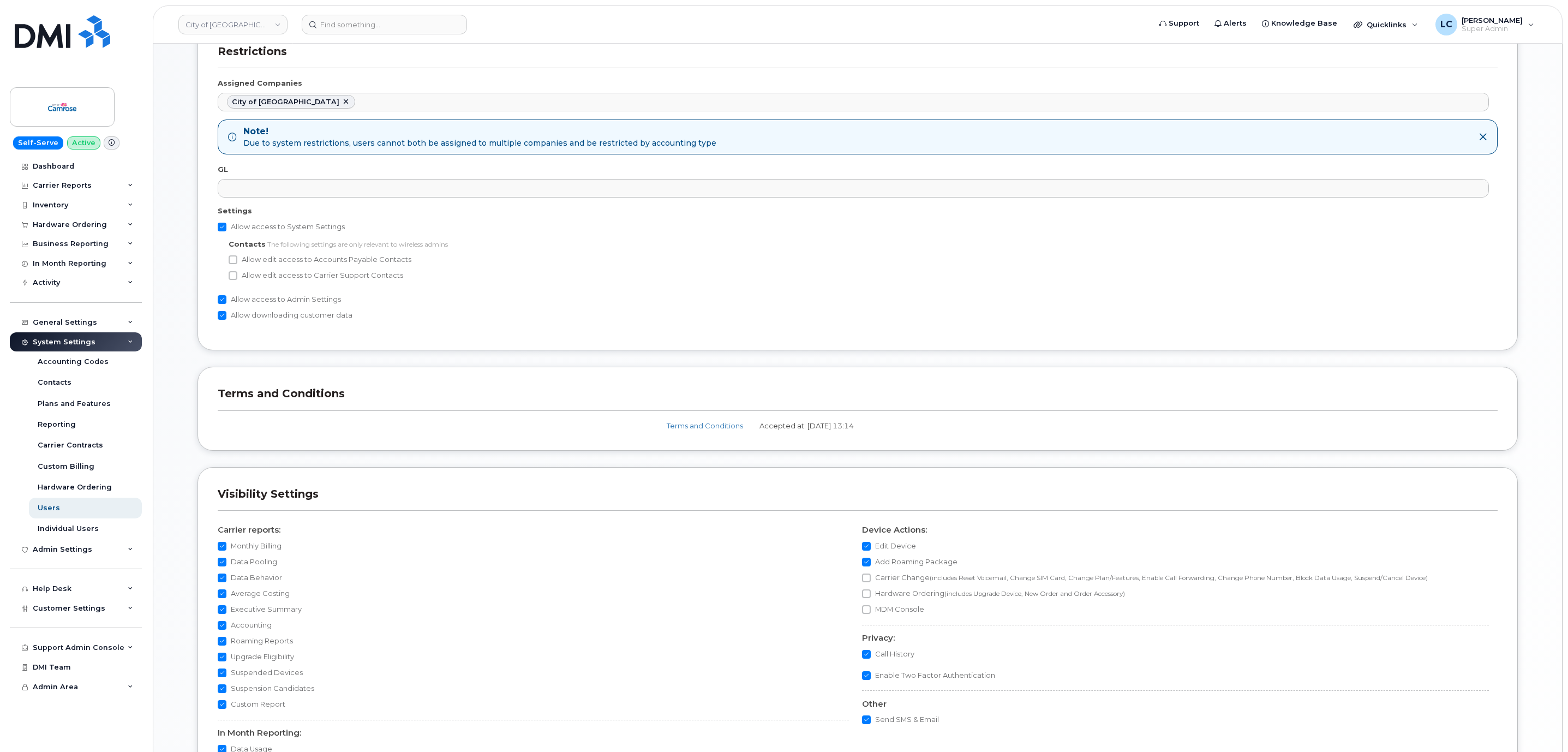
scroll to position [861, 0]
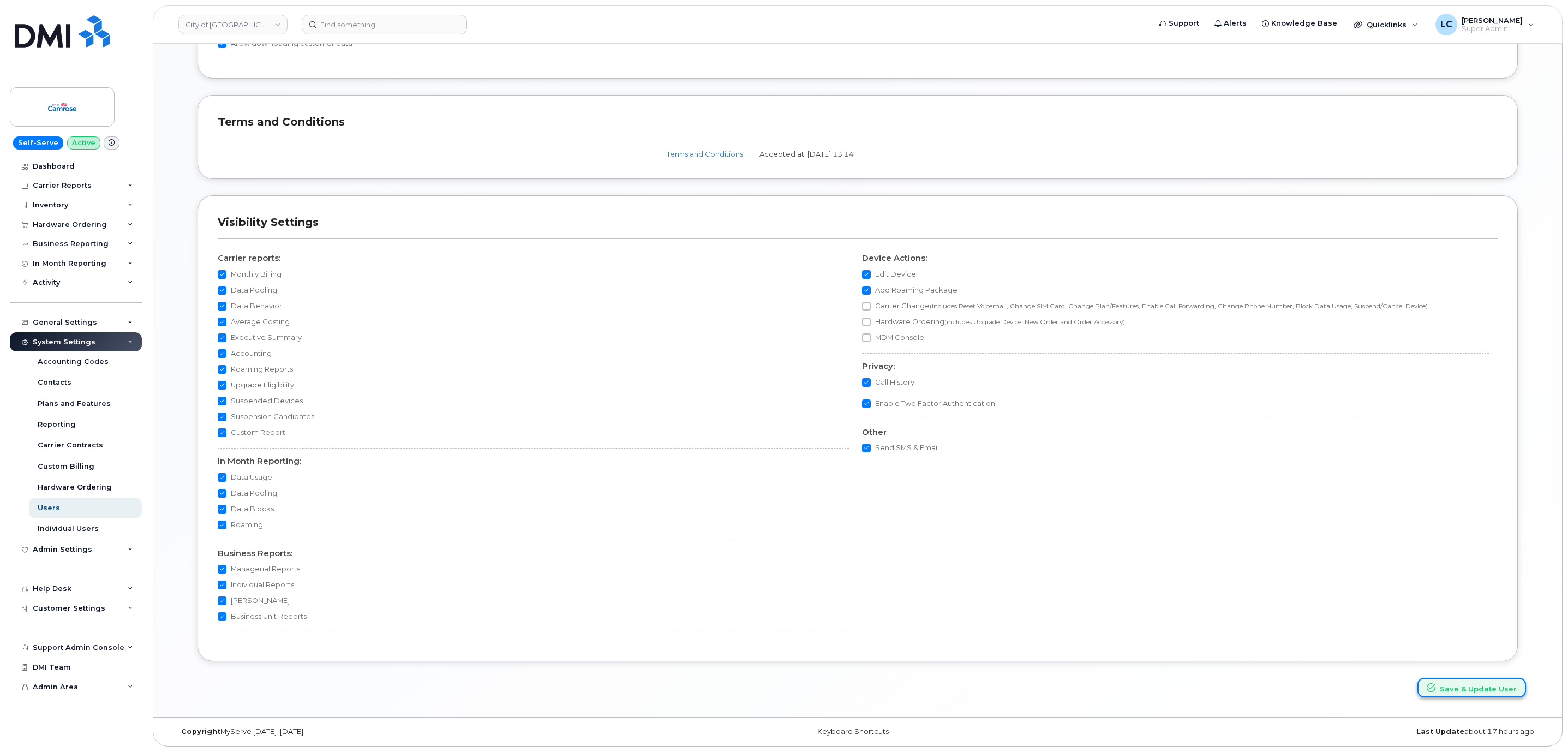
click button "Save & Update User"
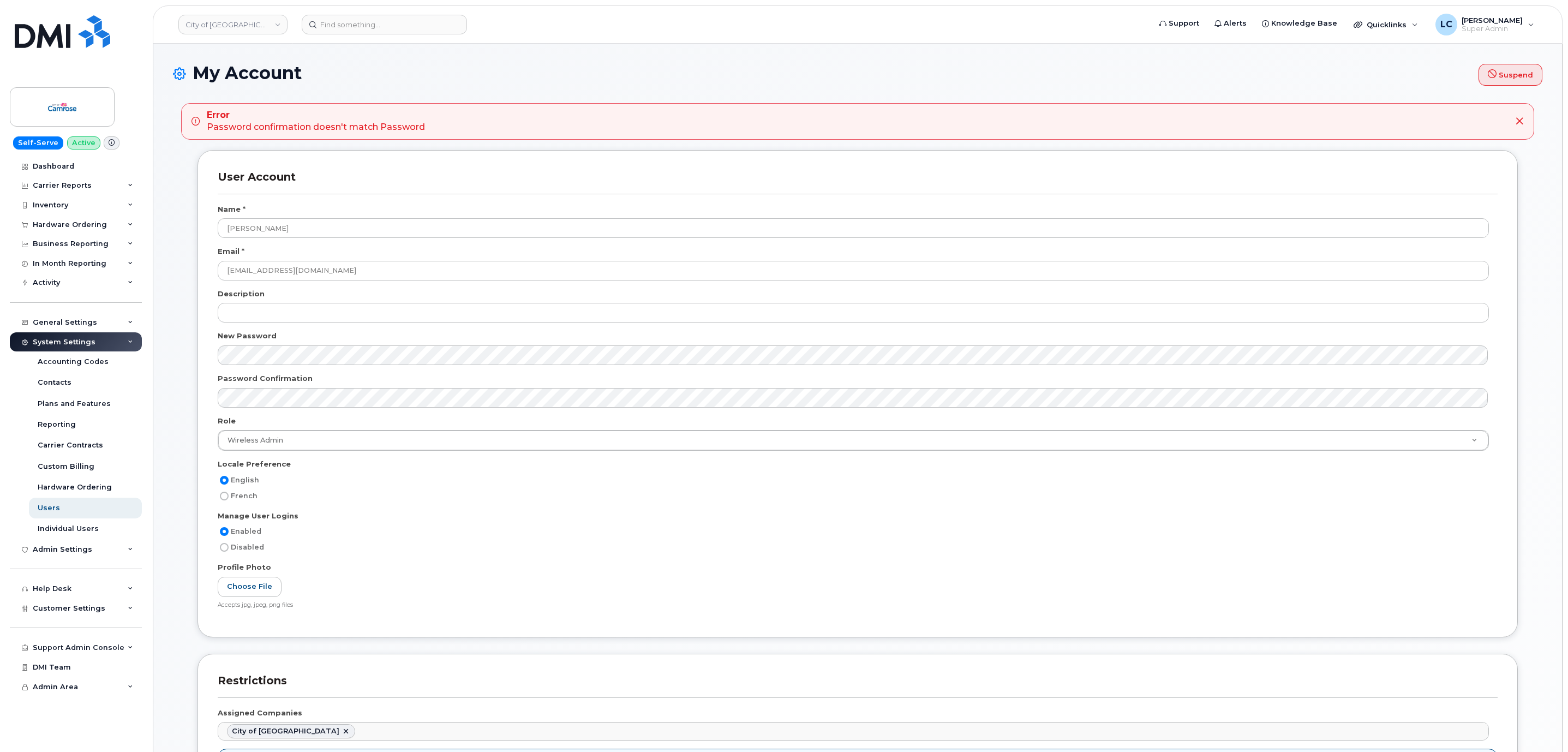
scroll to position [1191, 0]
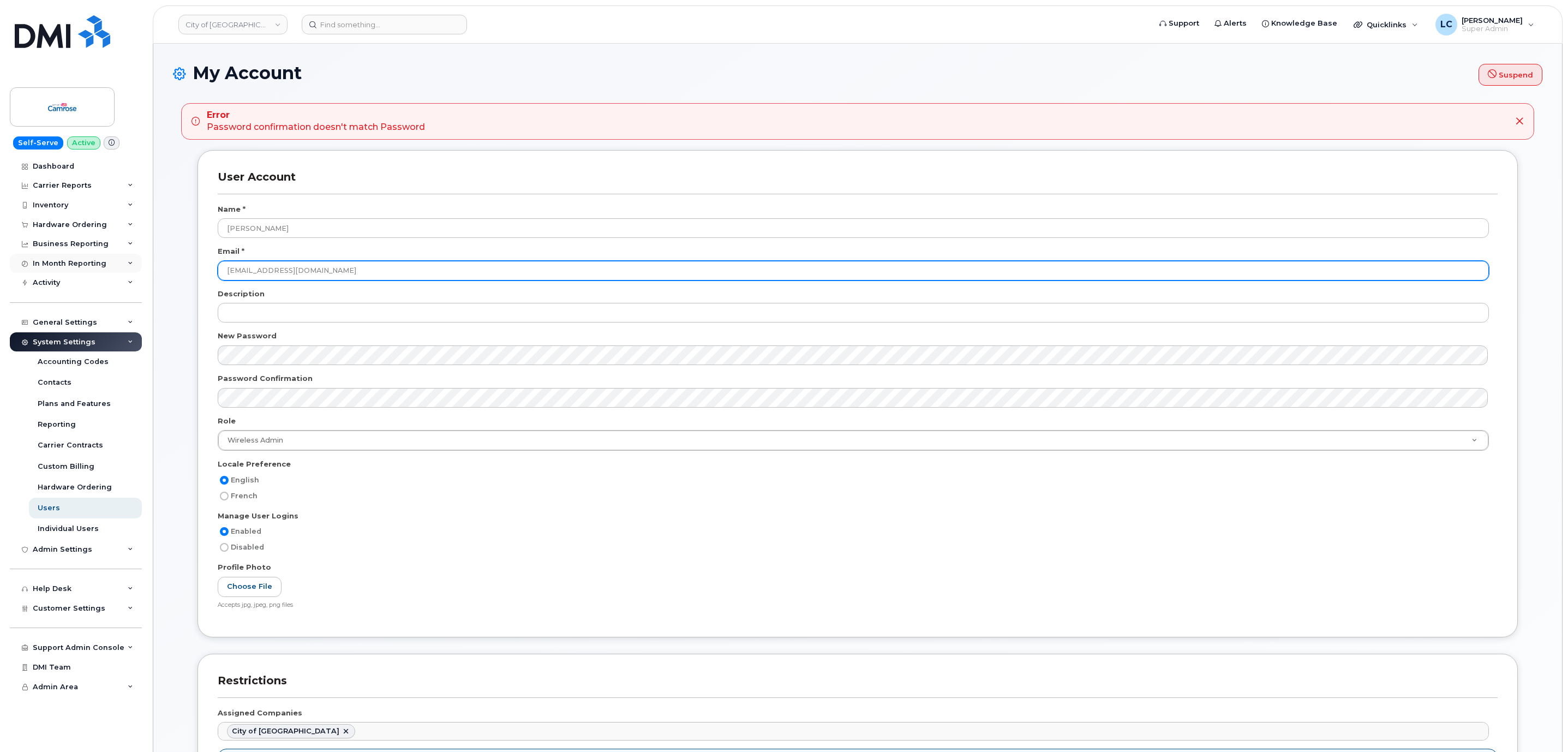
drag, startPoint x: 384, startPoint y: 270, endPoint x: 122, endPoint y: 270, distance: 262.0
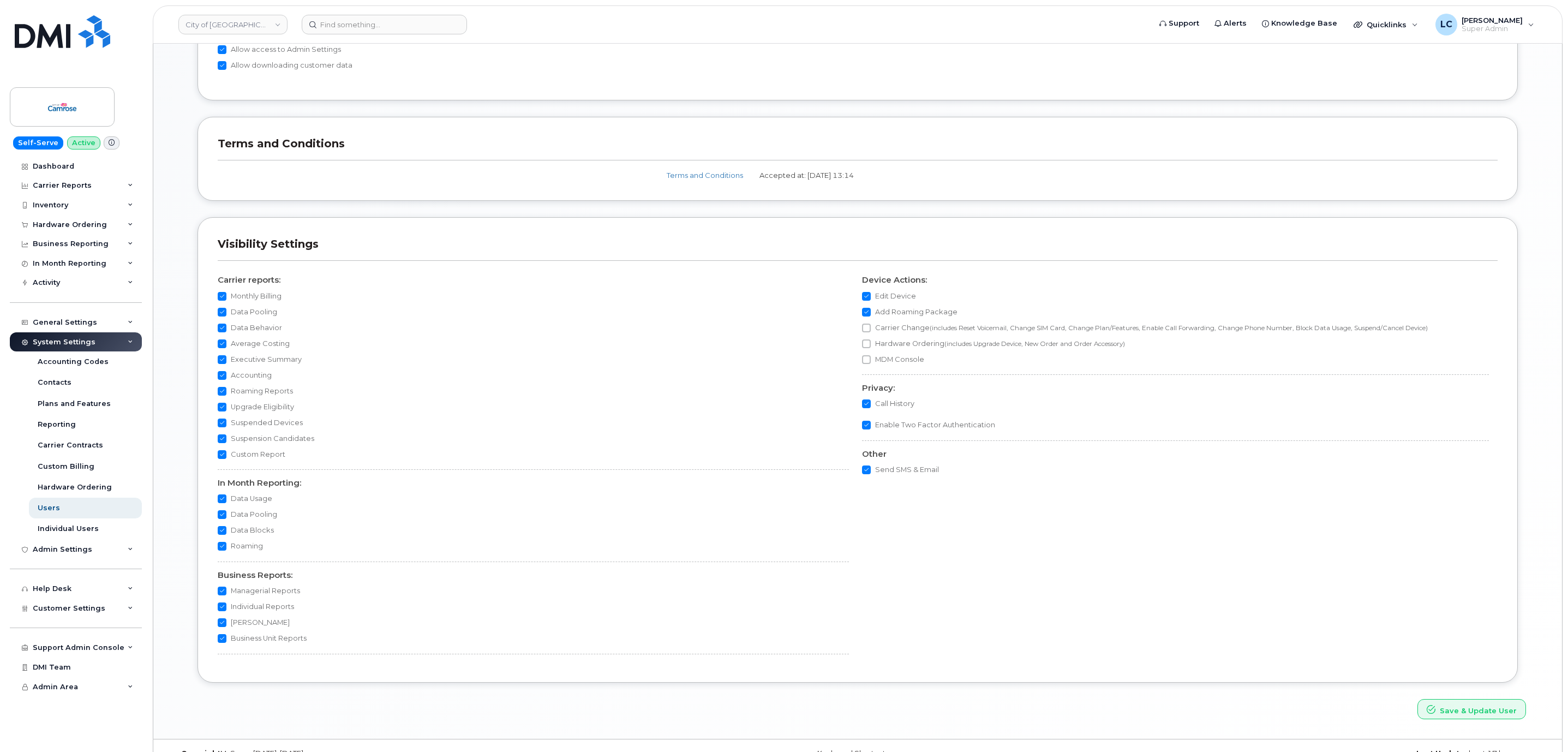
scroll to position [908, 0]
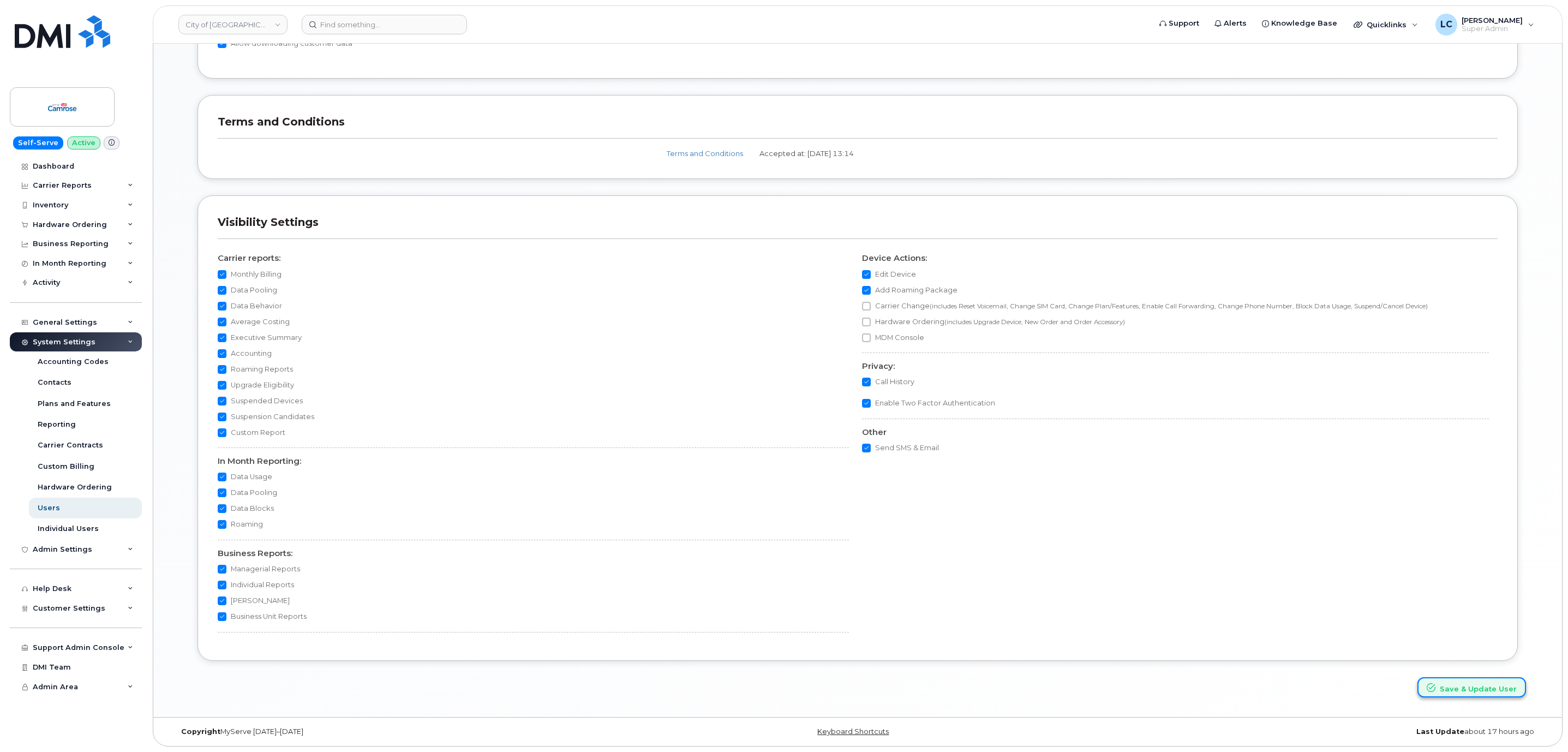
click at [1470, 687] on button "Save & Update User" at bounding box center [1472, 686] width 109 height 20
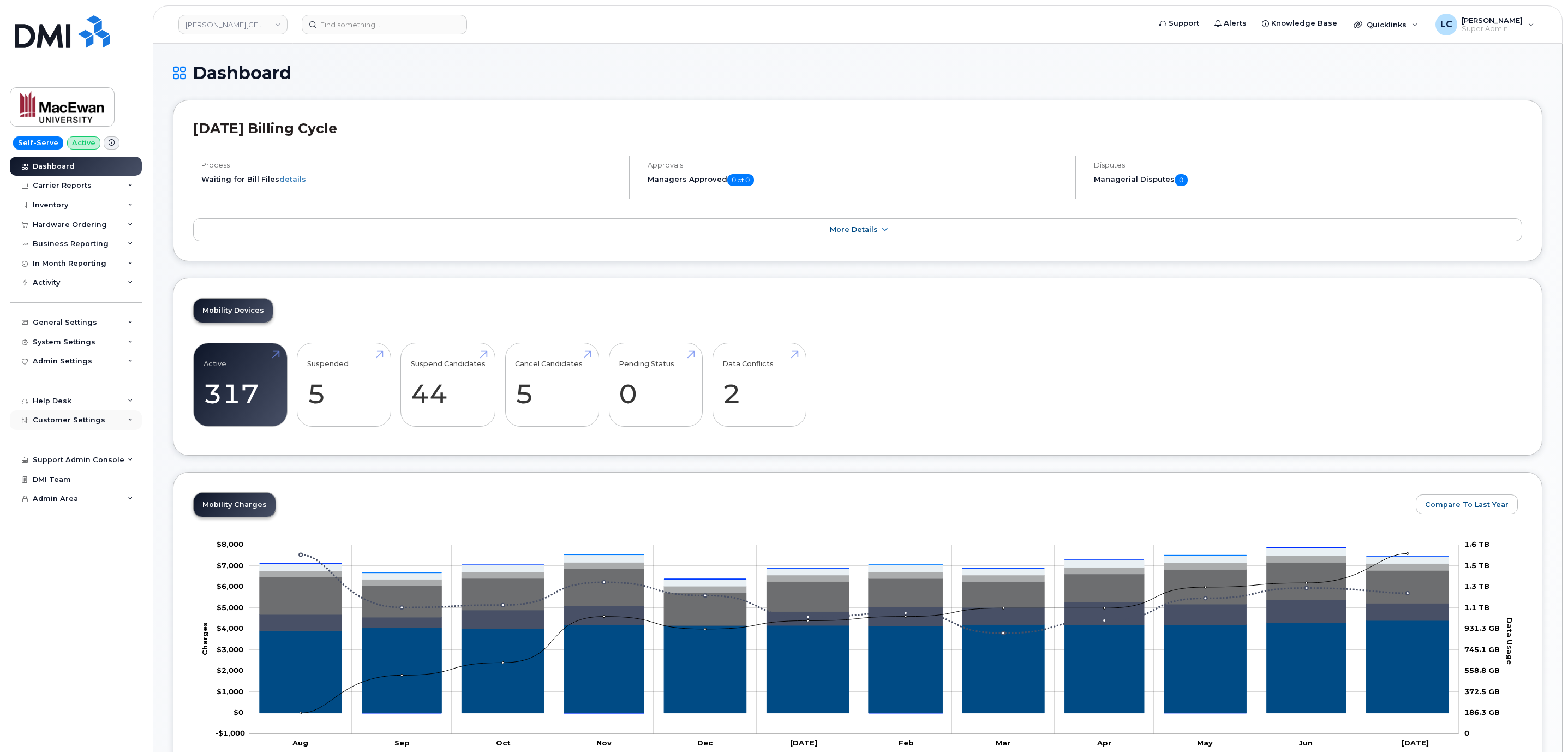
click at [107, 421] on div "Customer Settings" at bounding box center [76, 419] width 132 height 20
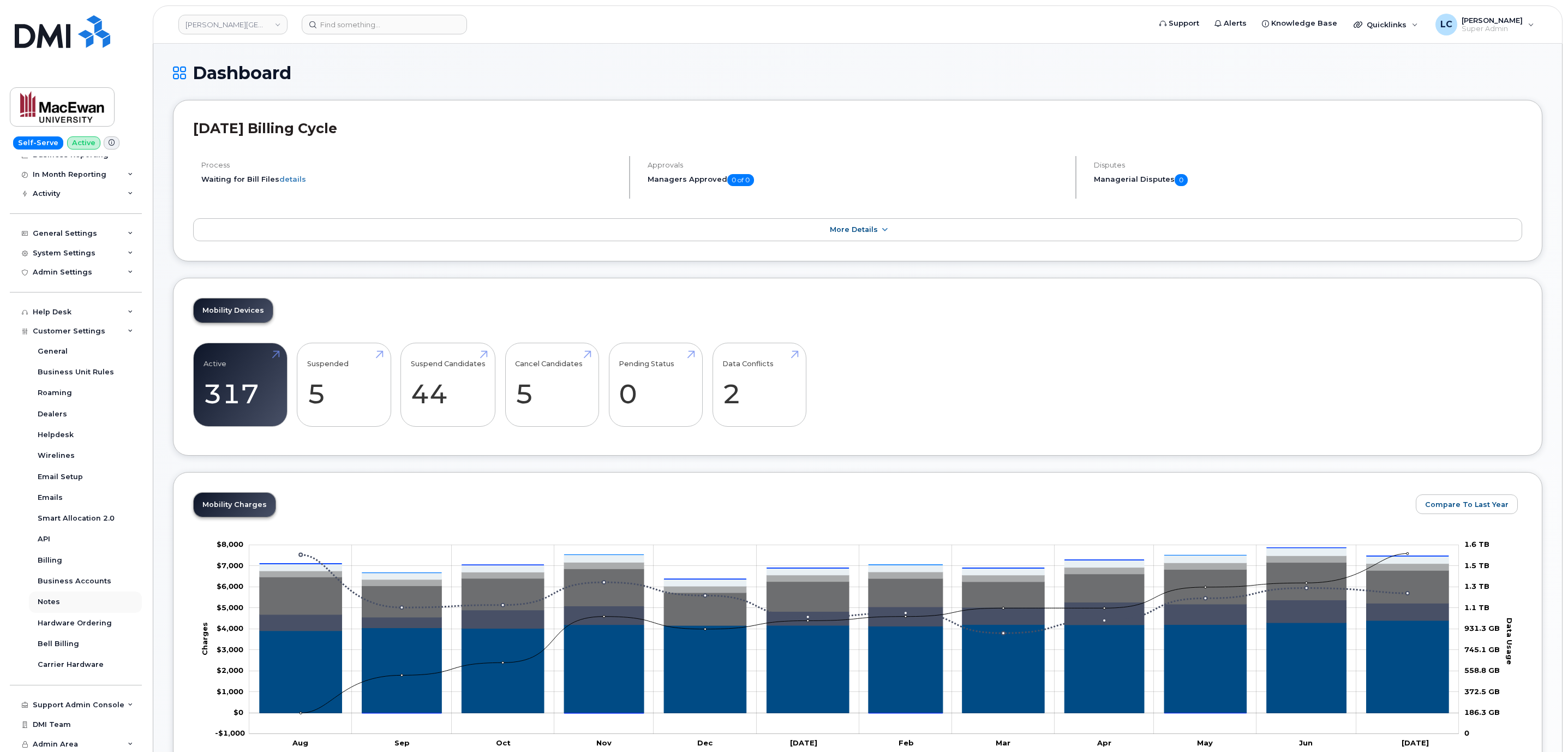
scroll to position [90, 0]
click at [87, 620] on div "Hardware Ordering" at bounding box center [75, 622] width 75 height 9
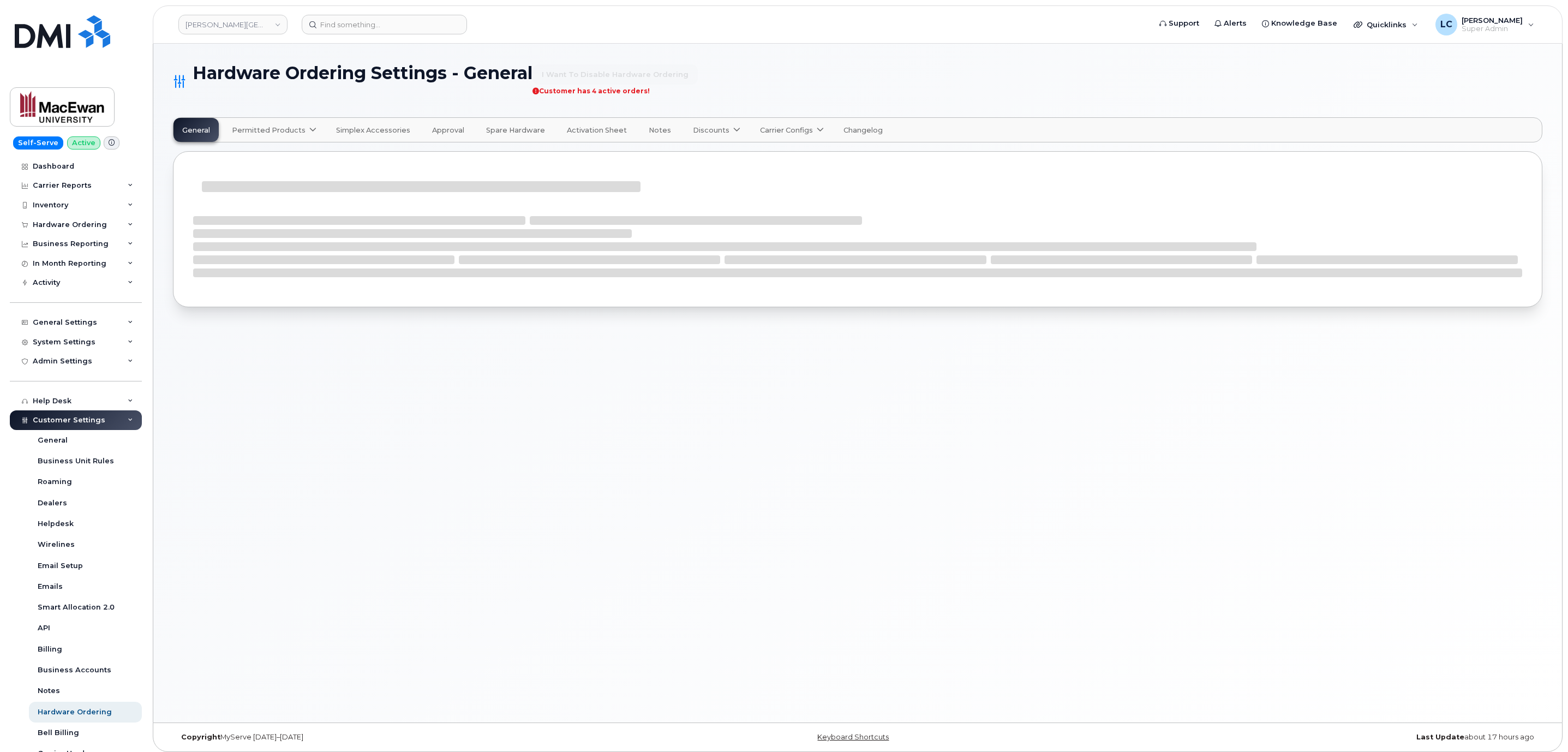
select select "admins"
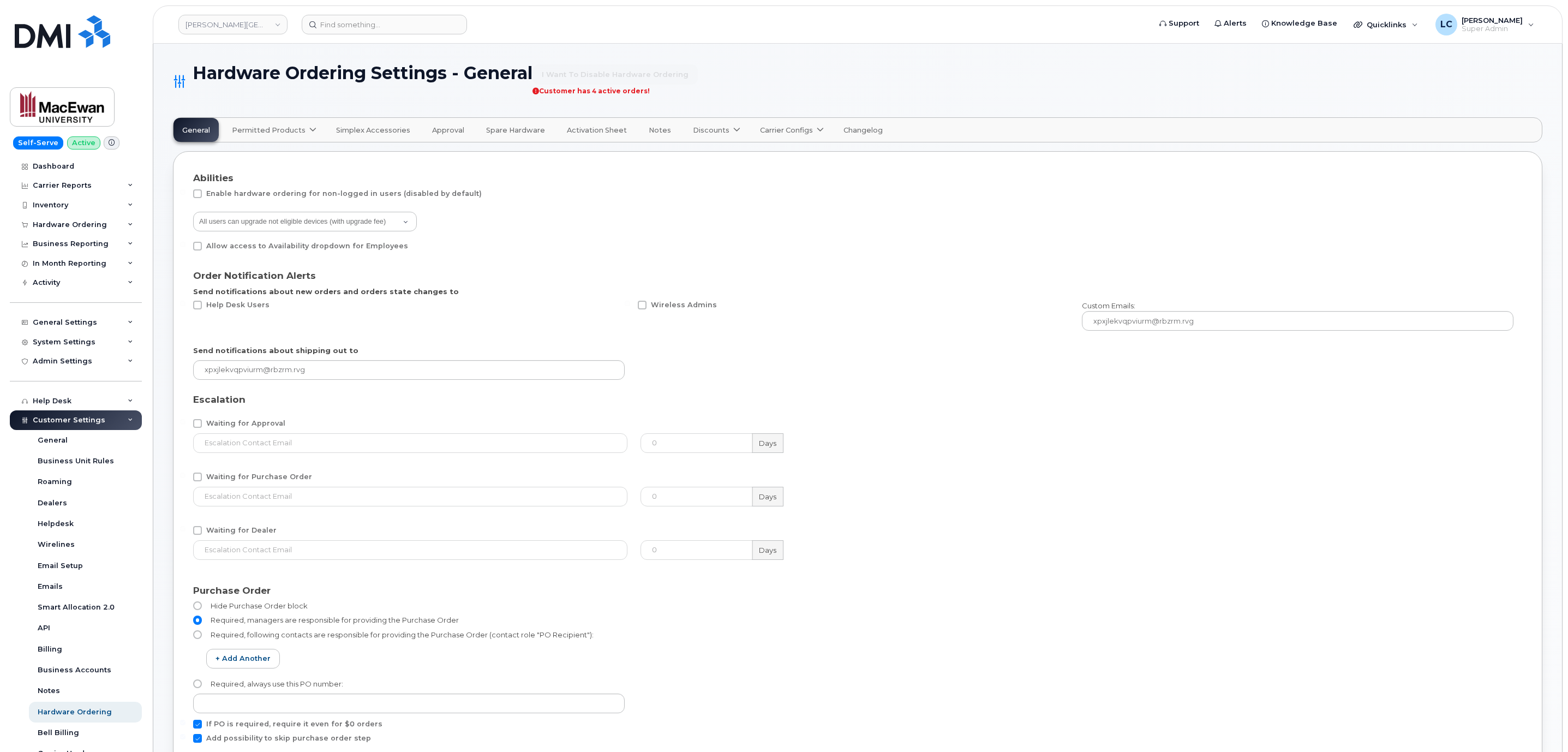
click at [861, 131] on span "Changelog" at bounding box center [864, 129] width 40 height 9
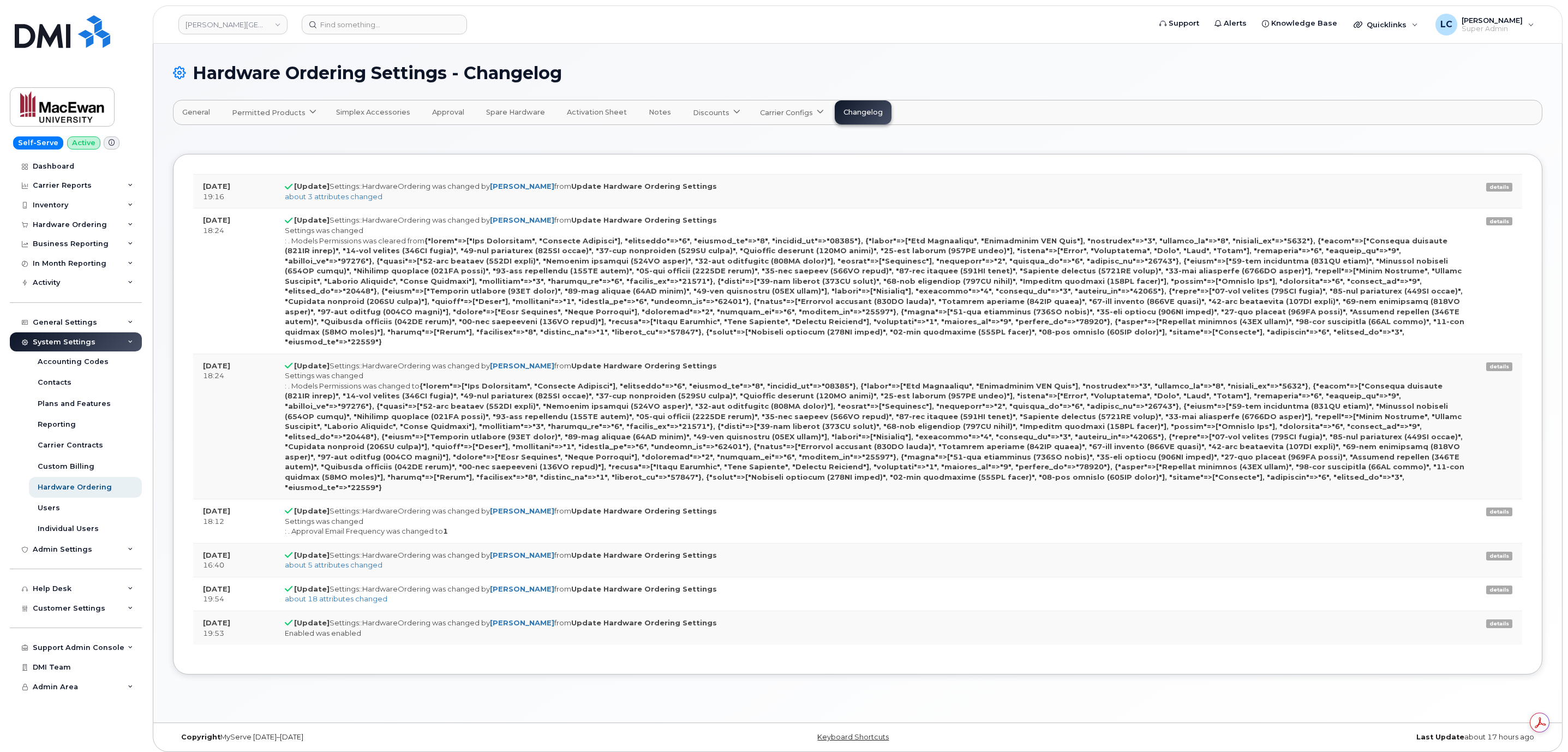
click at [651, 109] on span "Notes" at bounding box center [660, 111] width 23 height 9
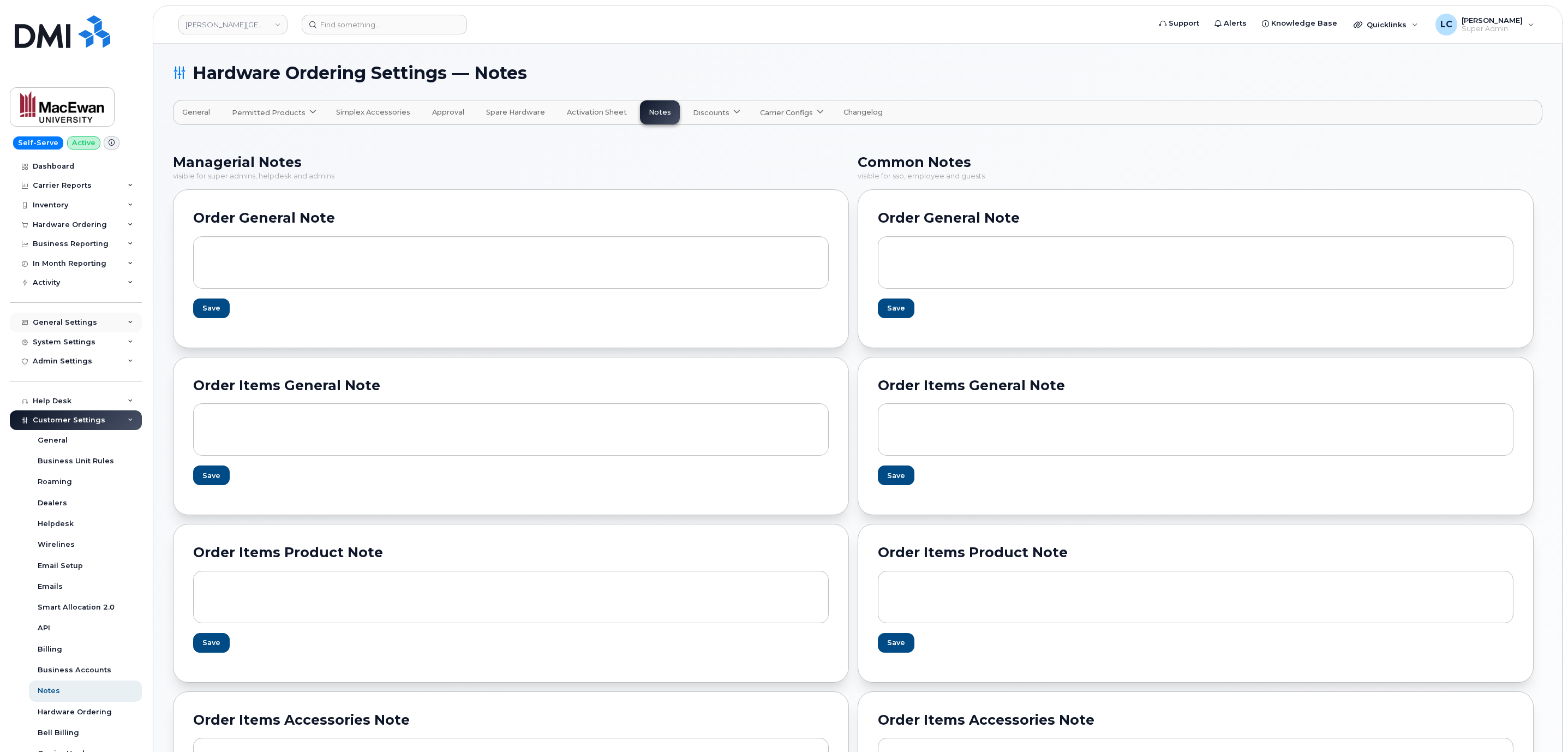
click at [87, 325] on div "General Settings" at bounding box center [65, 322] width 64 height 9
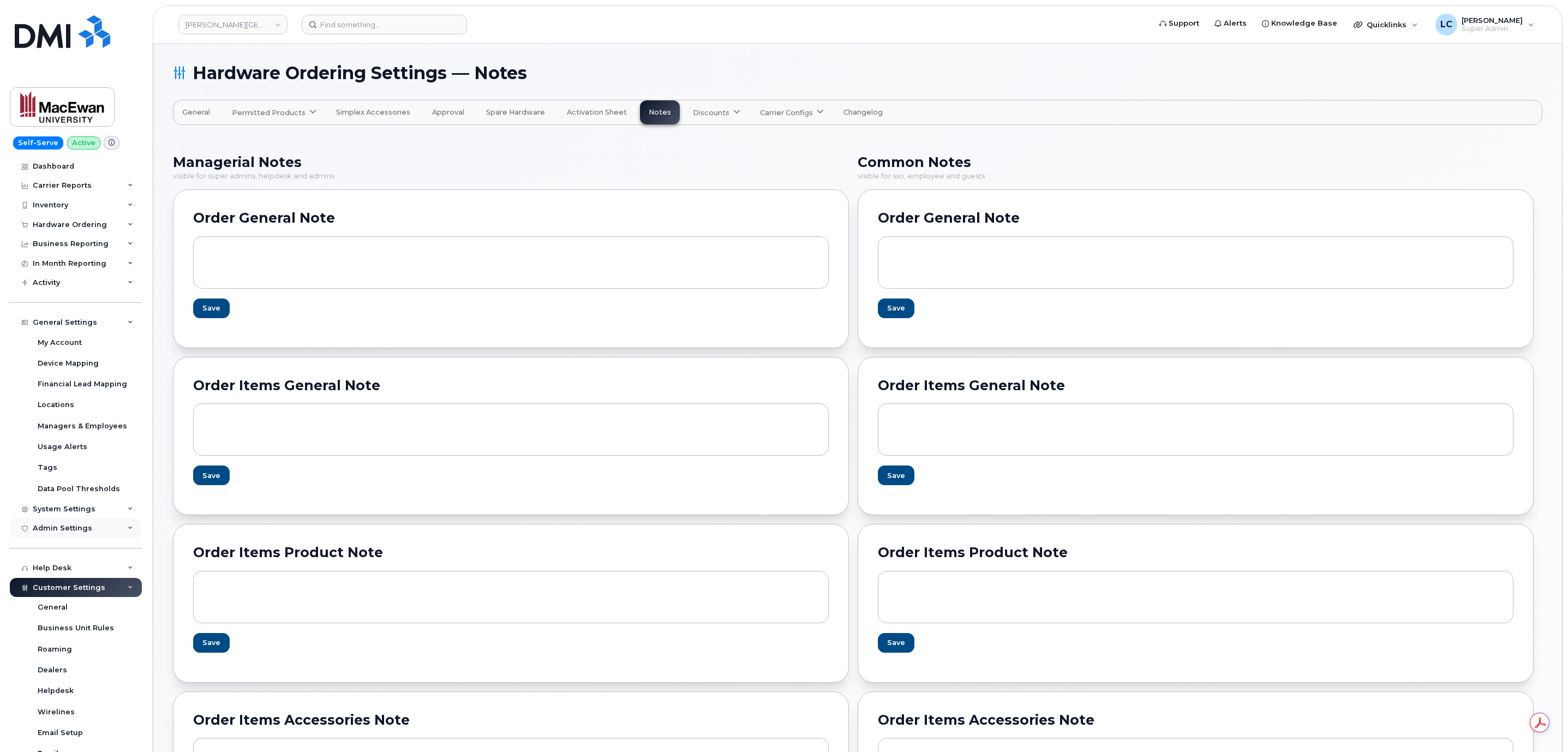
click at [94, 518] on div "Admin Settings" at bounding box center [76, 527] width 132 height 20
click at [100, 510] on div "System Settings" at bounding box center [76, 508] width 132 height 20
click at [95, 315] on div "General Settings" at bounding box center [76, 322] width 132 height 20
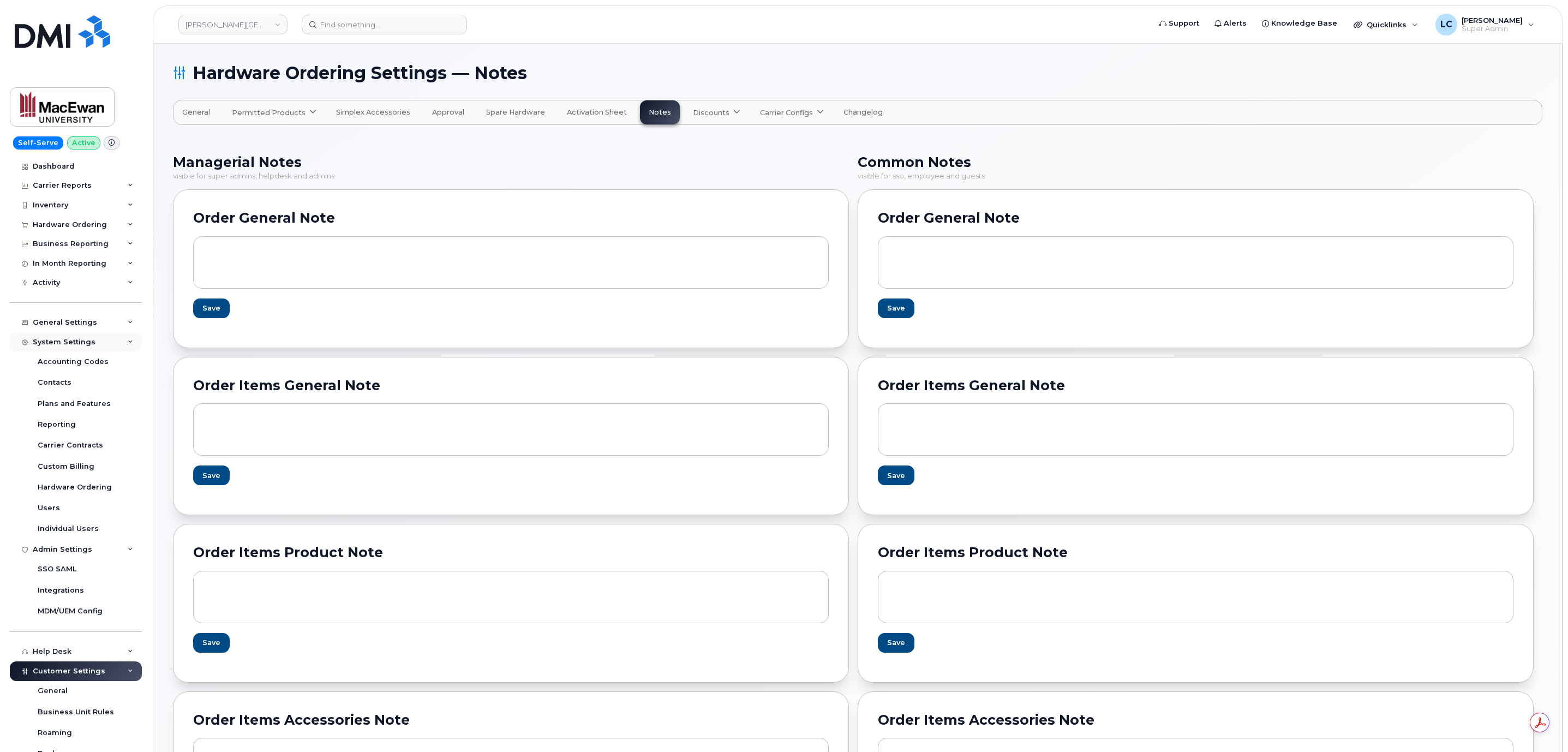
click at [111, 344] on div "System Settings" at bounding box center [76, 342] width 132 height 20
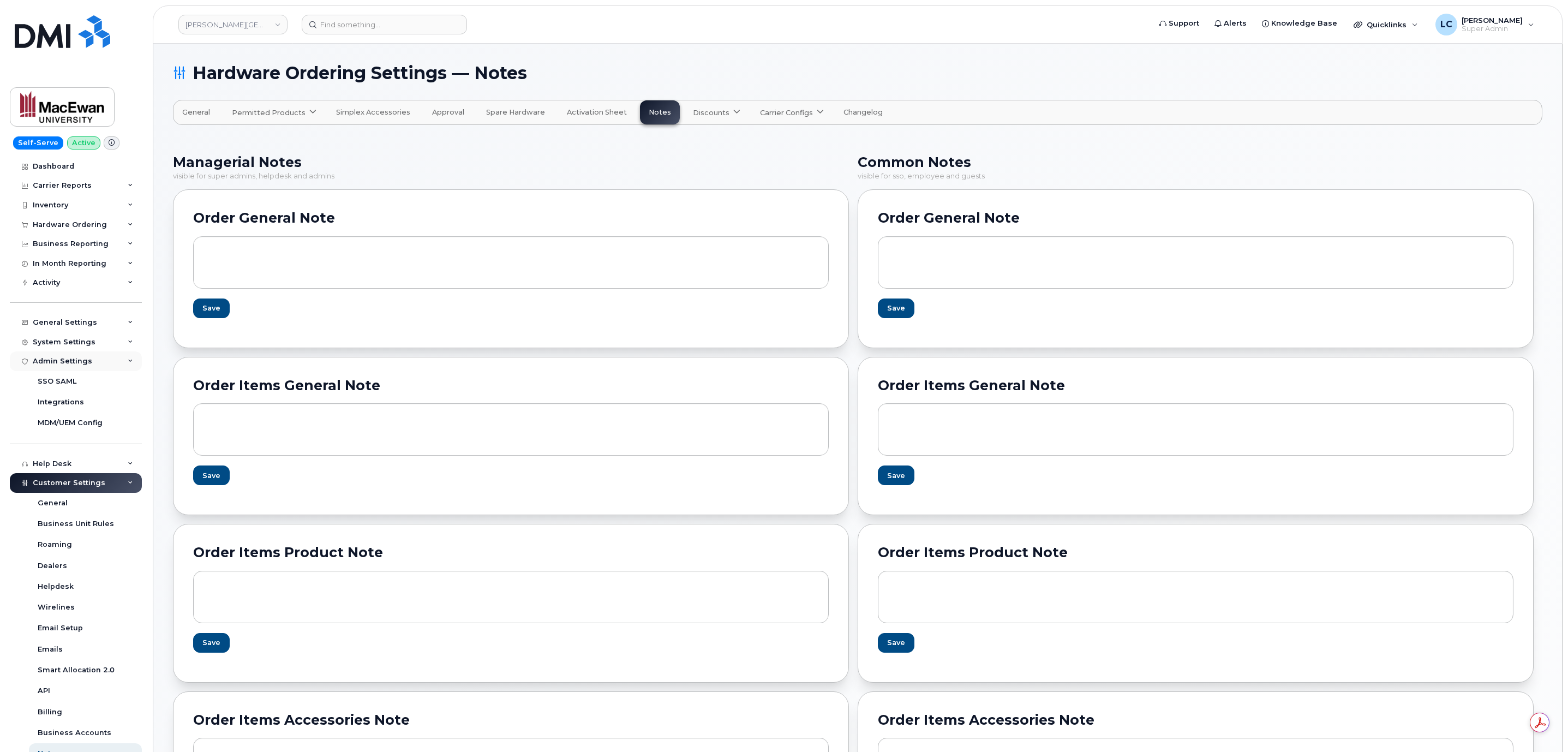
click at [113, 364] on div "Admin Settings" at bounding box center [76, 361] width 132 height 20
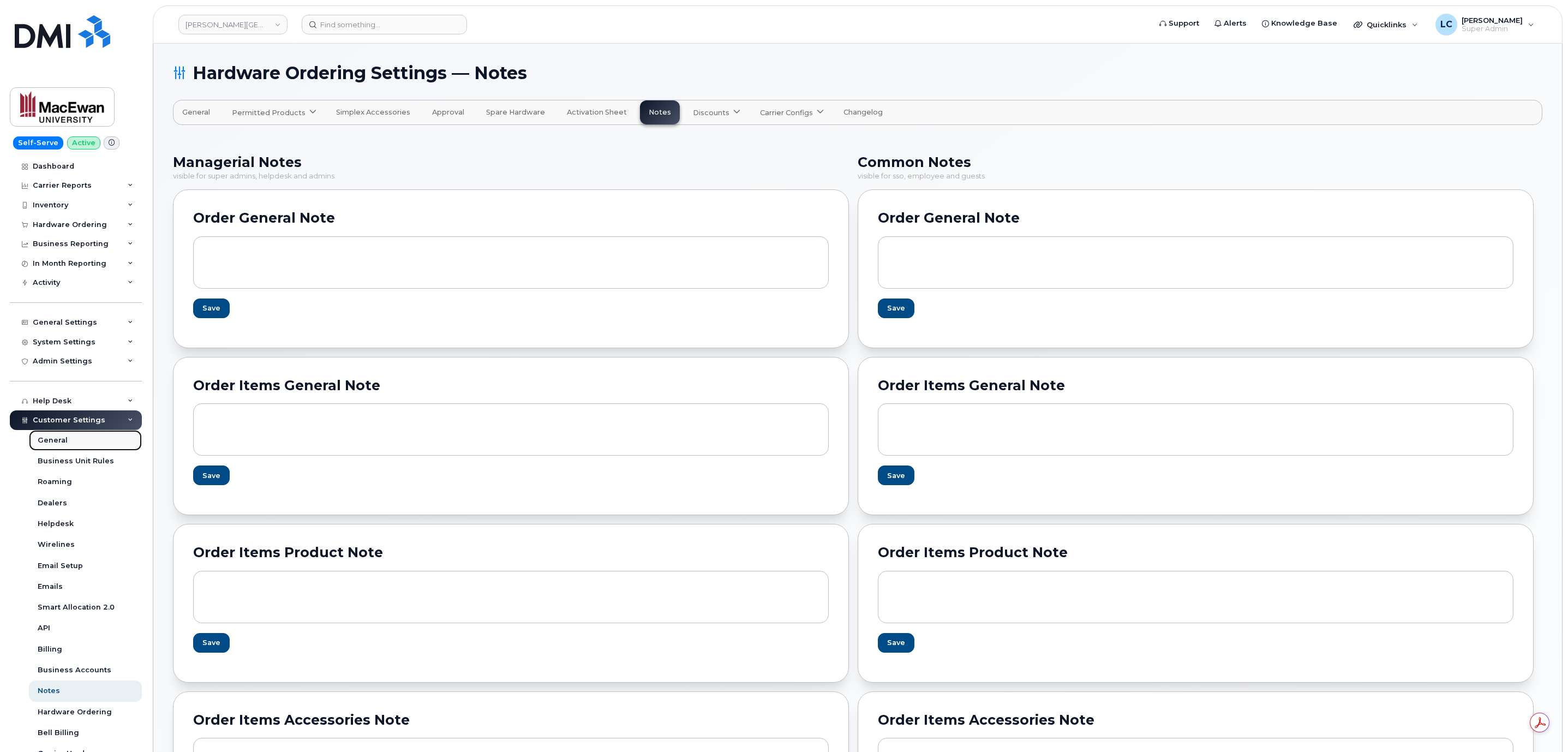
click at [62, 442] on div "General" at bounding box center [53, 440] width 30 height 9
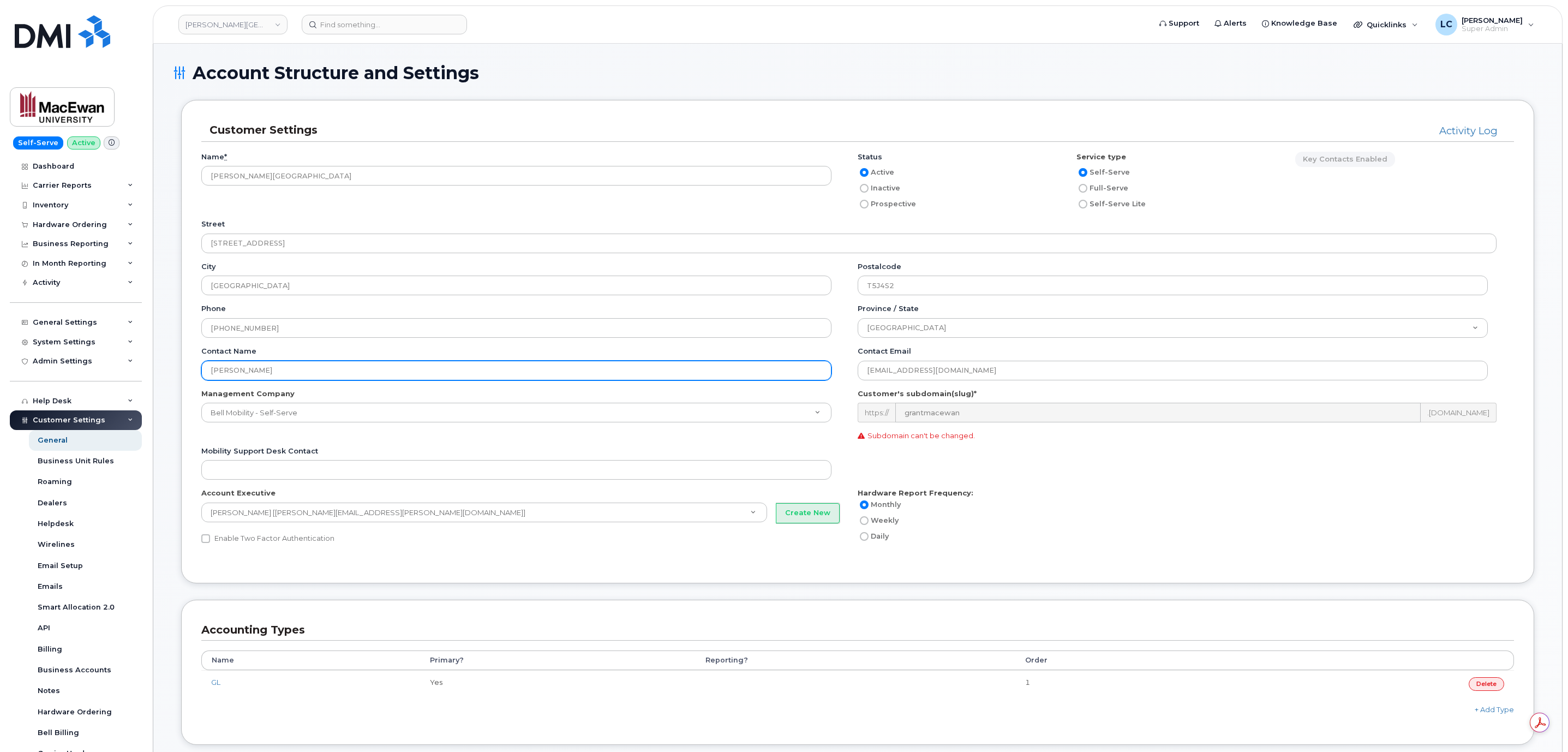
drag, startPoint x: 380, startPoint y: 368, endPoint x: 209, endPoint y: 351, distance: 171.8
click at [209, 351] on div "Contact name [PERSON_NAME]" at bounding box center [521, 363] width 639 height 34
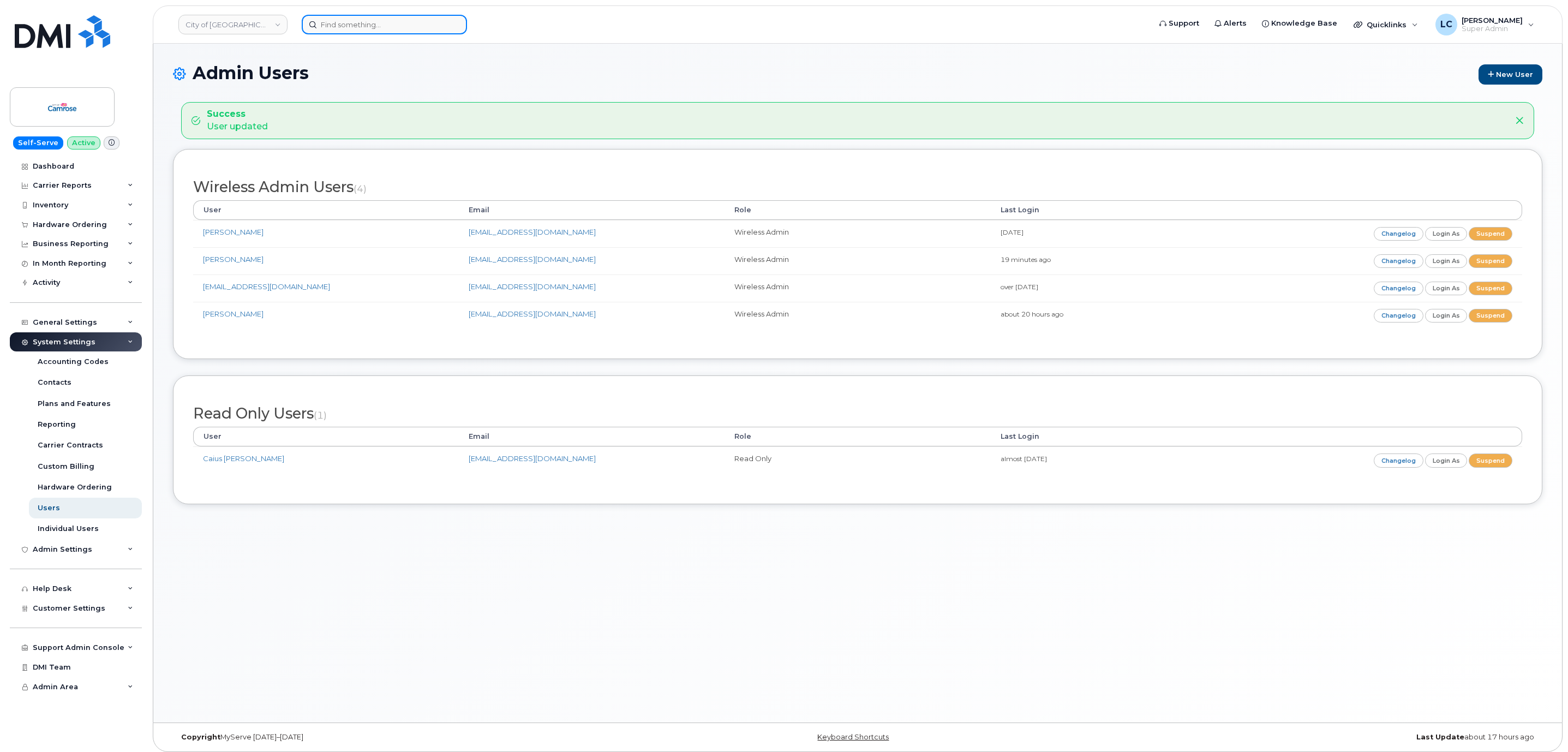
click at [380, 17] on input at bounding box center [384, 25] width 165 height 20
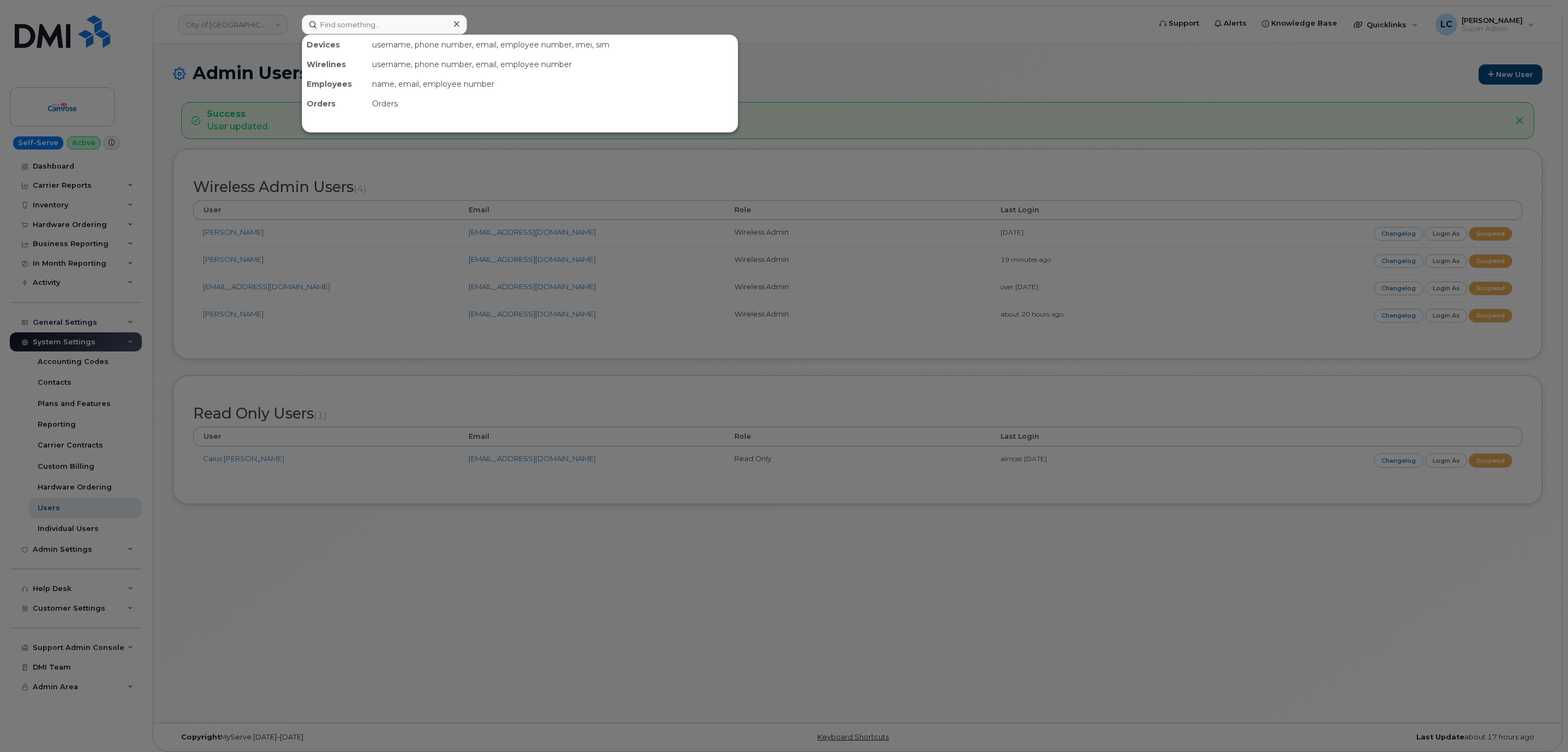
click at [293, 56] on div at bounding box center [784, 376] width 1568 height 752
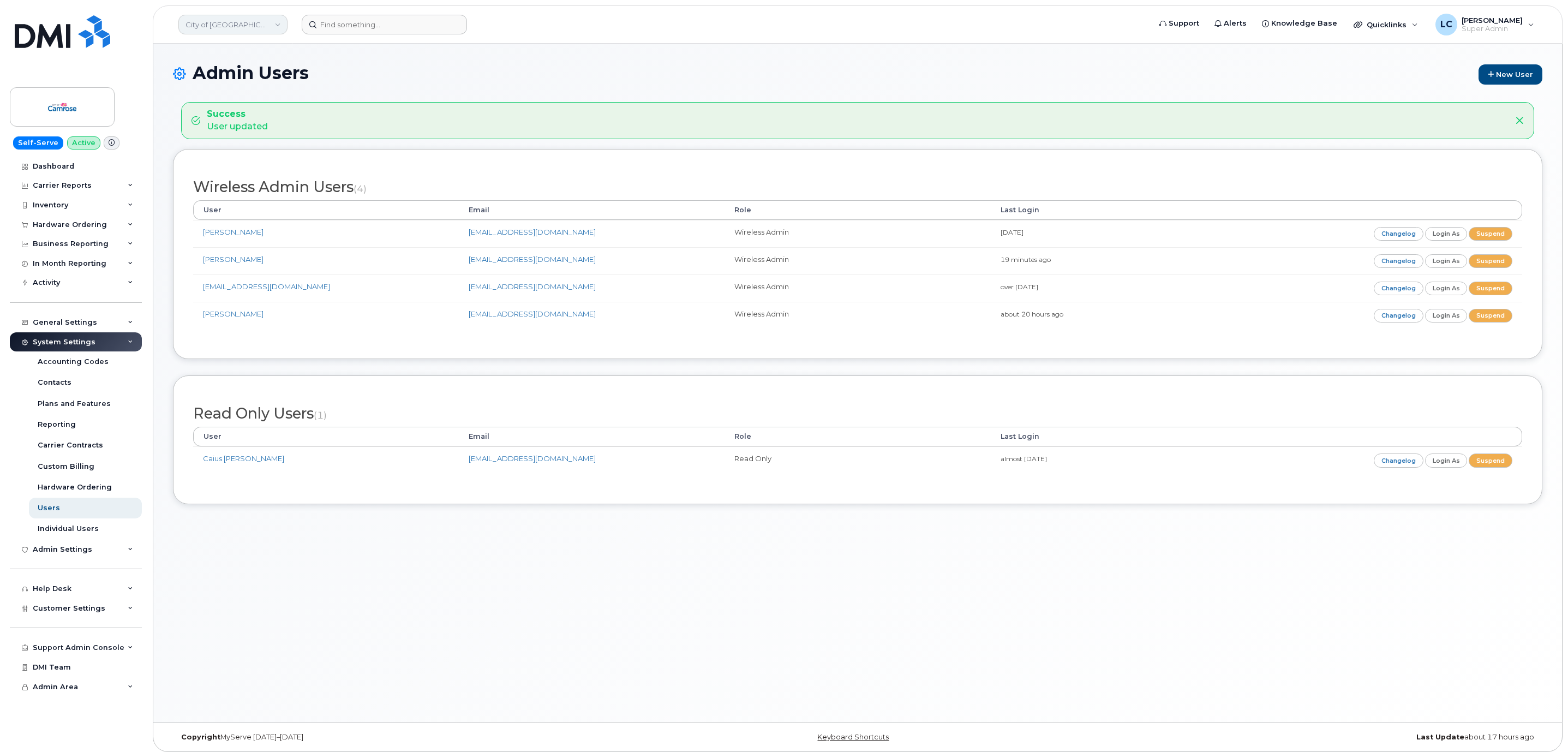
click at [275, 20] on link "City of [GEOGRAPHIC_DATA]" at bounding box center [233, 25] width 109 height 20
click at [234, 51] on input at bounding box center [260, 52] width 143 height 20
type input "Hilton"
click at [259, 108] on span "Hilton Domestic Operating Company Inc" at bounding box center [251, 103] width 126 height 22
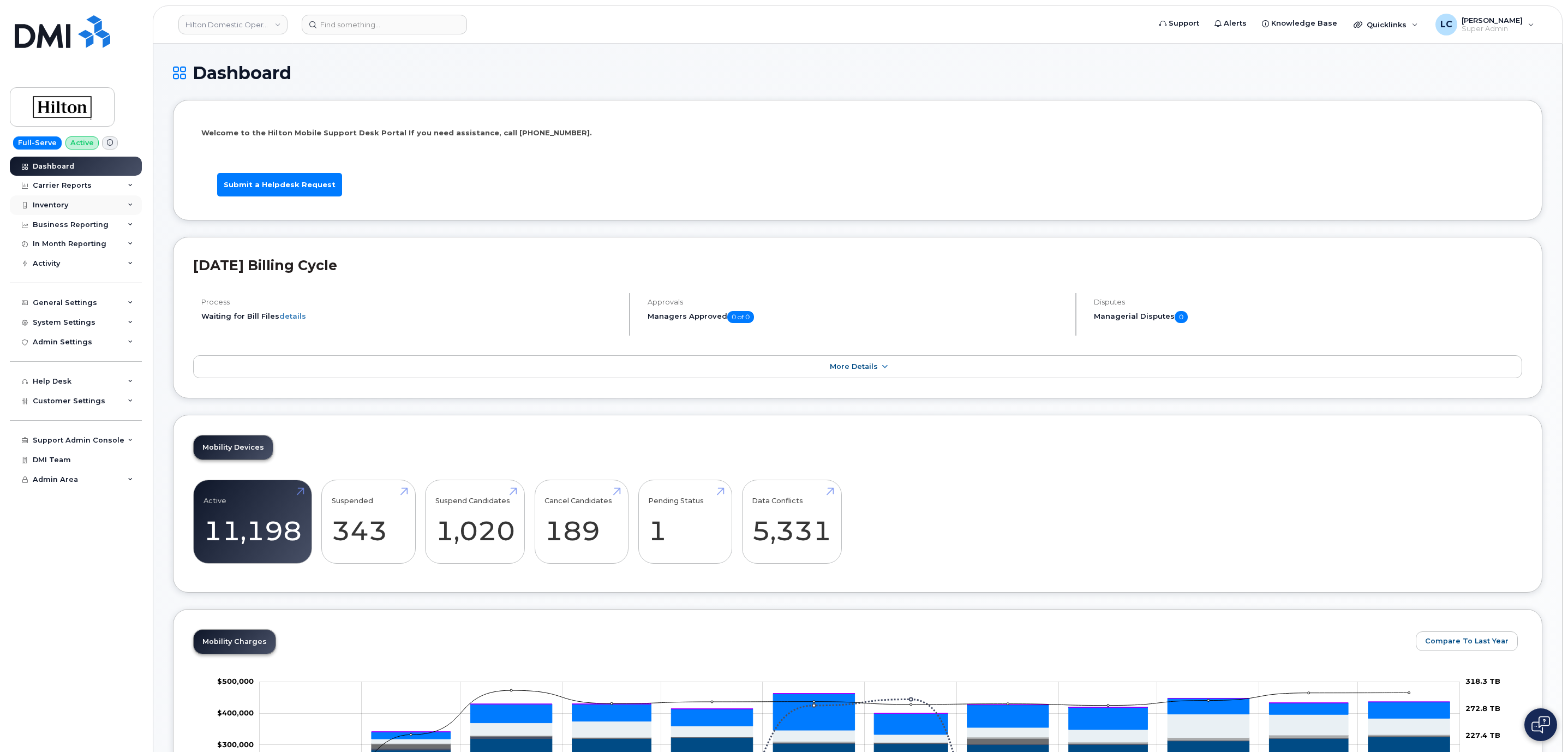
click at [84, 205] on div "Inventory" at bounding box center [76, 205] width 132 height 20
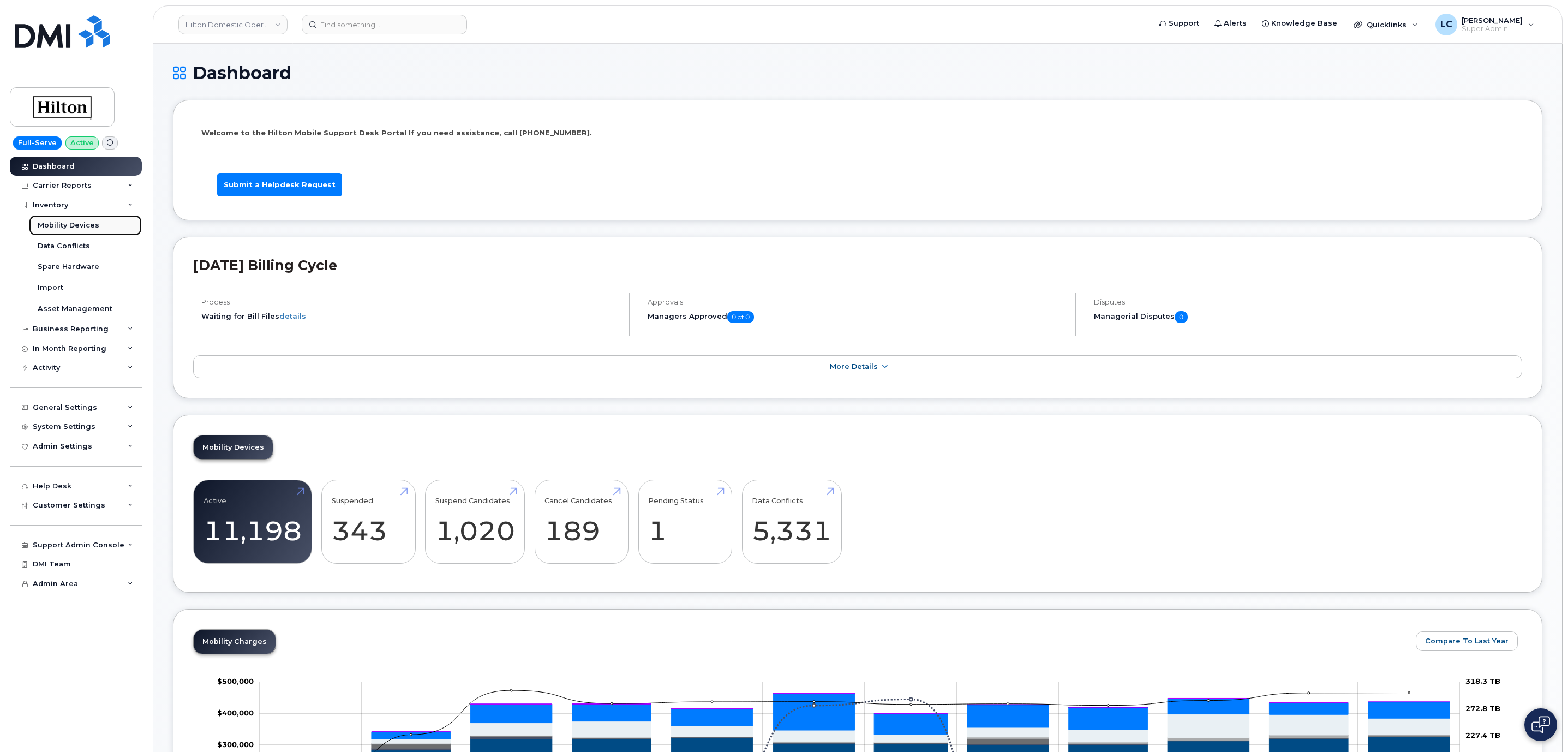
click at [85, 230] on div "Mobility Devices" at bounding box center [68, 225] width 61 height 9
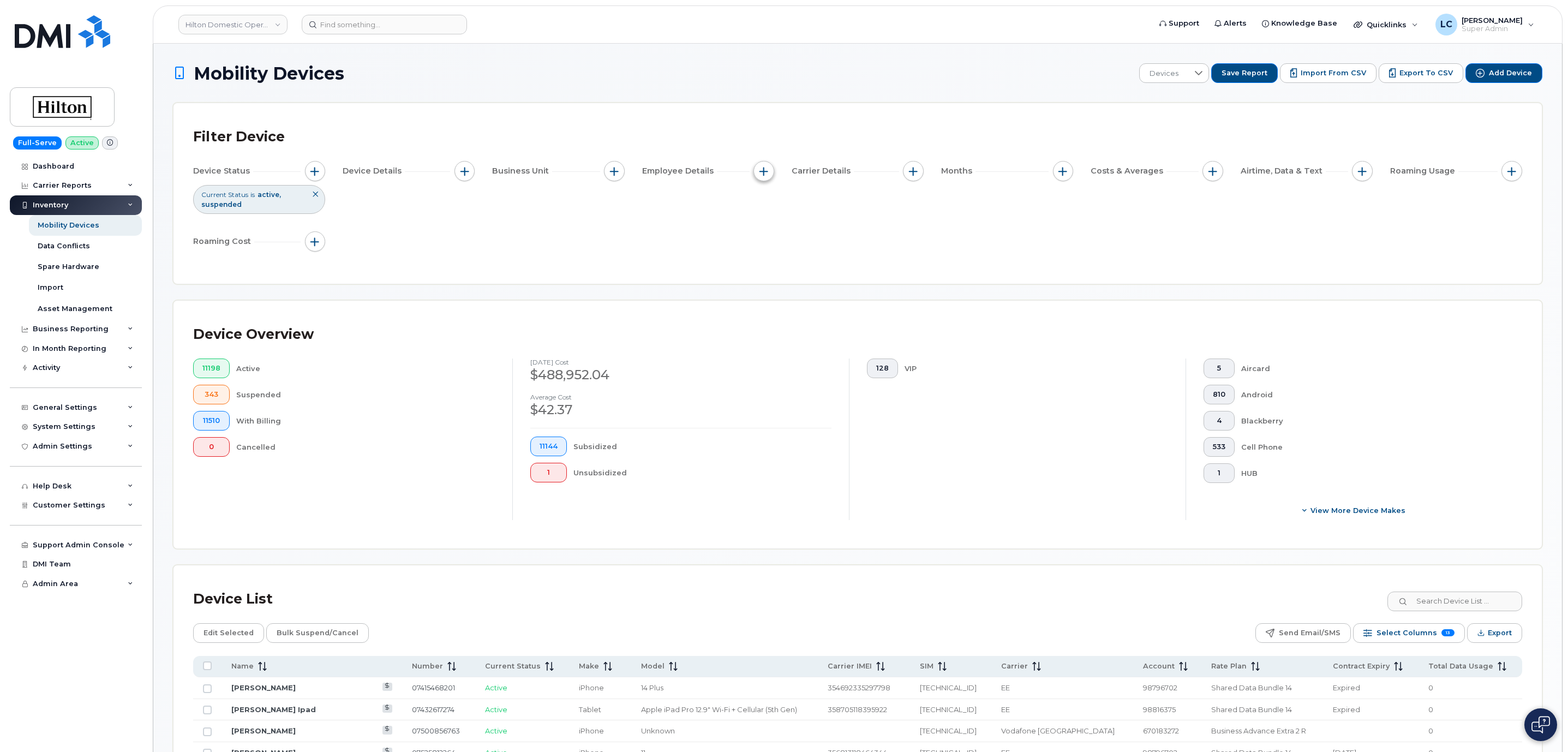
click at [755, 171] on button "button" at bounding box center [764, 171] width 21 height 21
click at [784, 287] on label "Employee Department Name" at bounding box center [834, 289] width 113 height 10
click at [771, 287] on input "Employee Department Name" at bounding box center [767, 290] width 9 height 9
checkbox input "true"
click at [825, 333] on input at bounding box center [836, 334] width 117 height 20
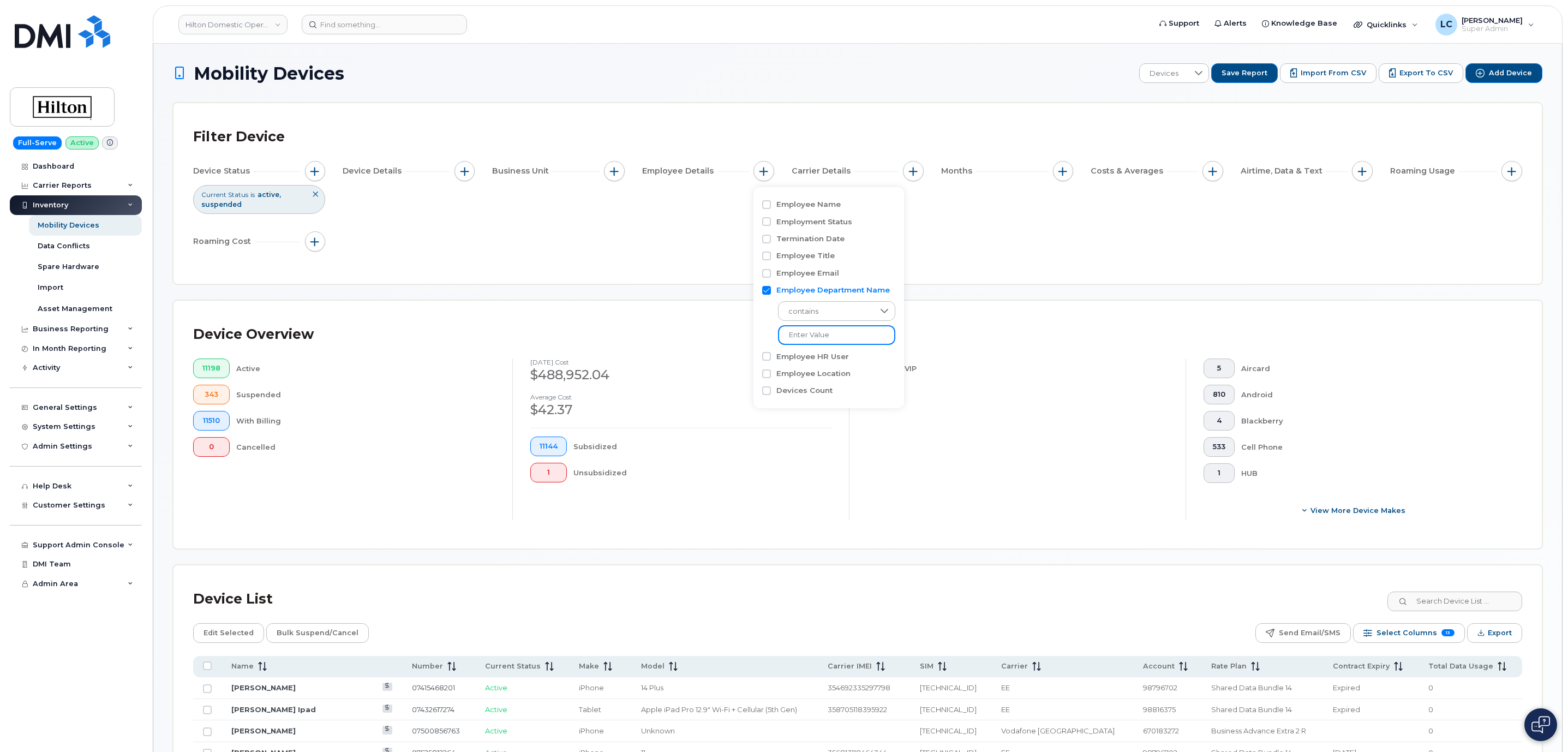
paste input "ABIDT"
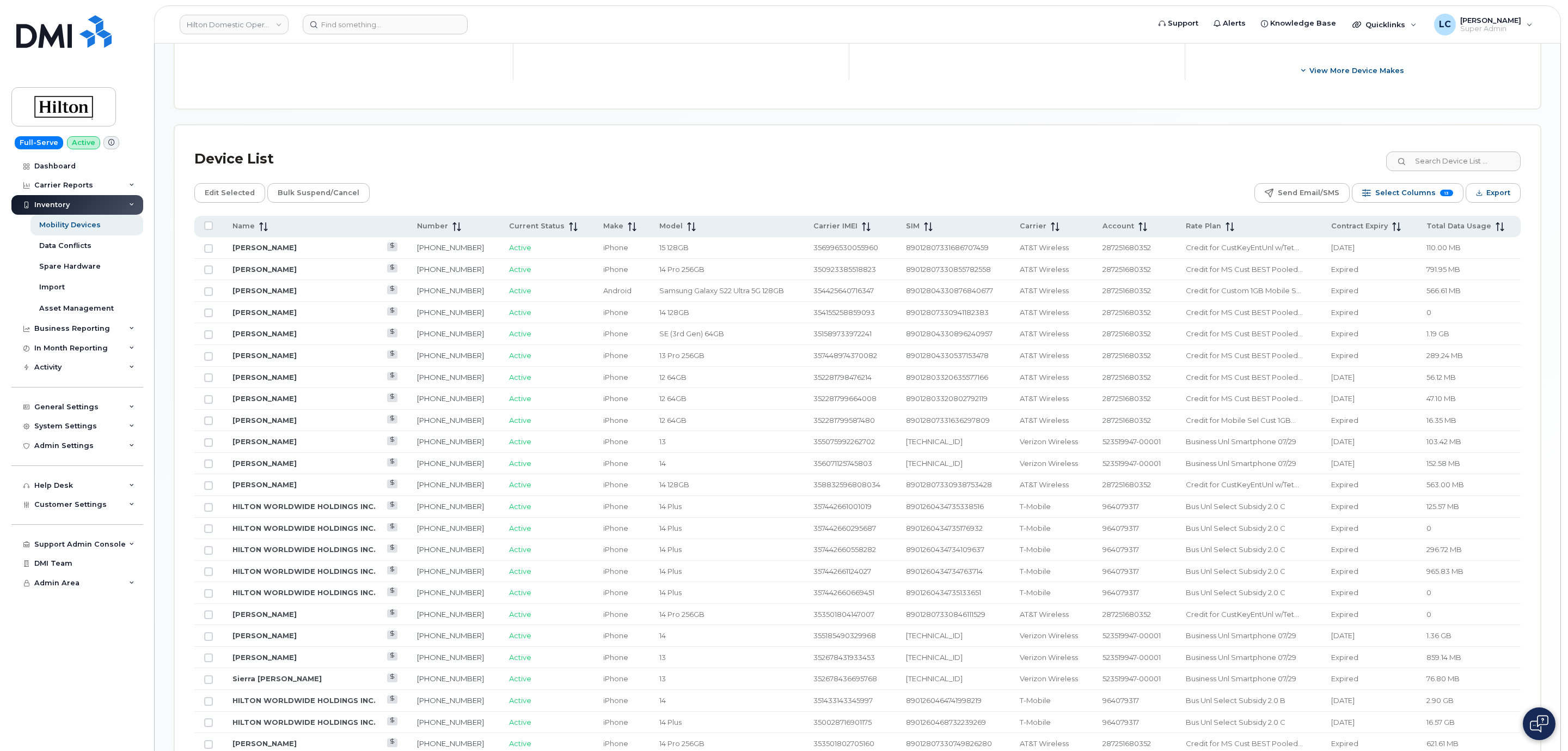
scroll to position [491, 0]
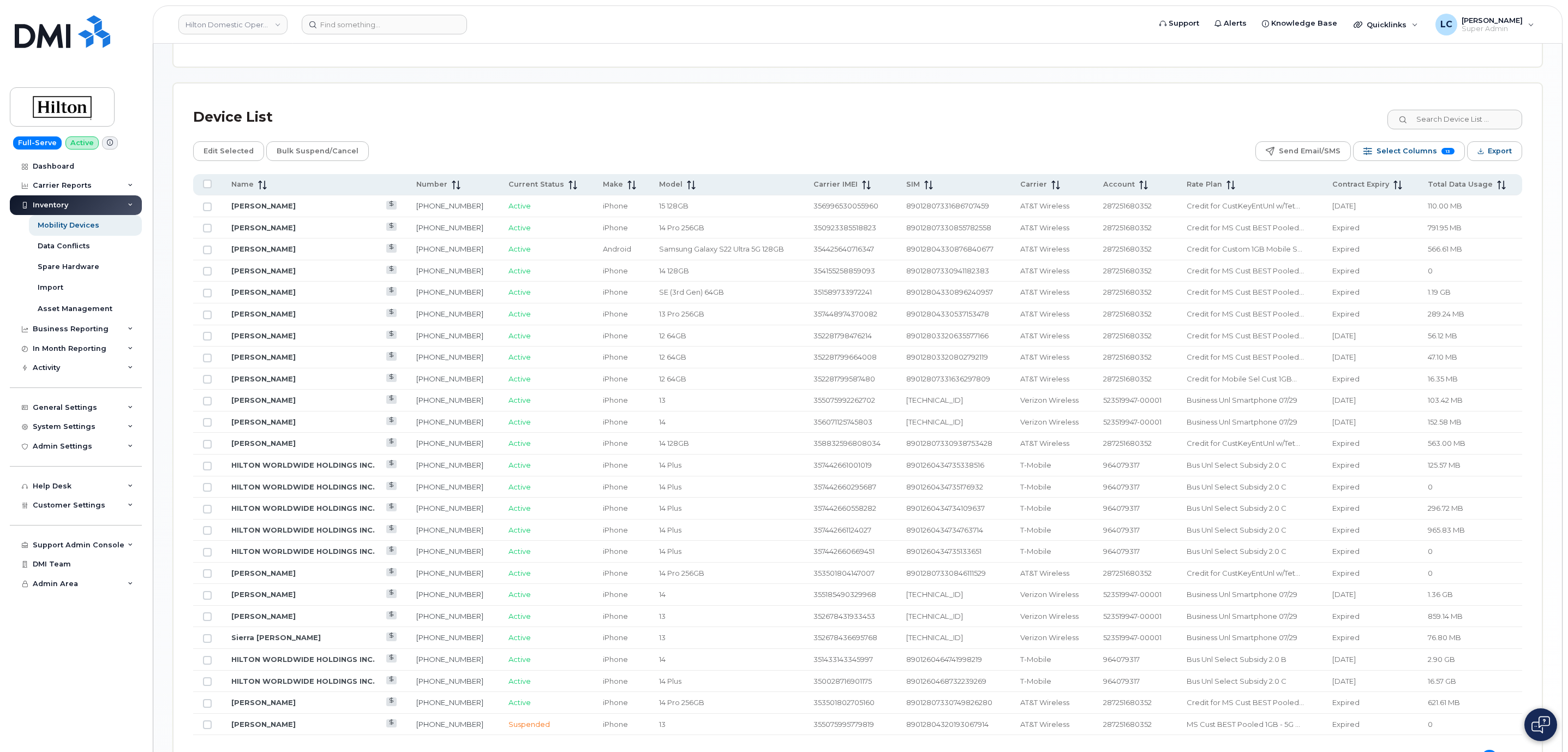
type input "ABIDT"
click at [905, 123] on div "Device List" at bounding box center [857, 117] width 1329 height 28
click at [1411, 159] on span "Select Columns" at bounding box center [1407, 150] width 60 height 16
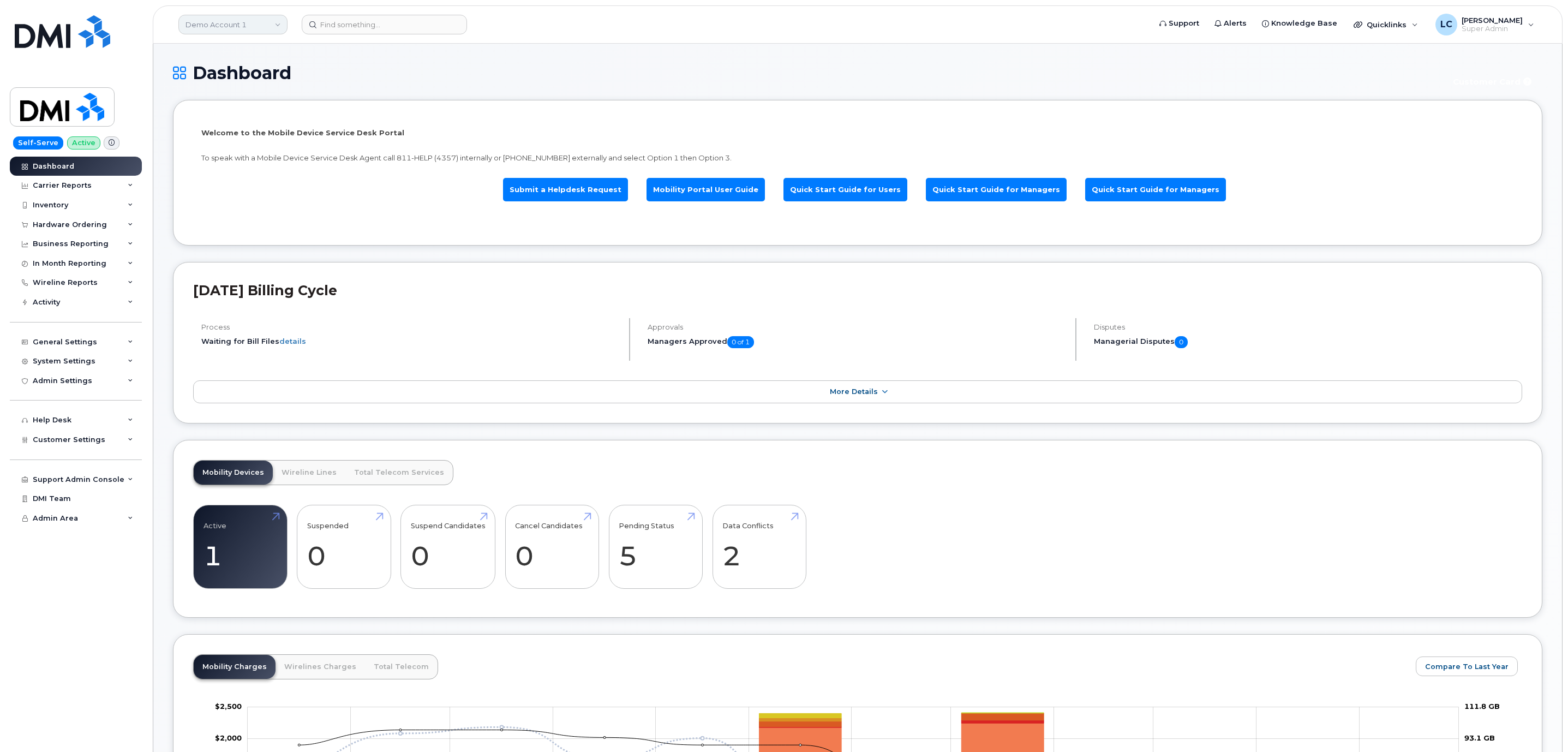
click at [267, 31] on link "Demo Account 1" at bounding box center [233, 25] width 109 height 20
click at [257, 54] on input at bounding box center [260, 52] width 143 height 20
type input "Hilton"
click at [254, 105] on span "Hilton Domestic Operating Company Inc" at bounding box center [251, 103] width 126 height 22
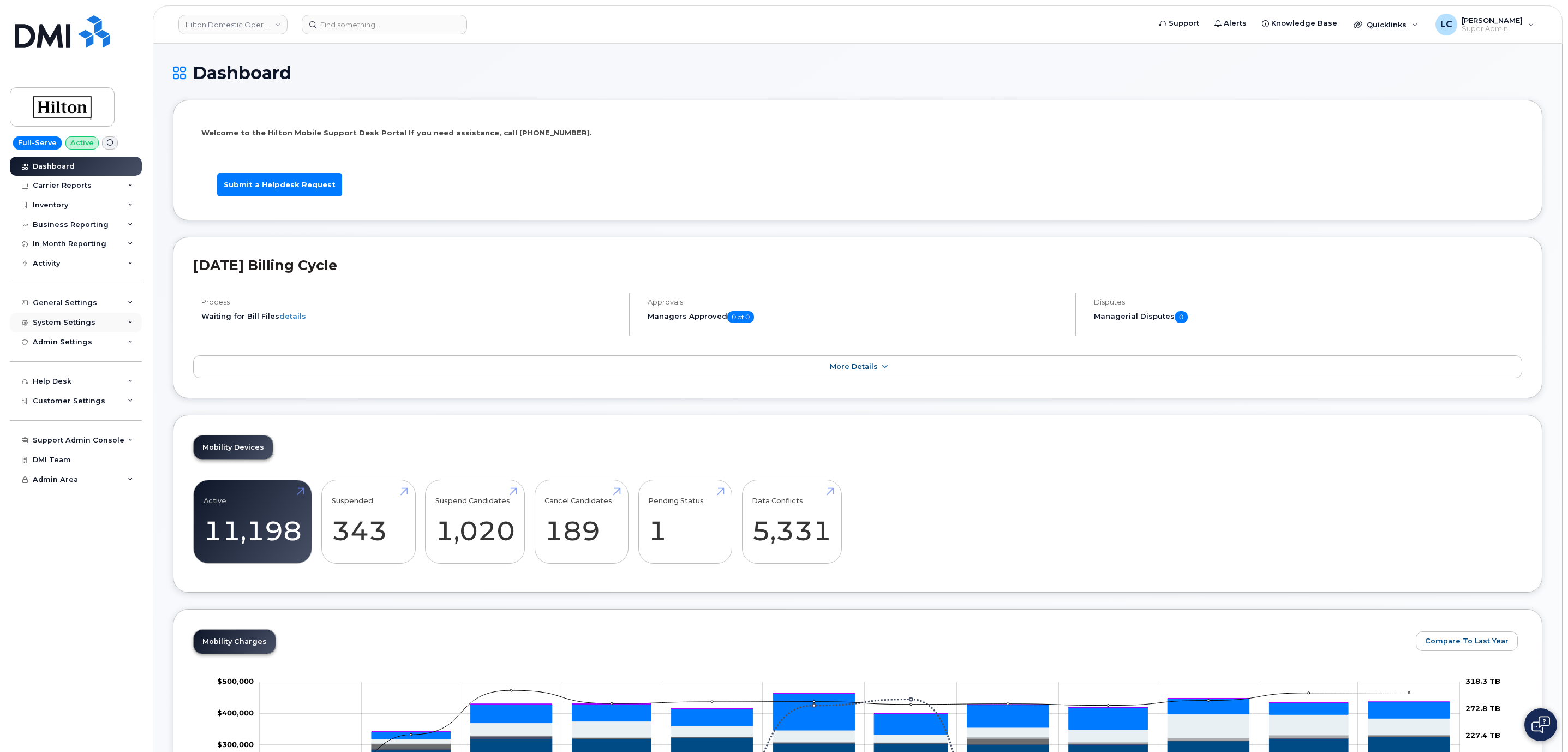
click at [104, 324] on div "System Settings" at bounding box center [76, 322] width 132 height 20
click at [123, 322] on div "System Settings" at bounding box center [76, 322] width 132 height 20
click at [108, 411] on div "Support Admin Console Add New Customer Customer Prospects Emails Sms Messages D…" at bounding box center [77, 430] width 135 height 40
click at [112, 409] on div "Customer Settings" at bounding box center [76, 401] width 132 height 20
click at [66, 190] on div "Carrier Reports" at bounding box center [62, 185] width 59 height 9
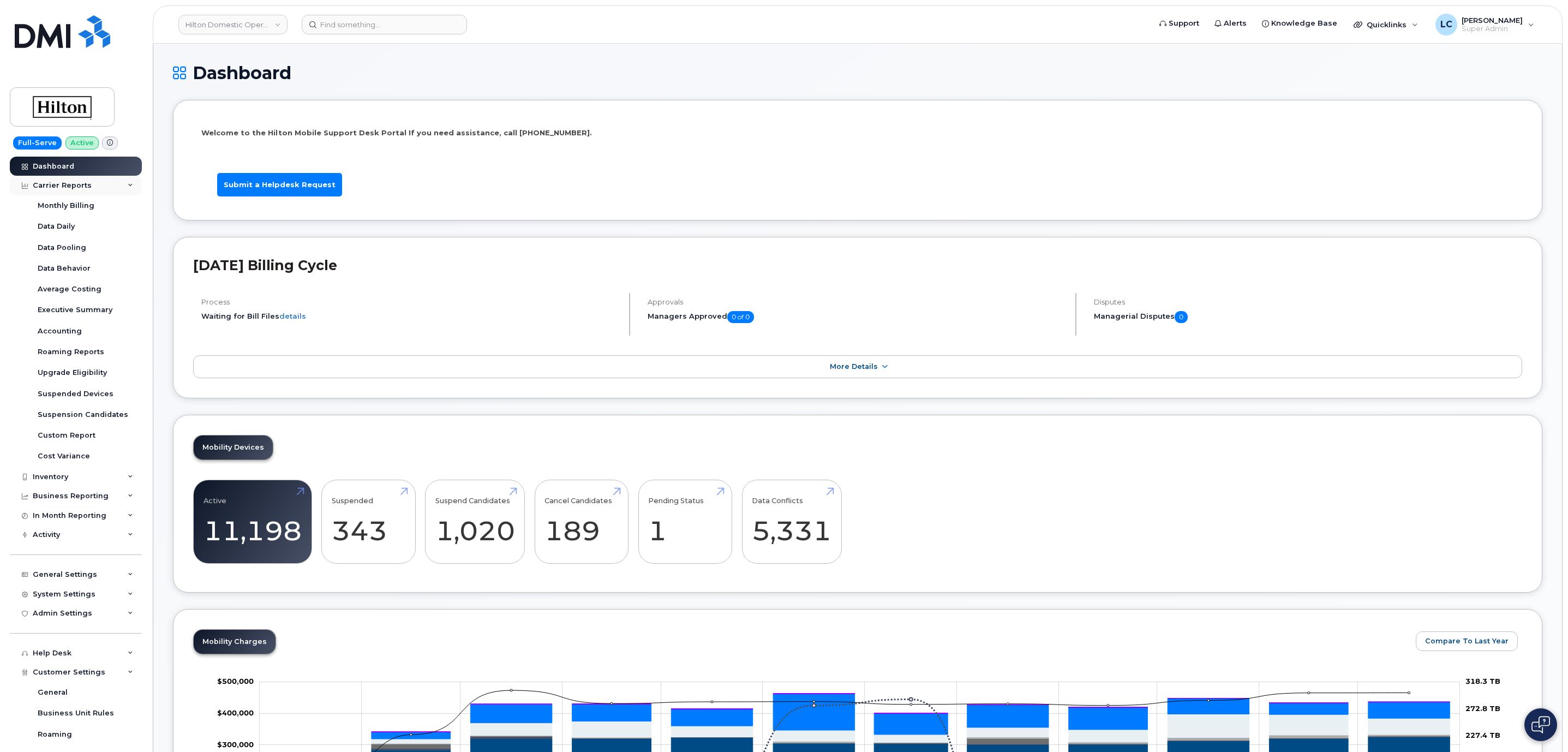
click at [96, 192] on div "Carrier Reports" at bounding box center [76, 185] width 132 height 20
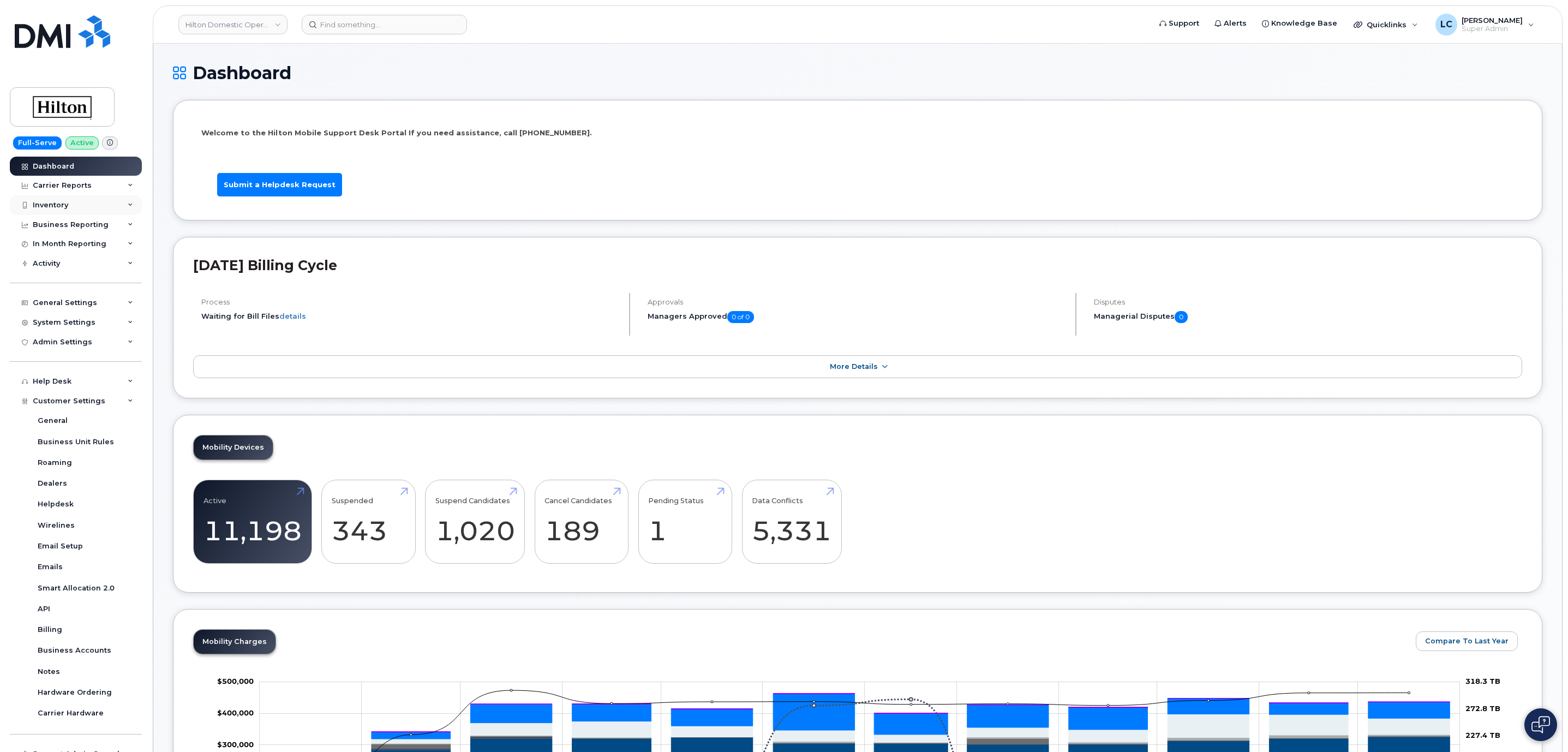
click at [90, 203] on div "Inventory" at bounding box center [76, 205] width 132 height 20
click at [91, 231] on link "Mobility Devices" at bounding box center [86, 225] width 113 height 21
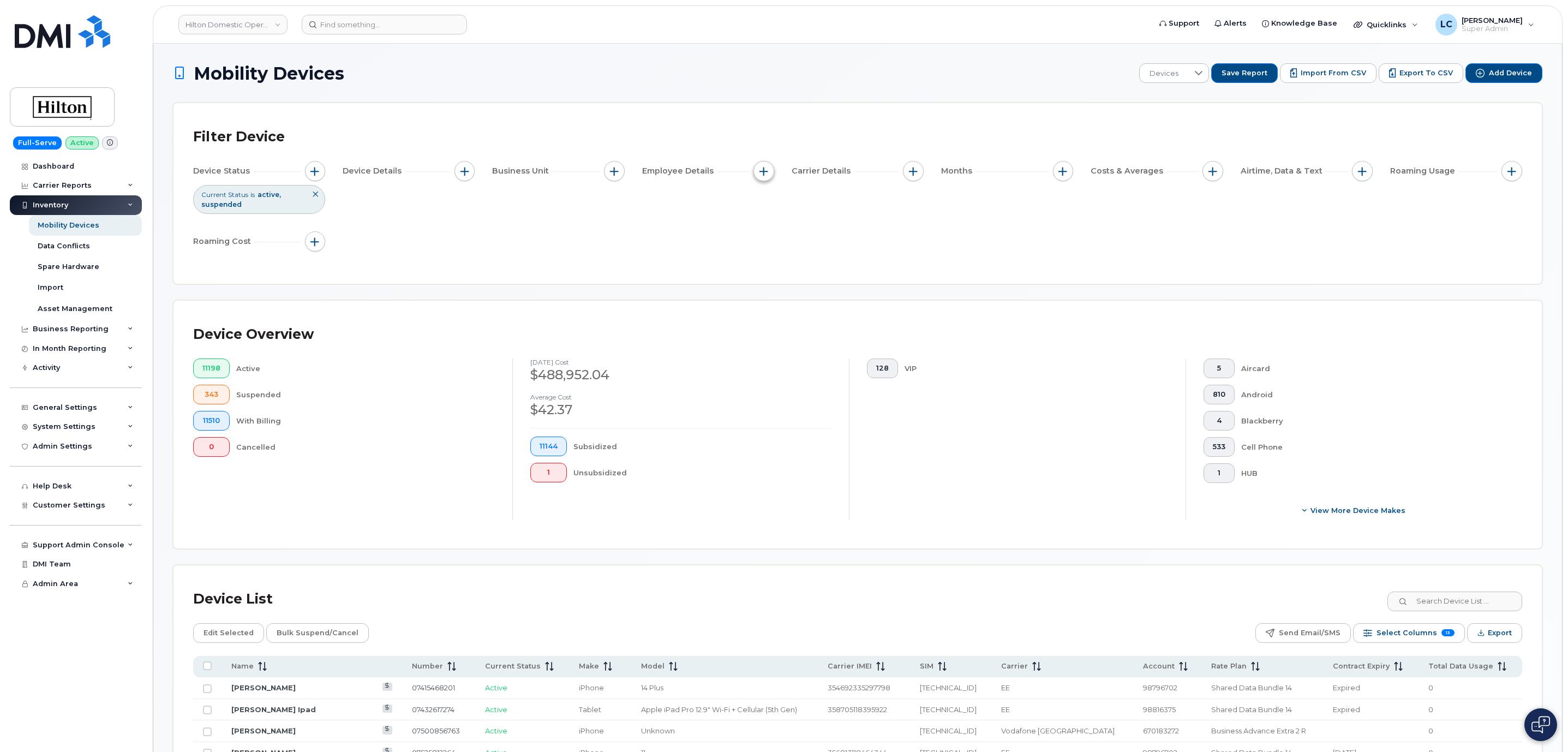
click at [769, 177] on button "button" at bounding box center [764, 171] width 21 height 21
click at [820, 295] on label "Employee Department Name" at bounding box center [834, 289] width 113 height 10
click at [771, 295] on input "Employee Department Name" at bounding box center [767, 290] width 9 height 9
checkbox input "true"
click at [810, 328] on input at bounding box center [836, 334] width 117 height 20
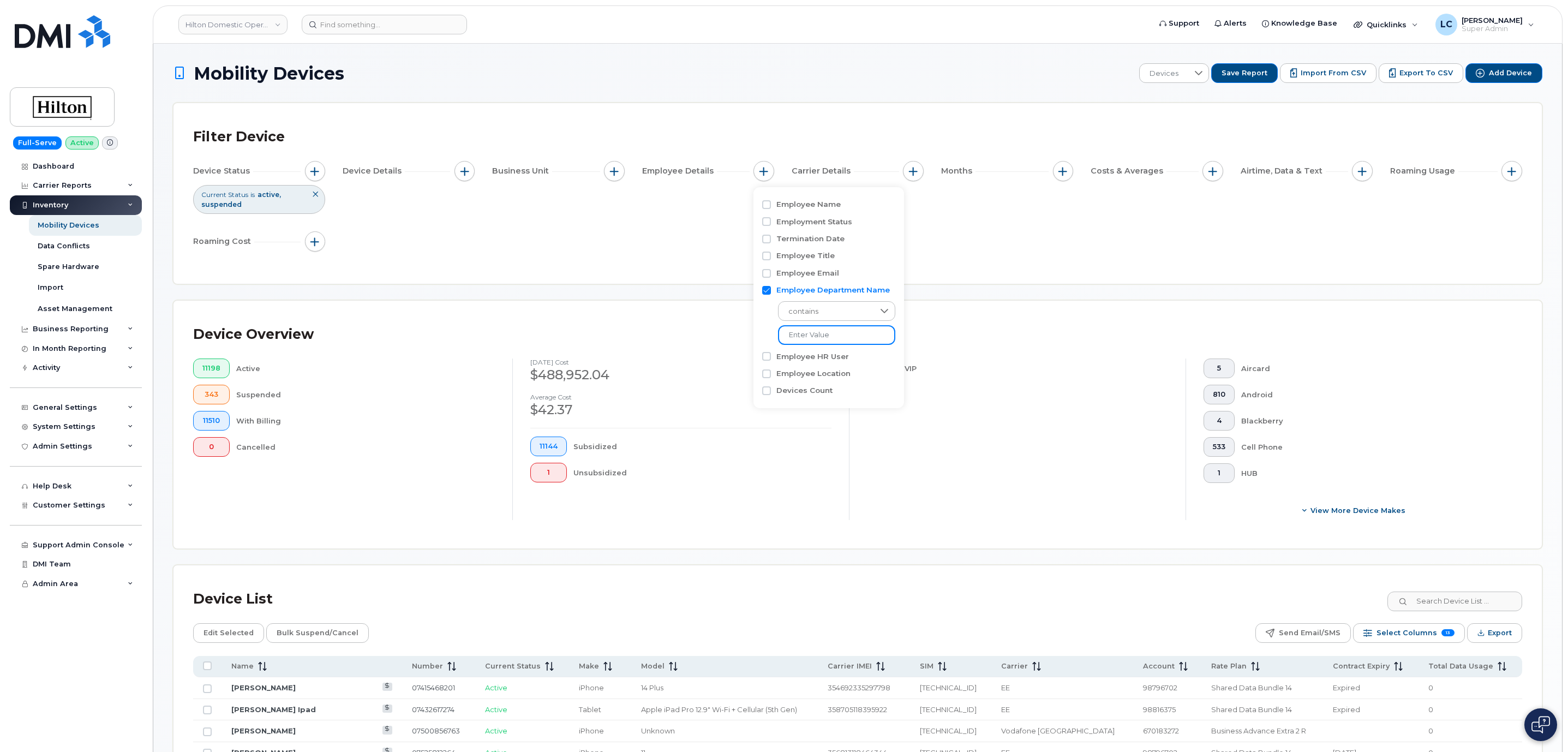
paste input "ABIDT"
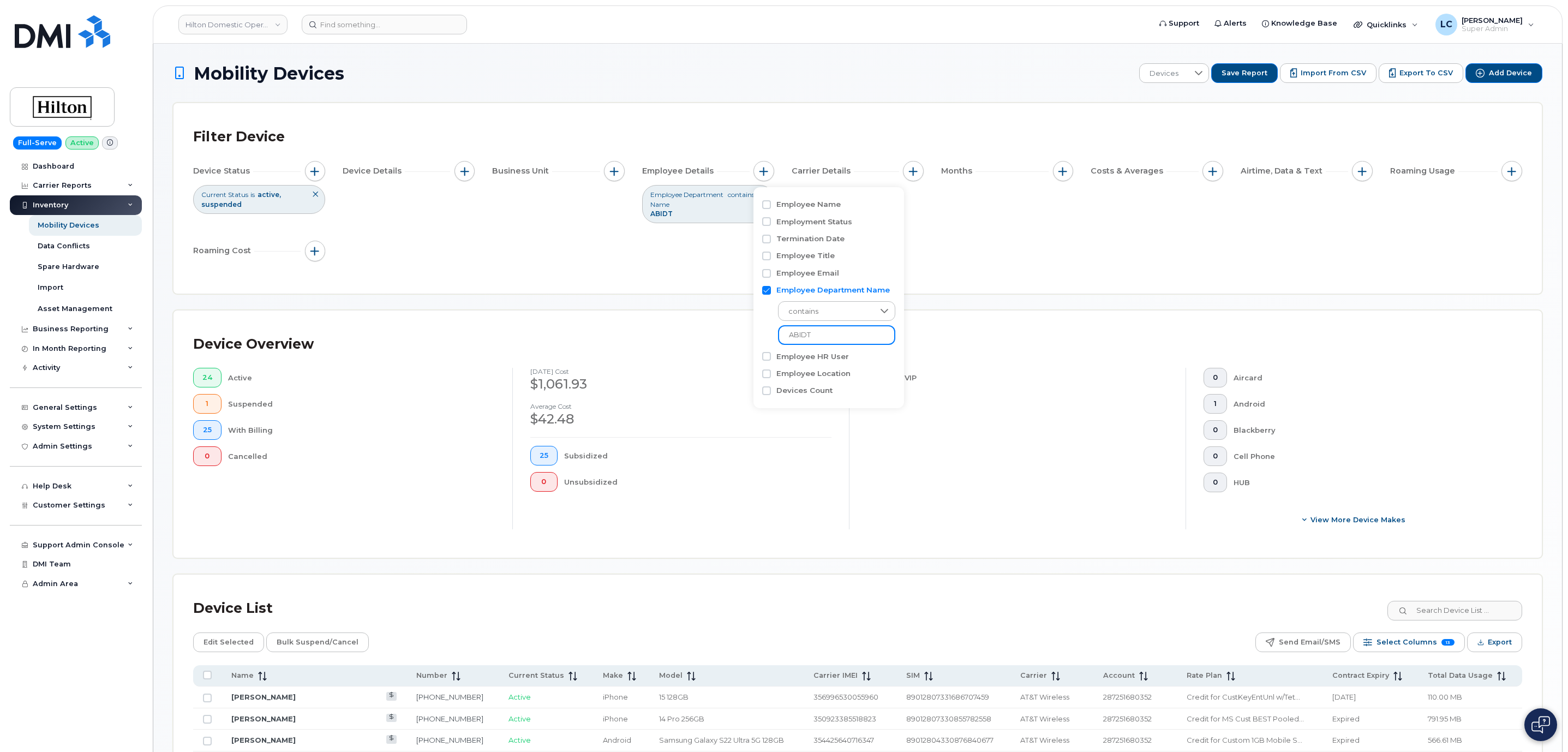
type input "ABIDT"
click at [1048, 336] on div "Device Overview" at bounding box center [857, 344] width 1329 height 28
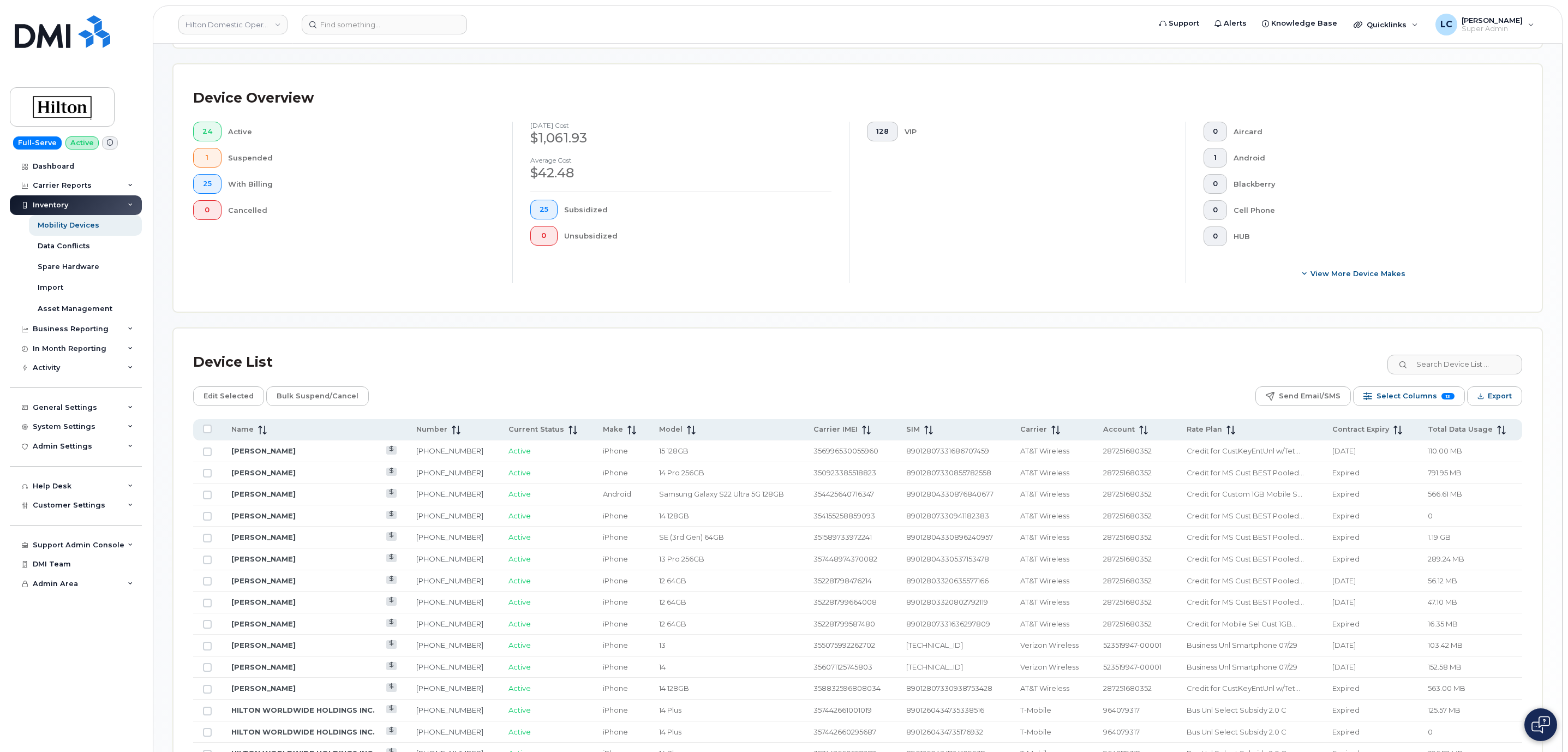
scroll to position [327, 0]
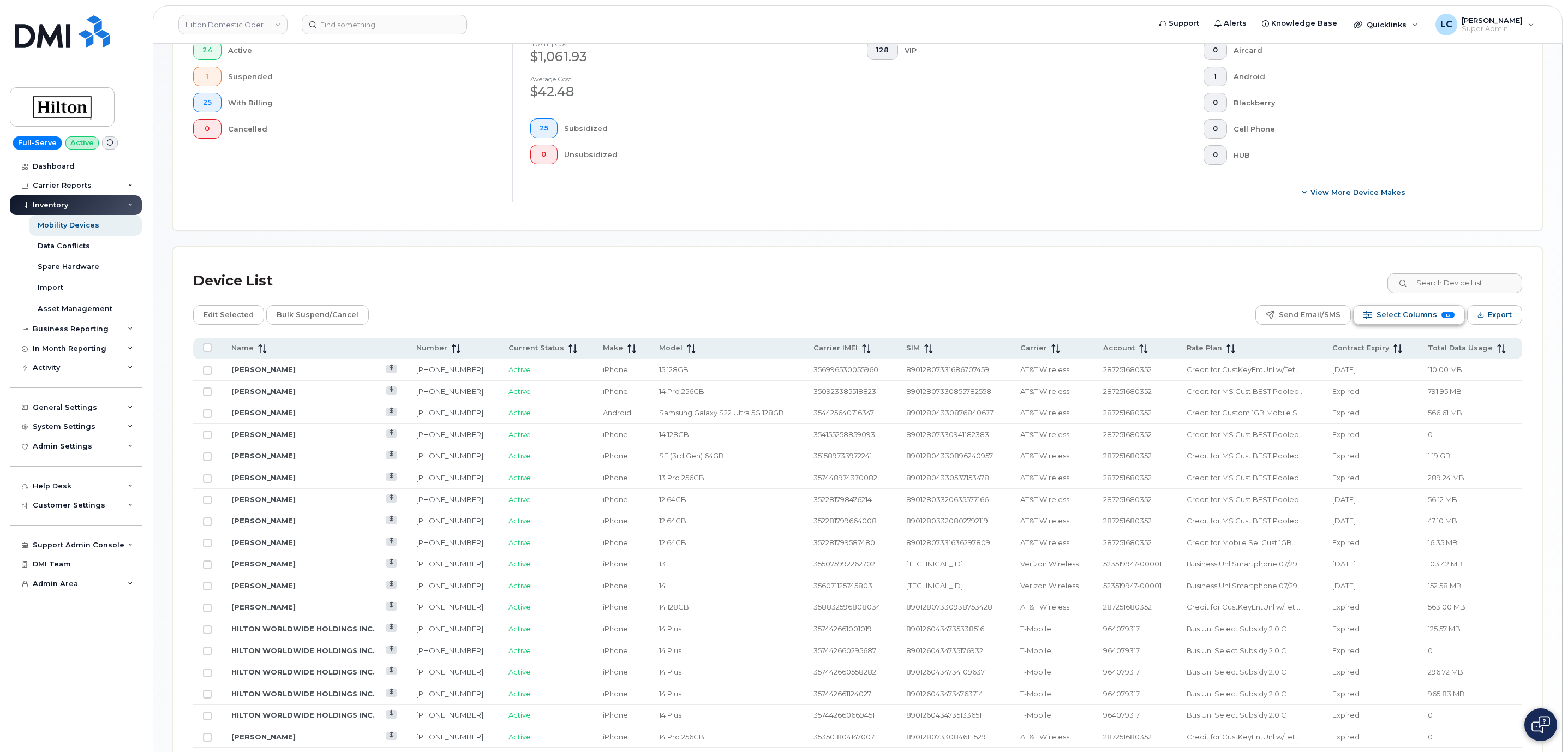
click at [1424, 316] on span "Select Columns" at bounding box center [1407, 314] width 60 height 16
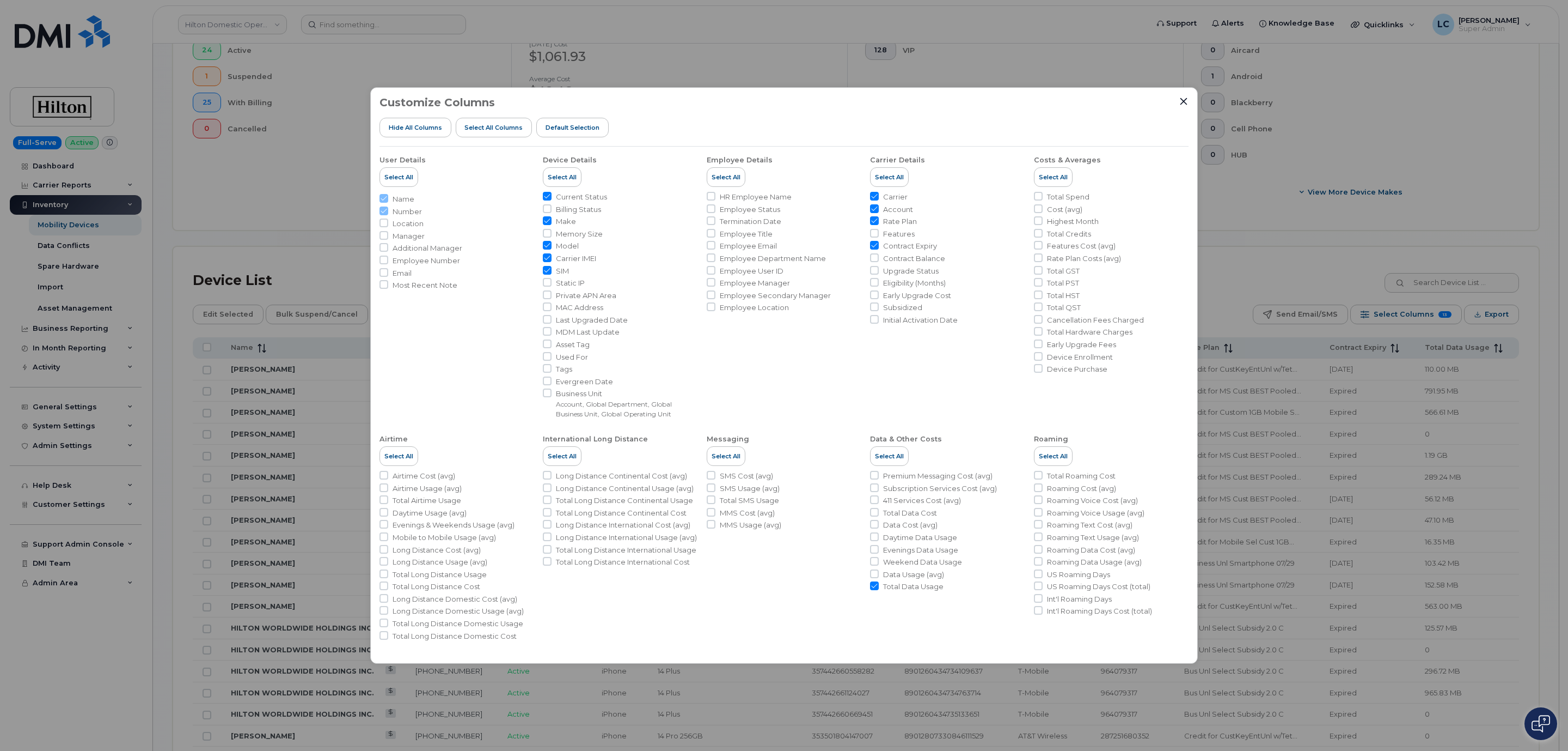
click at [876, 242] on input "Contract Expiry" at bounding box center [874, 244] width 8 height 8
checkbox input "false"
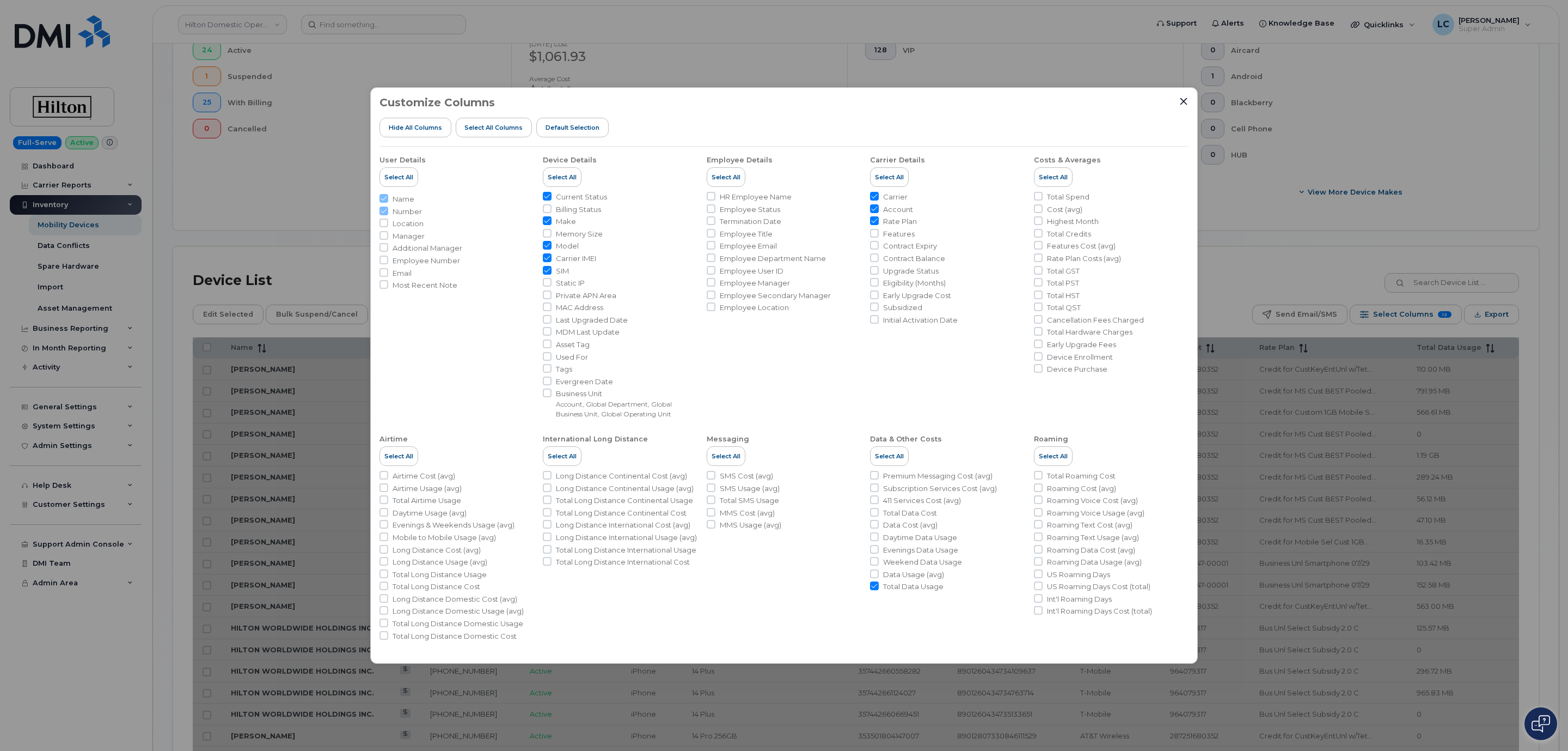
click at [874, 225] on li "Rate Plan" at bounding box center [948, 221] width 155 height 10
click at [874, 223] on input "Rate Plan" at bounding box center [874, 220] width 8 height 8
checkbox input "false"
click at [872, 208] on input "Account" at bounding box center [874, 209] width 8 height 8
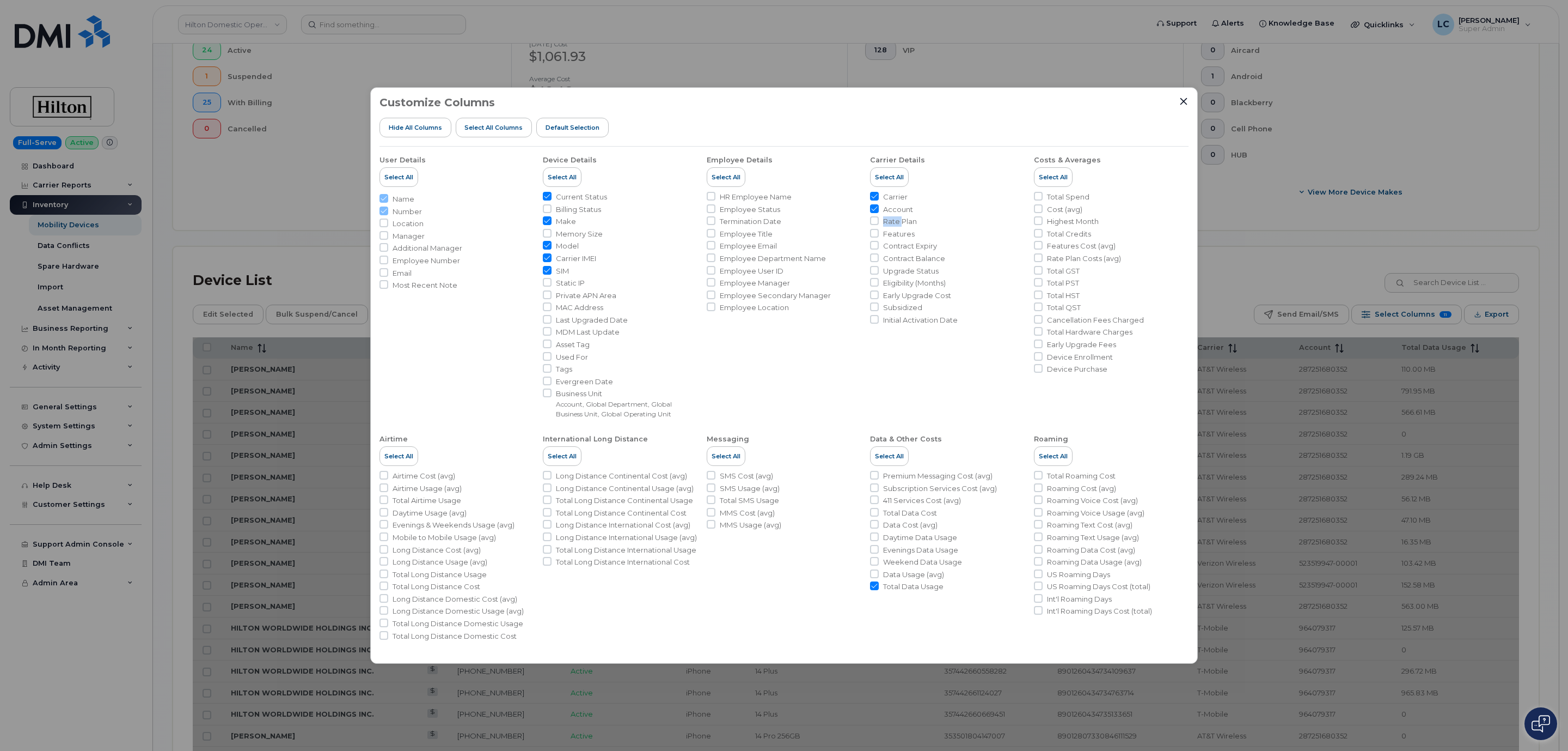
checkbox input "false"
click at [874, 196] on input "Carrier" at bounding box center [874, 195] width 8 height 8
checkbox input "false"
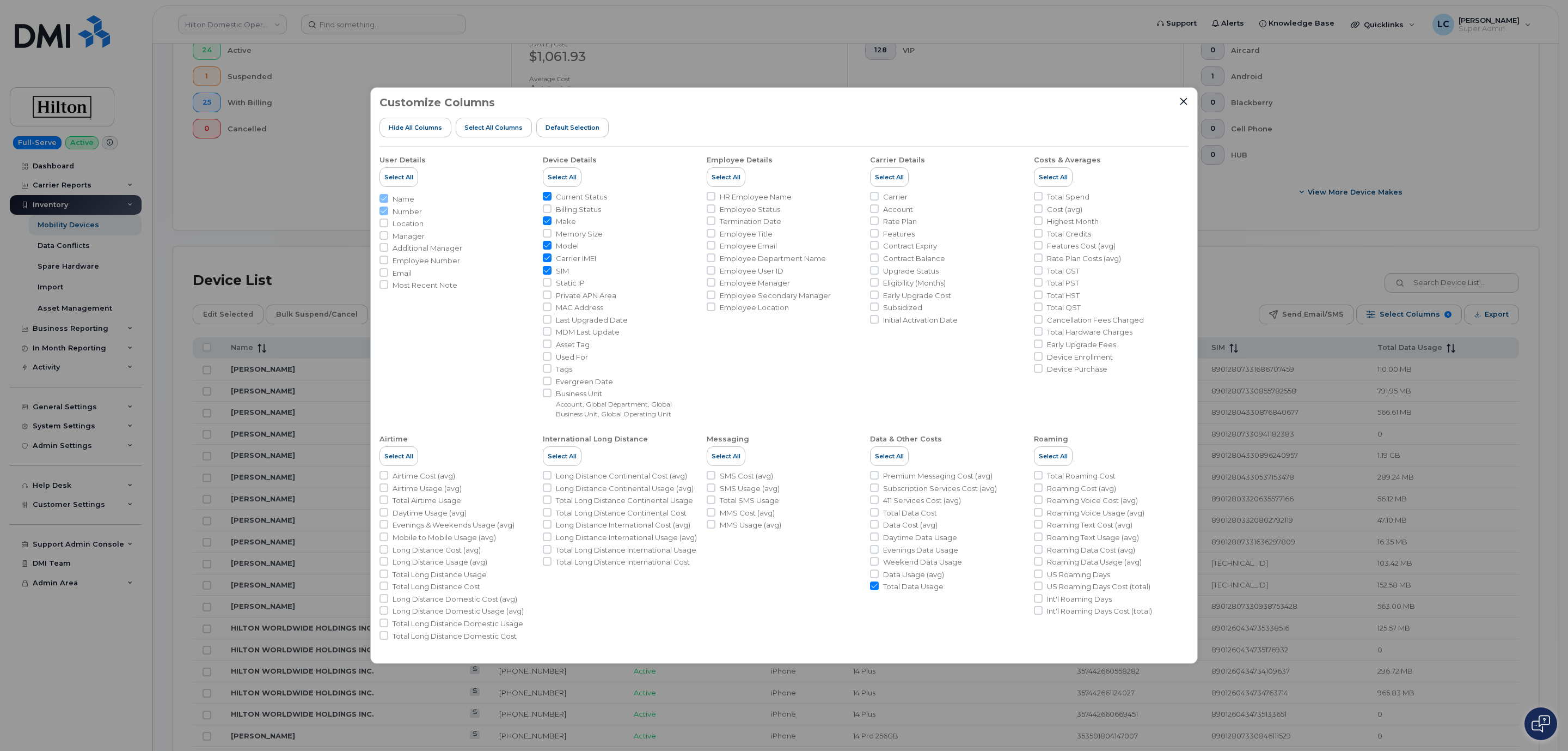
click at [650, 325] on ul "Current Status Billing Status Make Memory Size Model Carrier IMEI SIM Static IP…" at bounding box center [620, 305] width 155 height 227
click at [789, 257] on span "Employee Department Name" at bounding box center [772, 258] width 107 height 10
click at [716, 257] on input "Employee Department Name" at bounding box center [710, 257] width 8 height 8
checkbox input "true"
click at [892, 209] on span "Account" at bounding box center [898, 209] width 30 height 10
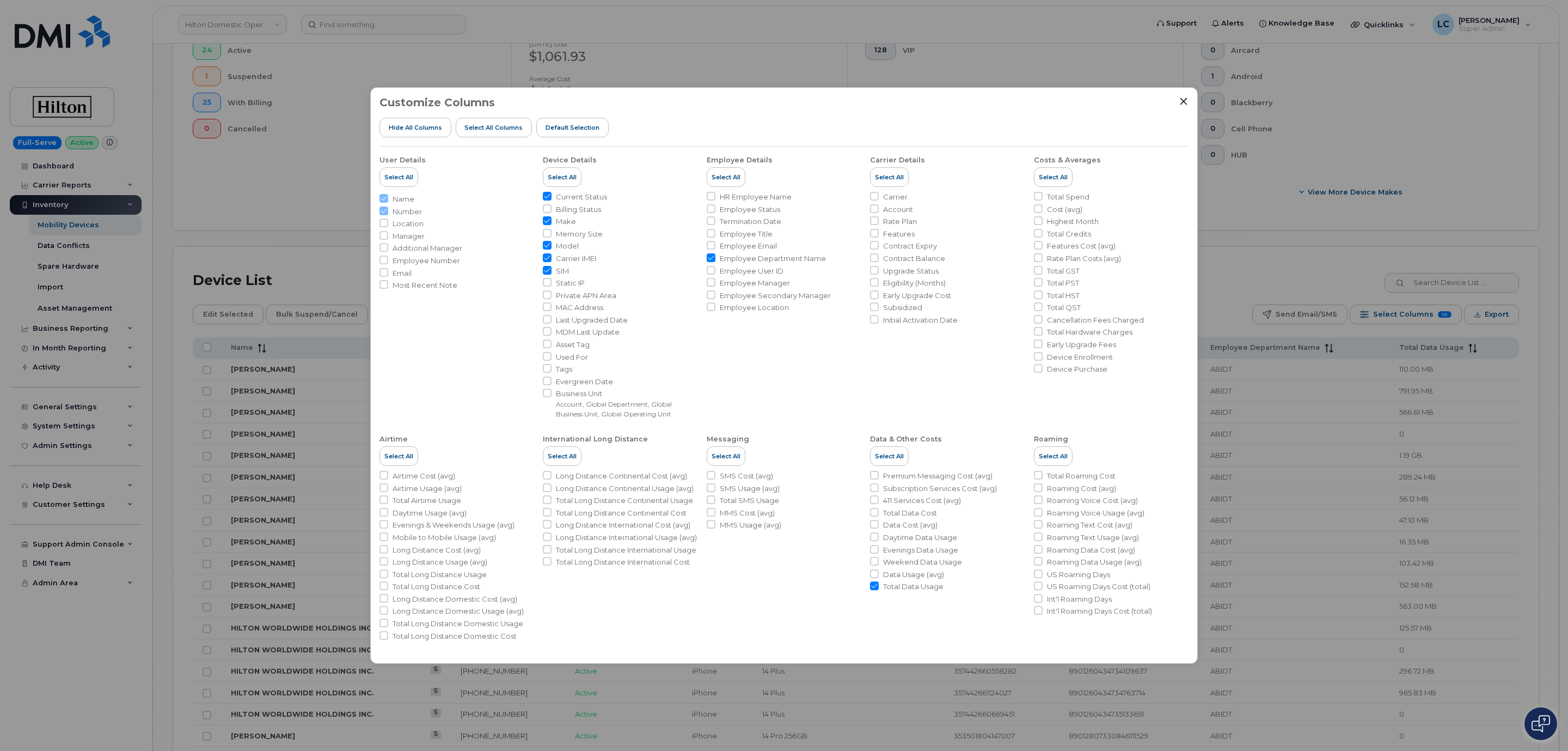
click at [879, 209] on input "Account" at bounding box center [874, 209] width 8 height 8
checkbox input "true"
click at [899, 223] on span "Rate Plan" at bounding box center [900, 221] width 34 height 10
click at [879, 223] on input "Rate Plan" at bounding box center [874, 220] width 8 height 8
checkbox input "true"
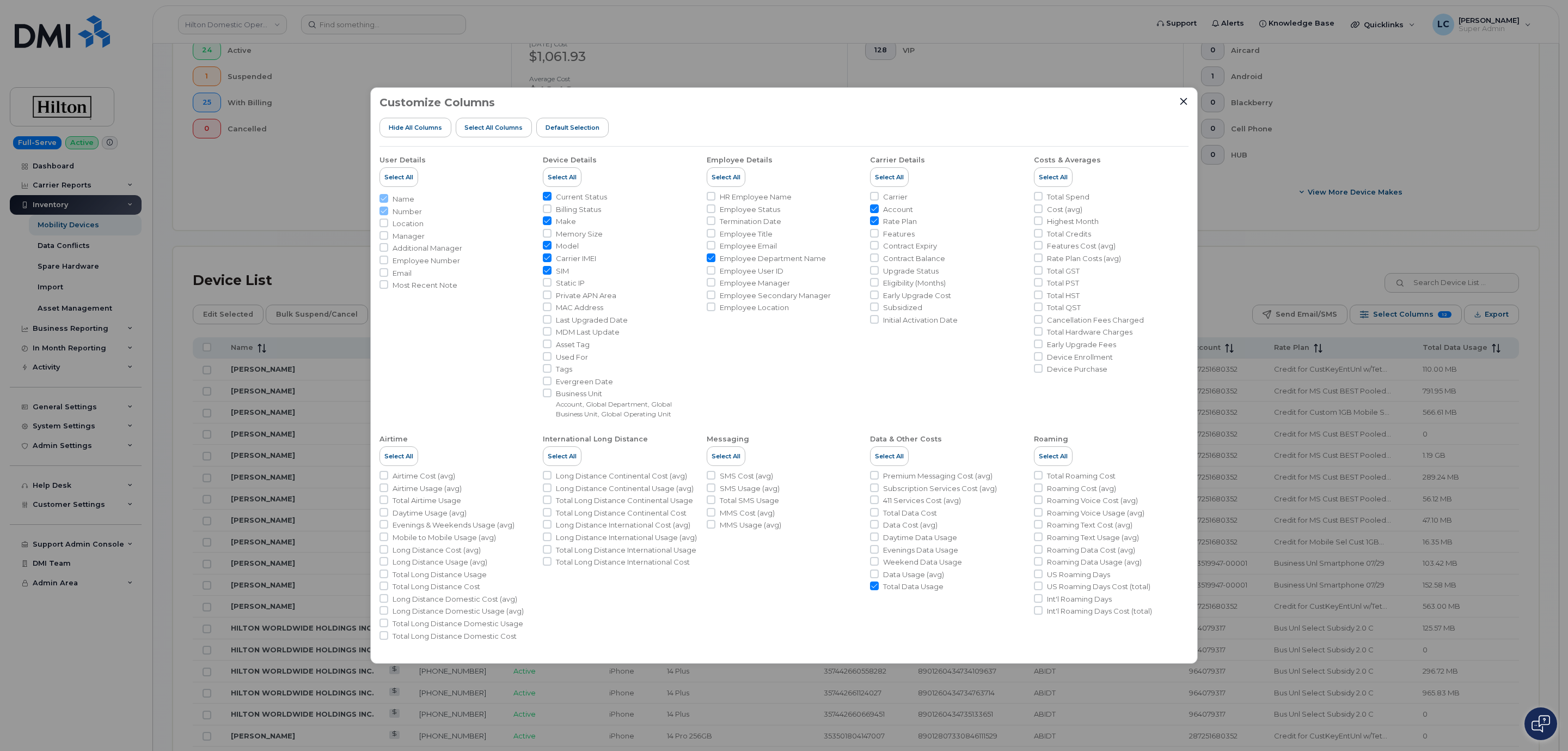
click at [927, 248] on span "Contract Expiry" at bounding box center [909, 245] width 54 height 10
click at [879, 248] on input "Contract Expiry" at bounding box center [874, 244] width 8 height 8
checkbox input "true"
click at [1059, 209] on span "Cost (avg)" at bounding box center [1065, 209] width 36 height 10
click at [1043, 209] on input "Cost (avg)" at bounding box center [1037, 209] width 8 height 8
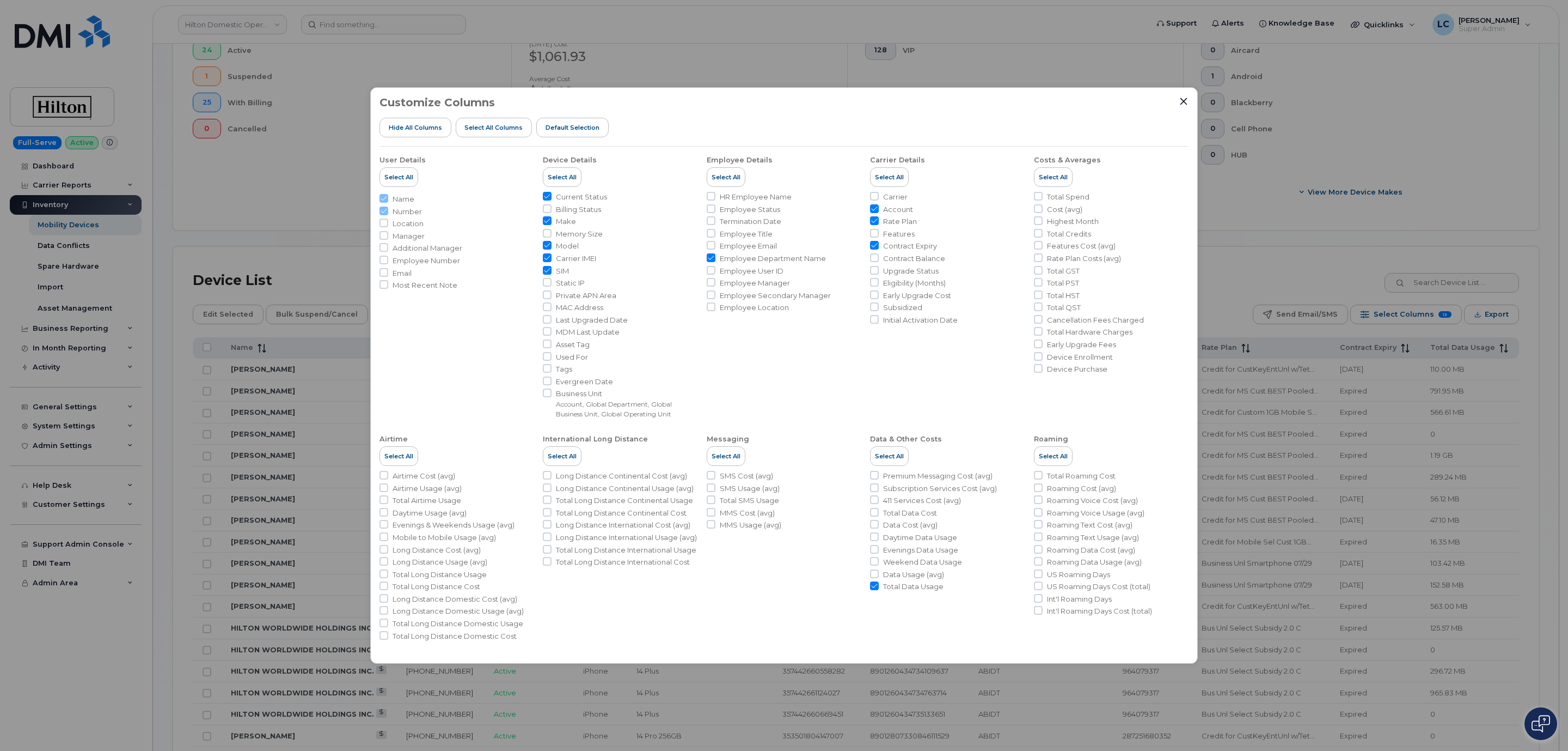
checkbox input "true"
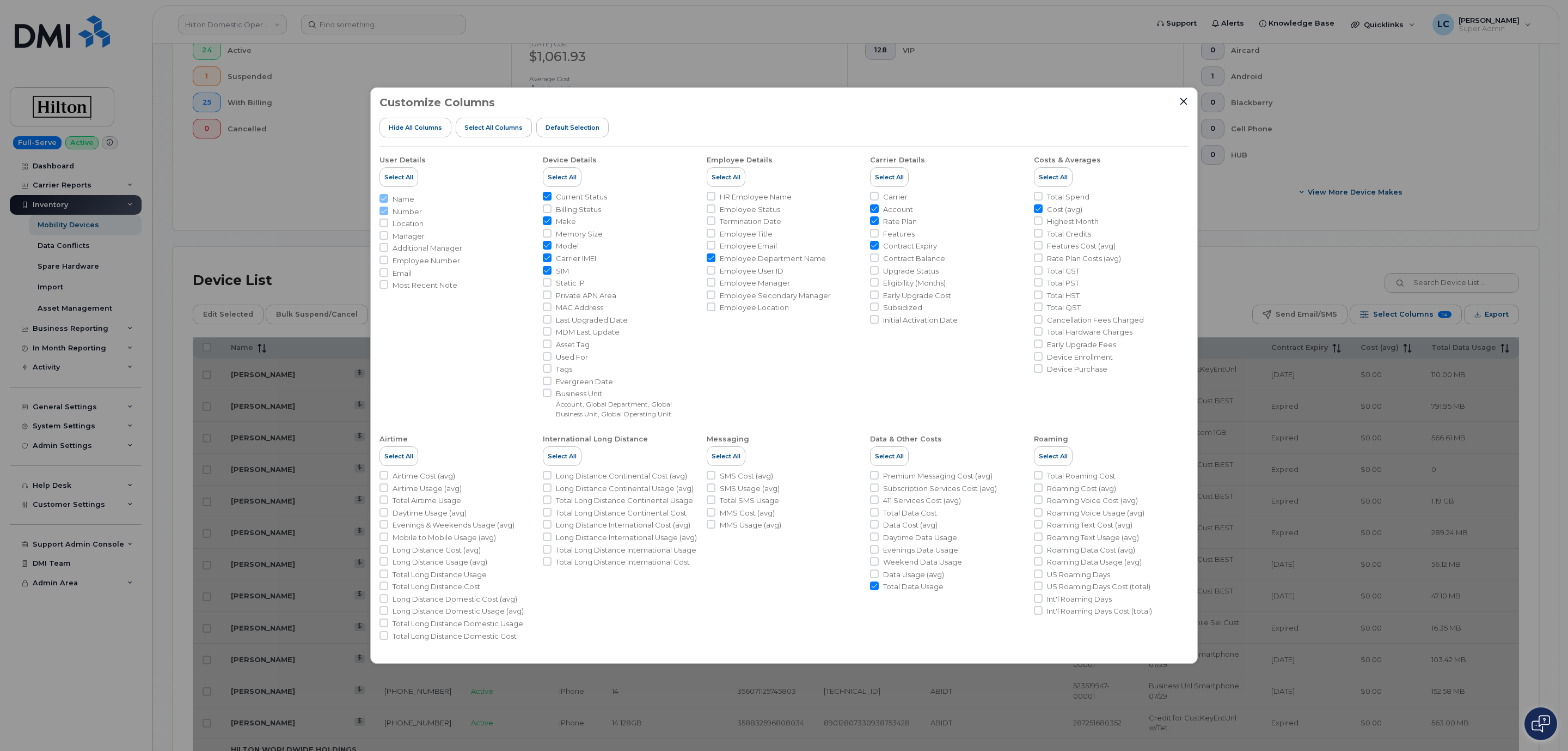
click at [1078, 198] on span "Total Spend" at bounding box center [1067, 196] width 42 height 10
click at [1043, 198] on input "Total Spend" at bounding box center [1037, 195] width 8 height 8
checkbox input "true"
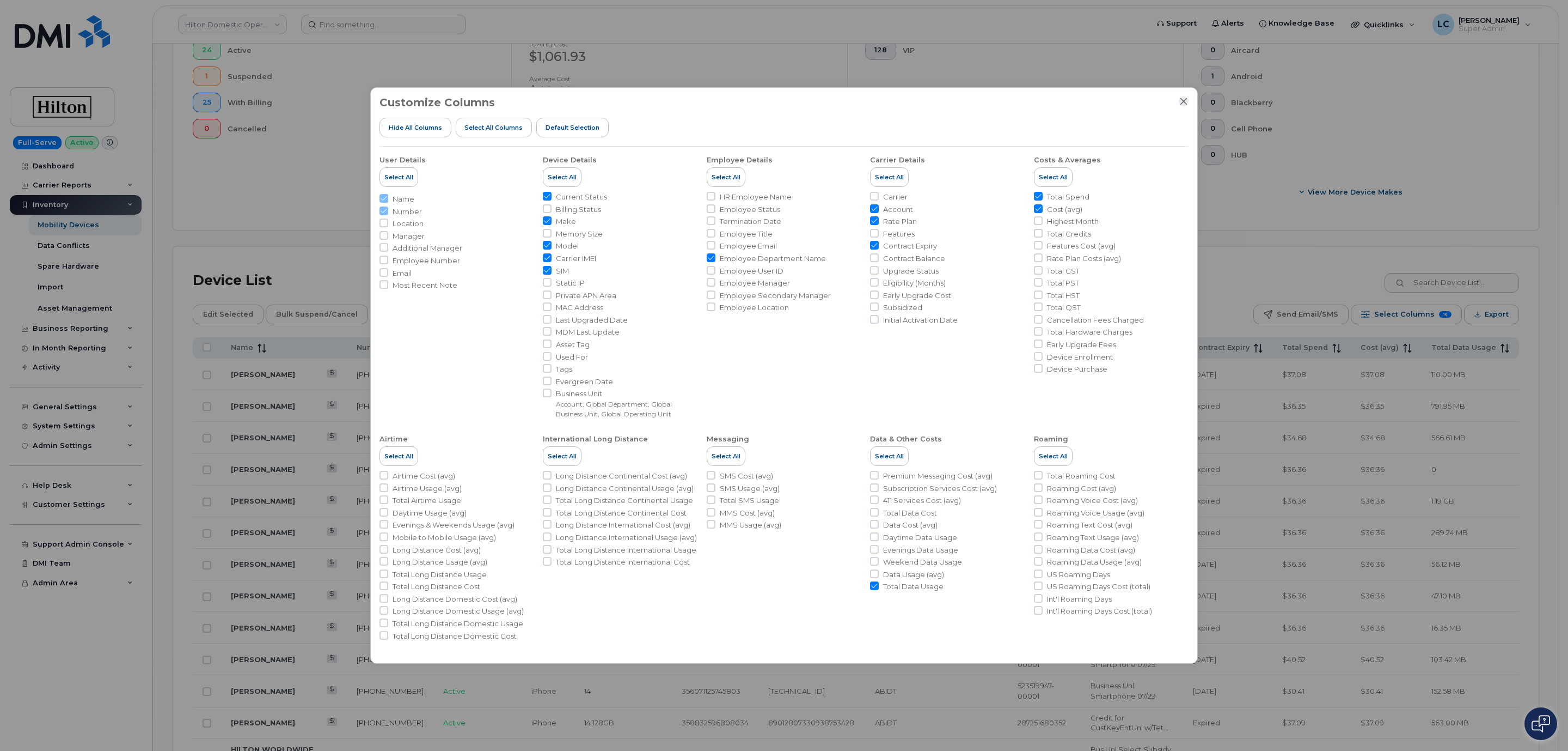
click at [1183, 104] on icon "Close" at bounding box center [1183, 101] width 8 height 8
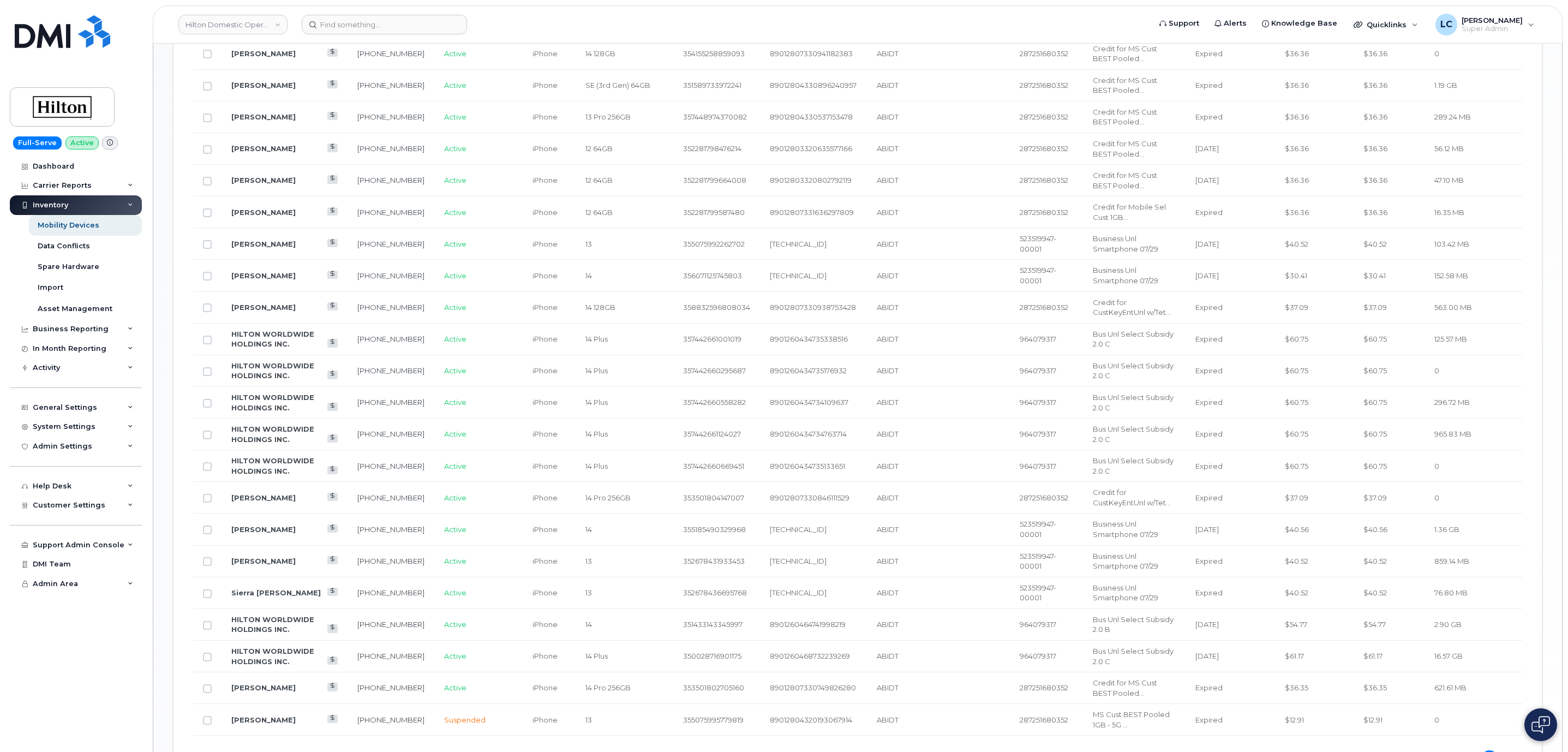
scroll to position [427, 0]
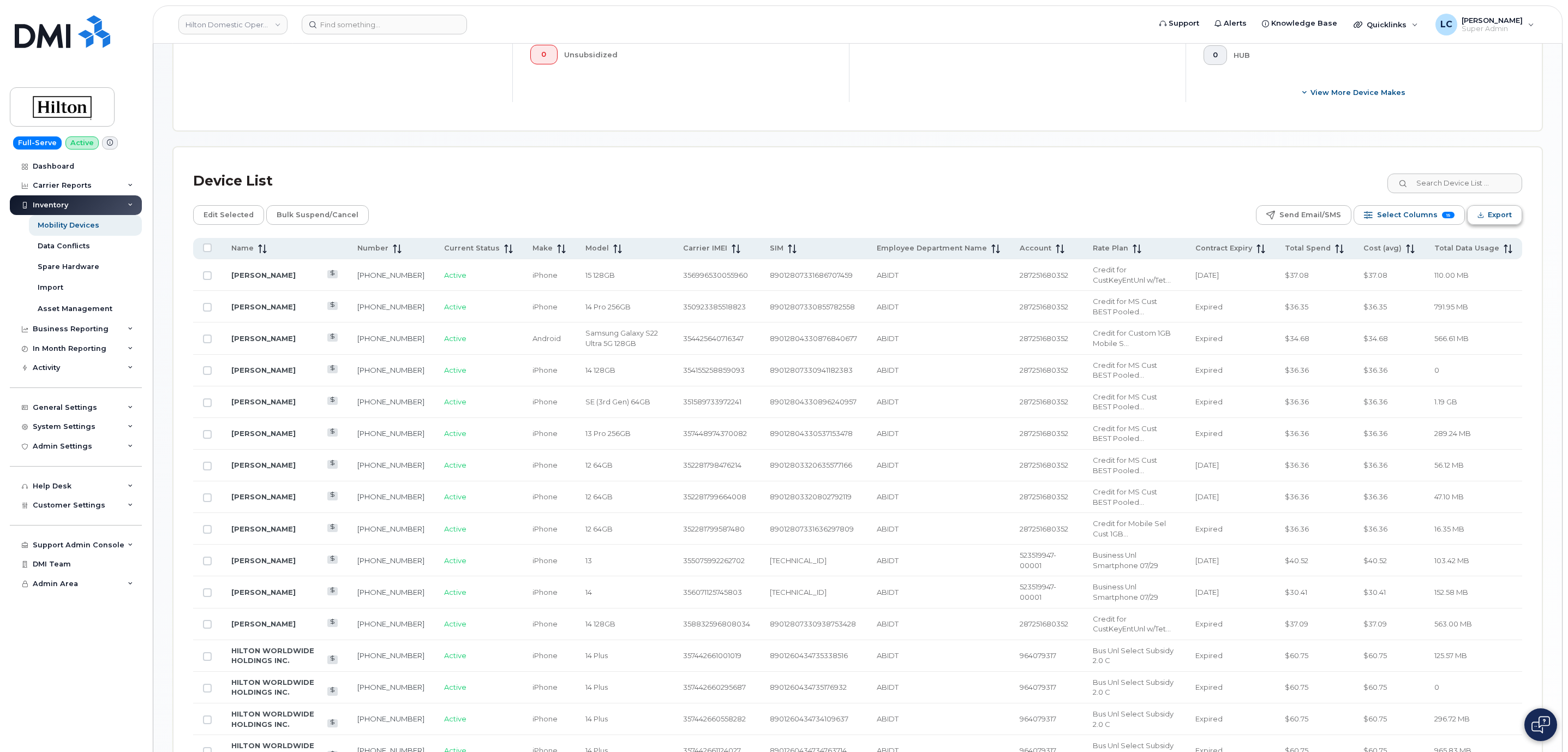
click at [1489, 221] on span "Export" at bounding box center [1499, 214] width 24 height 16
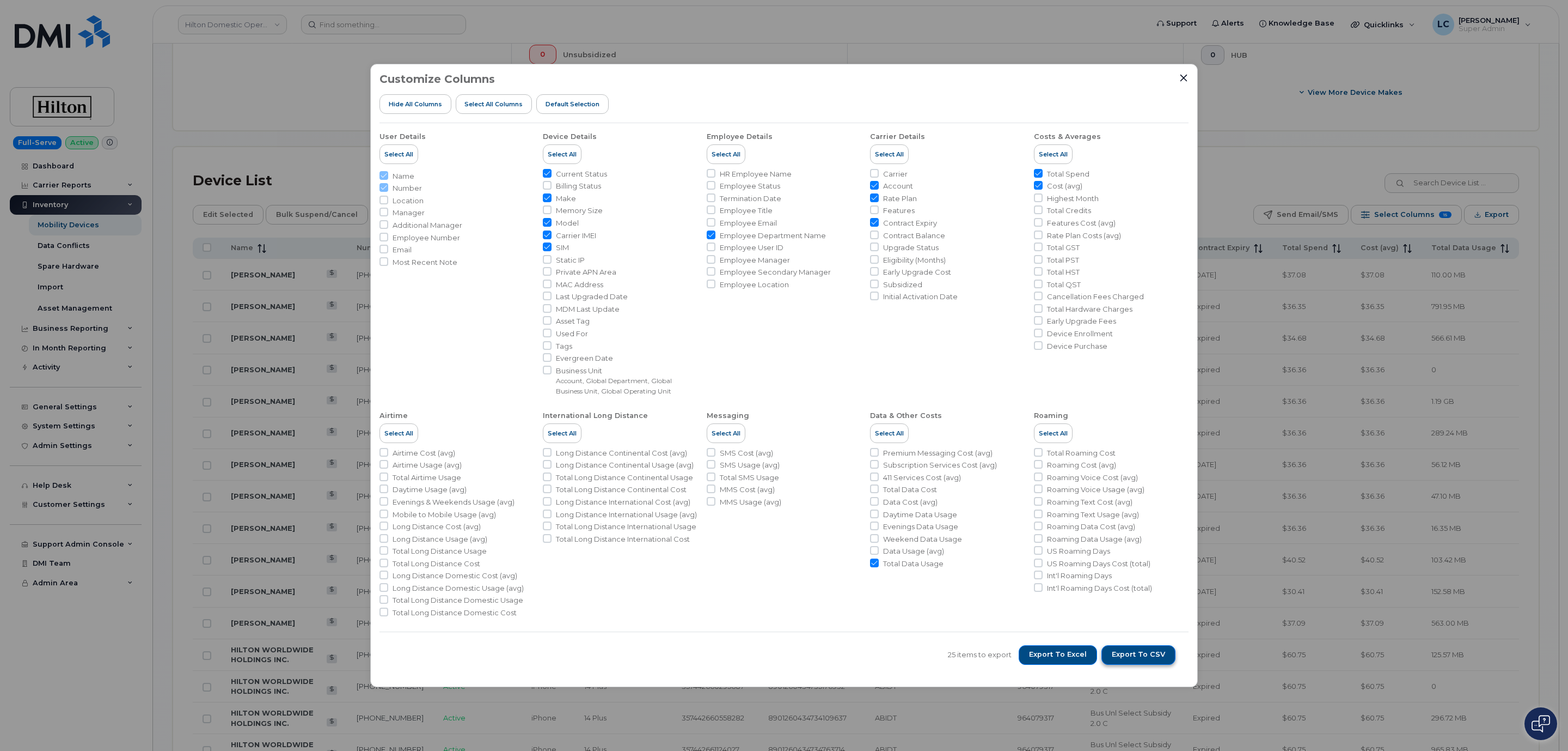
click at [1137, 657] on span "Export to CSV" at bounding box center [1138, 654] width 54 height 9
click at [1187, 76] on icon "Close" at bounding box center [1183, 77] width 8 height 8
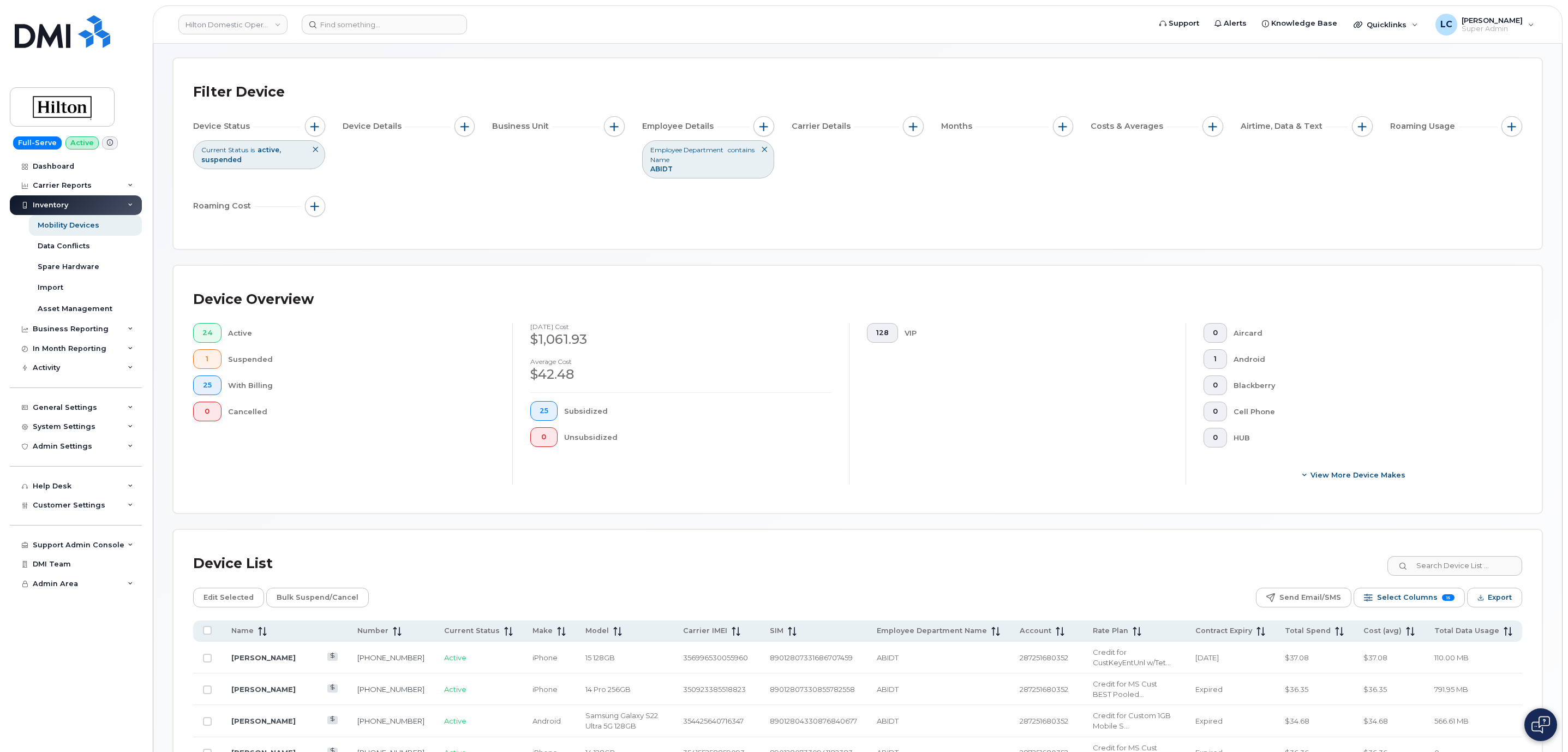
scroll to position [0, 0]
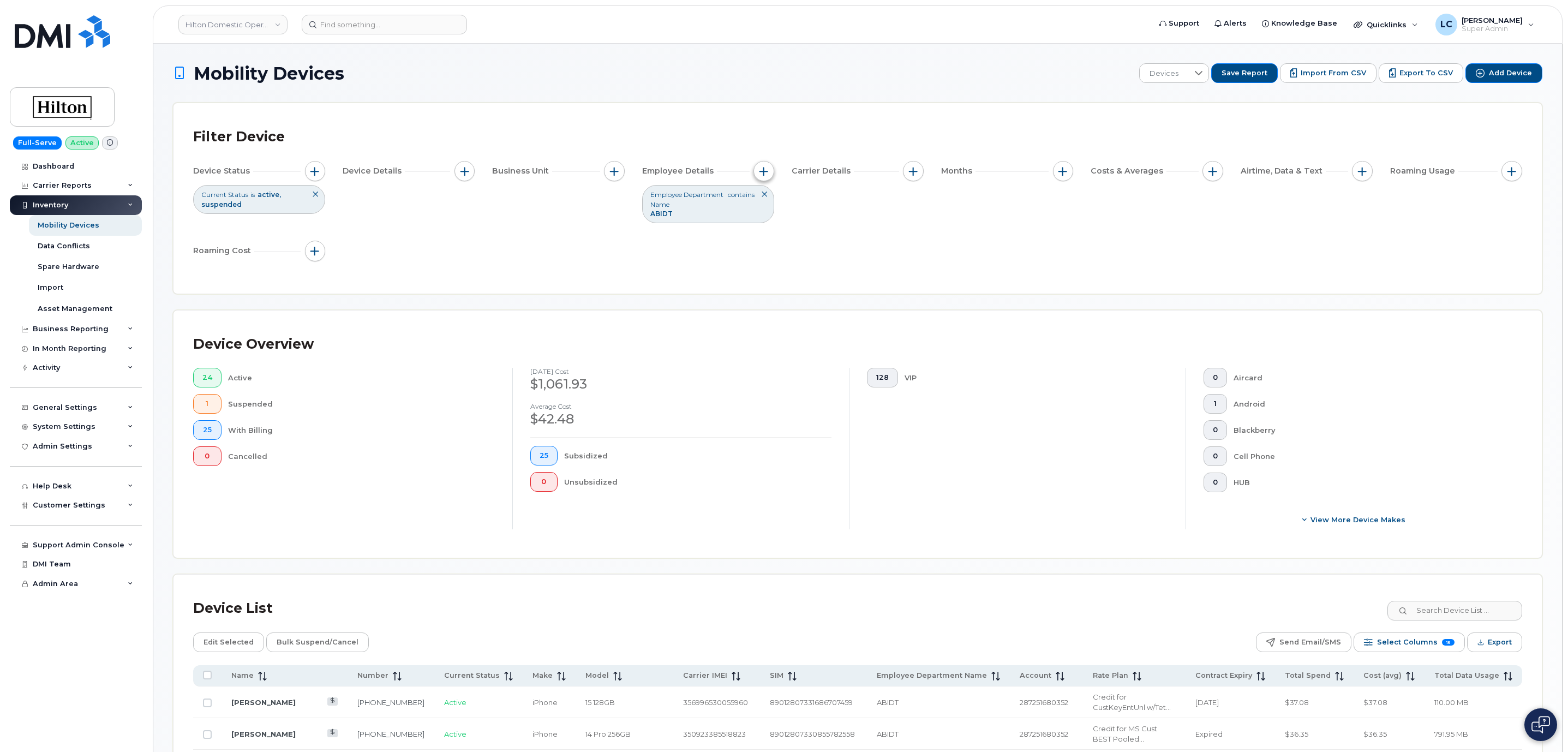
click at [765, 172] on span "button" at bounding box center [764, 171] width 9 height 9
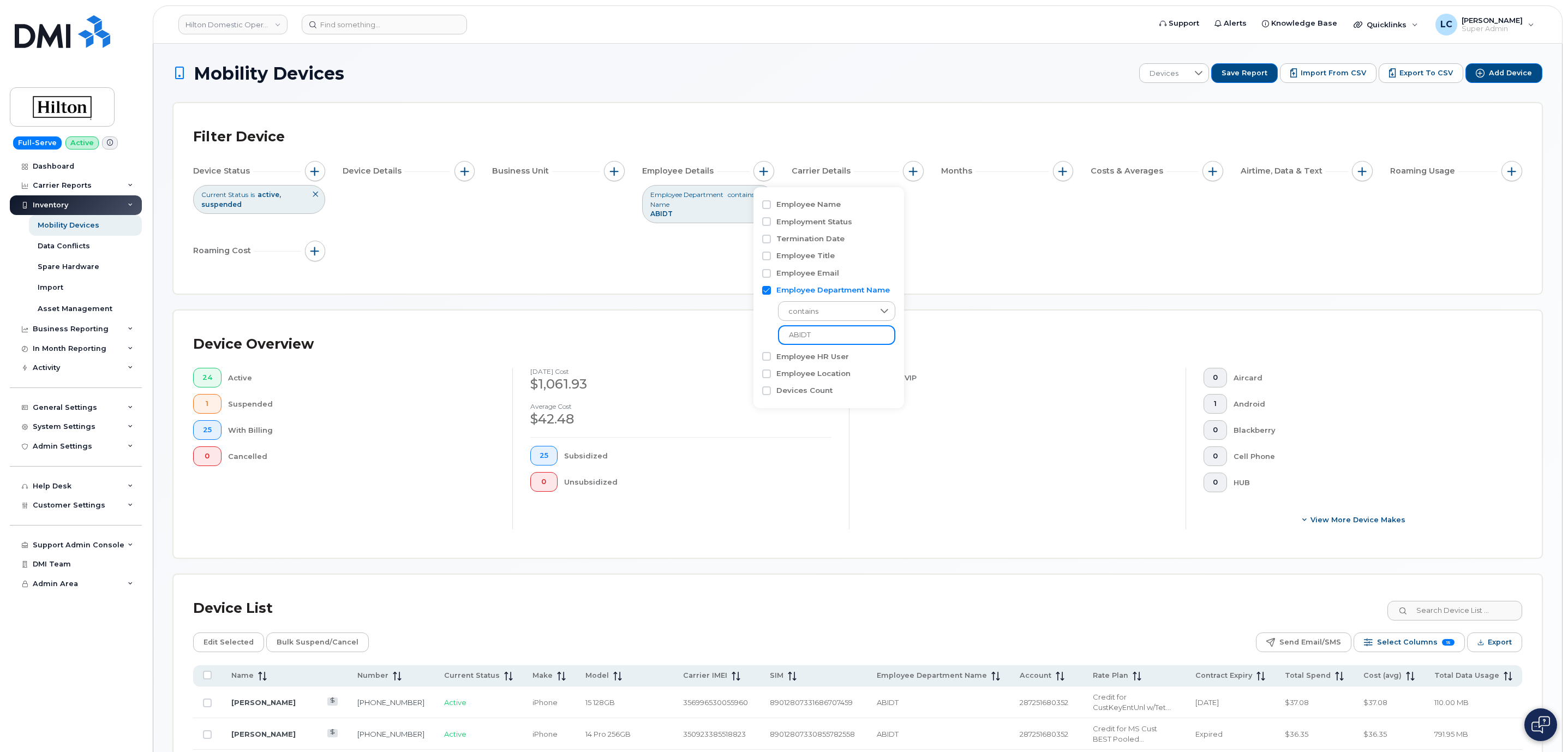
drag, startPoint x: 825, startPoint y: 333, endPoint x: 753, endPoint y: 333, distance: 72.0
click at [753, 333] on div "Employee Name Employment Status Termination Date Employee Title Employee Email …" at bounding box center [828, 298] width 150 height 221
paste input "SANQQ"
type input "SANQQ"
click at [503, 262] on div "Device Status Current Status is active suspended Device Details Business Unit E…" at bounding box center [857, 213] width 1329 height 104
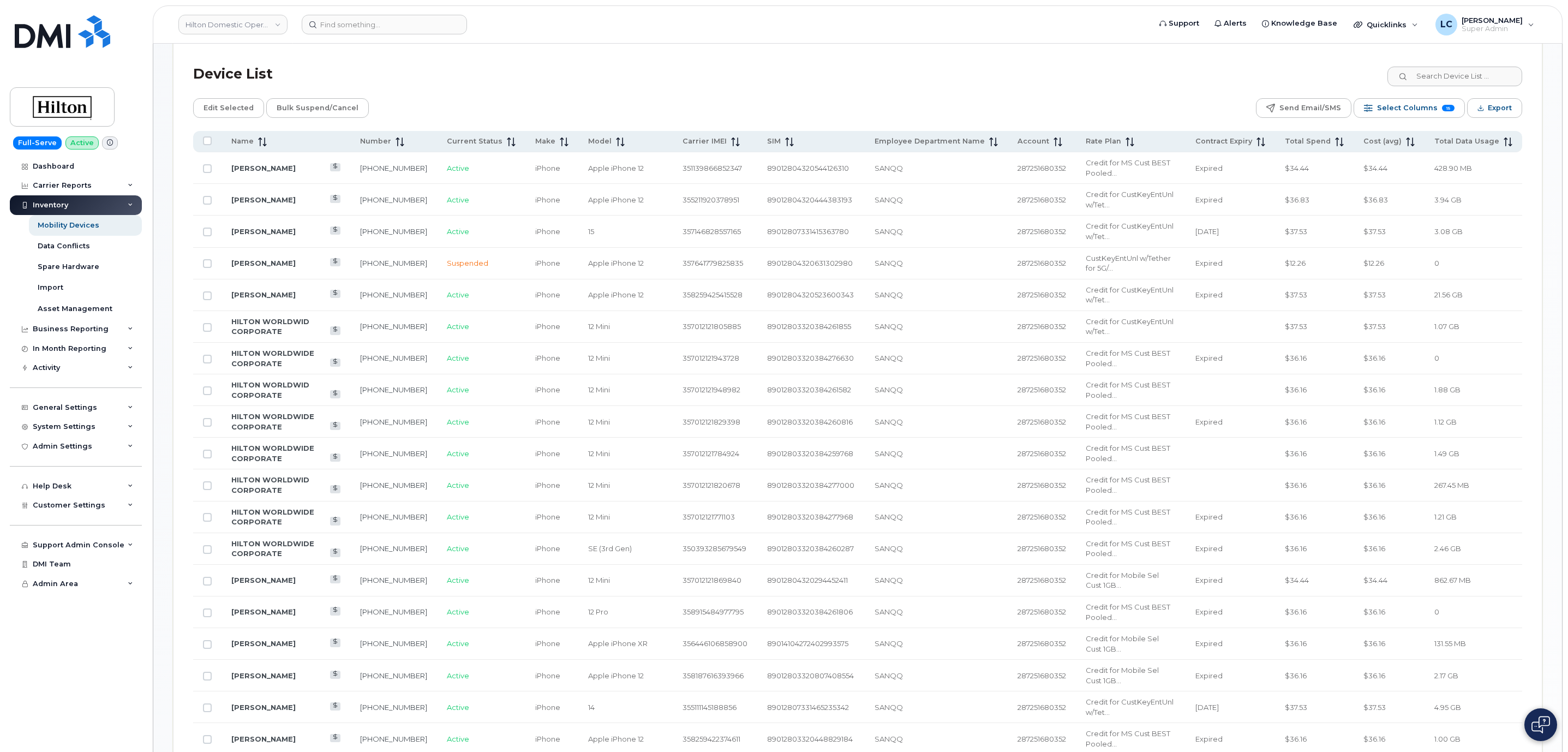
scroll to position [491, 0]
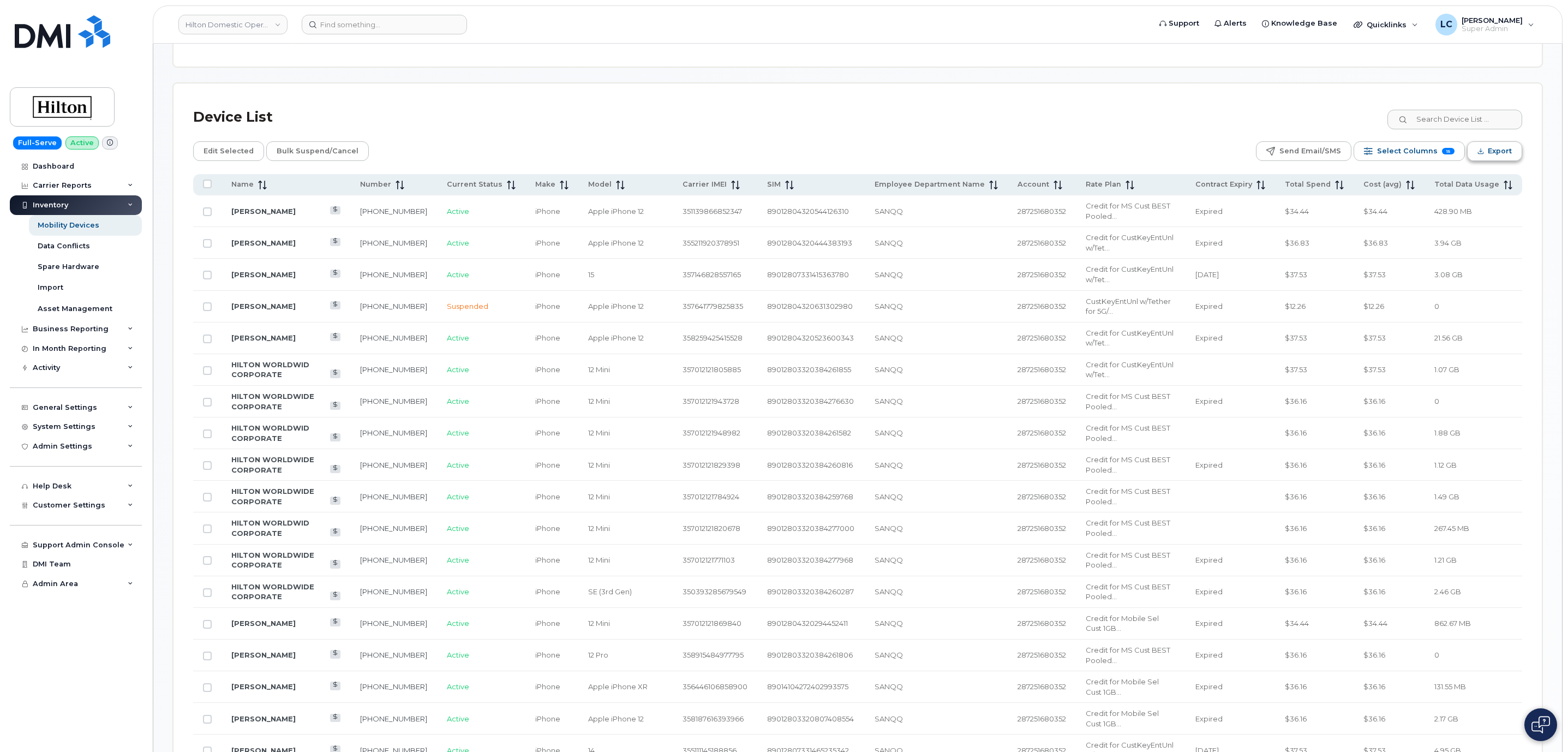
click at [1494, 160] on span "Export" at bounding box center [1499, 150] width 24 height 16
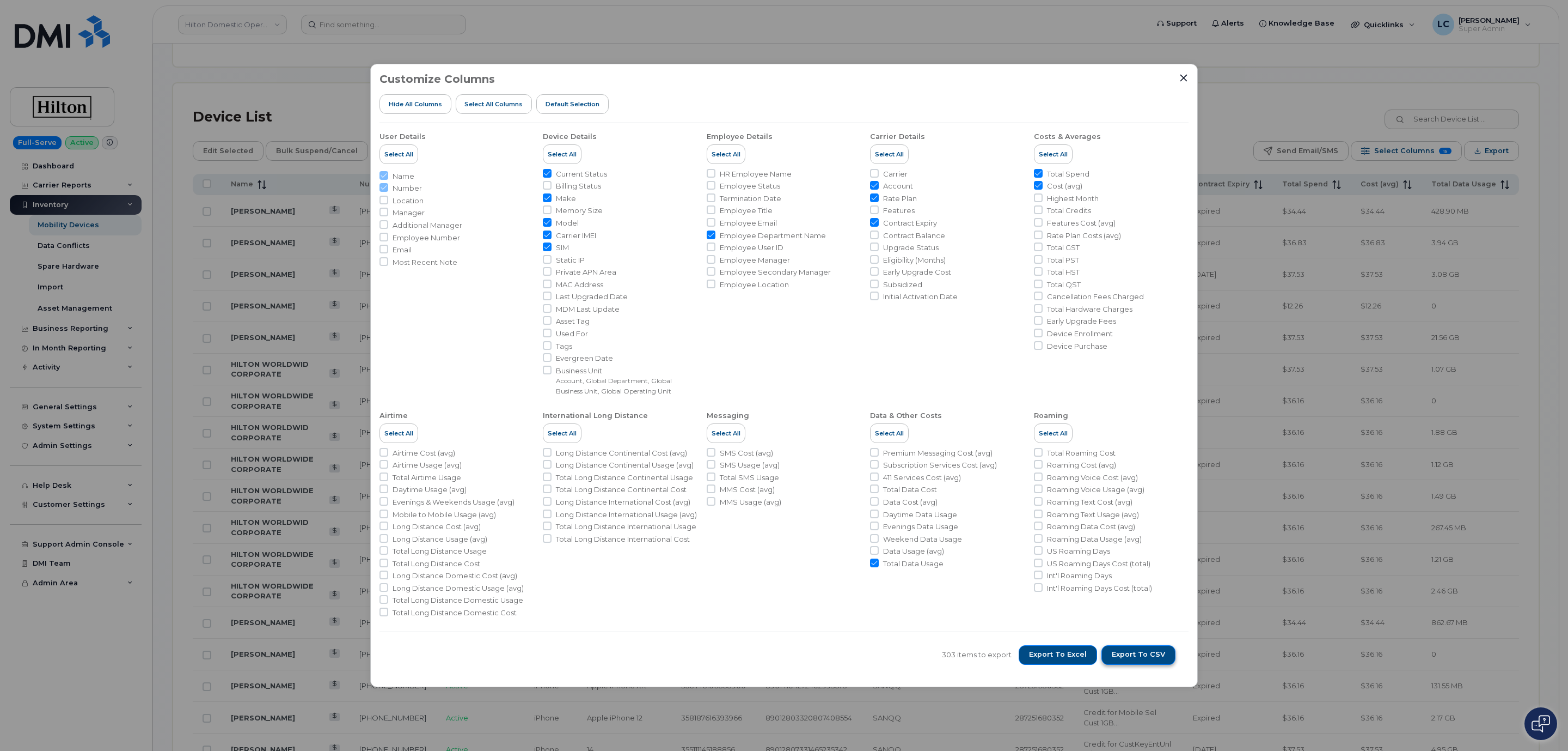
click at [1144, 654] on span "Export to CSV" at bounding box center [1138, 654] width 54 height 9
click at [1392, 419] on div "Customize Columns Hide All Columns Select all Columns Default Selection User De…" at bounding box center [784, 376] width 1568 height 751
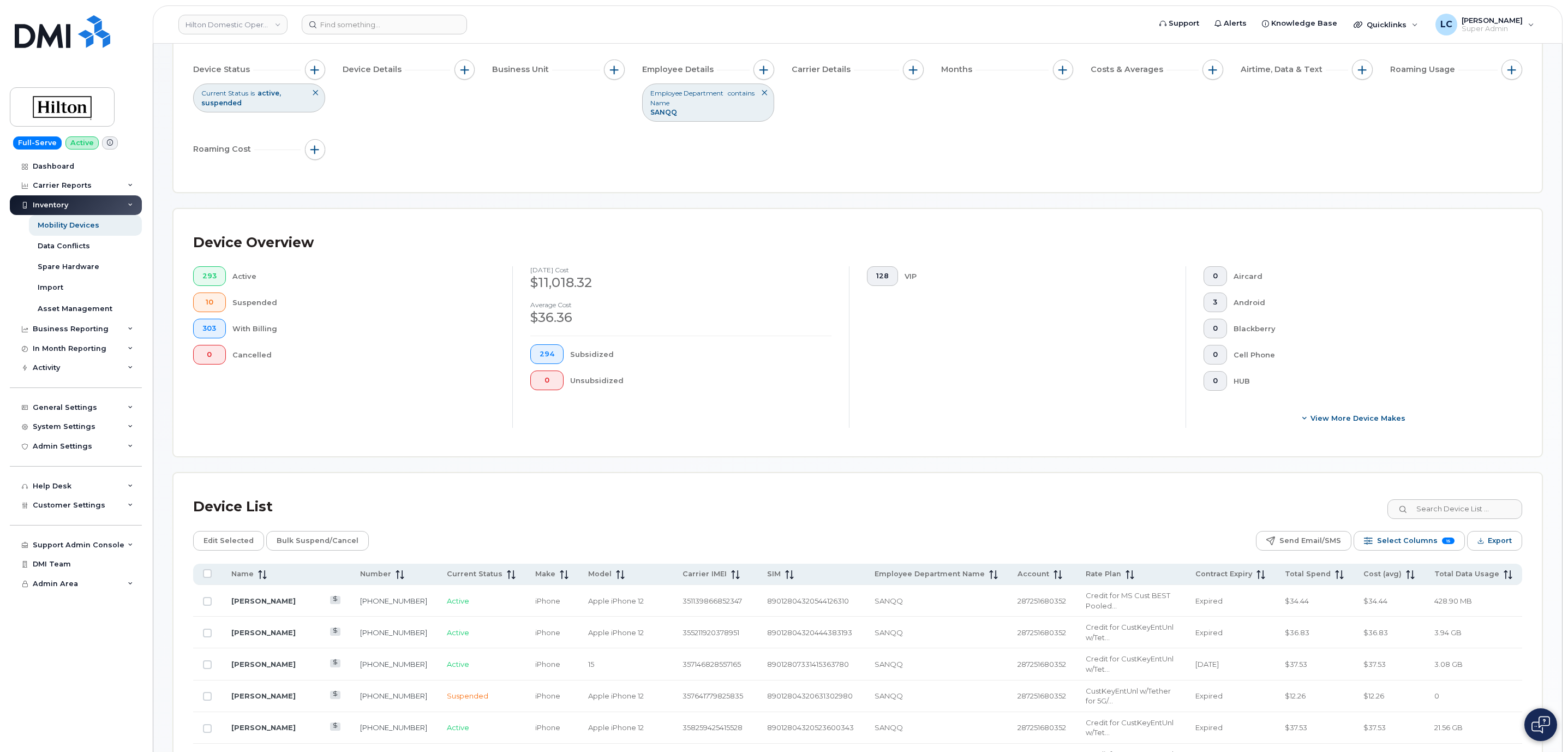
scroll to position [0, 0]
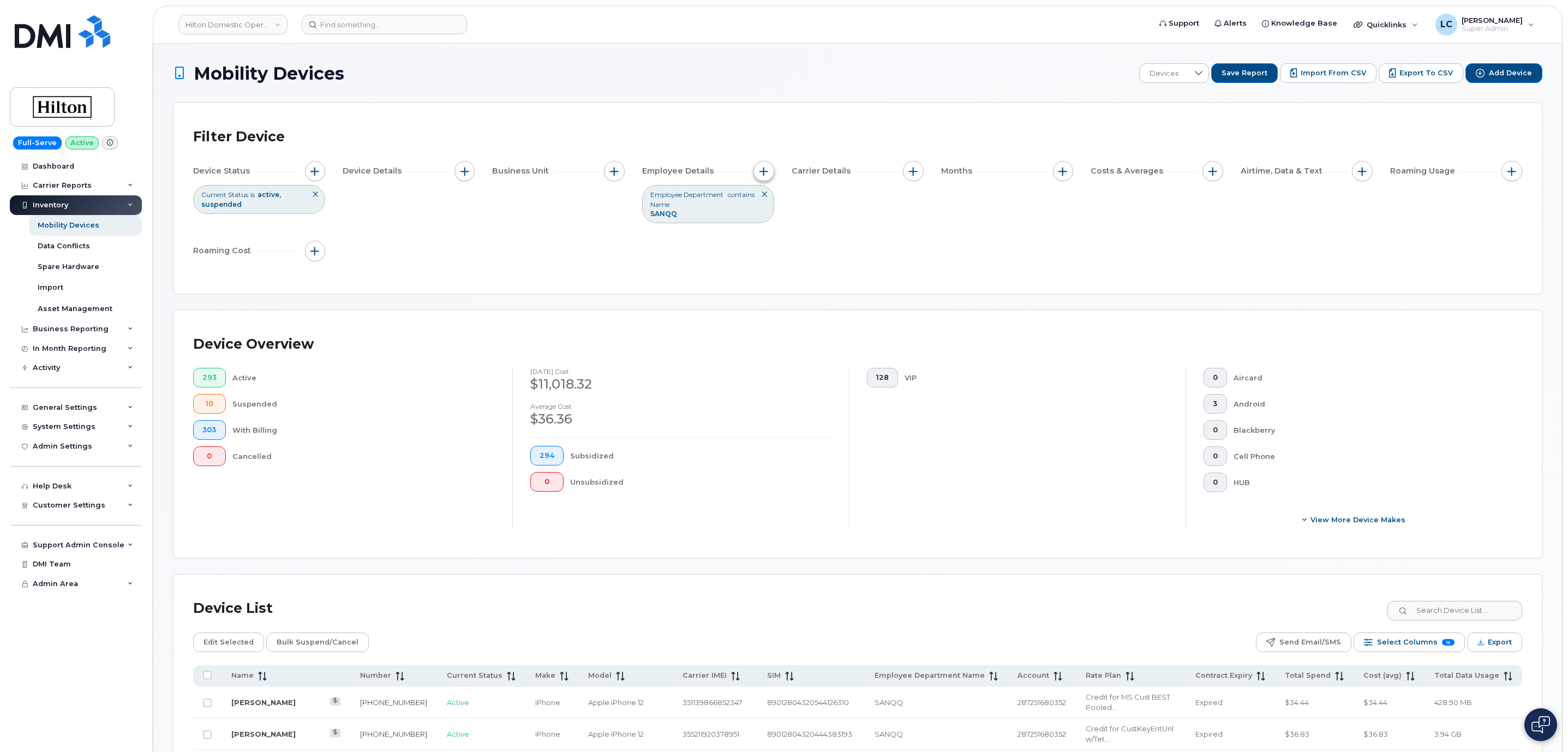
click at [767, 174] on span "button" at bounding box center [764, 171] width 9 height 9
drag, startPoint x: 826, startPoint y: 333, endPoint x: 743, endPoint y: 327, distance: 83.2
paste input "EAFW"
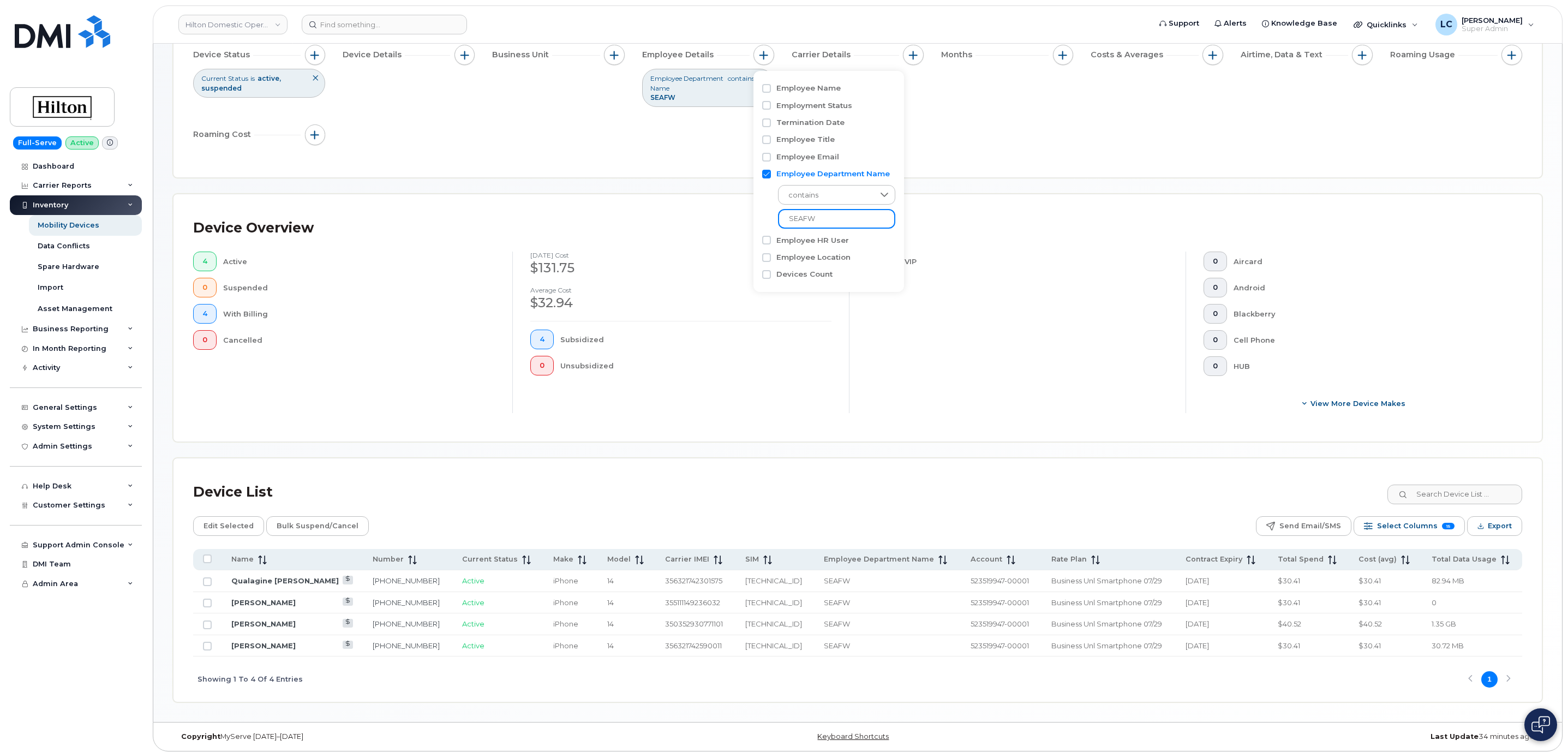
scroll to position [125, 0]
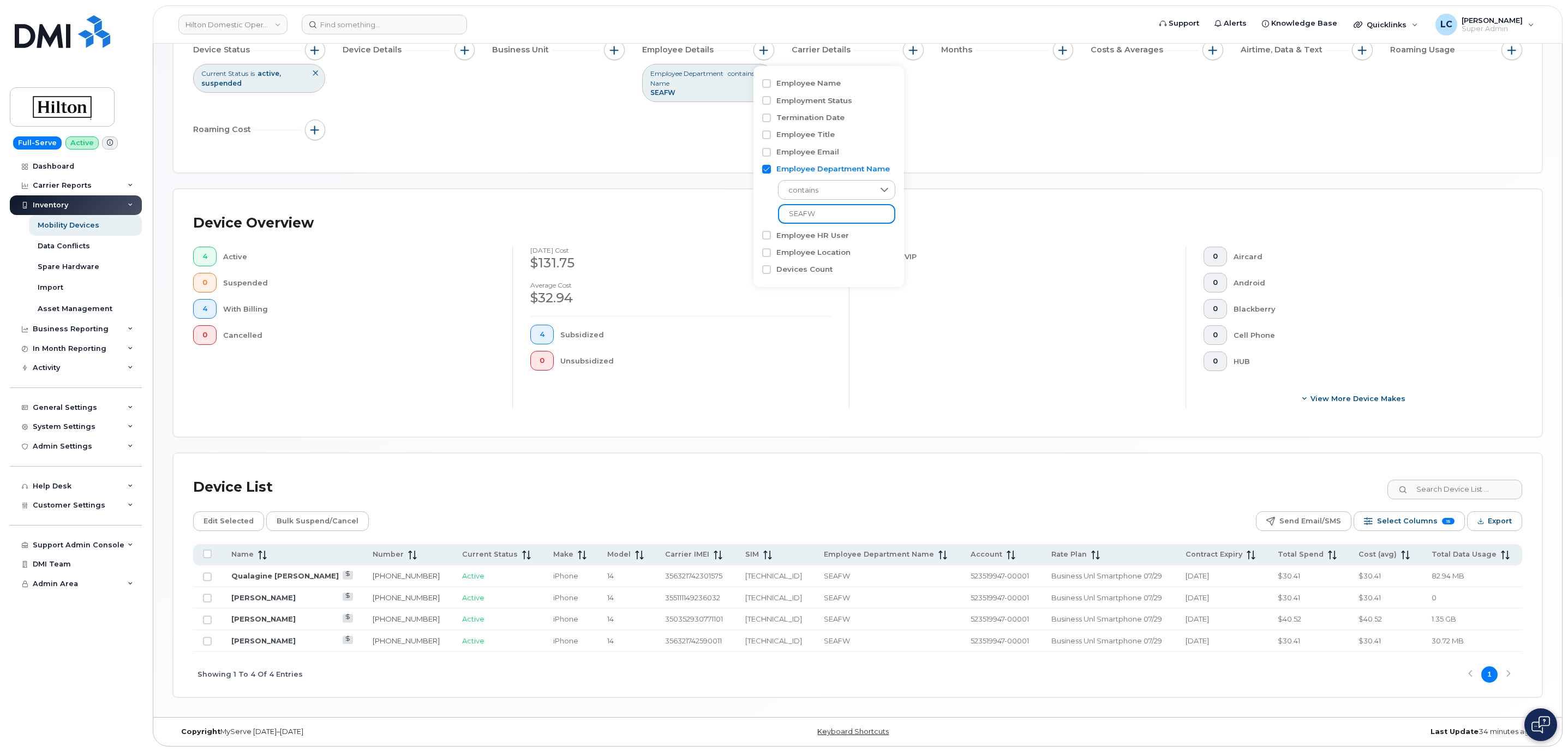
type input "SEAFW"
click at [653, 443] on div "Mobility Devices Devices Save Report Import from CSV Export to CSV Add Device F…" at bounding box center [857, 319] width 1370 height 755
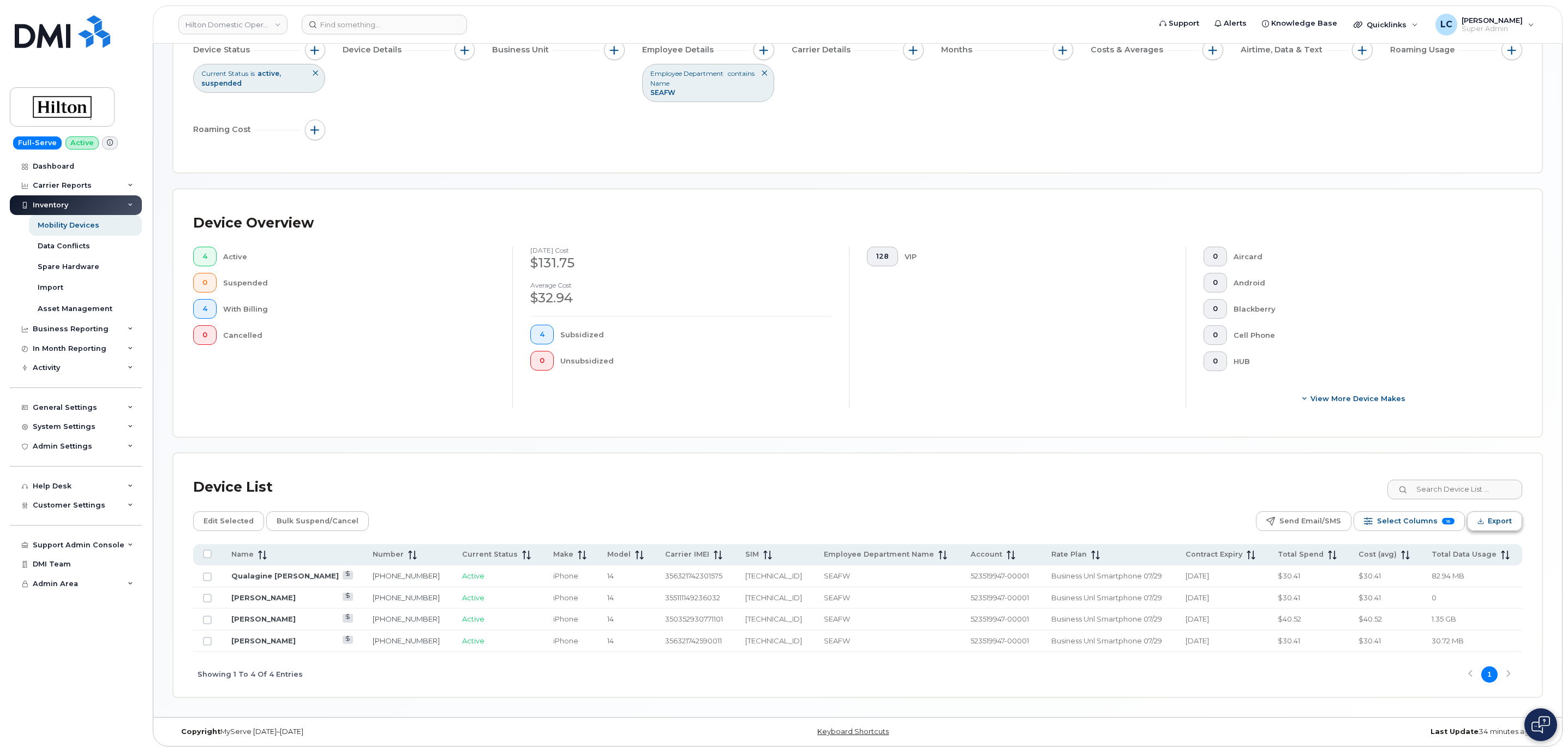
click at [1495, 523] on span "Export" at bounding box center [1499, 521] width 24 height 16
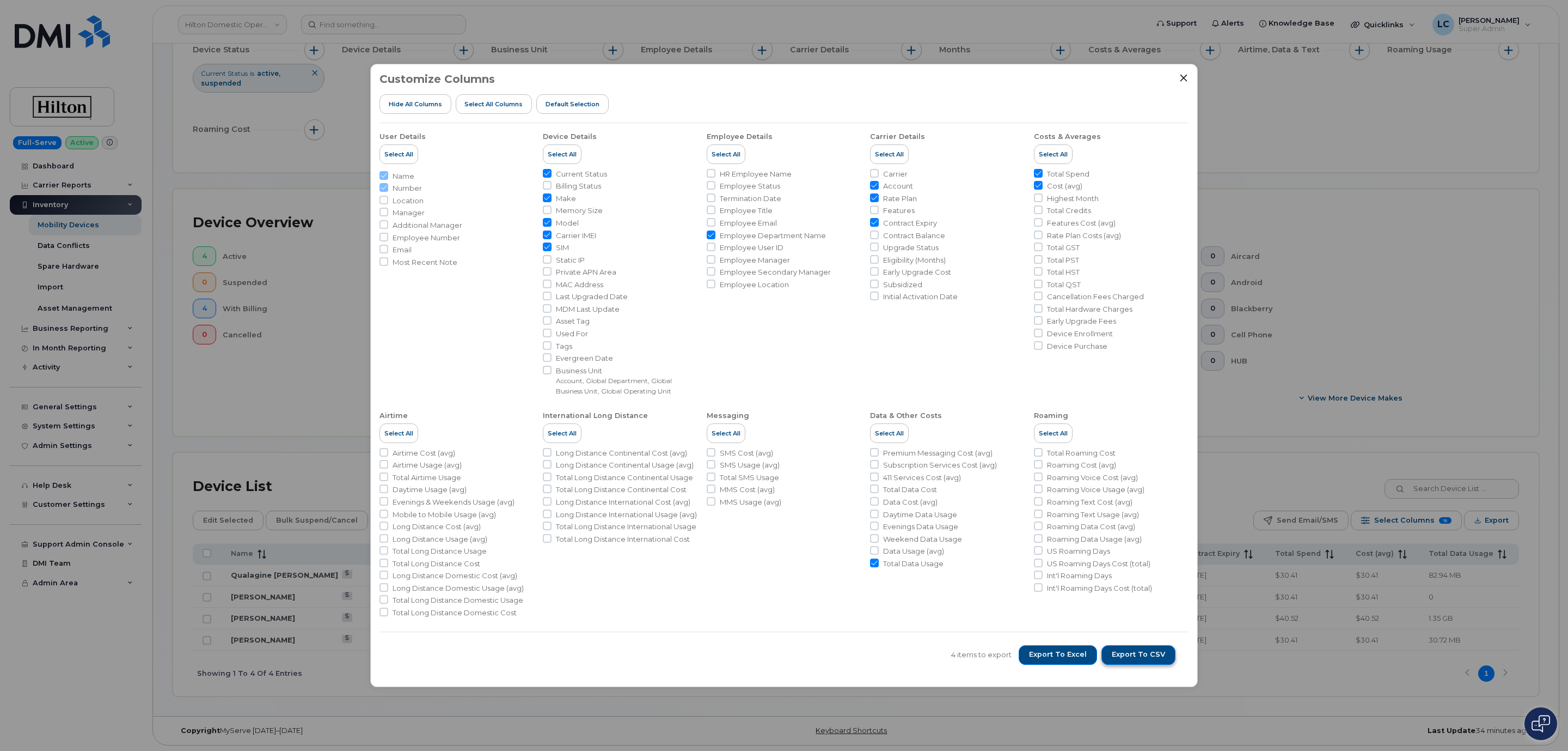
click at [1121, 658] on span "Export to CSV" at bounding box center [1138, 654] width 54 height 9
click at [1183, 77] on icon "Close" at bounding box center [1184, 78] width 8 height 8
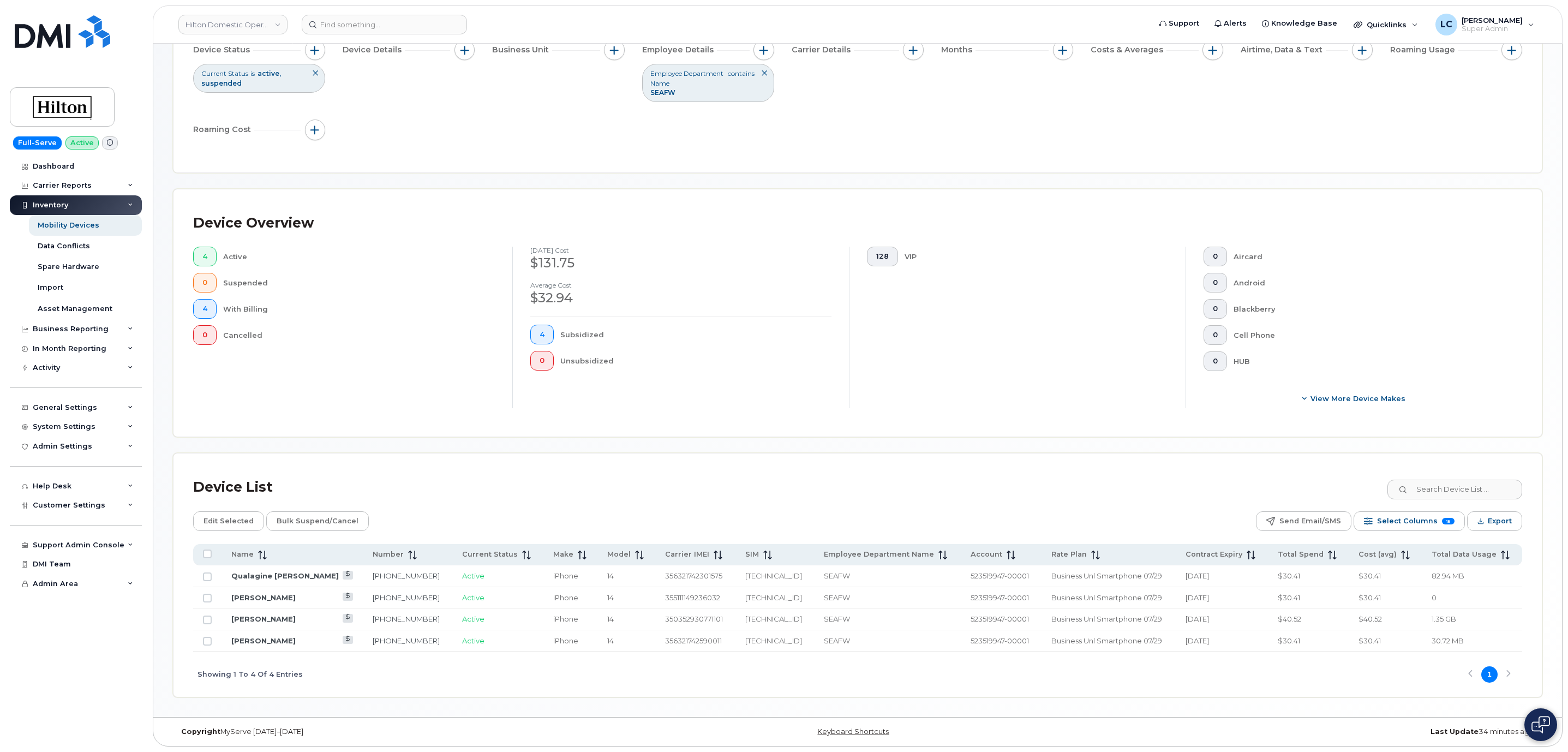
click at [440, 444] on div "Mobility Devices Devices Save Report Import from CSV Export to CSV Add Device F…" at bounding box center [857, 319] width 1370 height 755
click at [447, 111] on div "Device Status Current Status is active suspended Device Details Business Unit E…" at bounding box center [857, 92] width 1329 height 104
